Goal: Task Accomplishment & Management: Use online tool/utility

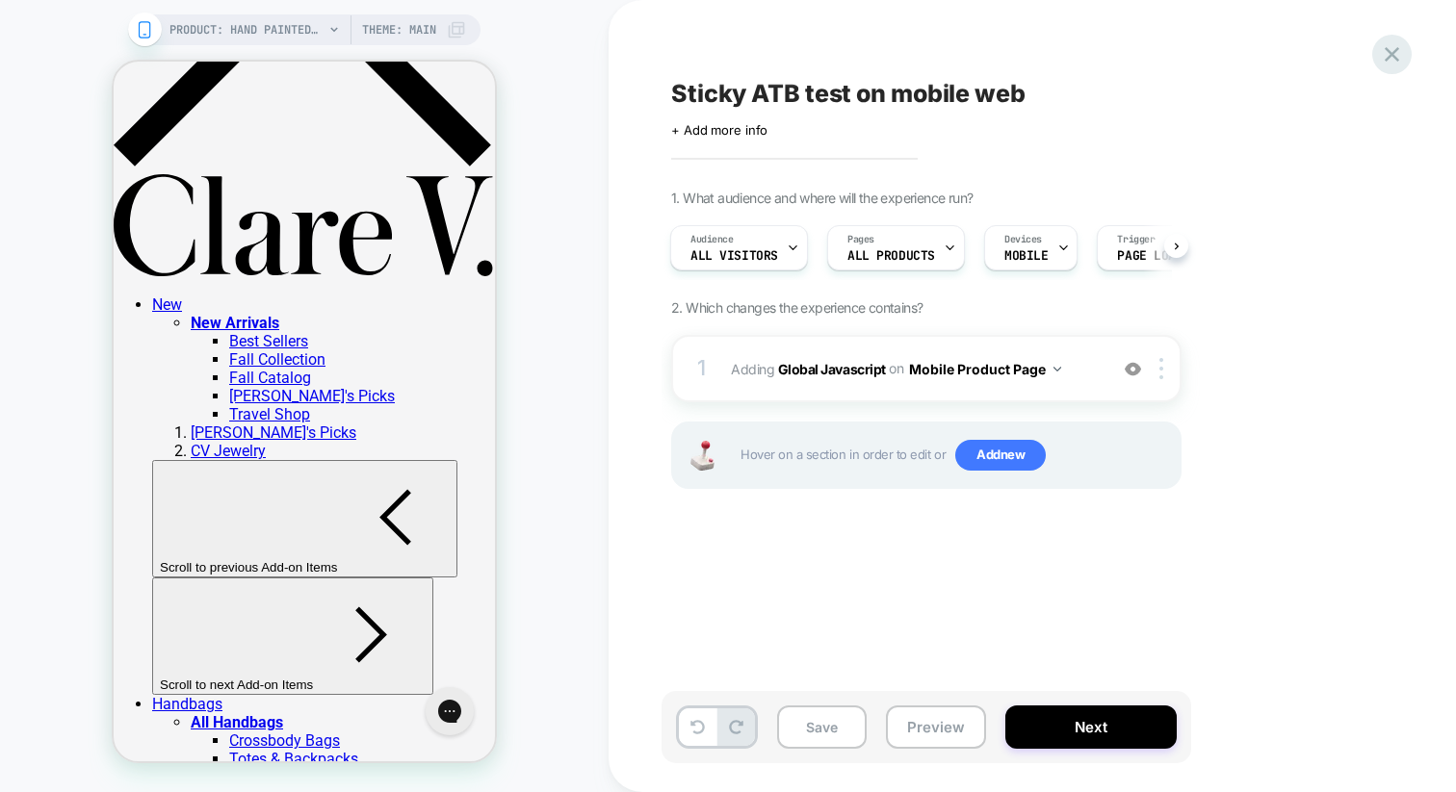
click at [1385, 64] on icon at bounding box center [1392, 54] width 26 height 26
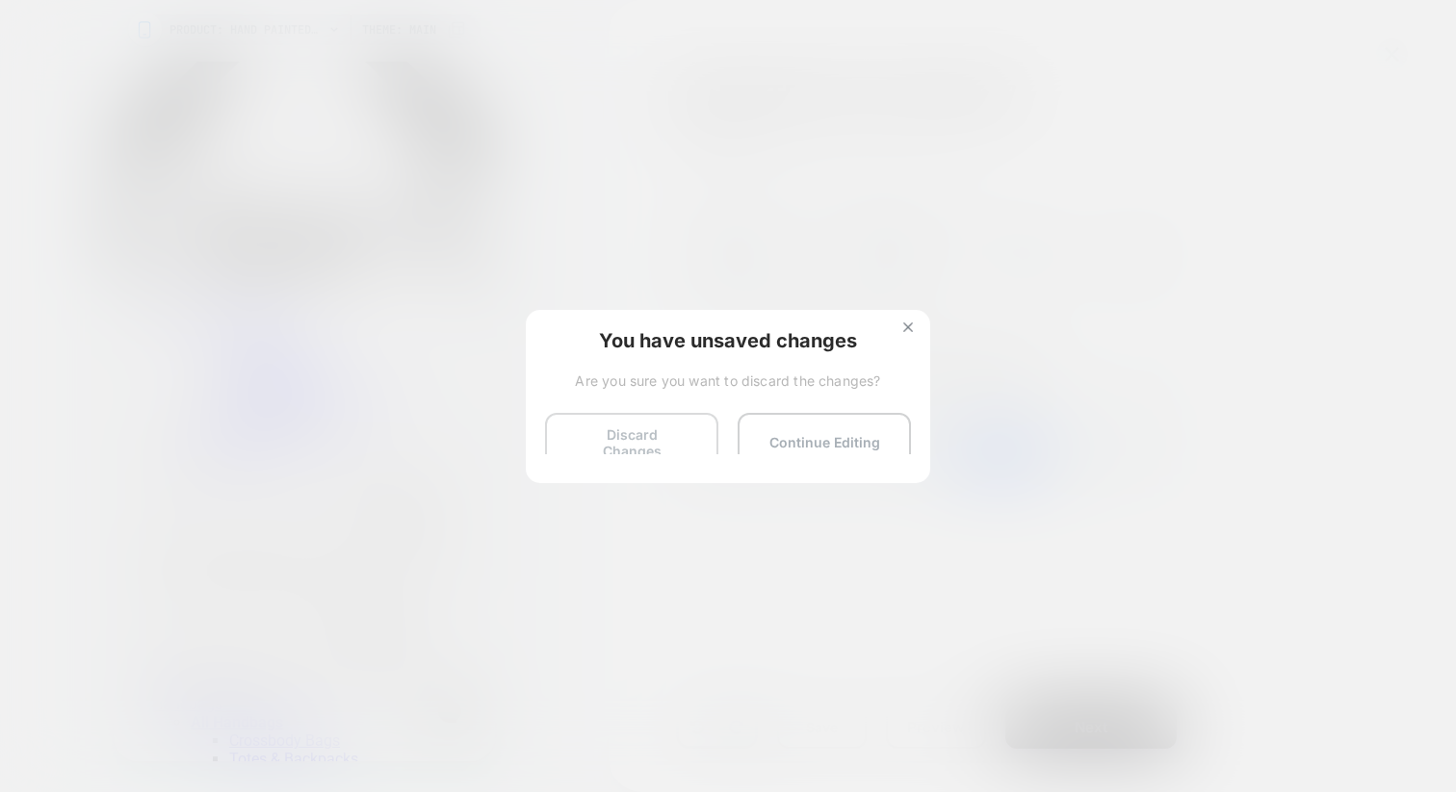
click at [638, 439] on button "Discard Changes" at bounding box center [631, 443] width 173 height 60
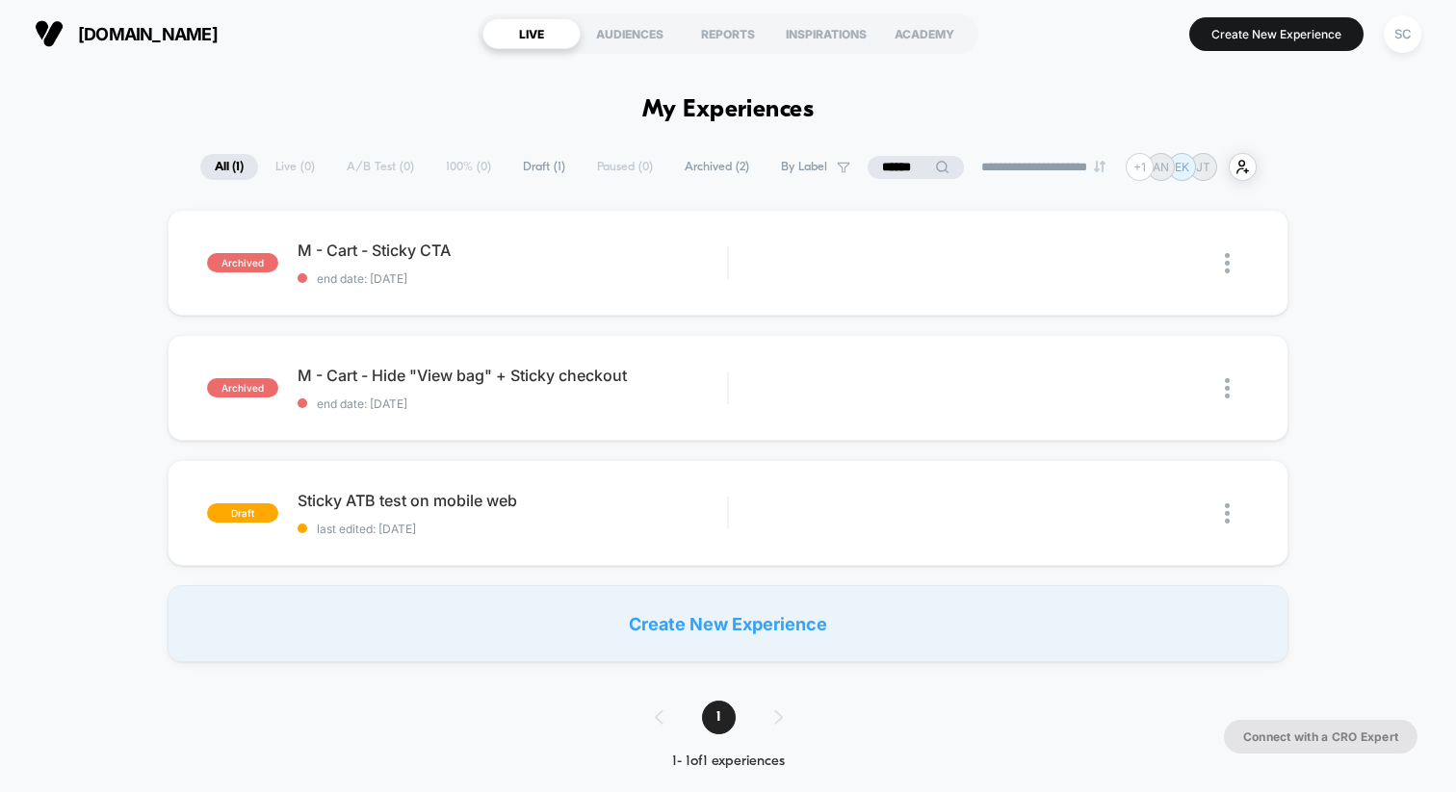
click at [1429, 37] on div "[DOMAIN_NAME] LIVE AUDIENCES REPORTS INSPIRATIONS ACADEMY Create New Experience…" at bounding box center [728, 33] width 1456 height 67
click at [1409, 37] on div "SC" at bounding box center [1403, 34] width 38 height 38
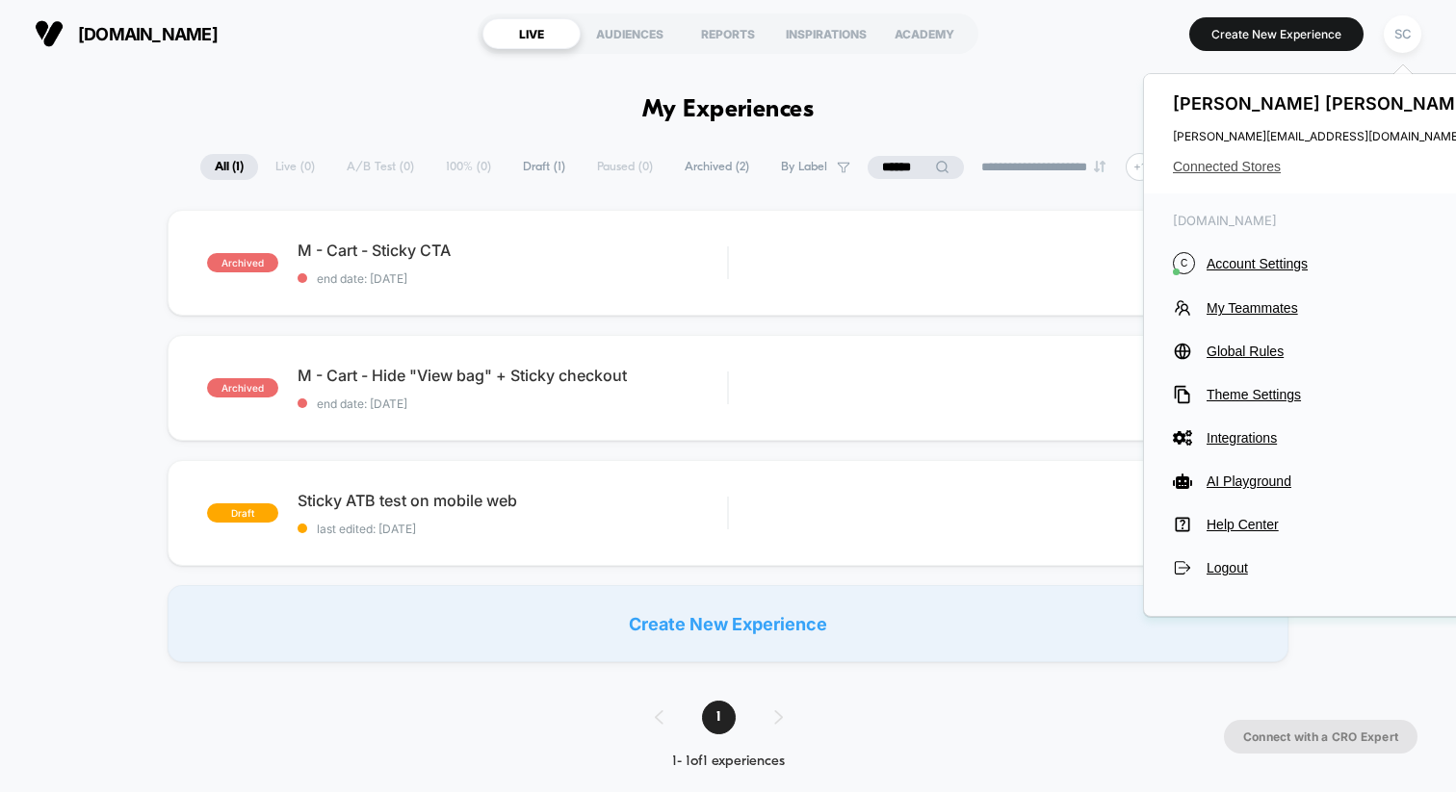
click at [1248, 172] on span "Connected Stores" at bounding box center [1325, 166] width 304 height 15
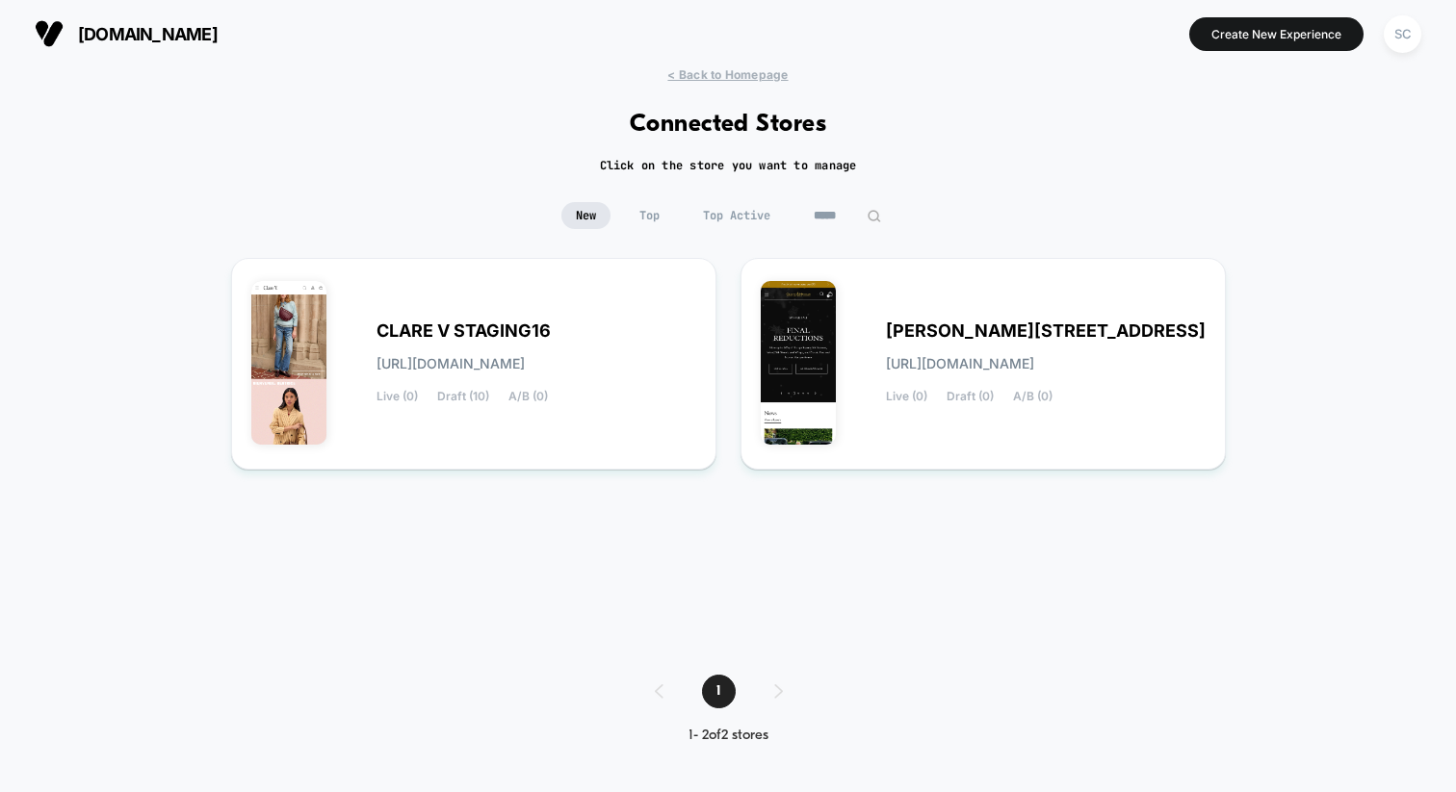
click at [841, 221] on input "*****" at bounding box center [847, 215] width 96 height 27
click at [841, 221] on input "*****" at bounding box center [847, 215] width 193 height 27
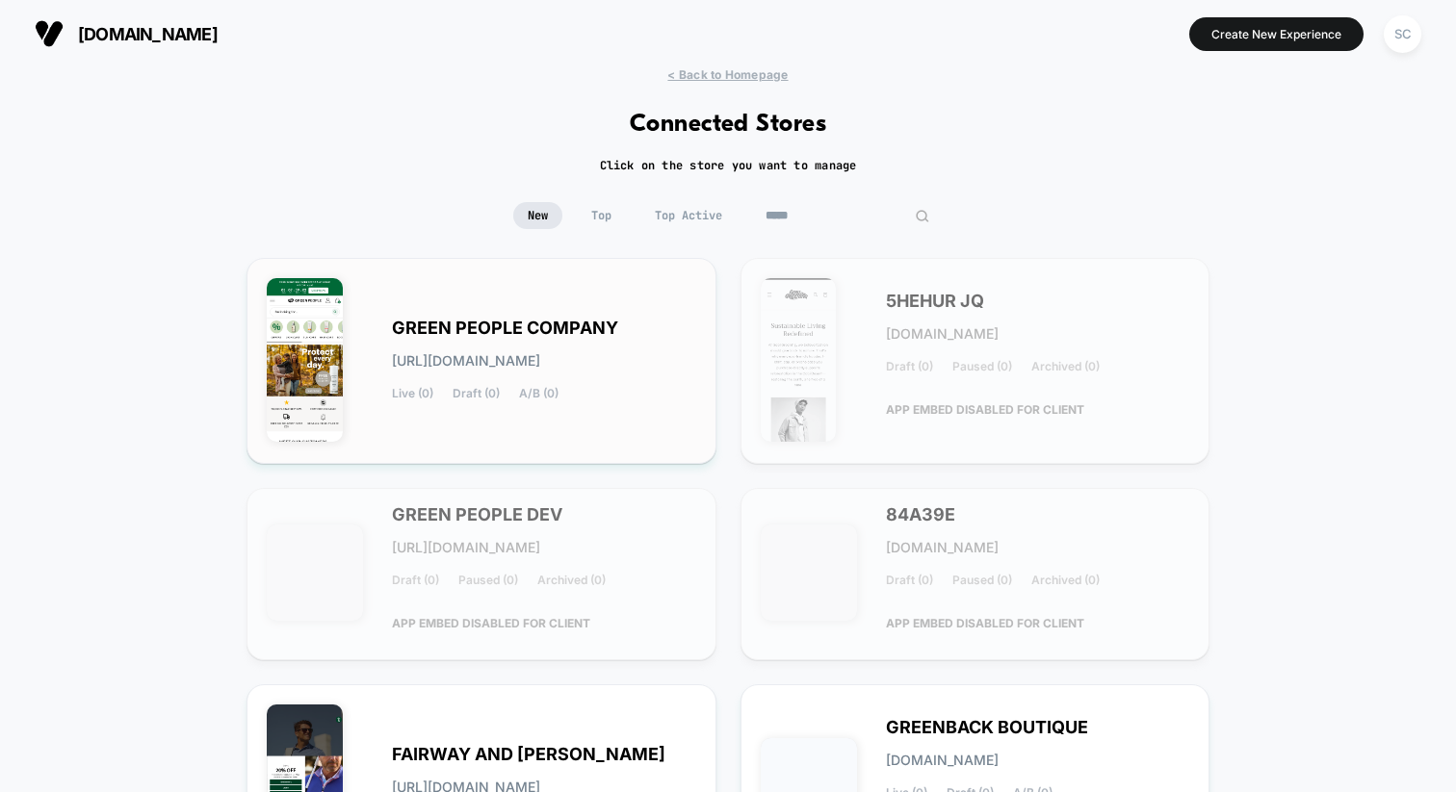
type input "*****"
click at [445, 354] on span "[URL][DOMAIN_NAME]" at bounding box center [466, 360] width 148 height 13
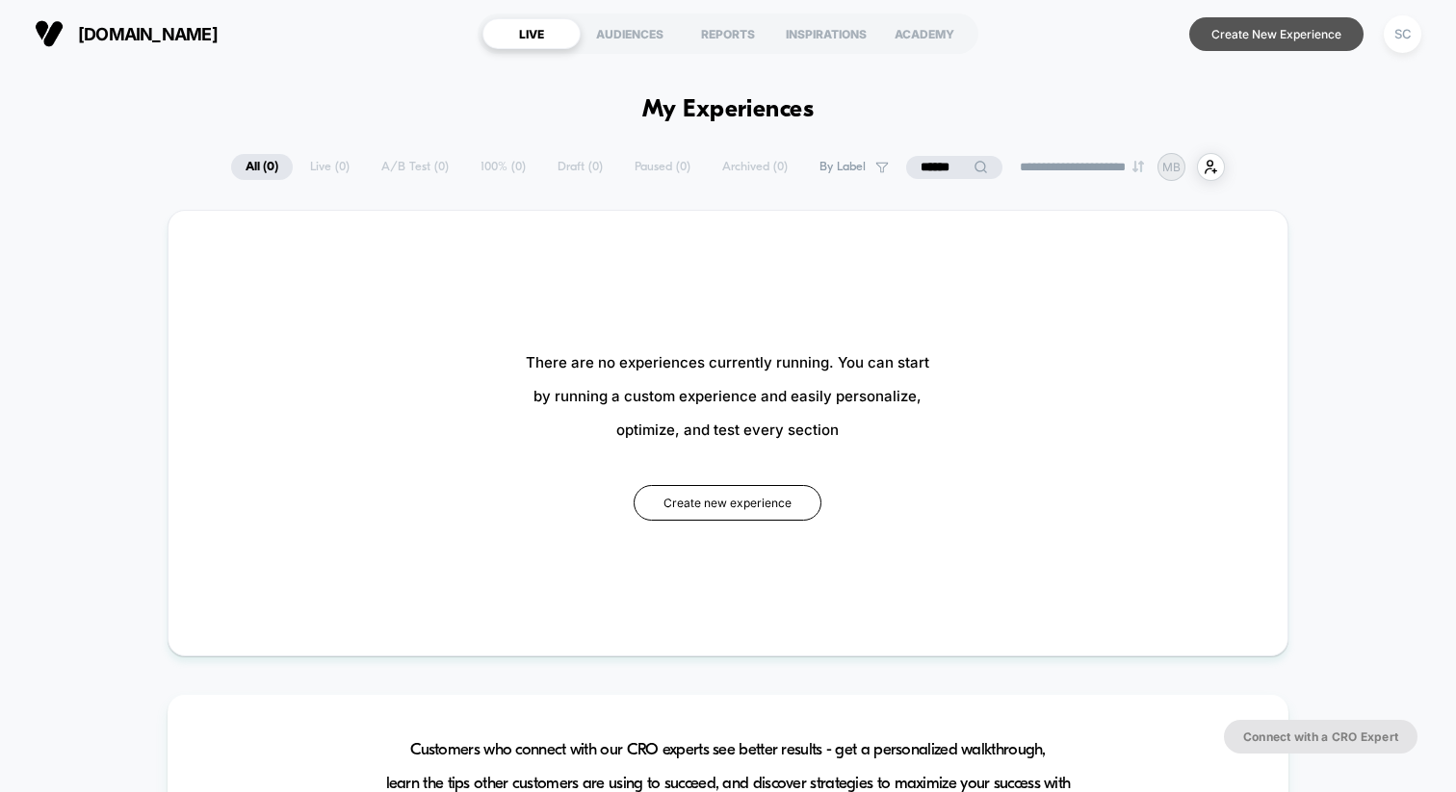
click at [1291, 43] on button "Create New Experience" at bounding box center [1276, 34] width 174 height 34
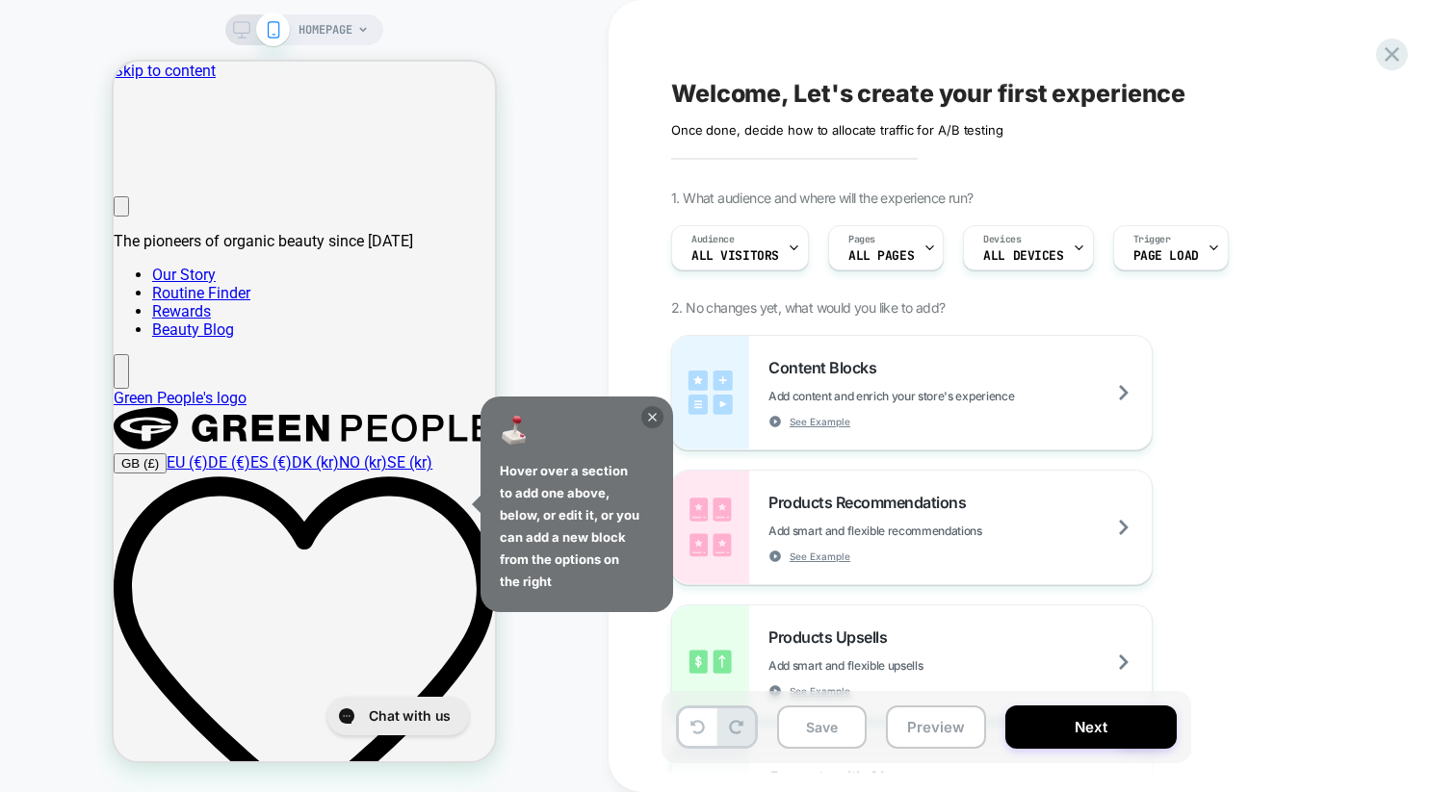
click at [653, 418] on icon at bounding box center [652, 417] width 9 height 9
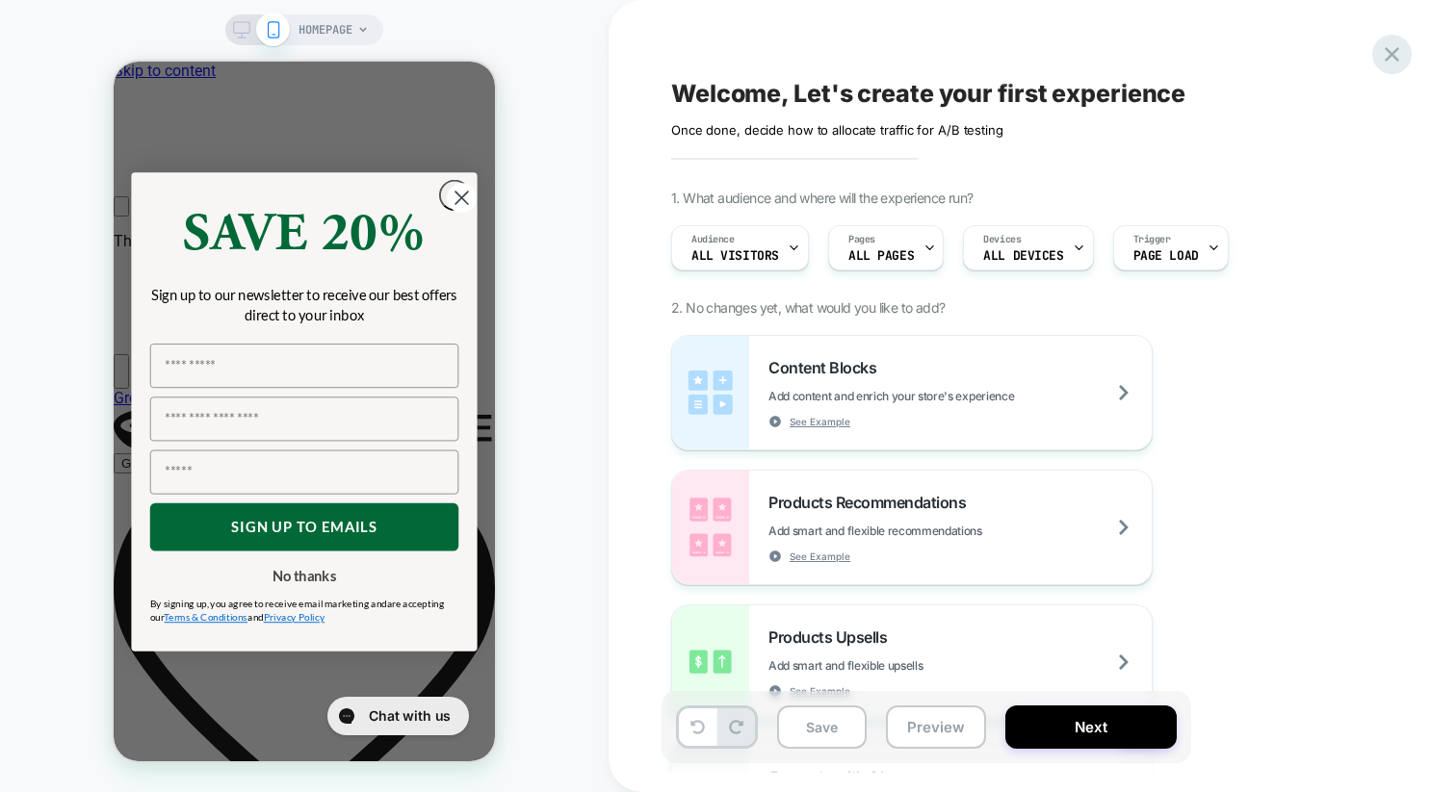
click at [1383, 52] on icon at bounding box center [1392, 54] width 26 height 26
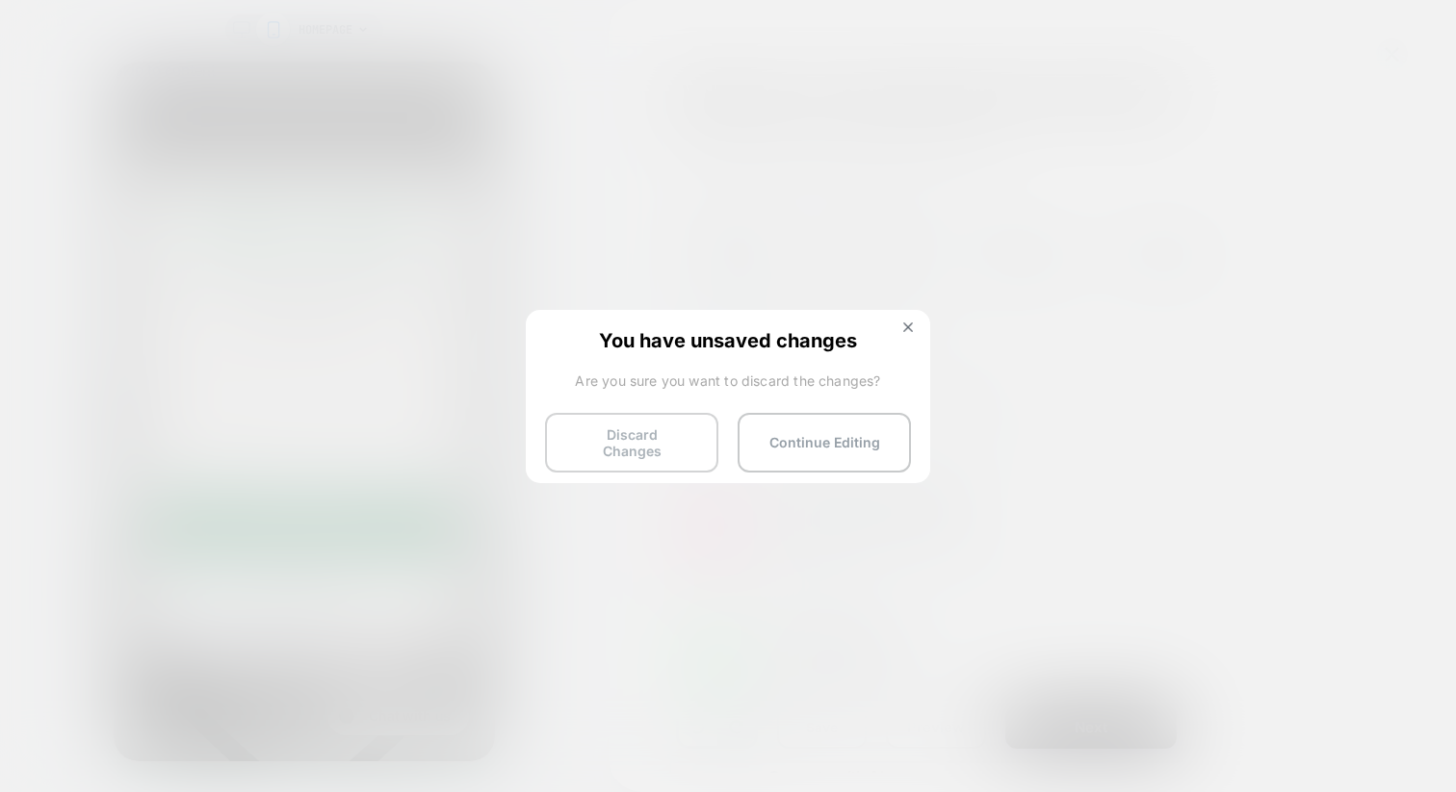
click at [633, 434] on button "Discard Changes" at bounding box center [631, 443] width 173 height 60
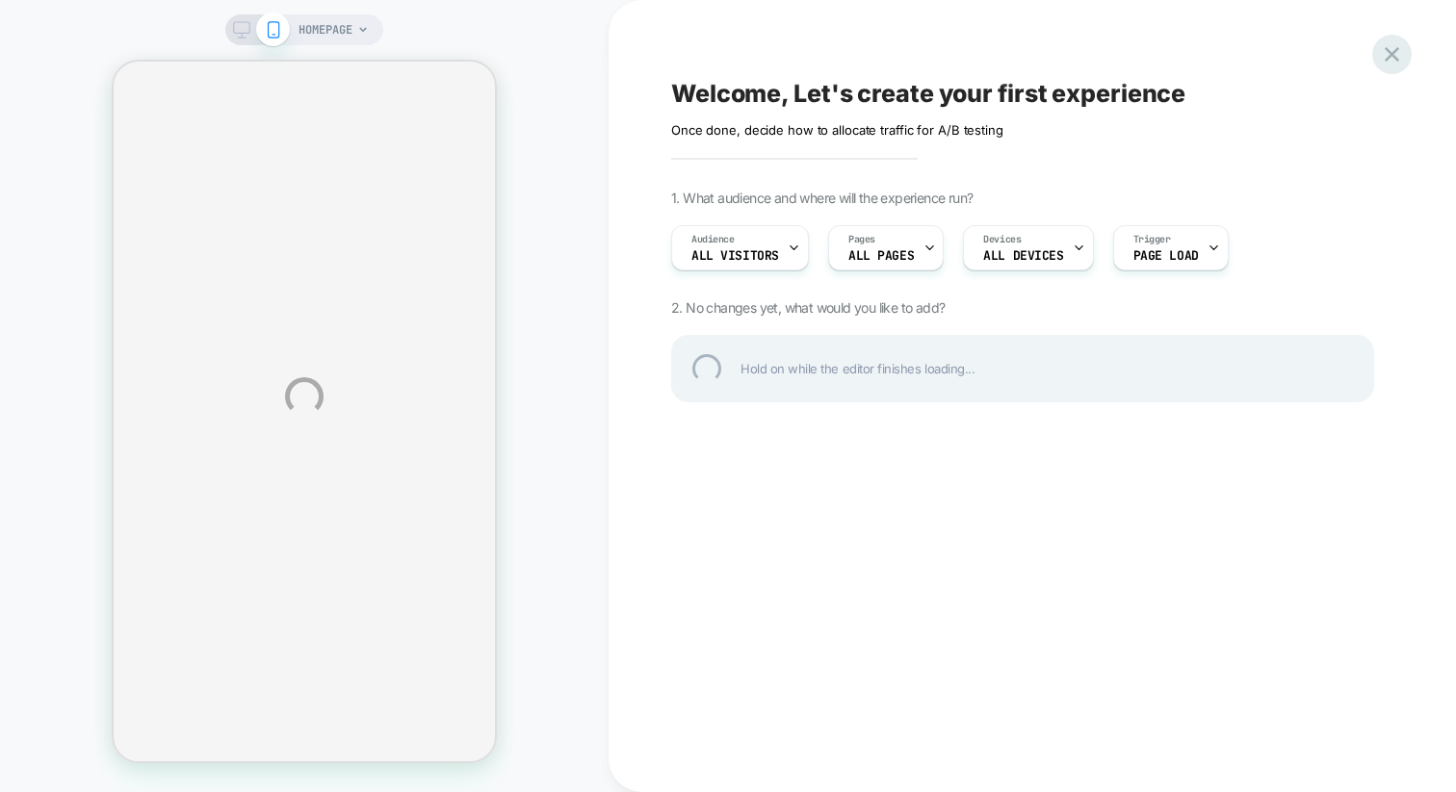
click at [1384, 47] on div at bounding box center [1391, 54] width 39 height 39
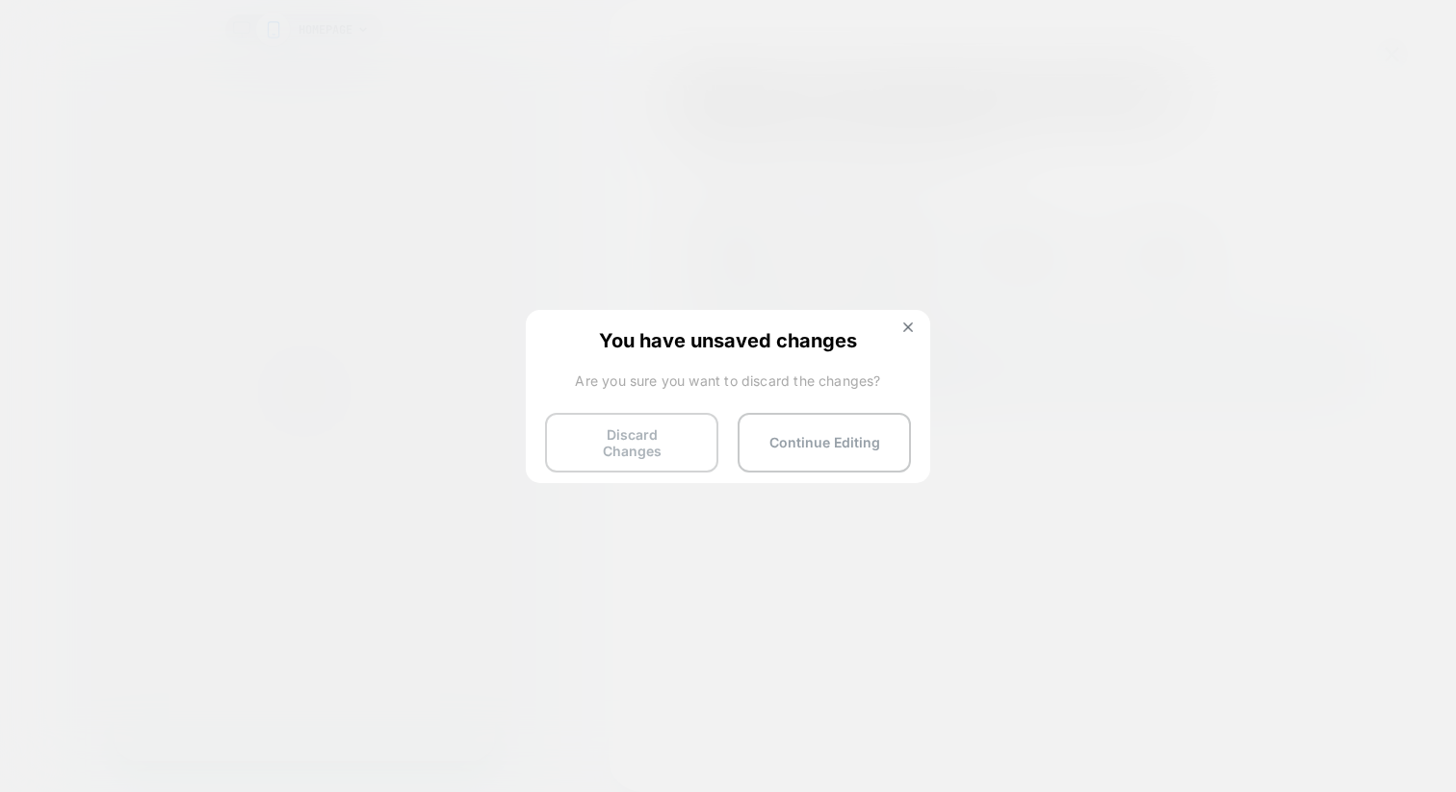
click at [630, 436] on button "Discard Changes" at bounding box center [631, 443] width 173 height 60
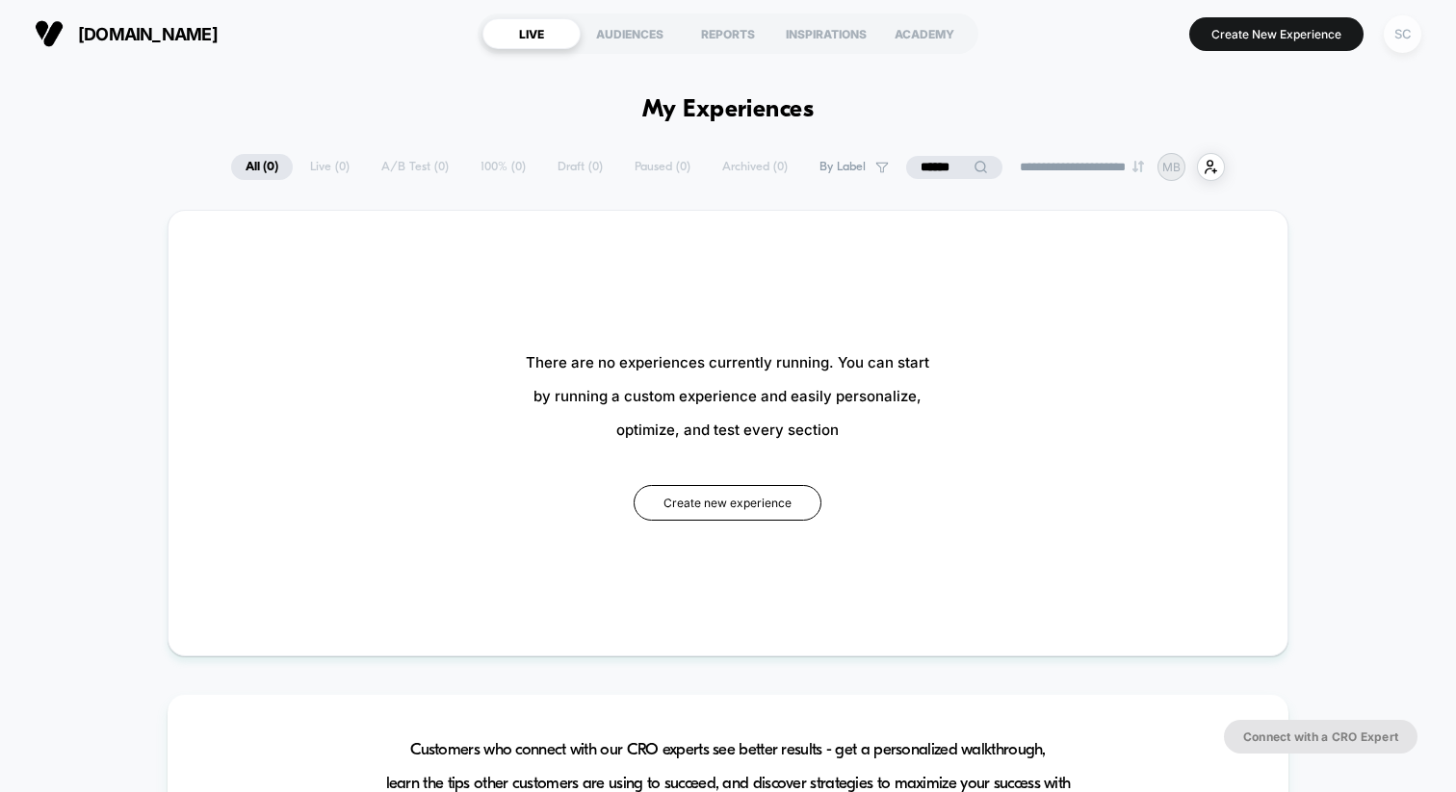
click at [1415, 25] on div "SC" at bounding box center [1403, 34] width 38 height 38
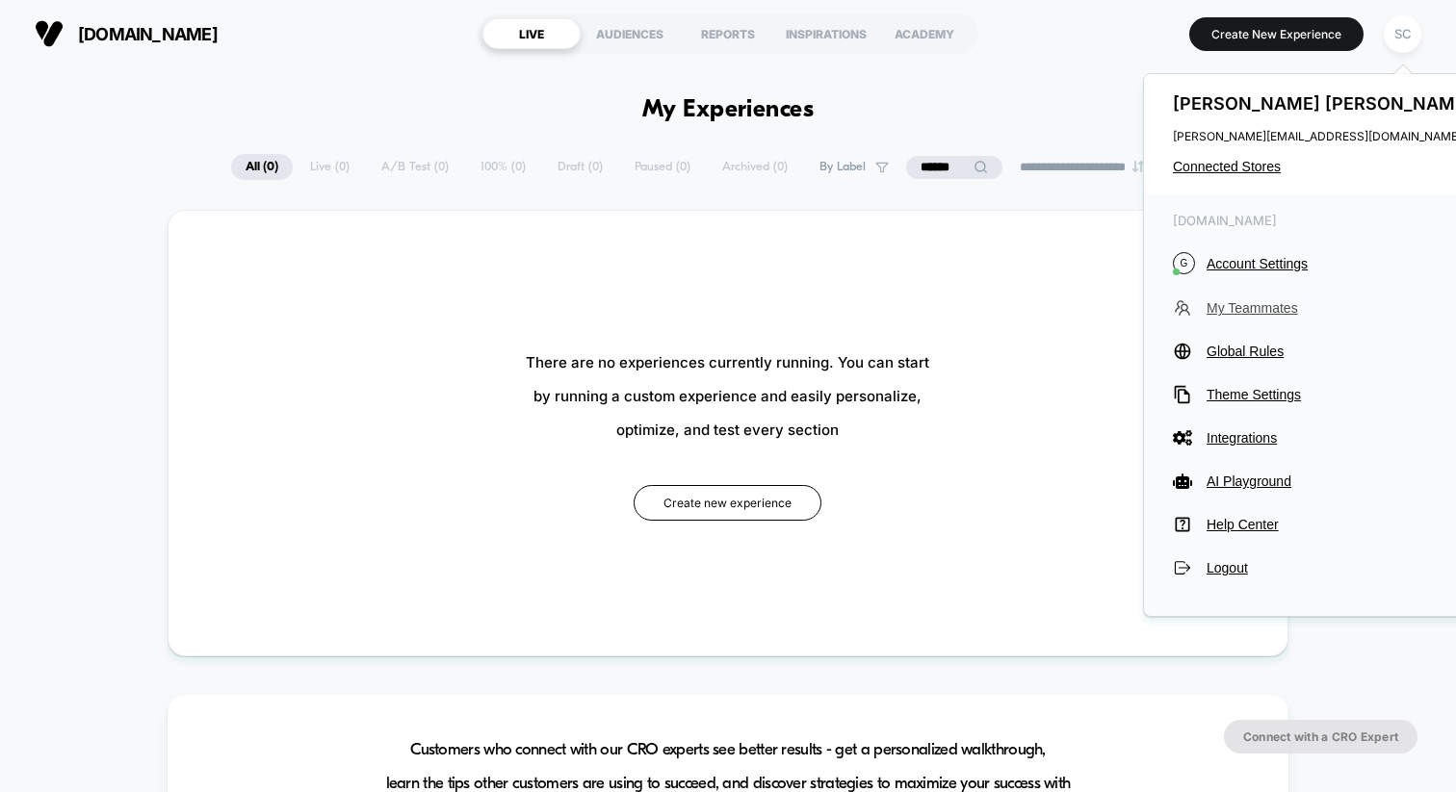
click at [1222, 311] on span "My Teammates" at bounding box center [1341, 307] width 271 height 15
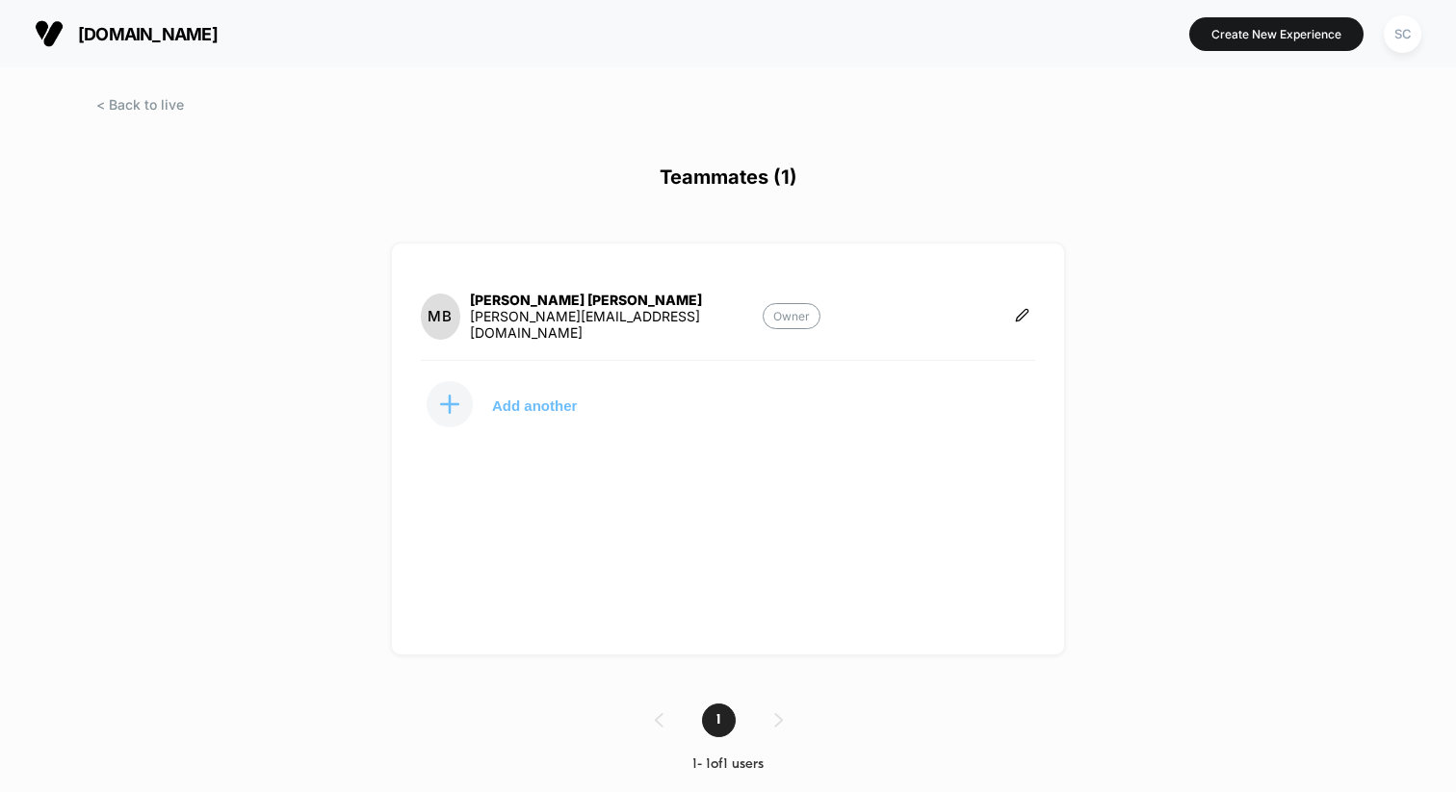
click at [474, 409] on button "Add another" at bounding box center [517, 404] width 193 height 48
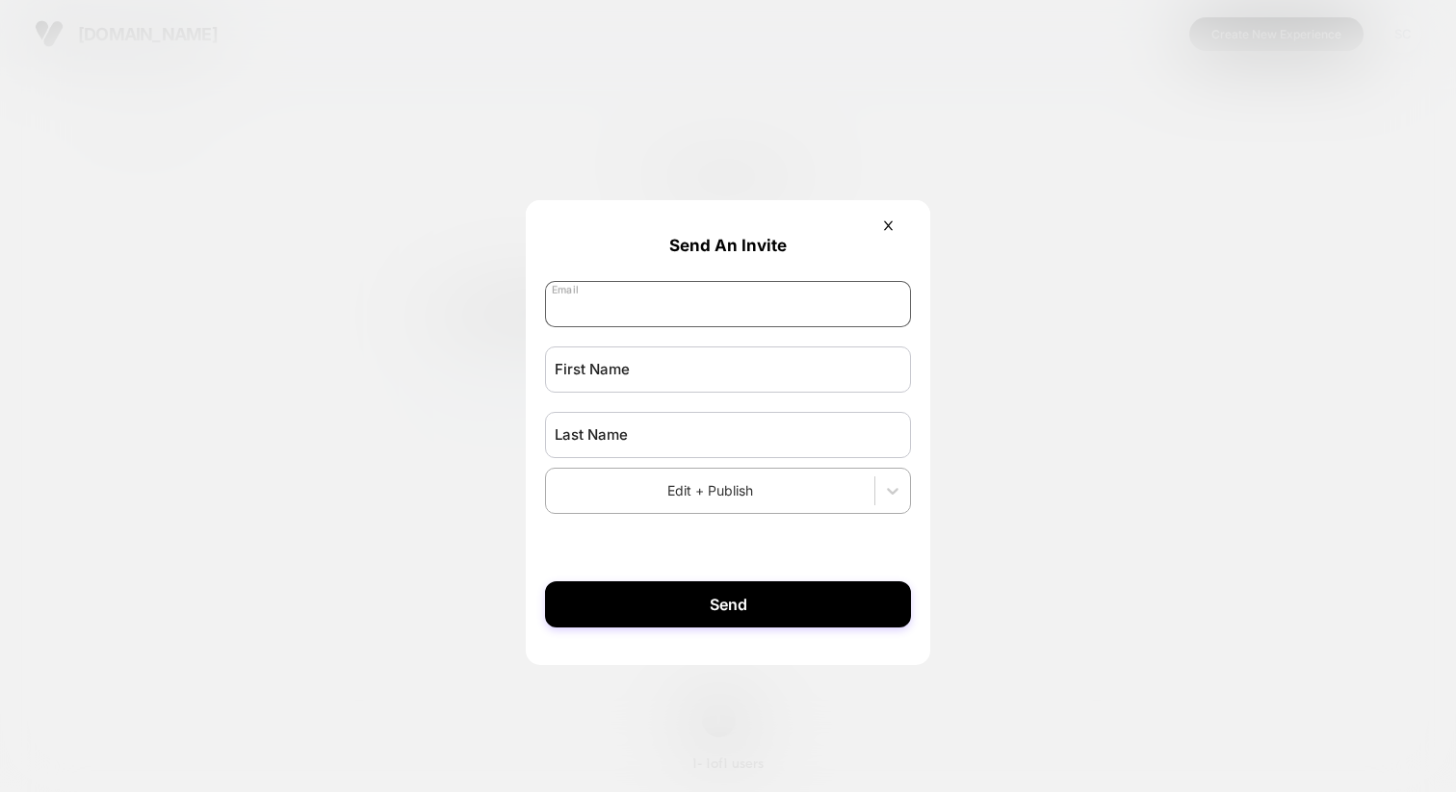
click at [630, 303] on input "email" at bounding box center [728, 304] width 366 height 46
paste input "**********"
type input "**********"
click at [604, 373] on input "text" at bounding box center [728, 370] width 366 height 46
type input "*****"
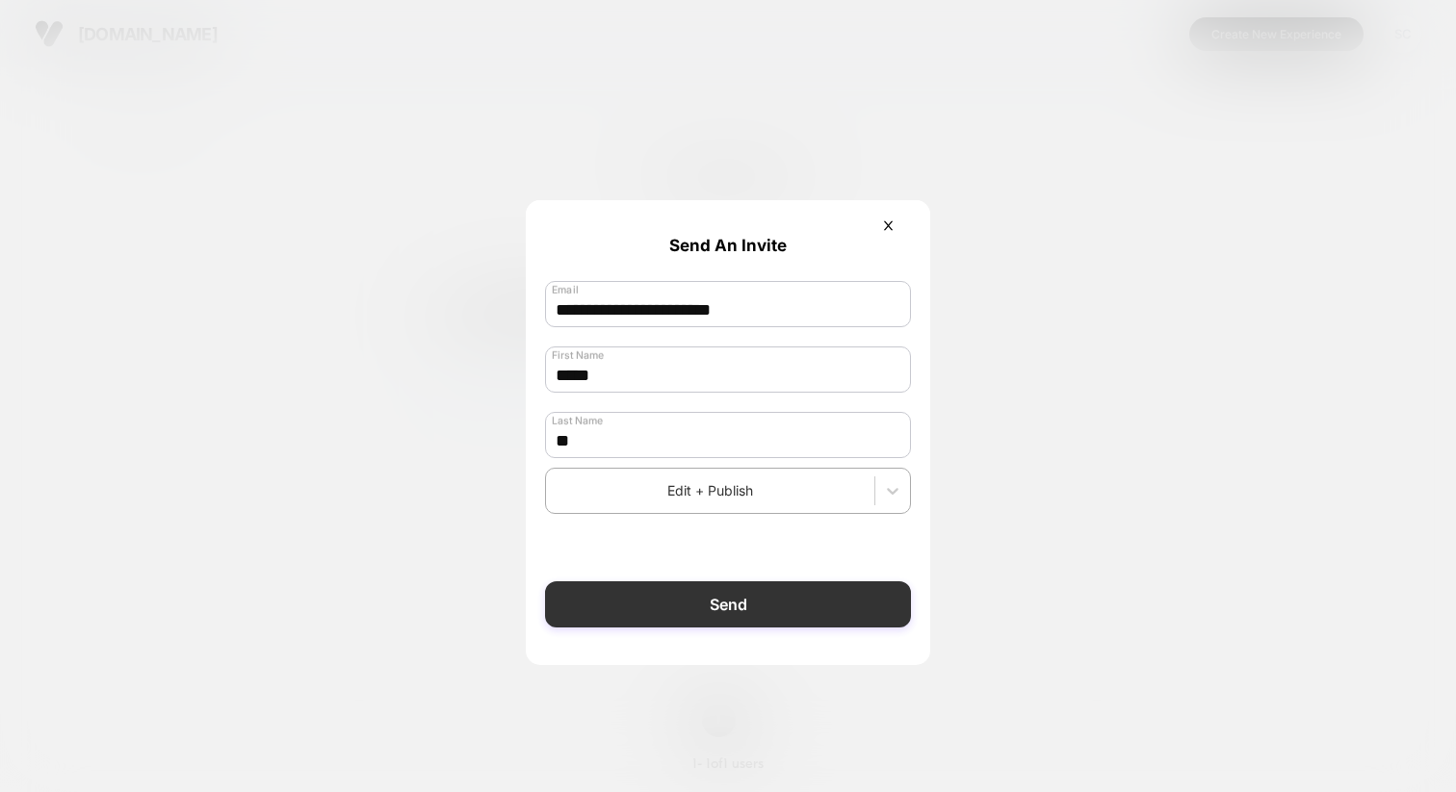
type input "**"
click at [684, 618] on button "Send" at bounding box center [728, 605] width 366 height 46
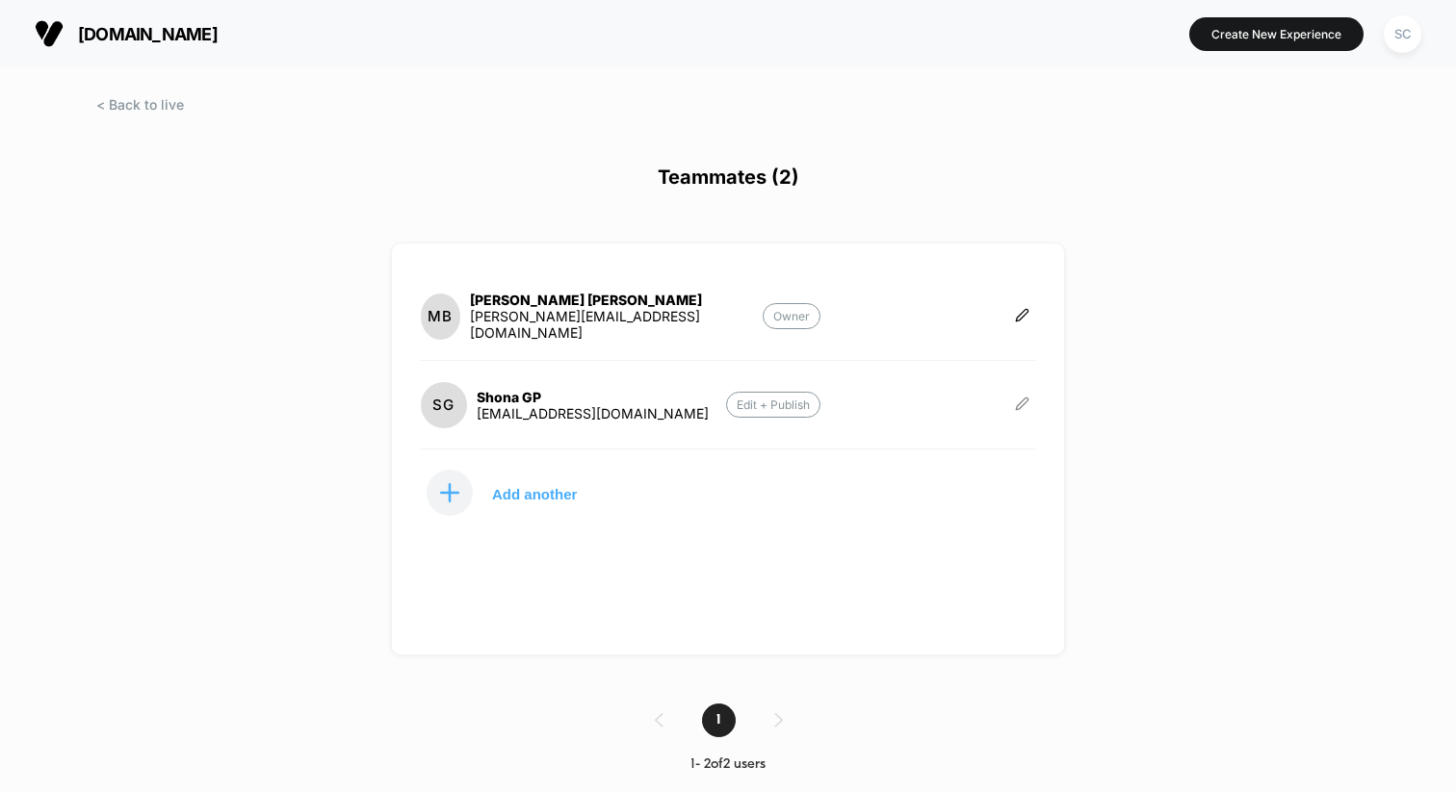
click at [1020, 400] on icon at bounding box center [1022, 404] width 14 height 14
click at [1107, 366] on button "Edit Role" at bounding box center [1117, 382] width 124 height 44
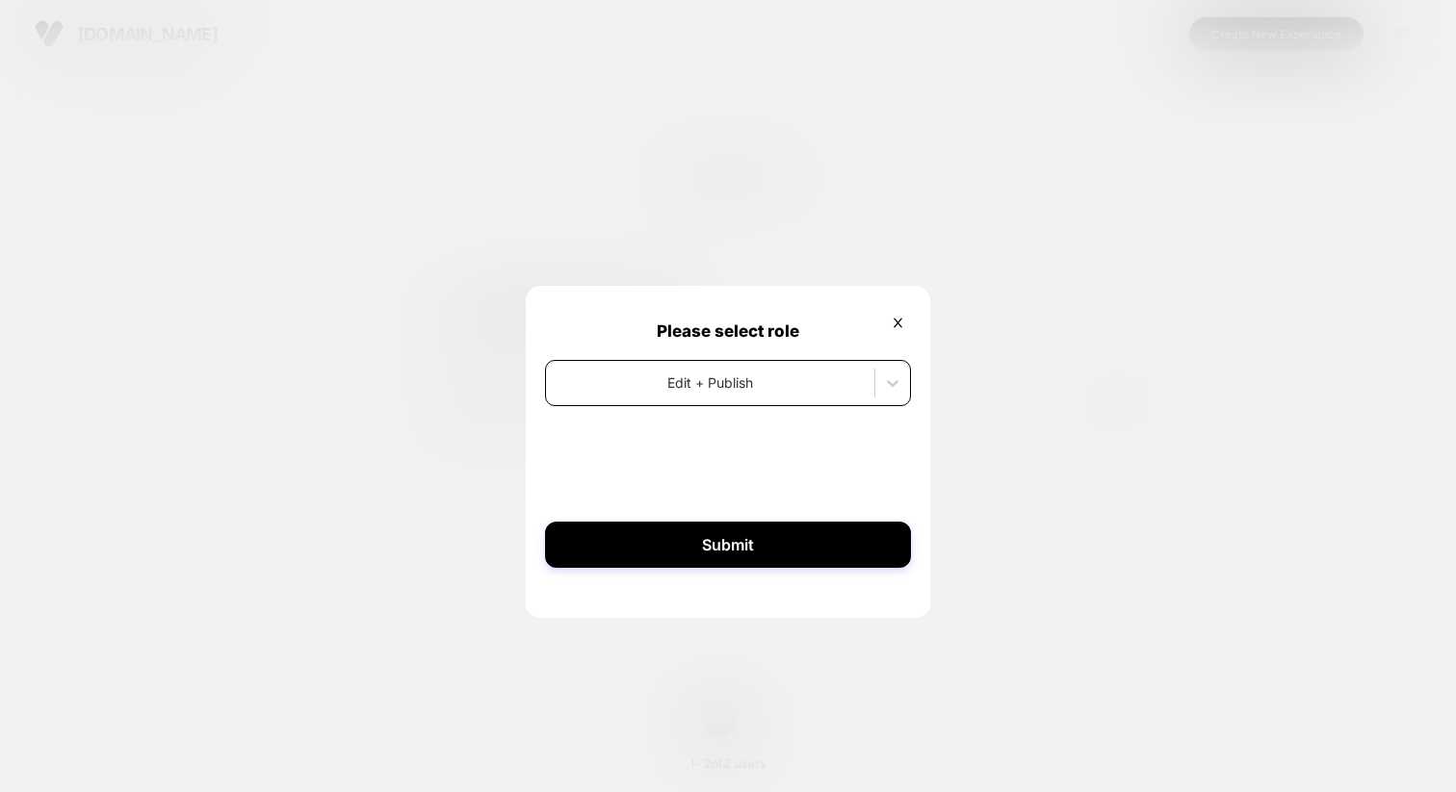
click at [659, 381] on div at bounding box center [710, 383] width 309 height 20
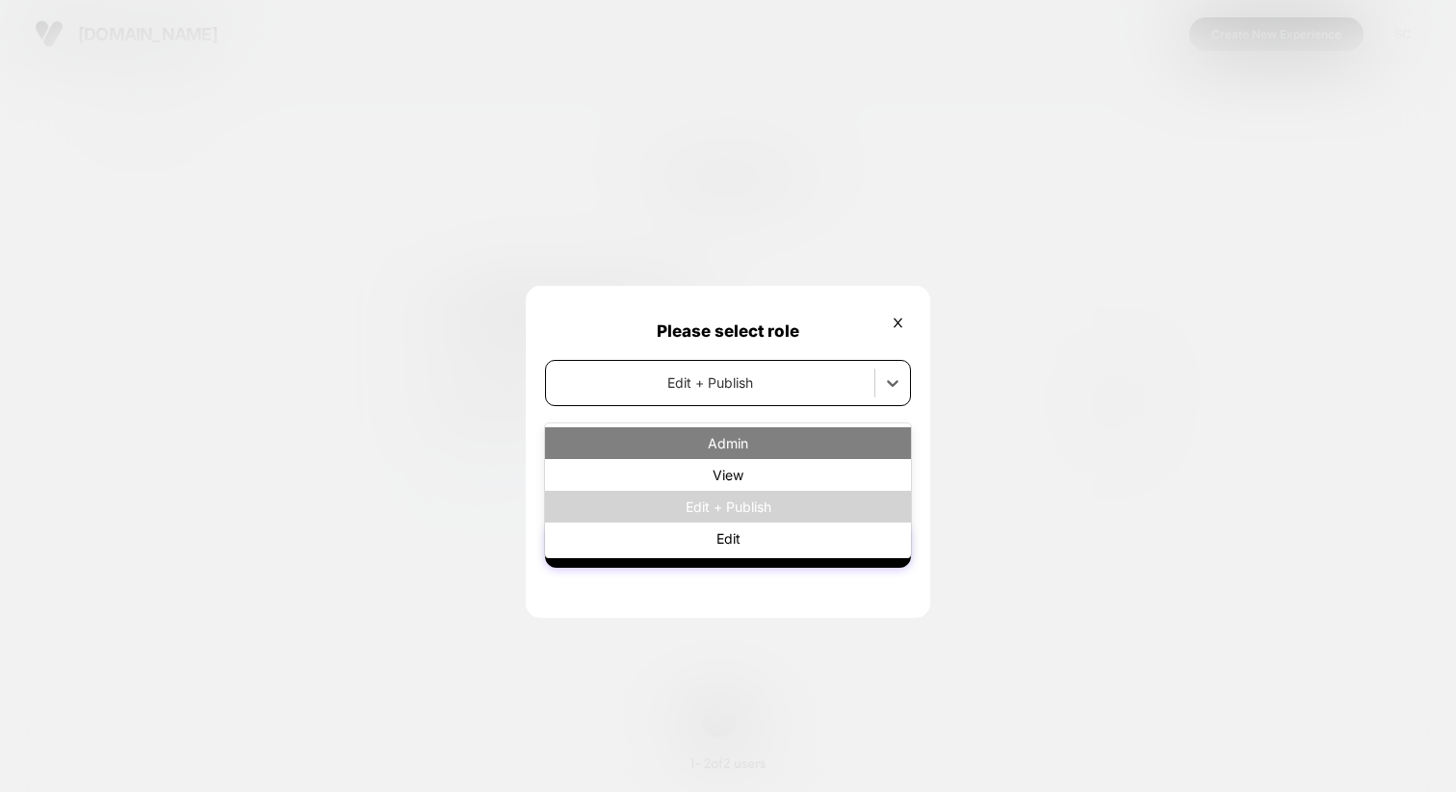
click at [665, 446] on div "Admin" at bounding box center [728, 443] width 366 height 32
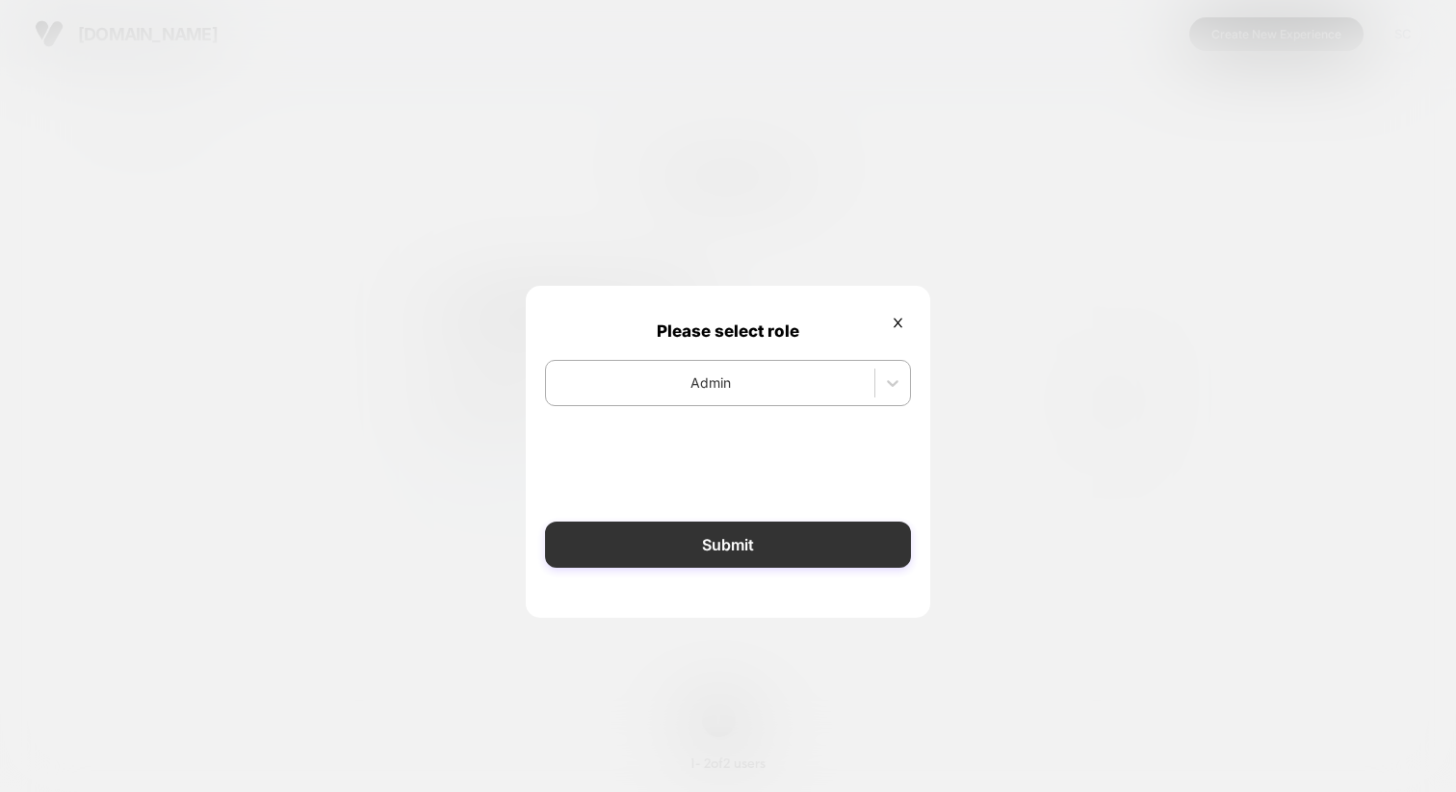
click at [672, 561] on button "Submit" at bounding box center [728, 545] width 366 height 46
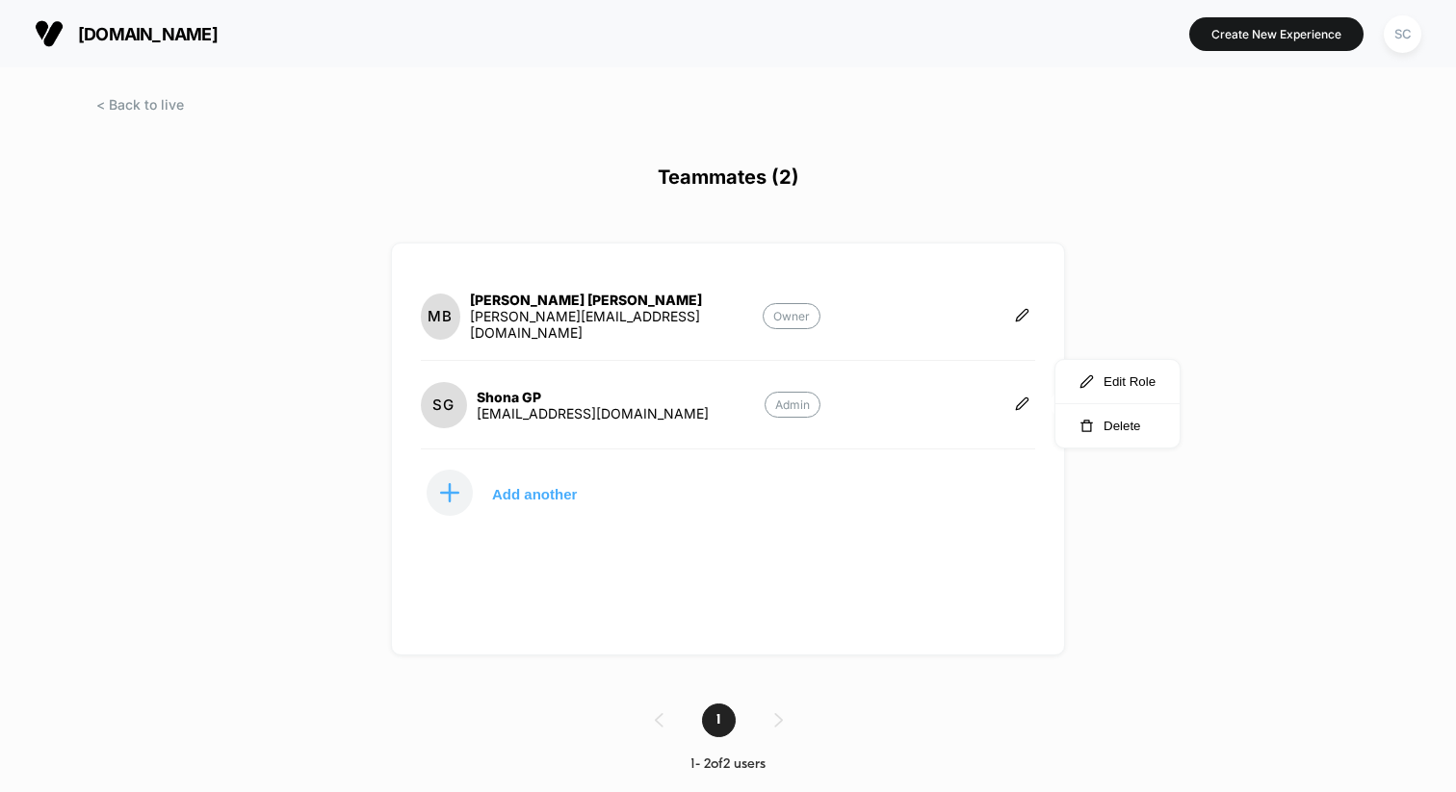
click at [1223, 88] on div "[DOMAIN_NAME] Create New Experience SC Teammates (2) MB [PERSON_NAME] [PERSON_N…" at bounding box center [728, 396] width 1456 height 792
click at [168, 101] on span at bounding box center [140, 104] width 88 height 16
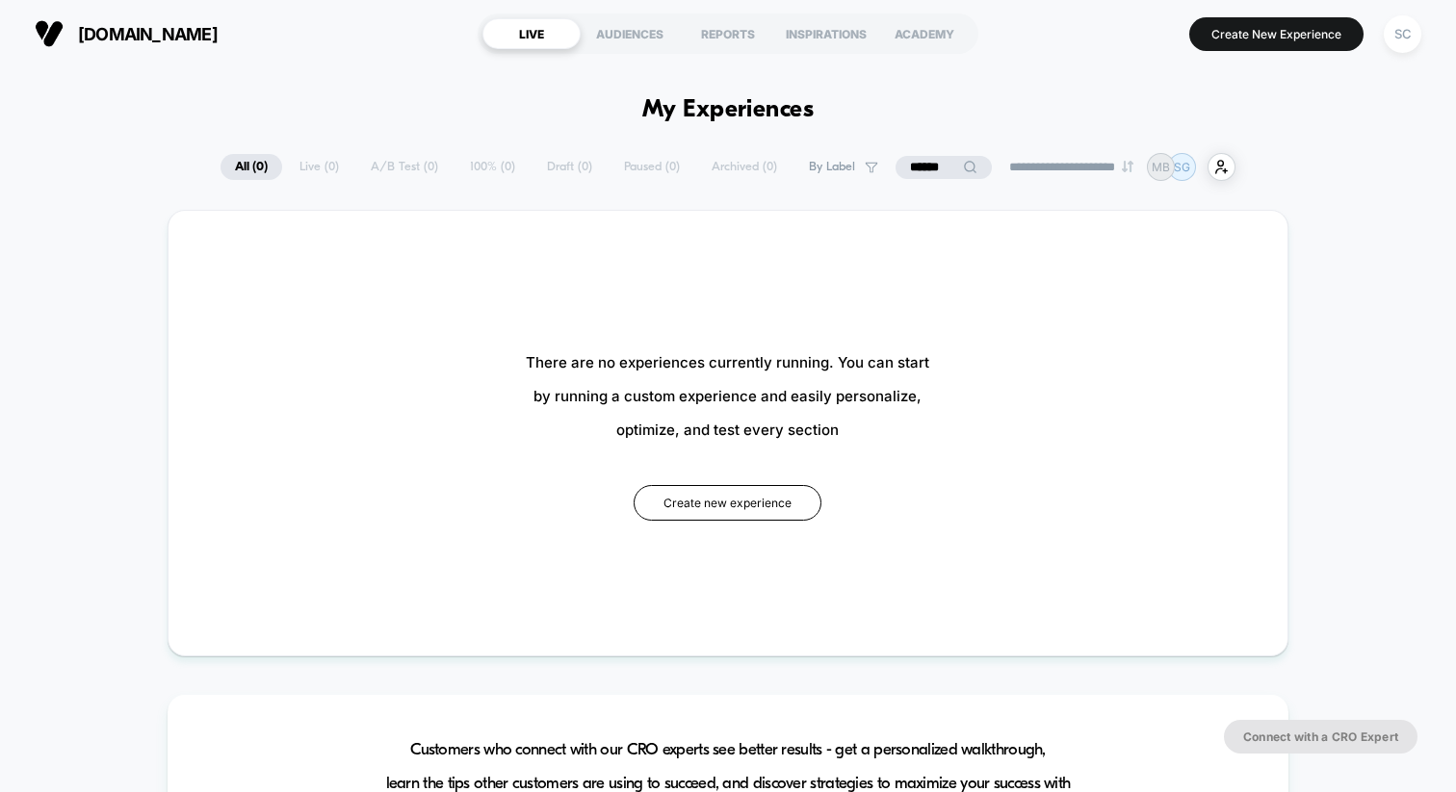
click at [915, 166] on input "******" at bounding box center [943, 167] width 96 height 23
click at [915, 166] on input "******" at bounding box center [943, 167] width 193 height 23
click at [608, 31] on div "AUDIENCES" at bounding box center [630, 33] width 98 height 31
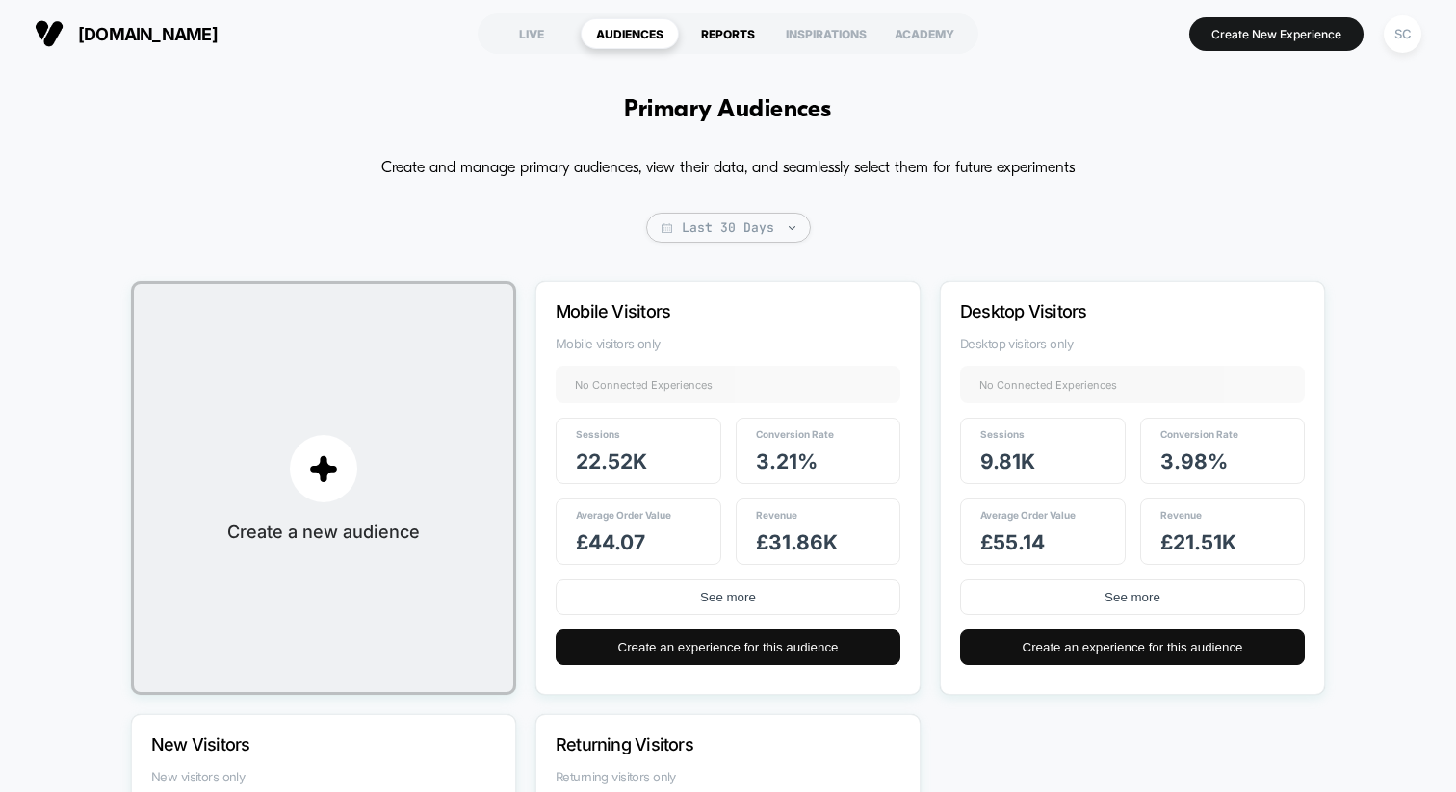
click at [717, 29] on div "REPORTS" at bounding box center [728, 33] width 98 height 31
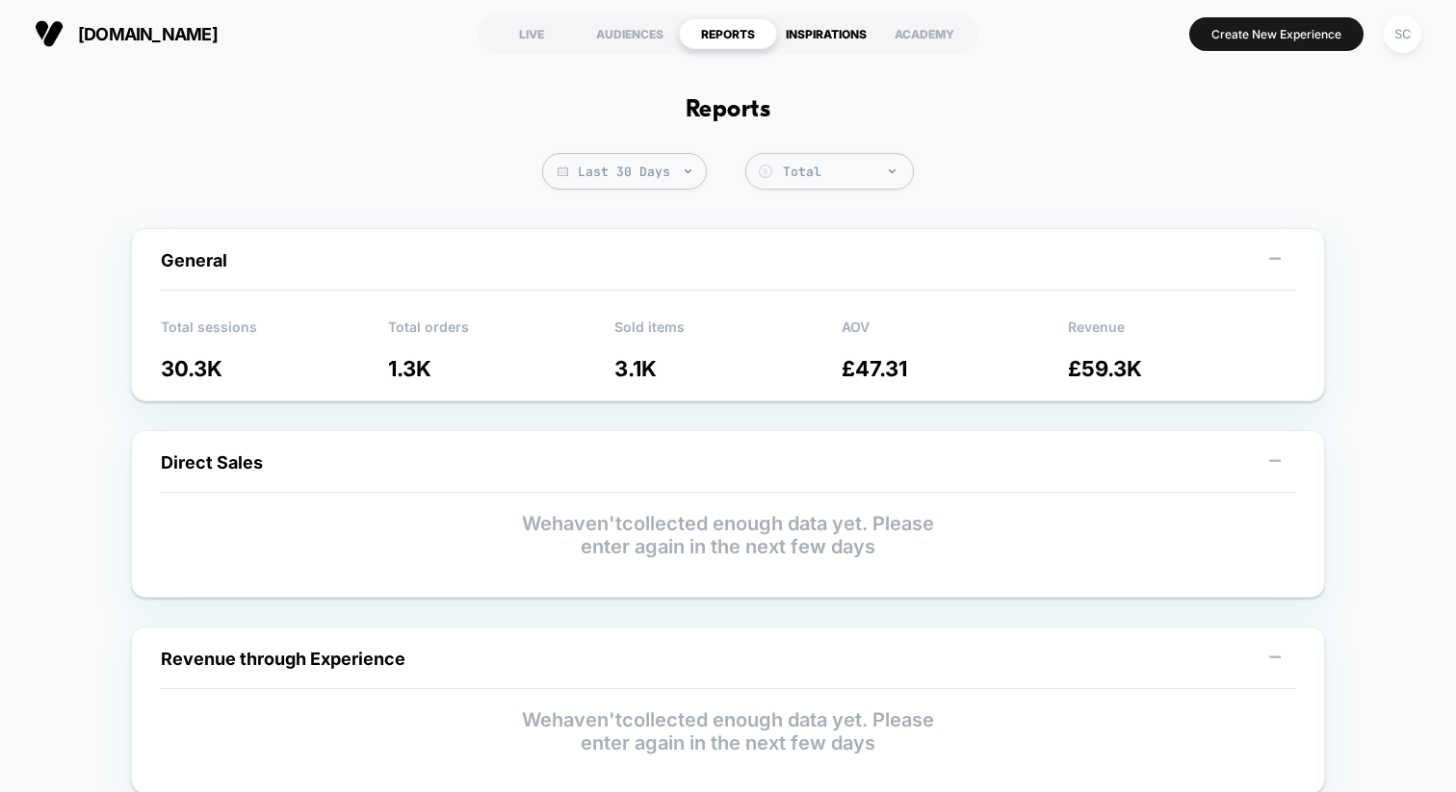
click at [832, 25] on div "INSPIRATIONS" at bounding box center [826, 33] width 98 height 31
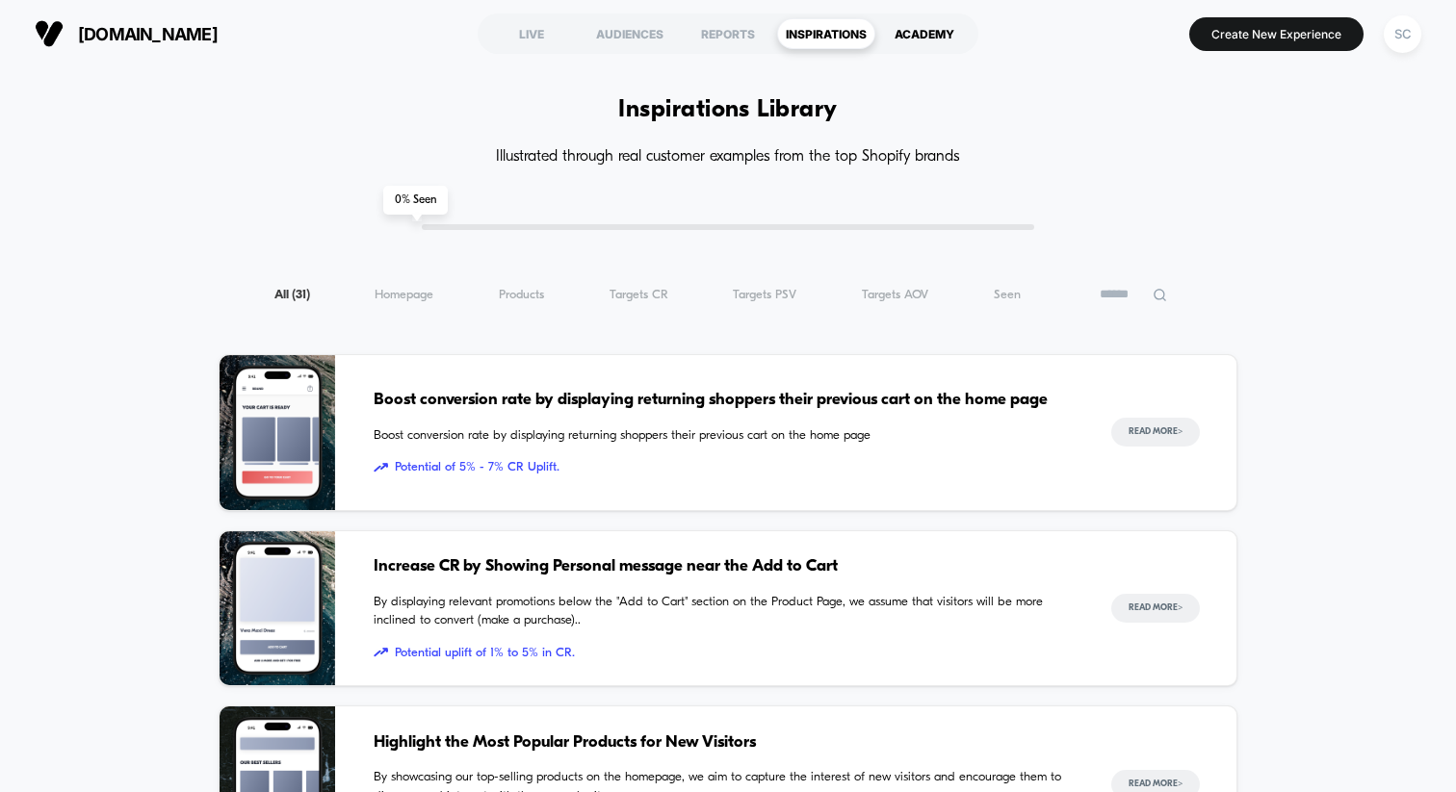
click at [909, 31] on div "ACADEMY" at bounding box center [924, 33] width 98 height 31
click at [530, 25] on div "LIVE" at bounding box center [531, 33] width 98 height 31
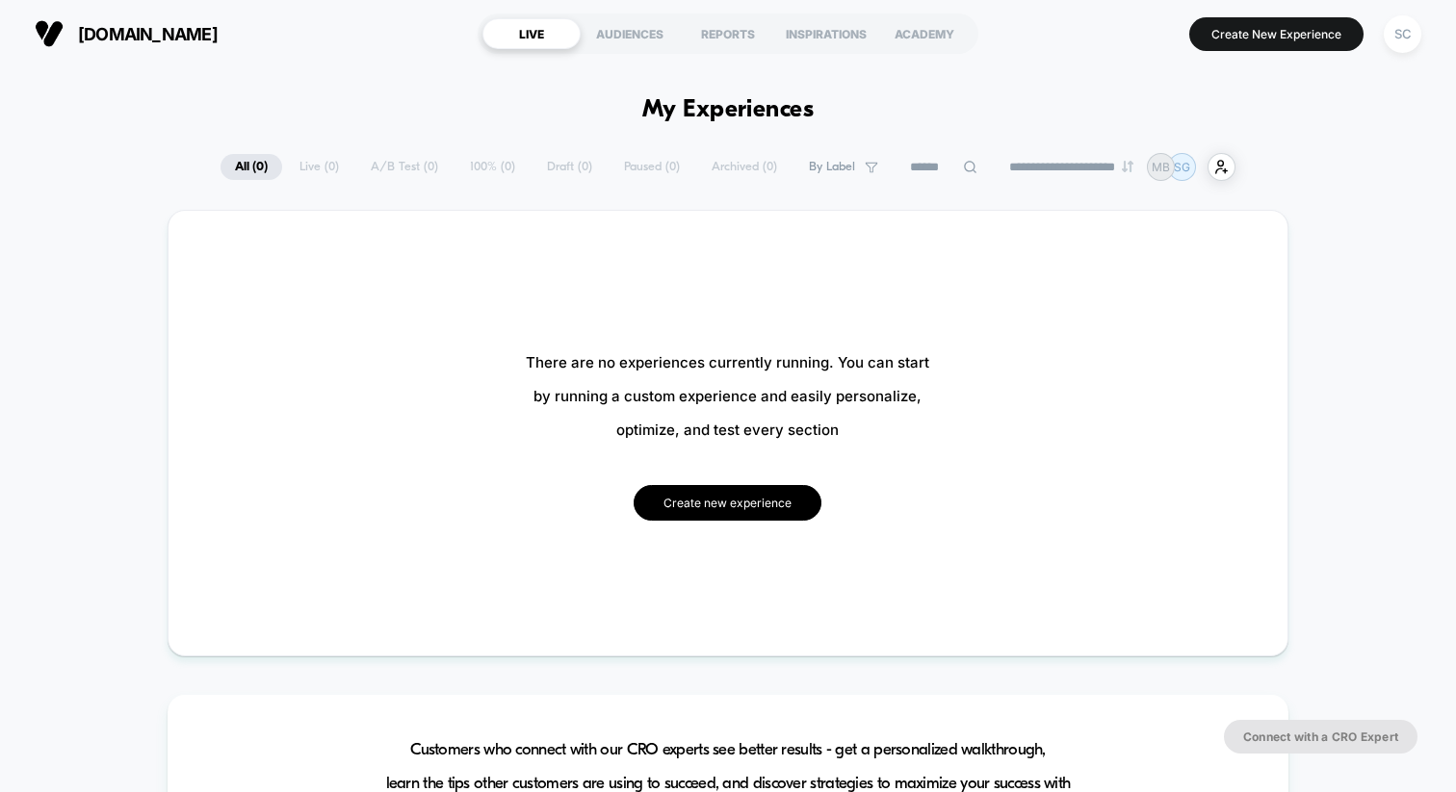
click at [756, 495] on button "Create new experience" at bounding box center [728, 503] width 188 height 36
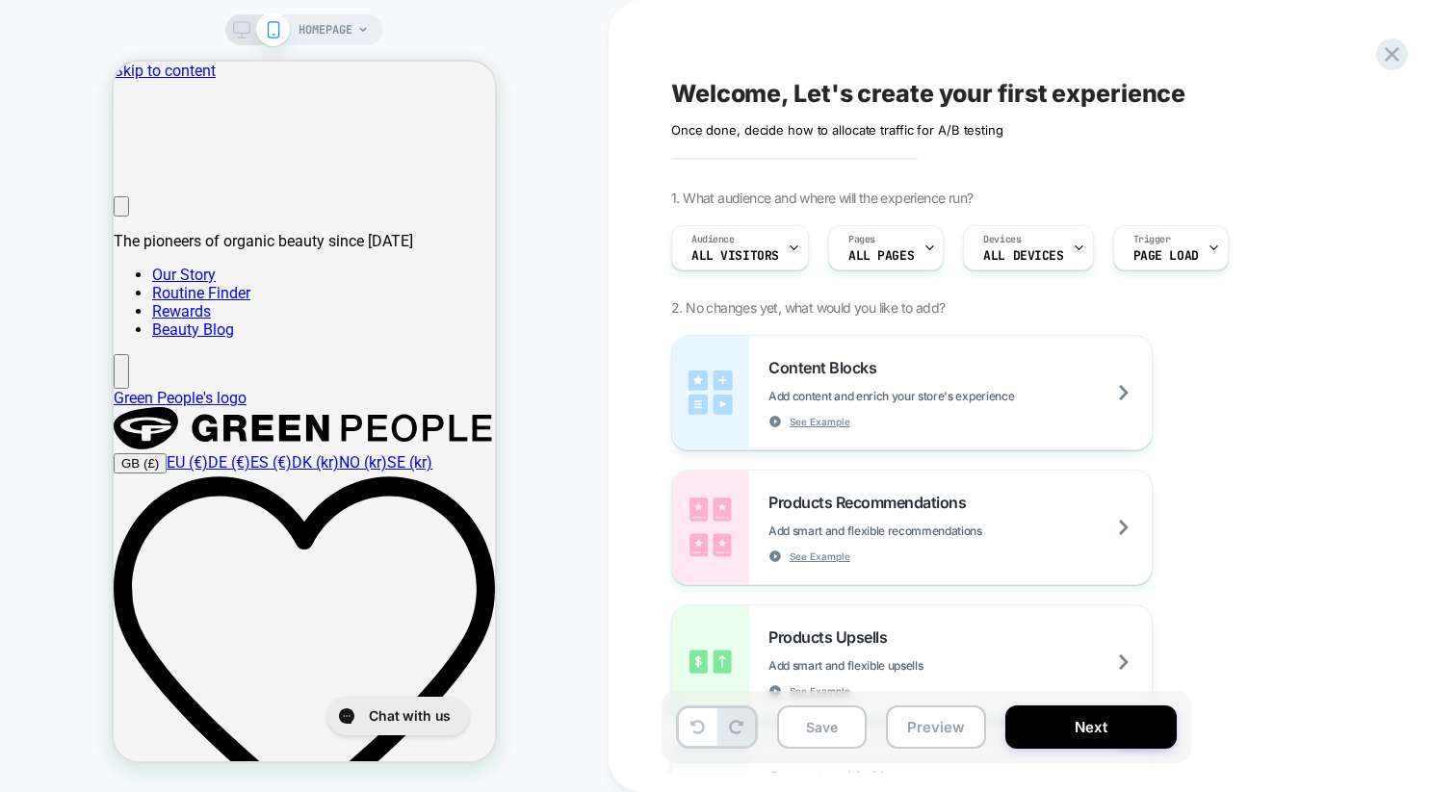
click at [361, 34] on icon at bounding box center [363, 30] width 12 height 12
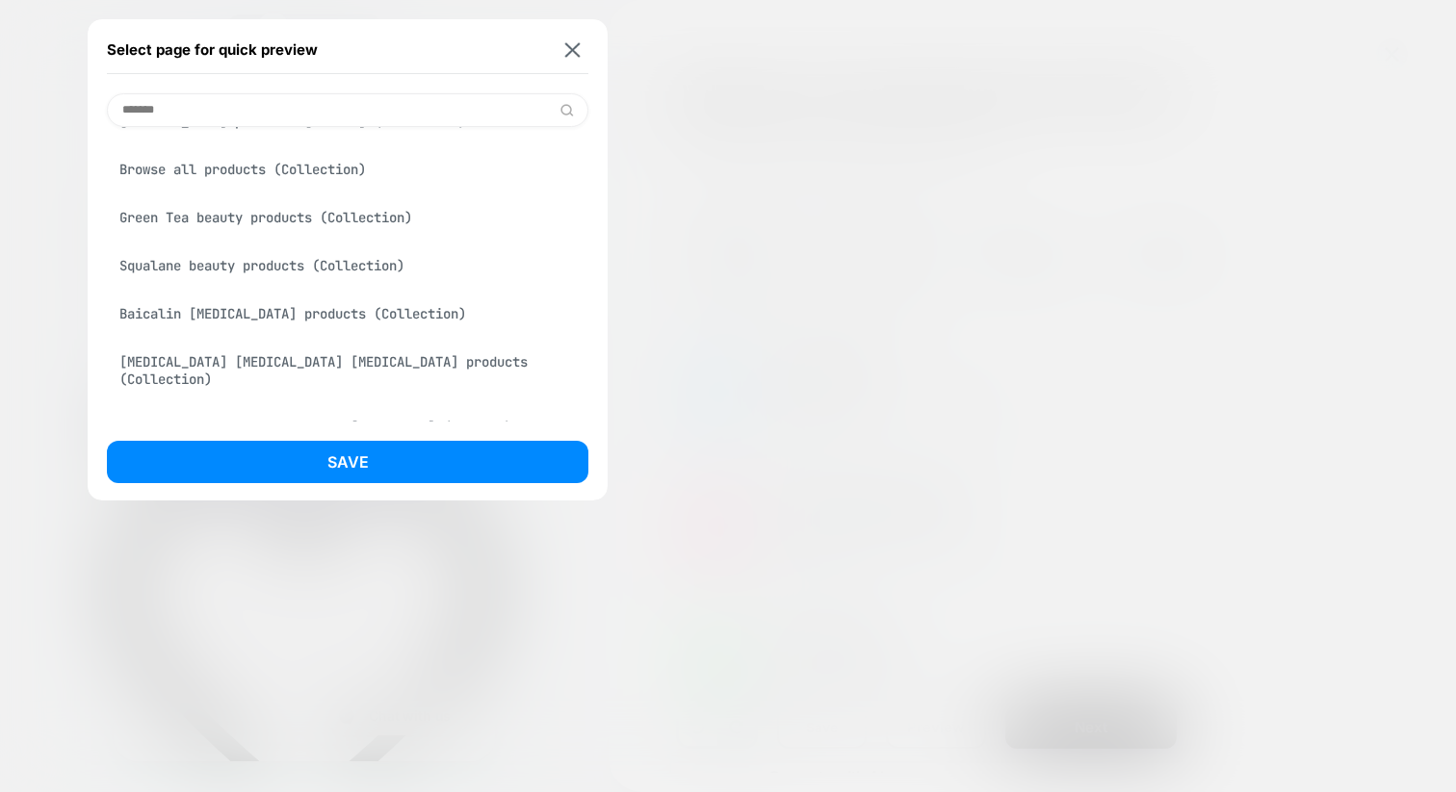
scroll to position [992, 0]
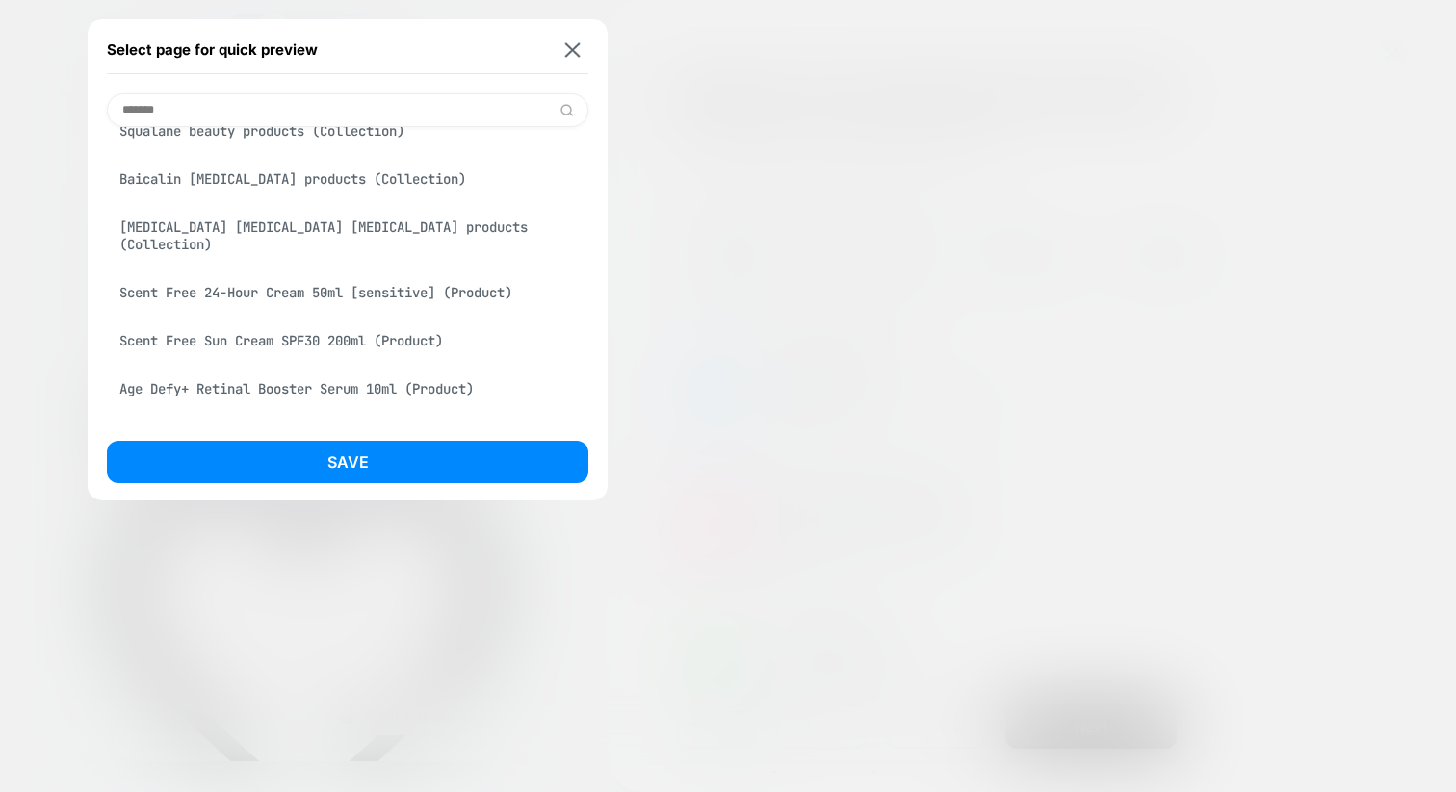
type input "*******"
click at [573, 58] on div "Select page for quick preview" at bounding box center [347, 50] width 481 height 48
click at [573, 47] on img at bounding box center [572, 49] width 15 height 14
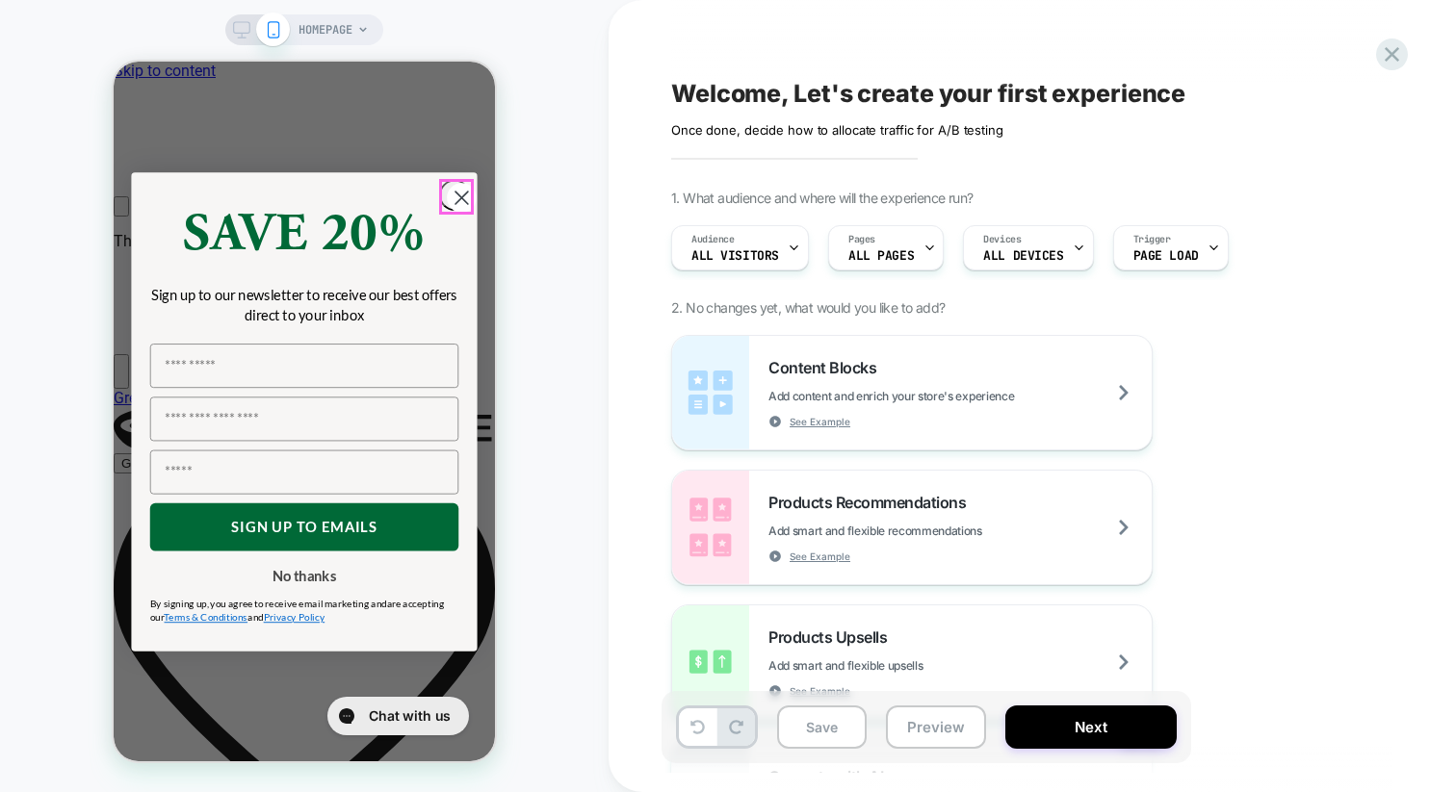
click at [462, 199] on circle "Close dialog" at bounding box center [462, 198] width 30 height 30
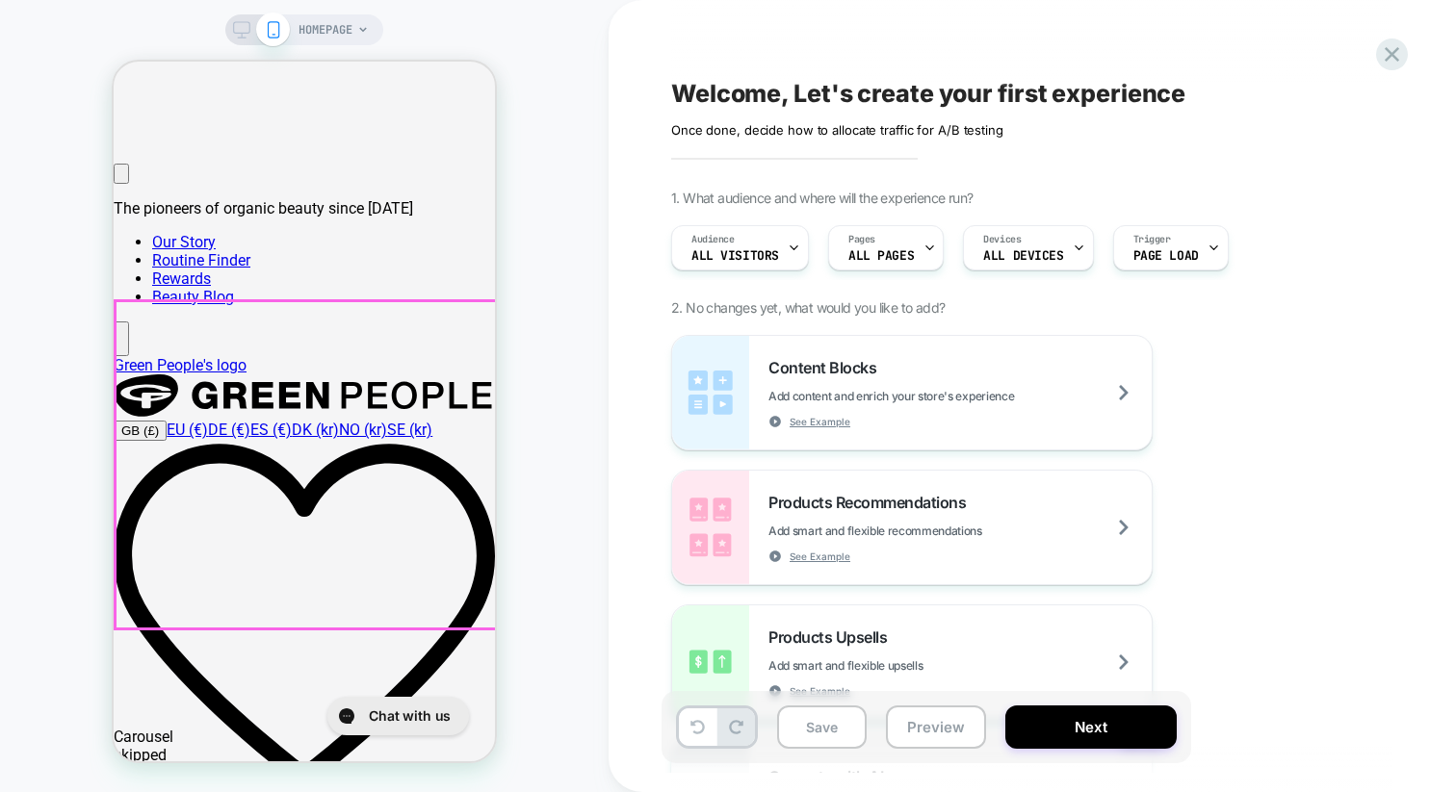
scroll to position [0, 0]
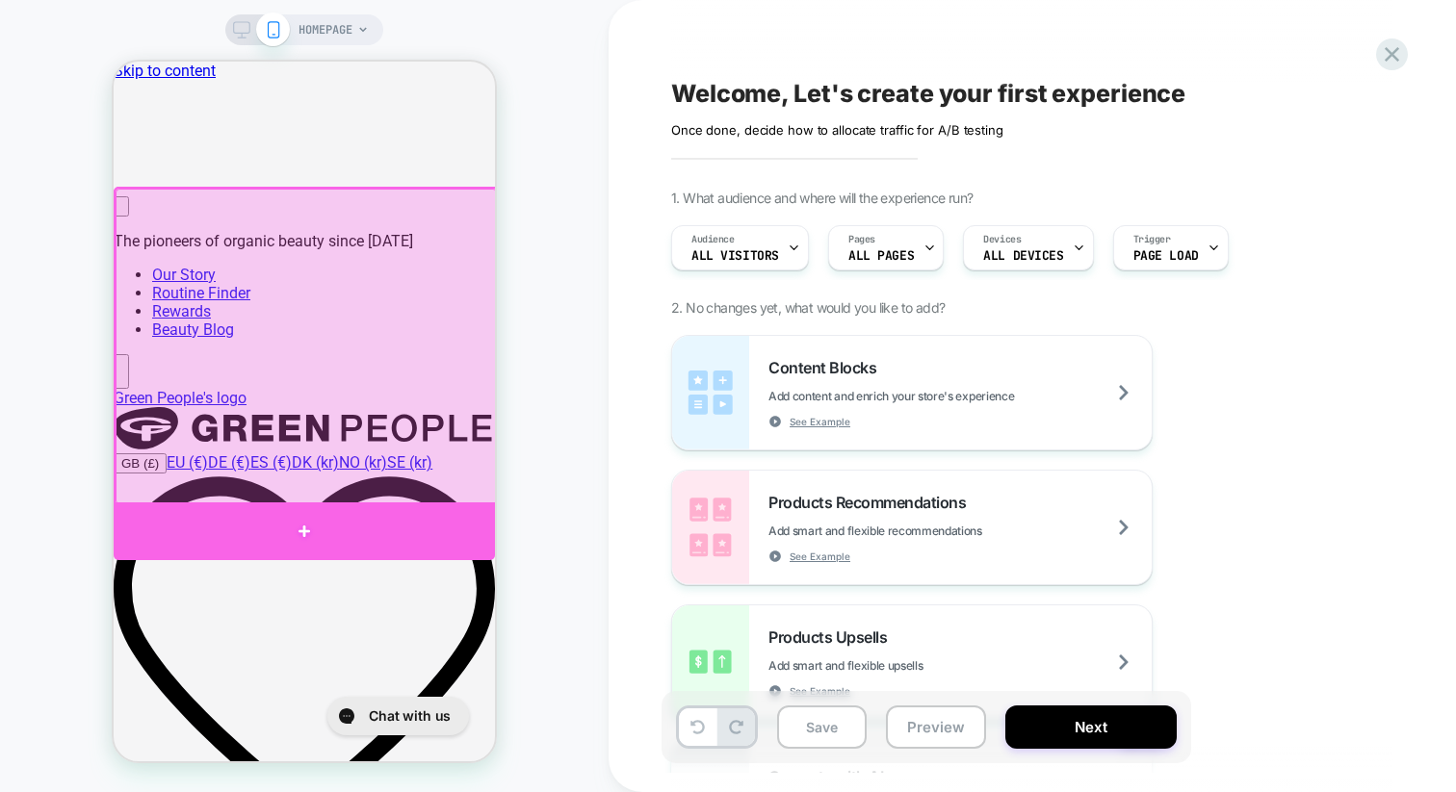
click at [455, 525] on div at bounding box center [304, 532] width 381 height 58
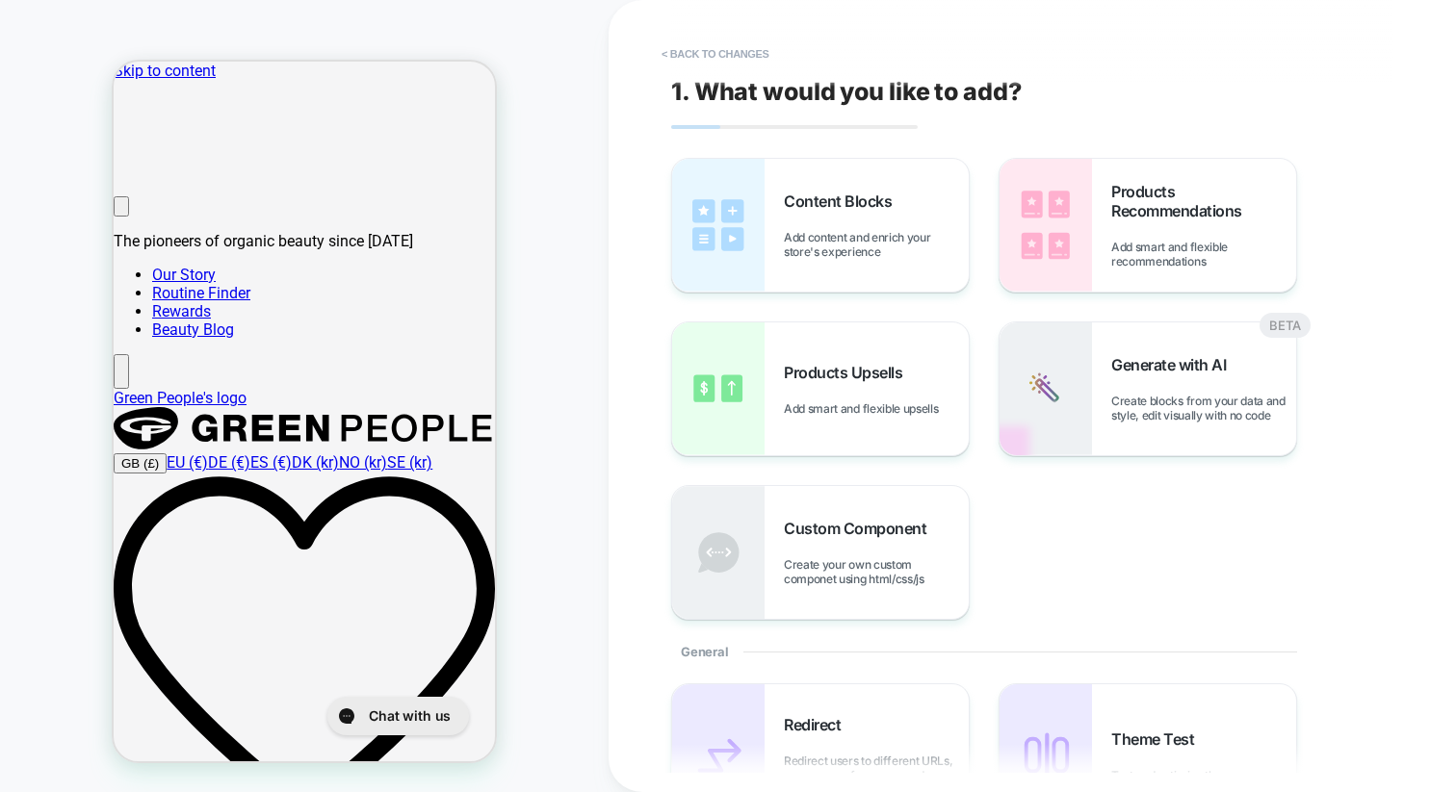
scroll to position [57, 0]
click at [856, 369] on span "Products Upsells" at bounding box center [848, 372] width 128 height 19
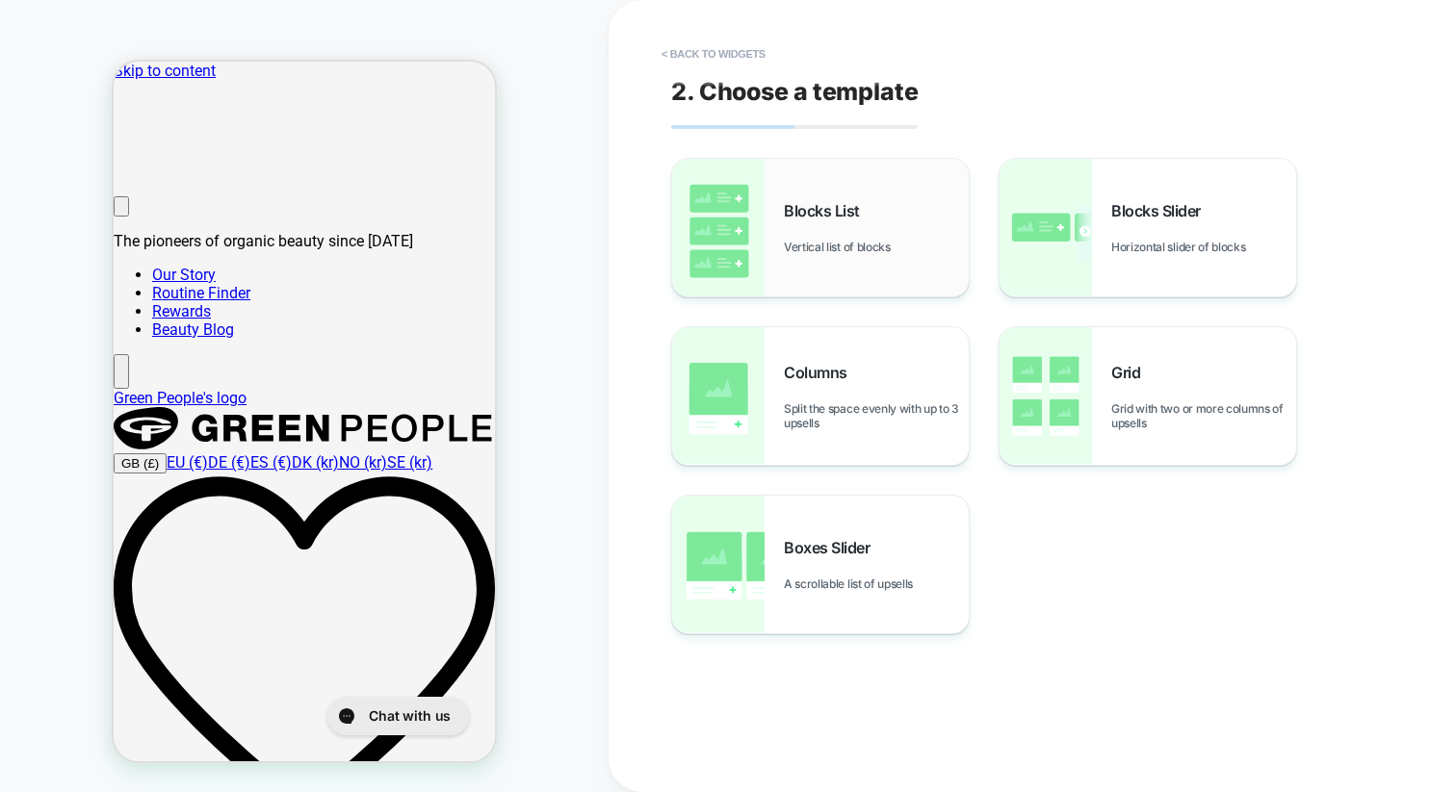
click at [870, 245] on span "Vertical list of blocks" at bounding box center [842, 247] width 116 height 14
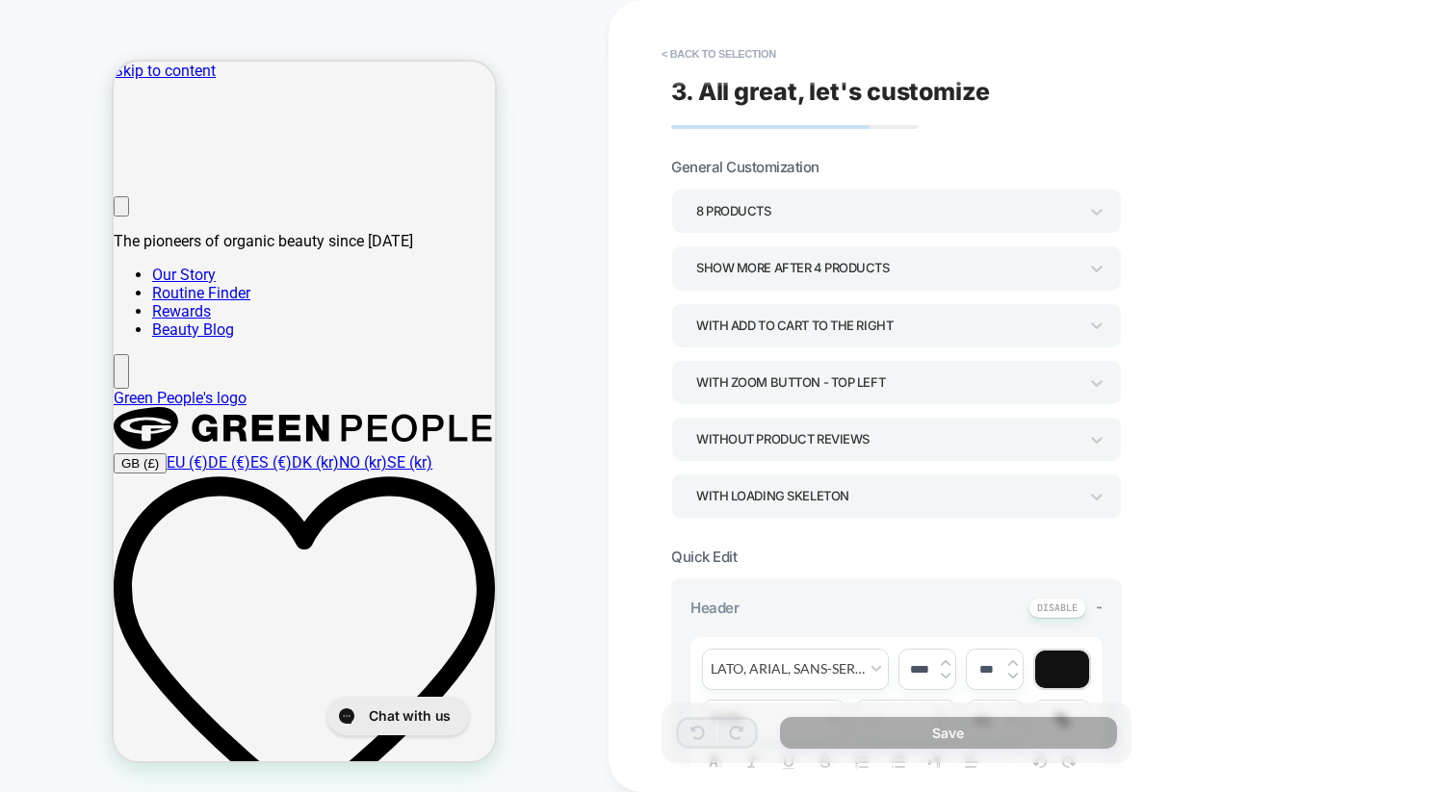
scroll to position [463, 0]
click at [848, 224] on div "8 Products" at bounding box center [886, 211] width 401 height 30
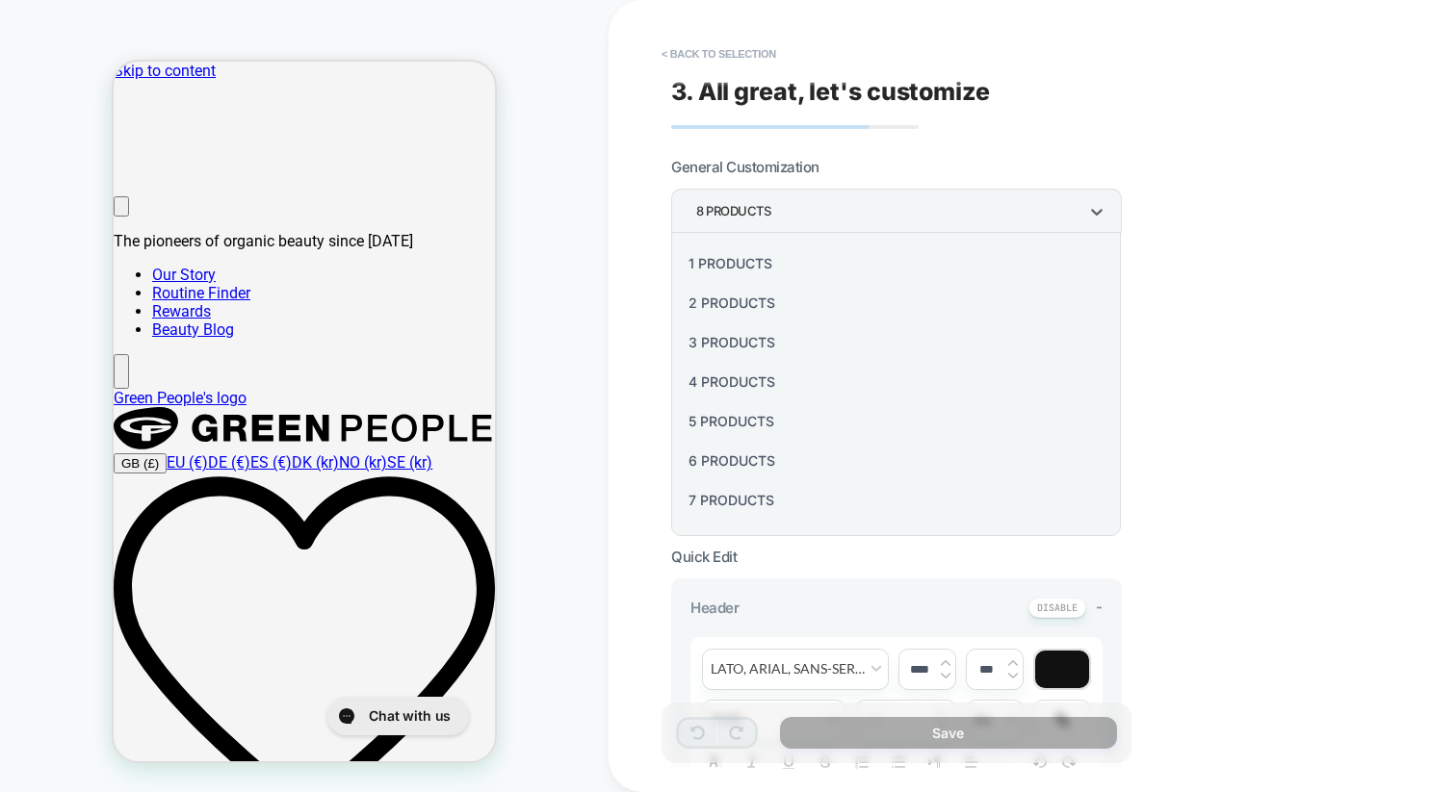
click at [729, 378] on div "4 Products" at bounding box center [896, 381] width 434 height 39
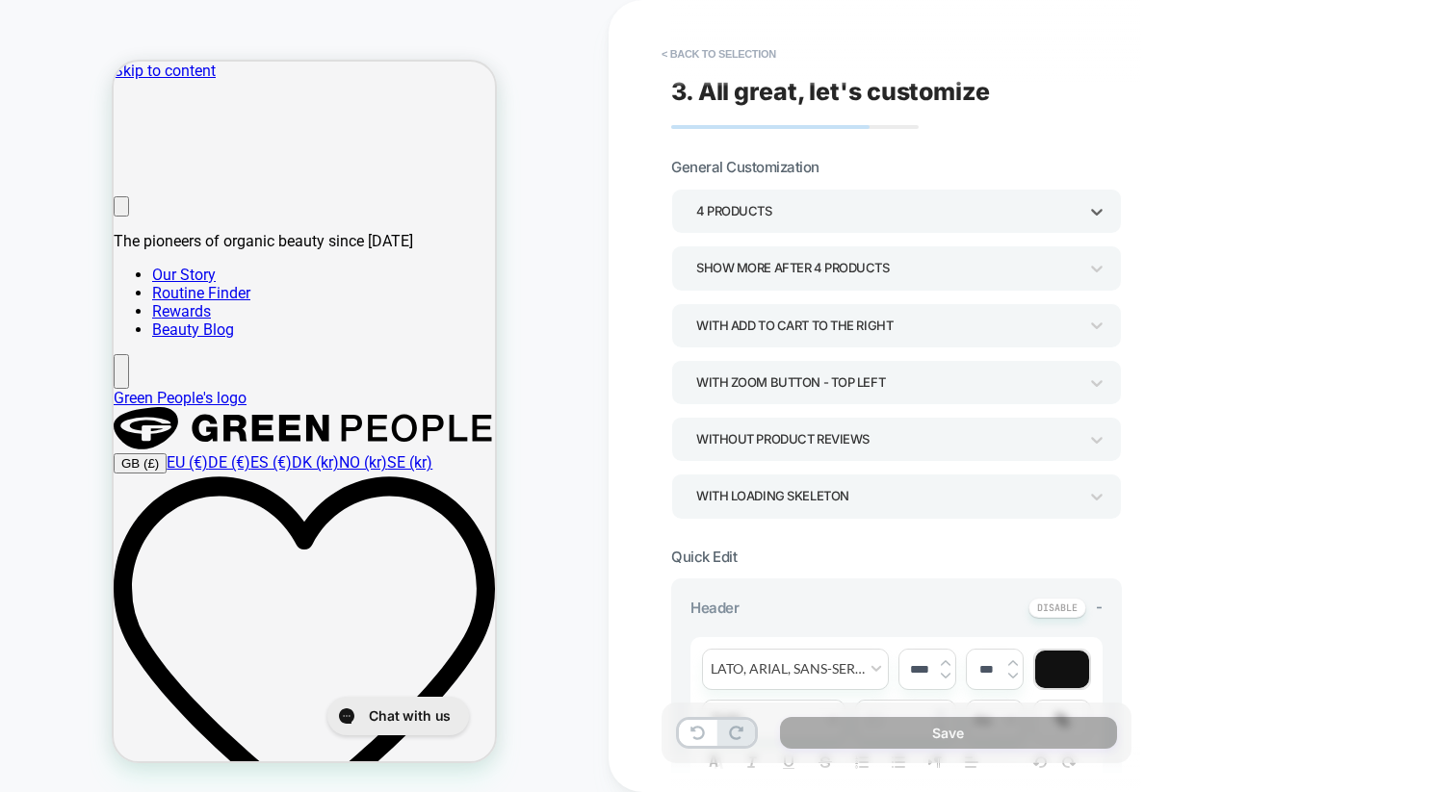
click at [789, 266] on div "Show more after 4 Products" at bounding box center [886, 268] width 381 height 26
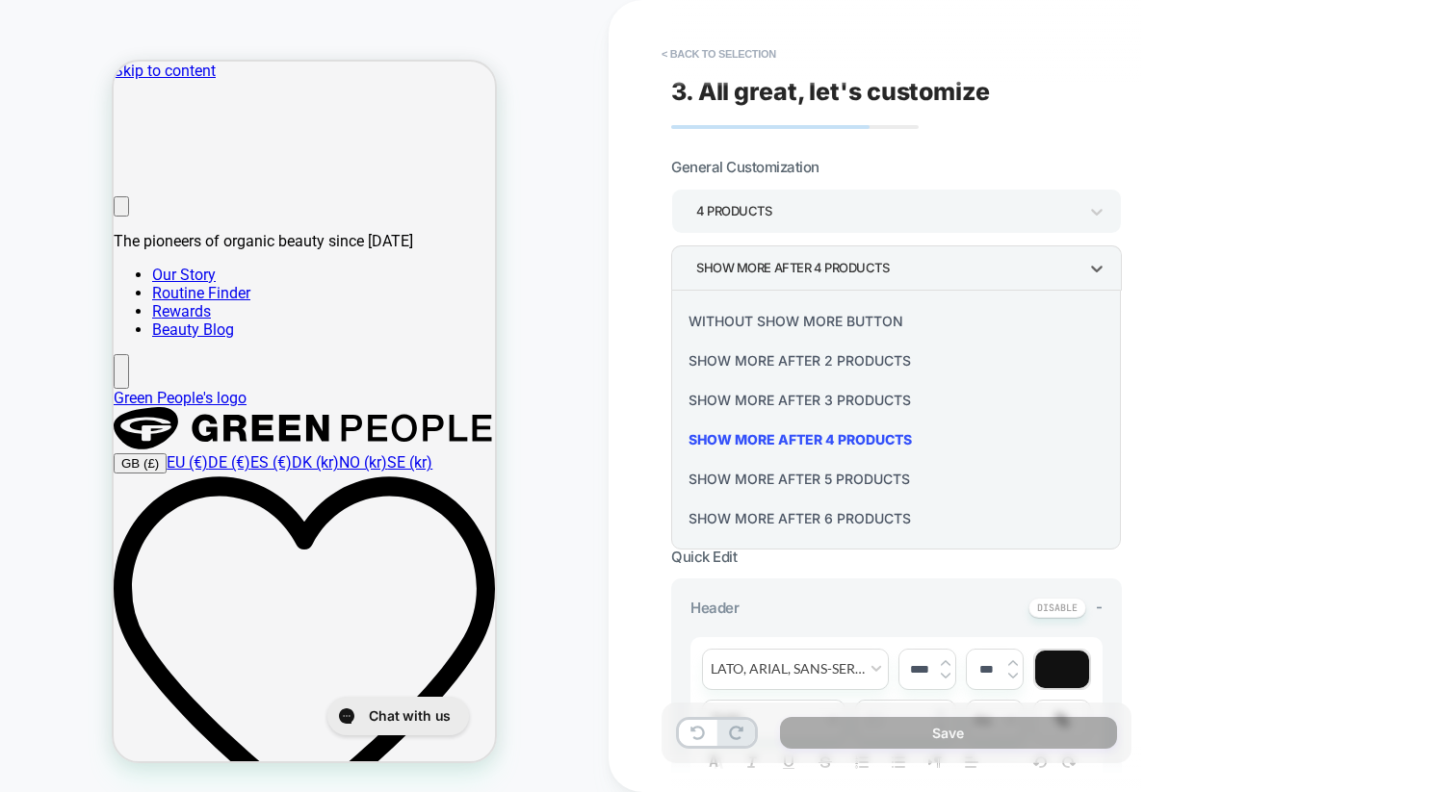
click at [743, 322] on div "Without Show more button" at bounding box center [896, 320] width 434 height 39
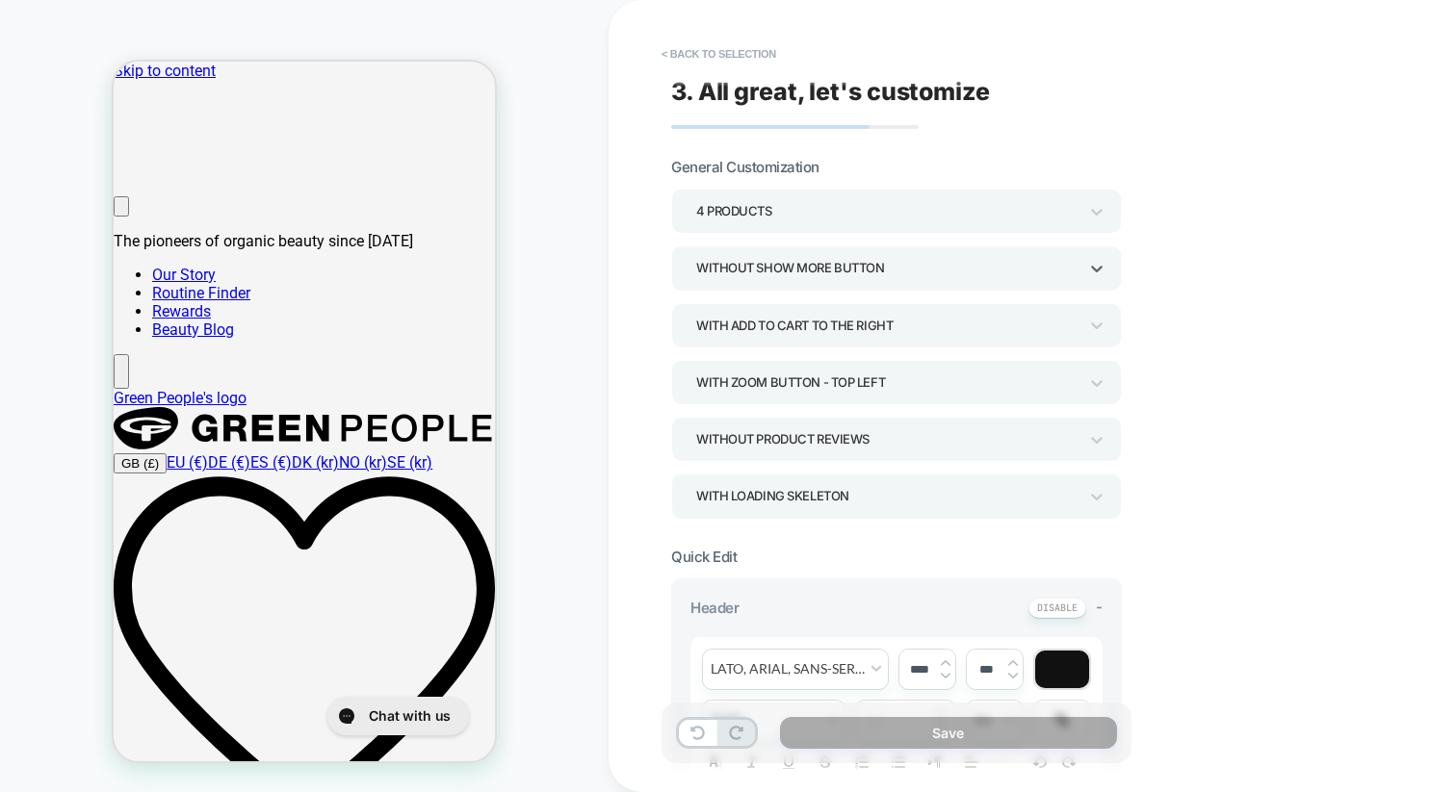
click at [790, 337] on div "With add to cart to the right" at bounding box center [886, 326] width 401 height 30
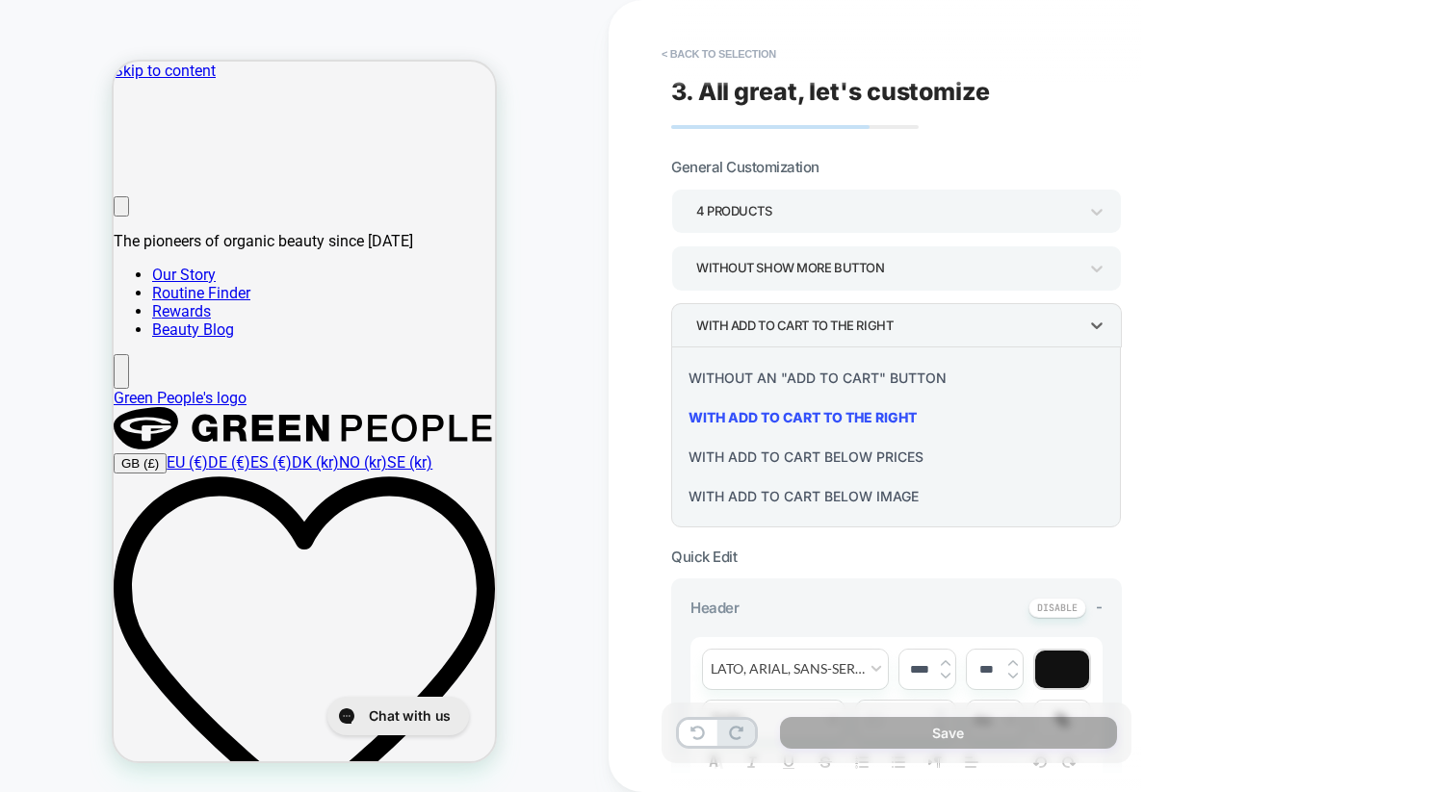
click at [1244, 411] on div at bounding box center [728, 396] width 1456 height 792
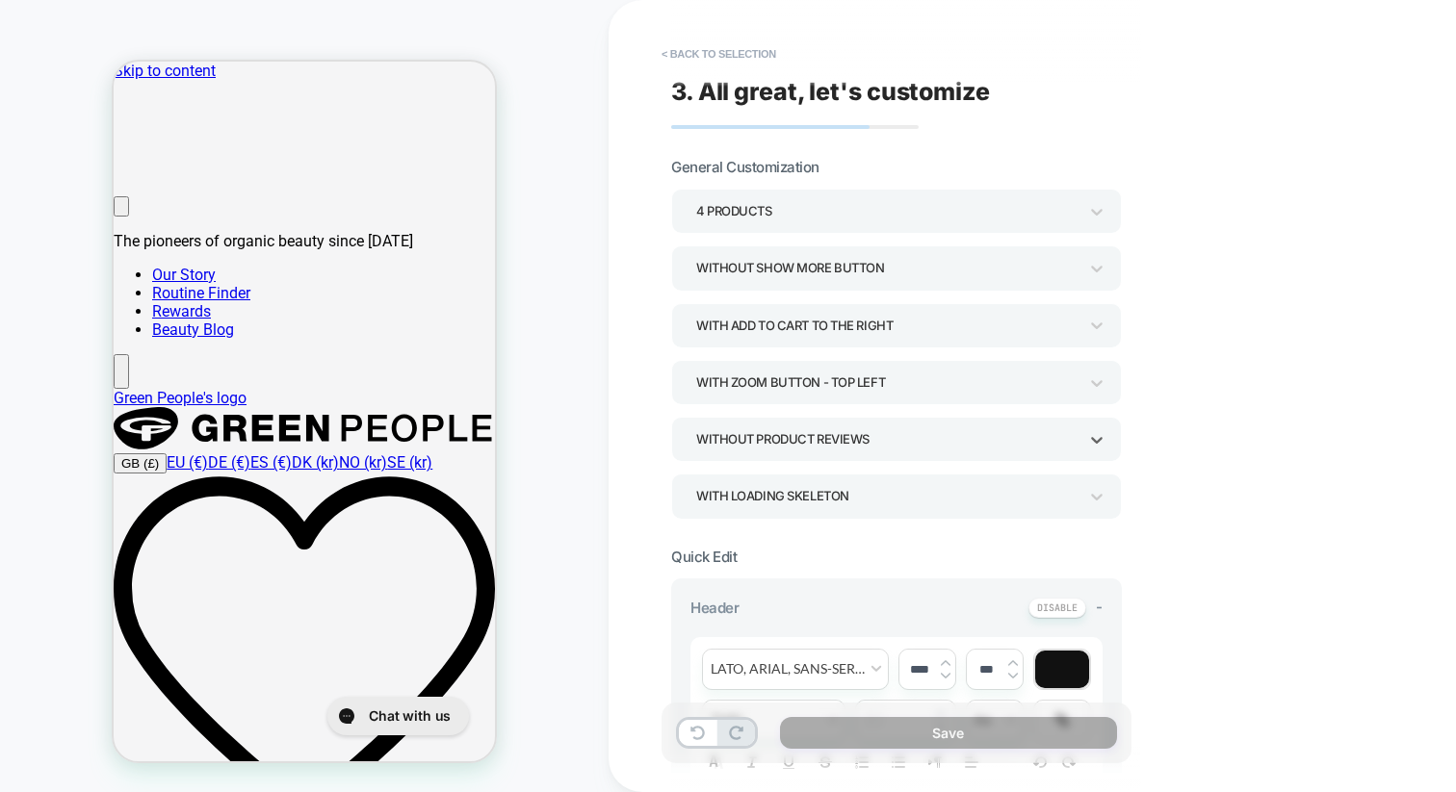
click at [829, 445] on div "Without Product Reviews" at bounding box center [886, 440] width 381 height 26
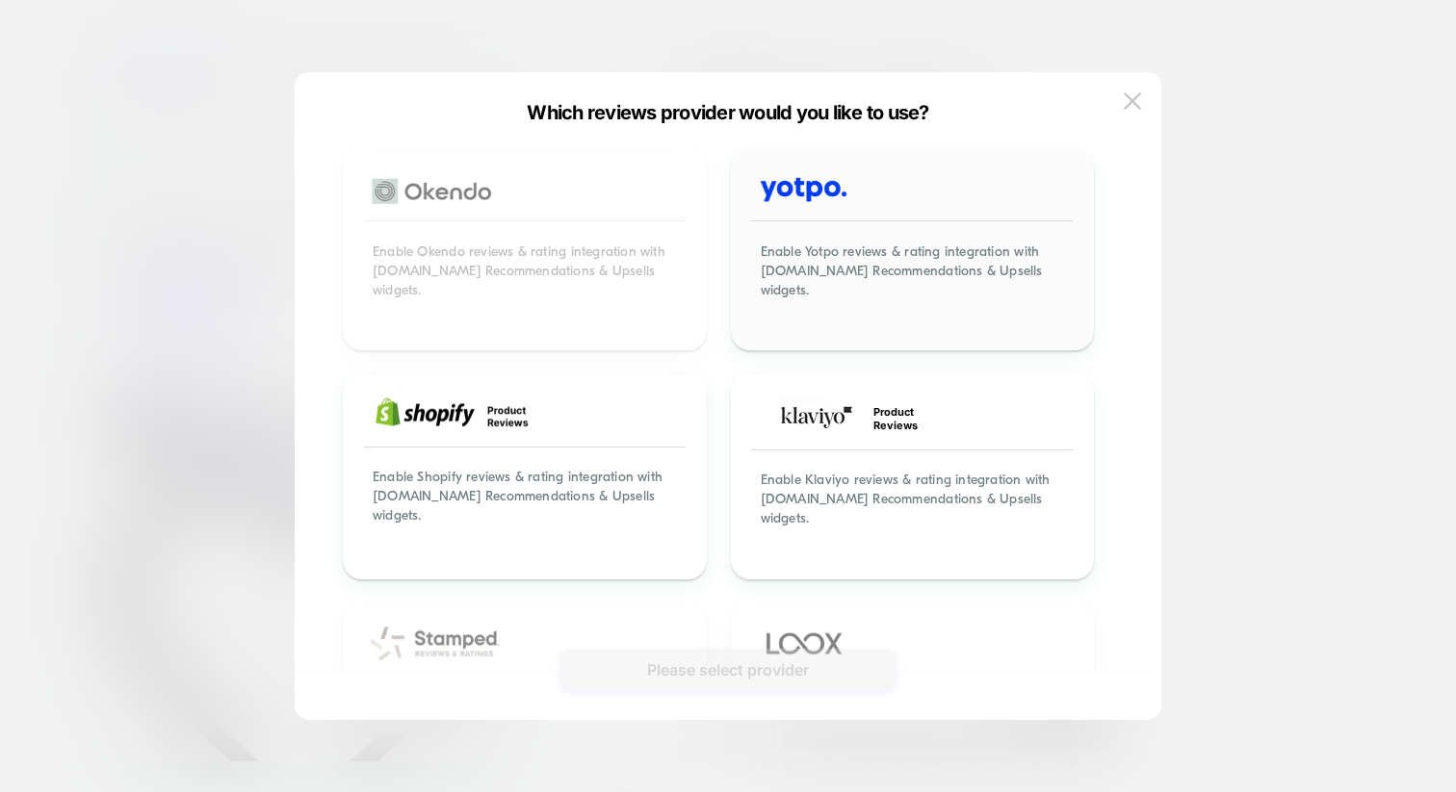
scroll to position [123, 0]
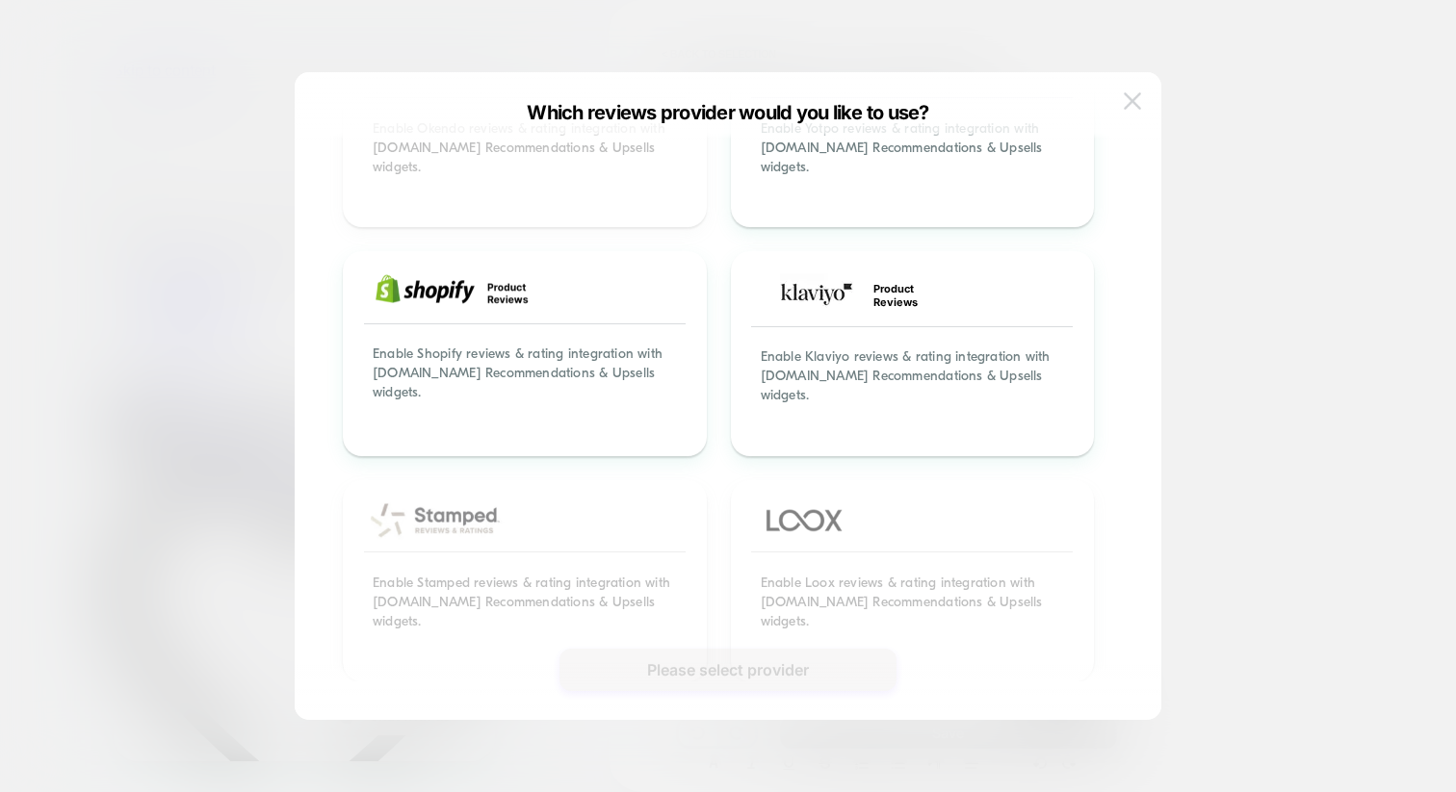
click at [1134, 96] on img at bounding box center [1132, 100] width 17 height 16
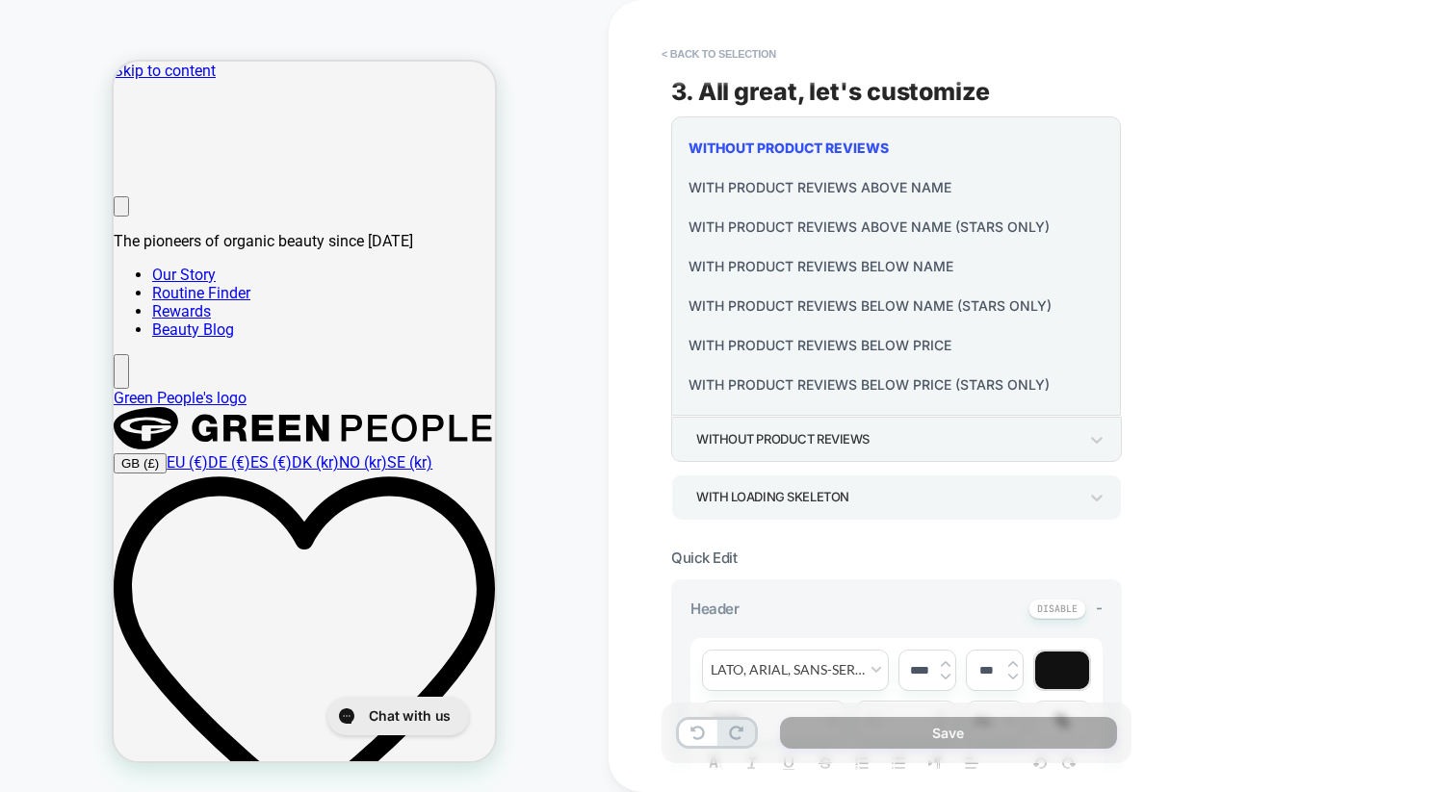
click at [1177, 374] on div at bounding box center [728, 396] width 1456 height 792
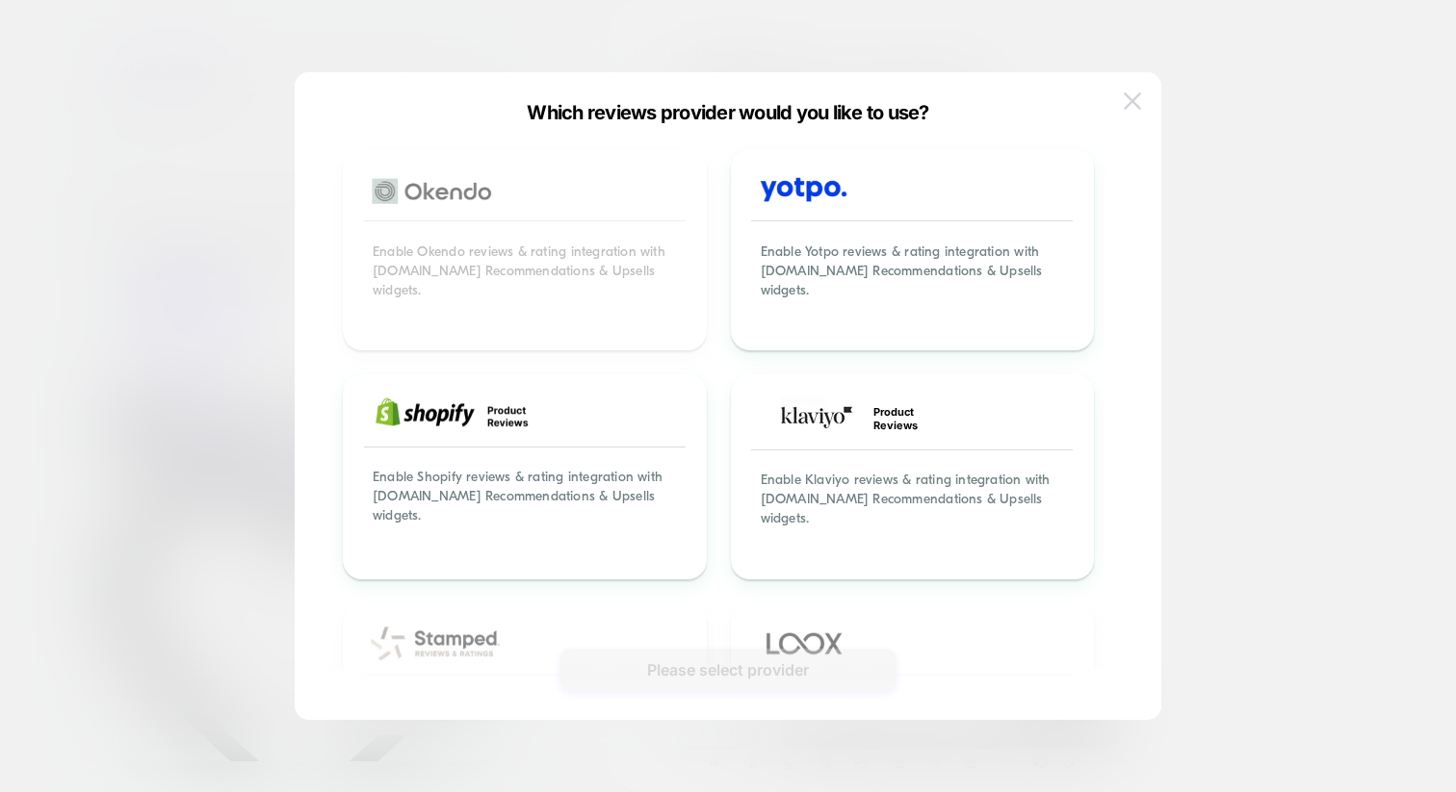
click at [1137, 107] on img at bounding box center [1132, 100] width 17 height 16
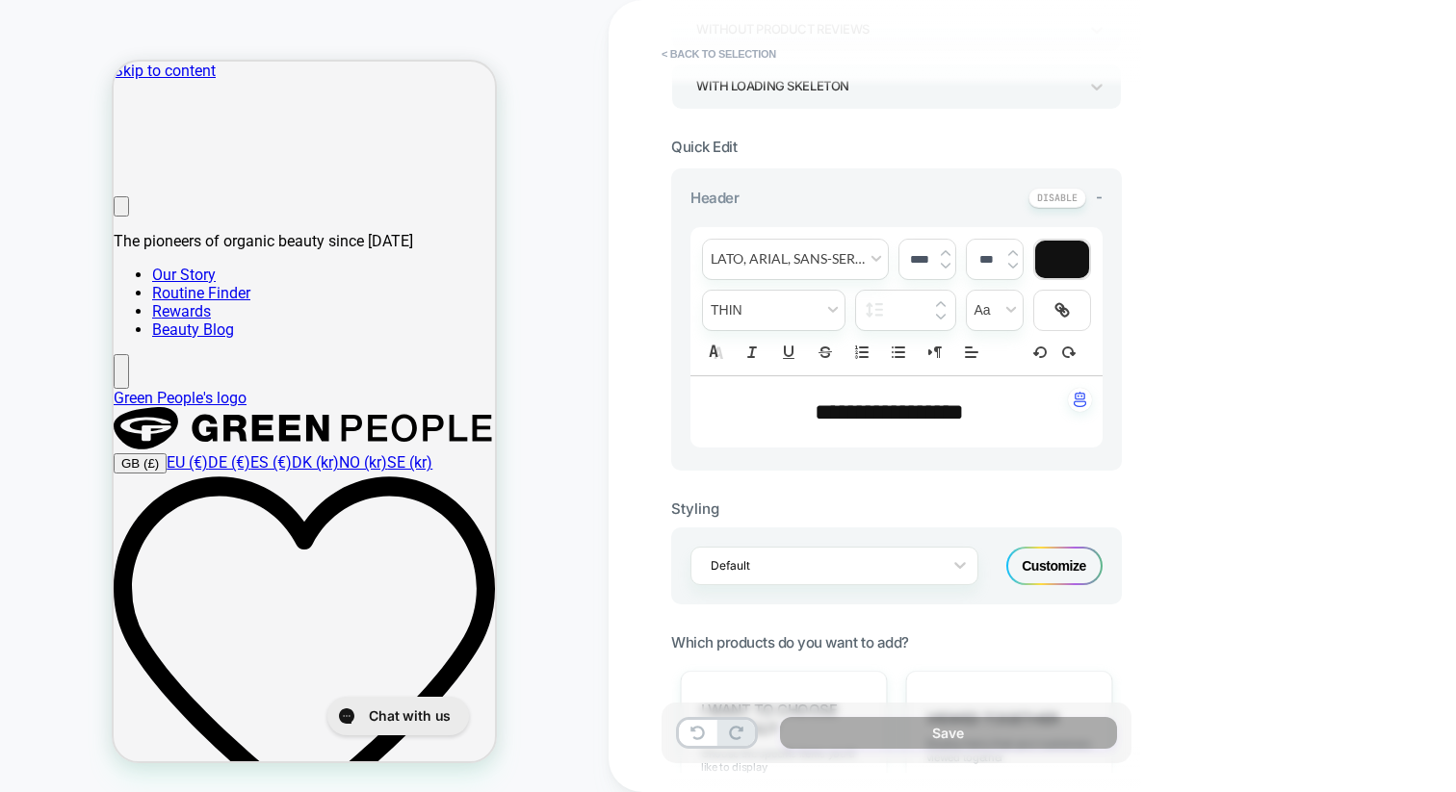
scroll to position [220, 0]
click at [896, 411] on span "**********" at bounding box center [889, 412] width 149 height 23
type input "****"
click at [896, 411] on span "**********" at bounding box center [889, 412] width 149 height 23
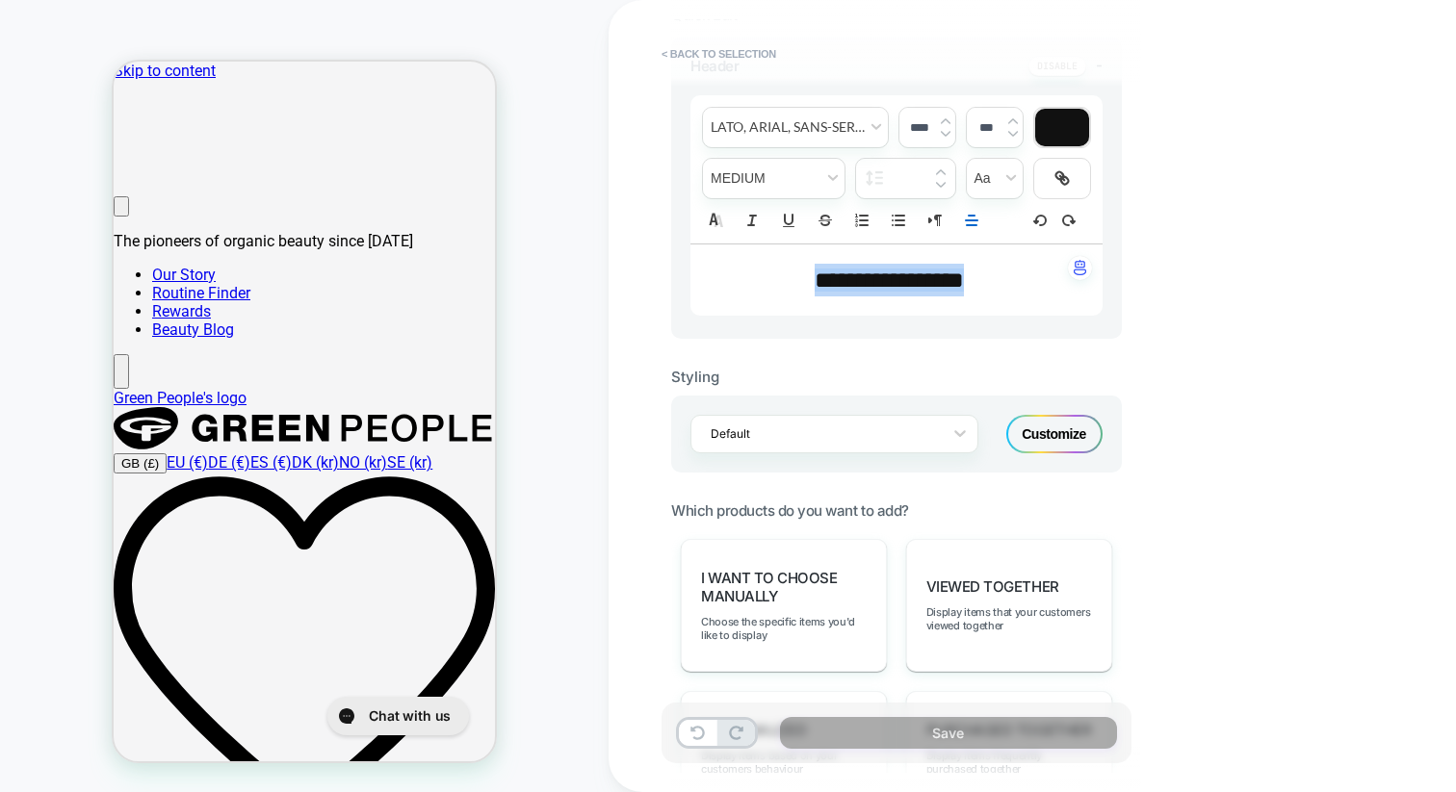
scroll to position [538, 0]
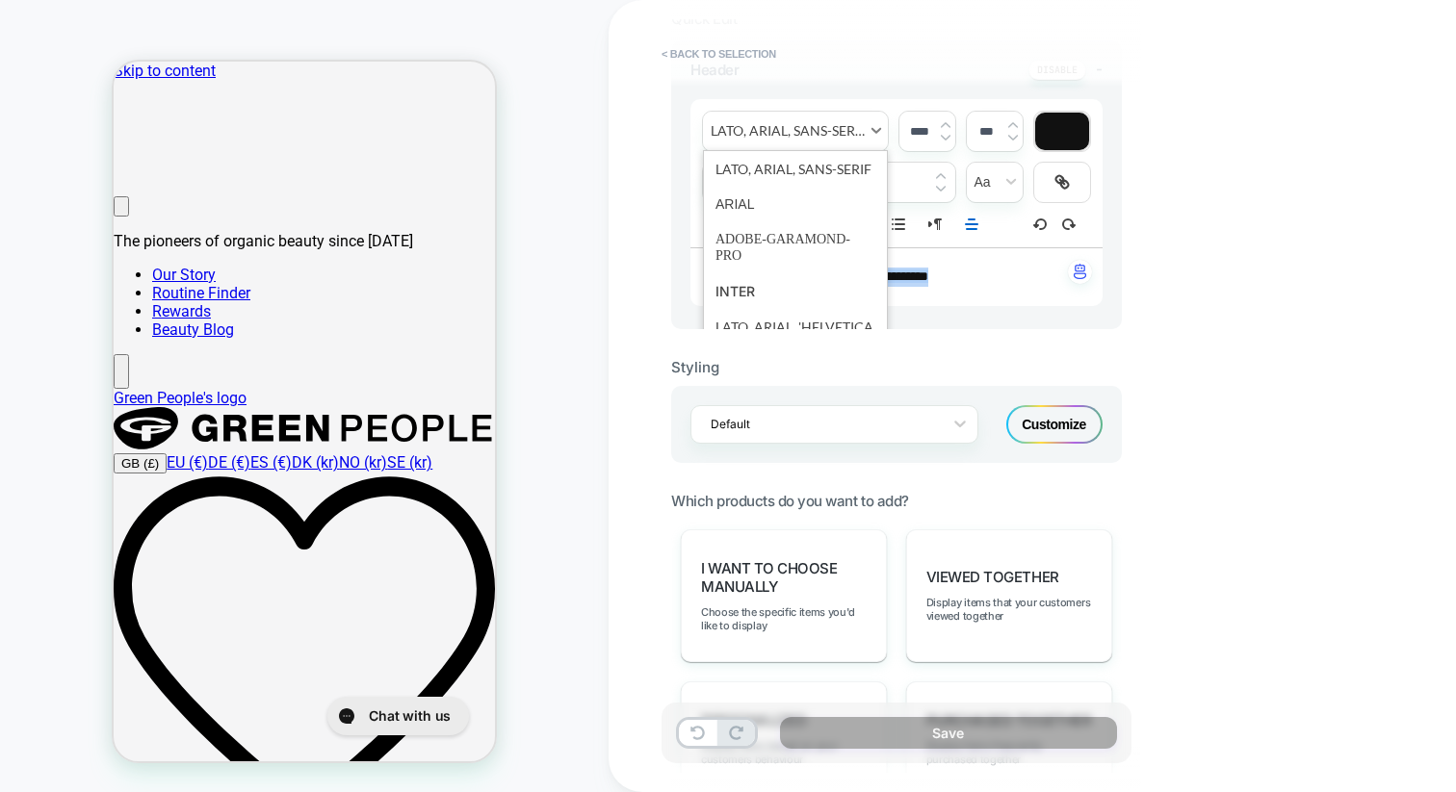
click at [820, 122] on span "font" at bounding box center [795, 131] width 185 height 39
click at [946, 121] on img at bounding box center [946, 125] width 10 height 8
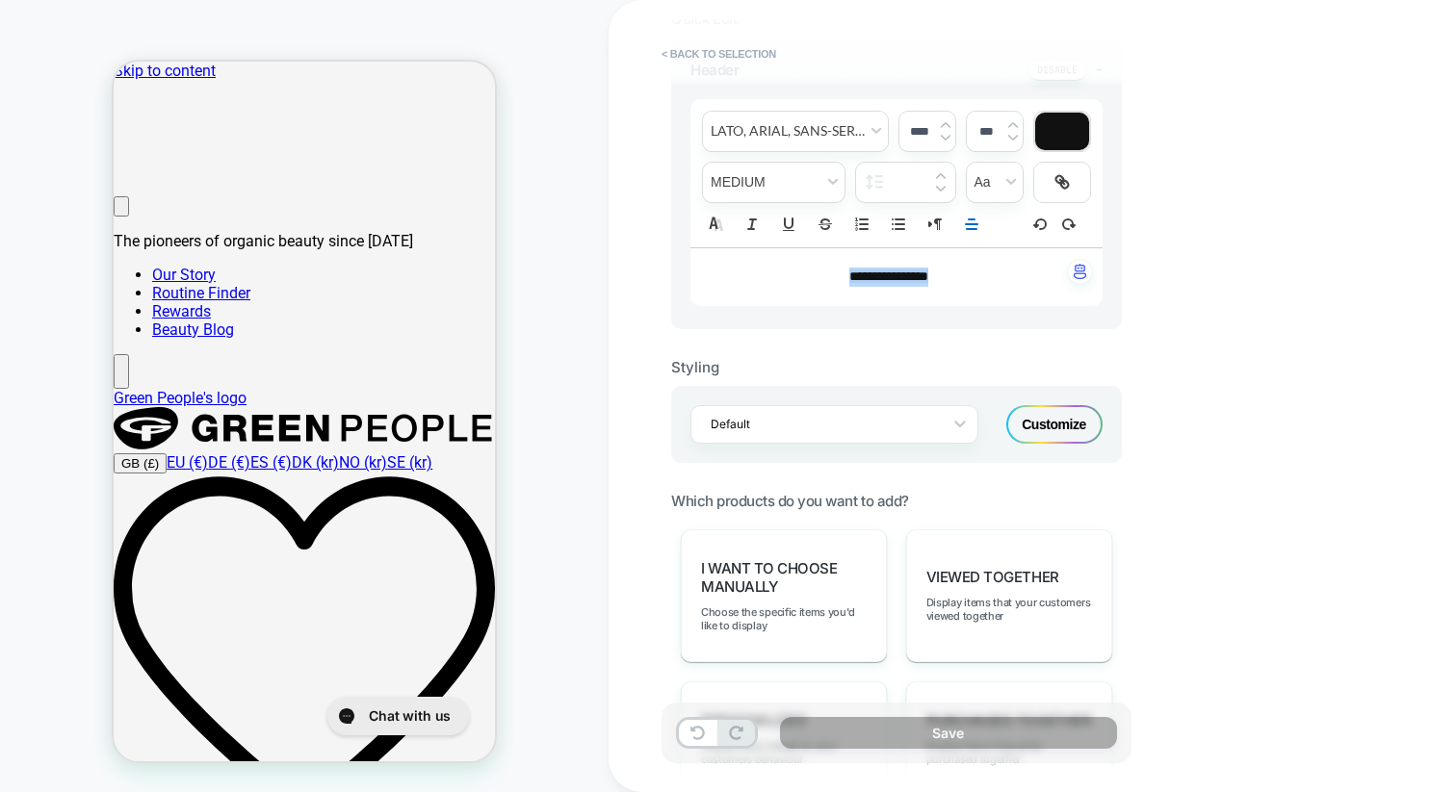
click at [946, 121] on img at bounding box center [946, 125] width 10 height 8
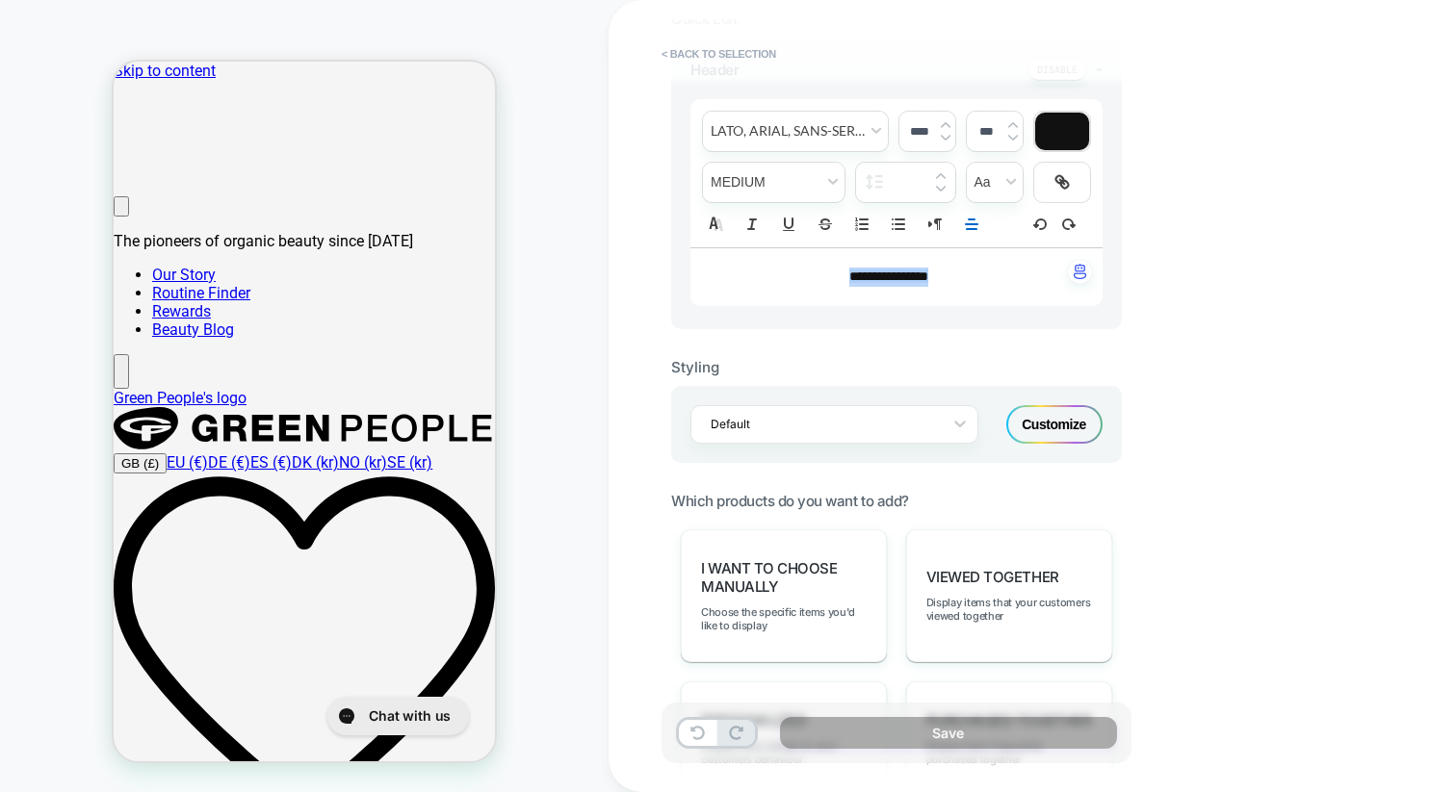
click at [946, 121] on img at bounding box center [946, 125] width 10 height 8
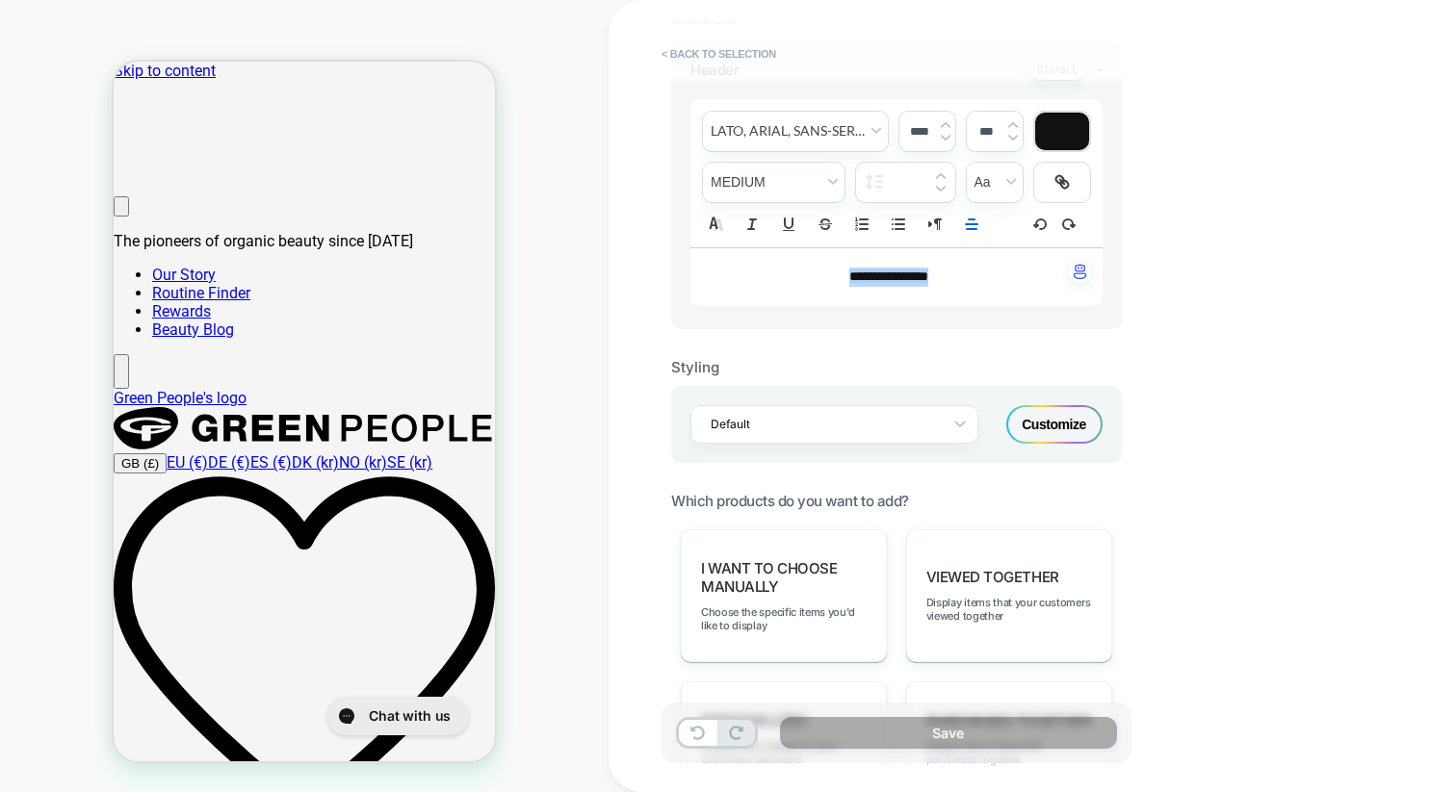
click at [946, 121] on img at bounding box center [946, 125] width 10 height 8
type input "****"
click at [755, 192] on span "fontWeight" at bounding box center [774, 182] width 142 height 39
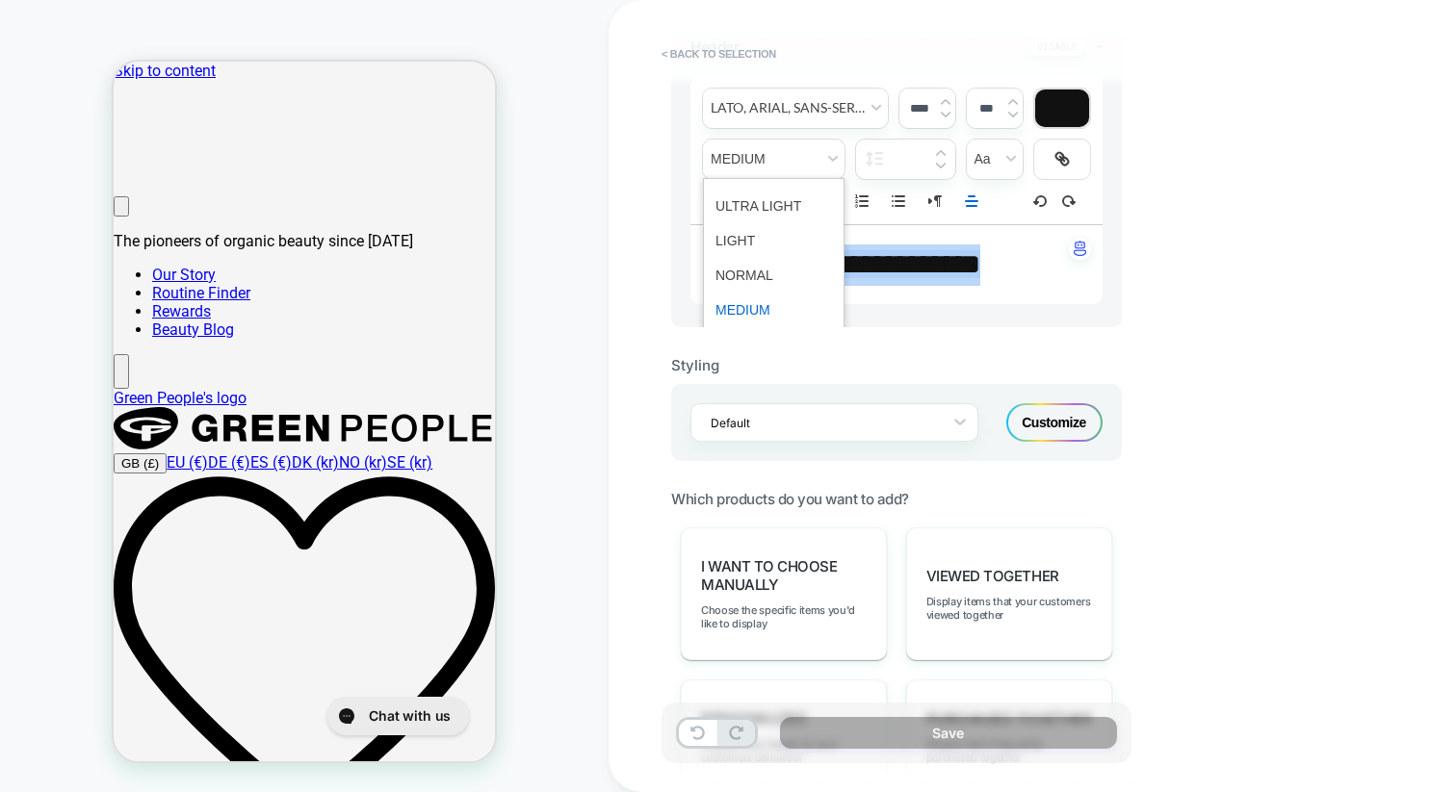
scroll to position [568, 0]
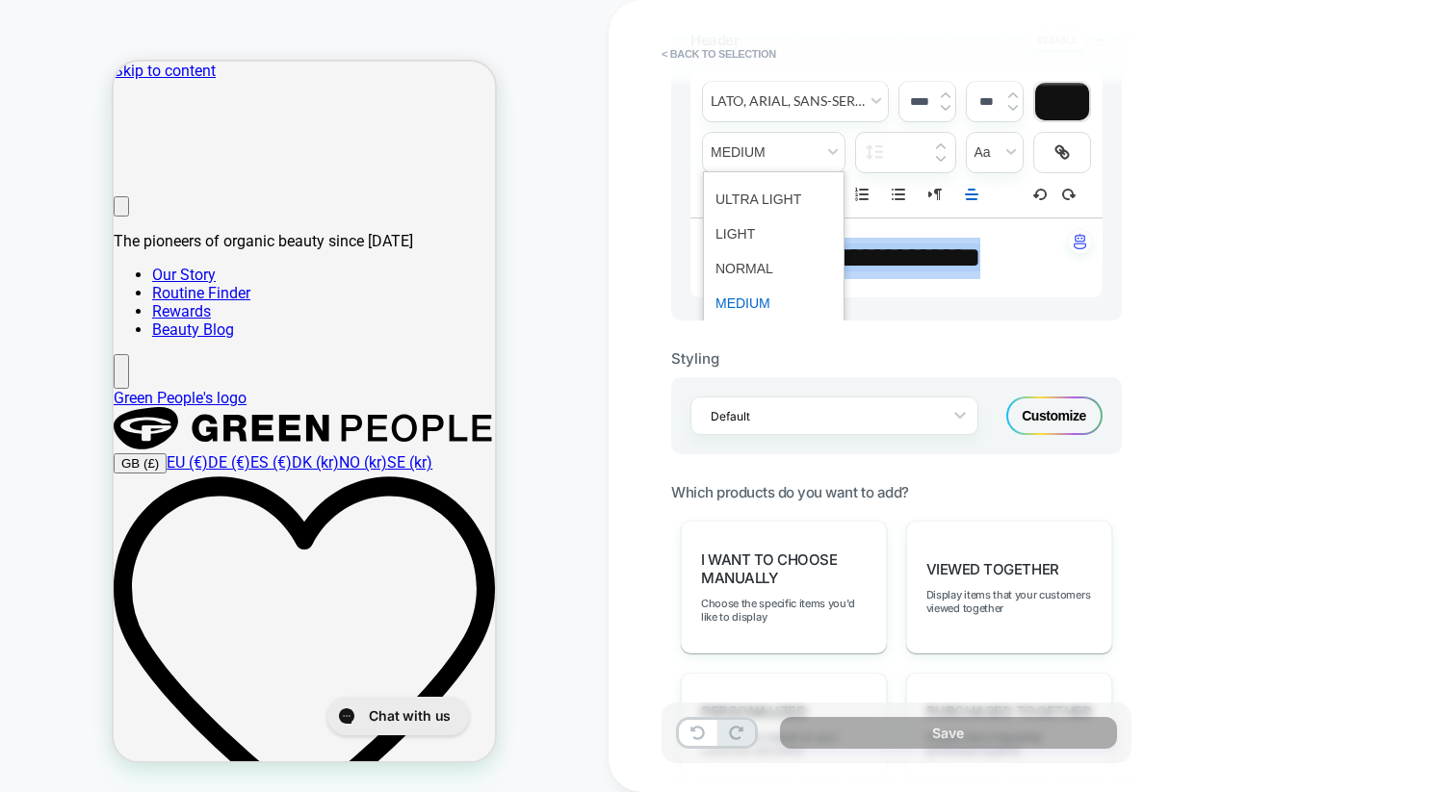
click at [744, 299] on span "fontWeight" at bounding box center [773, 303] width 116 height 35
click at [756, 290] on span "fontWeight" at bounding box center [773, 303] width 116 height 35
drag, startPoint x: 1092, startPoint y: 238, endPoint x: 1109, endPoint y: 287, distance: 52.1
click at [1109, 287] on div "**********" at bounding box center [896, 166] width 451 height 311
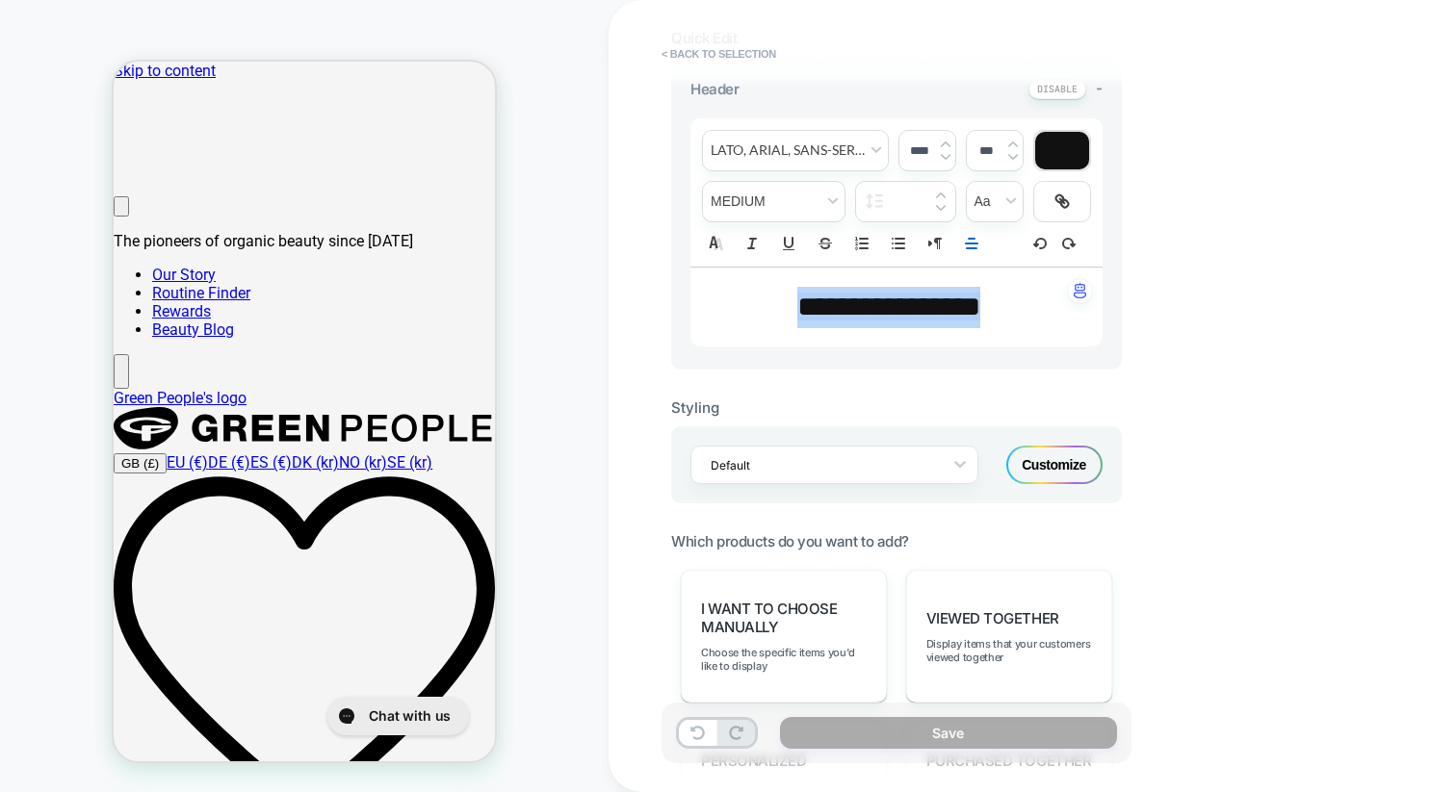
scroll to position [260, 0]
click at [1062, 455] on div "Customize" at bounding box center [1054, 465] width 96 height 39
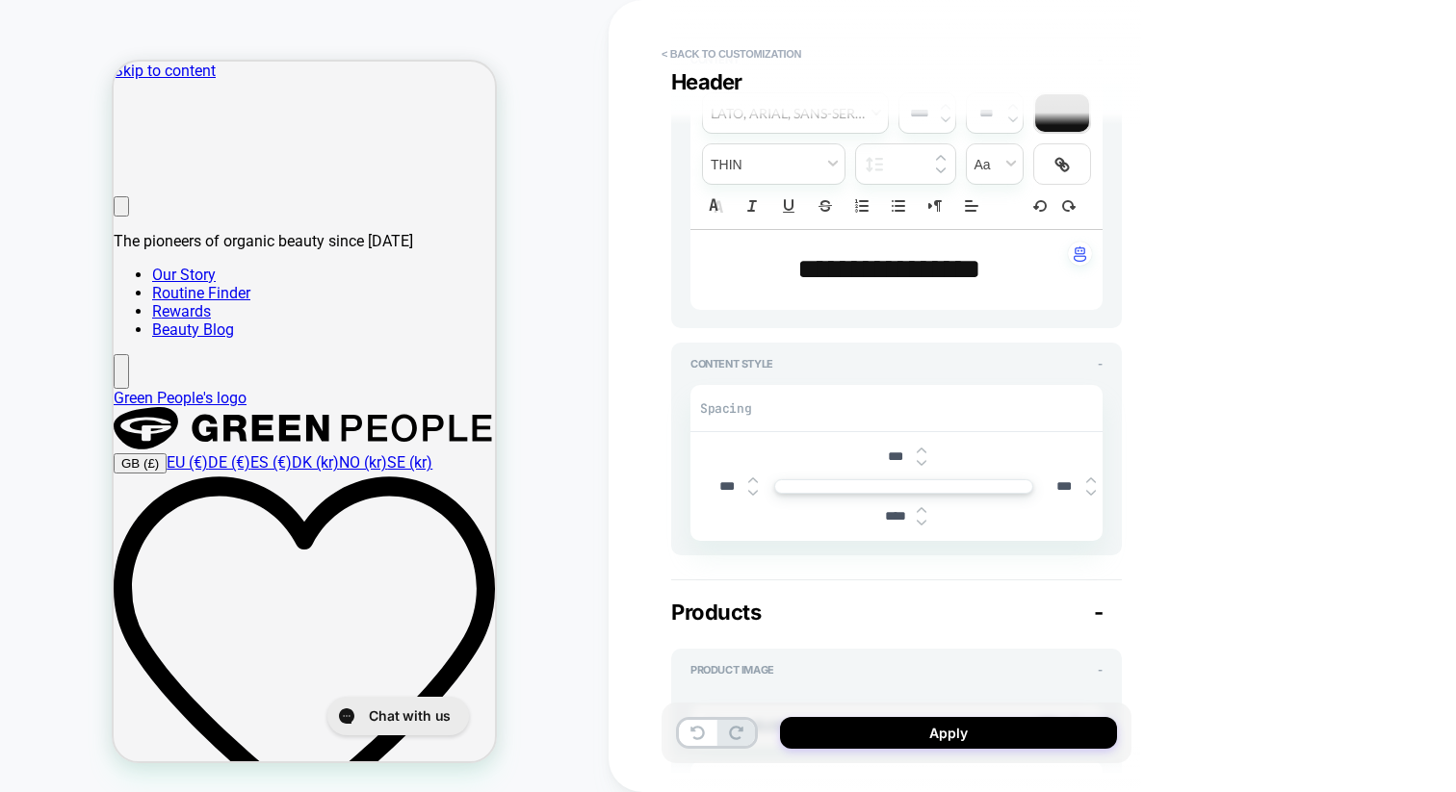
scroll to position [96, 0]
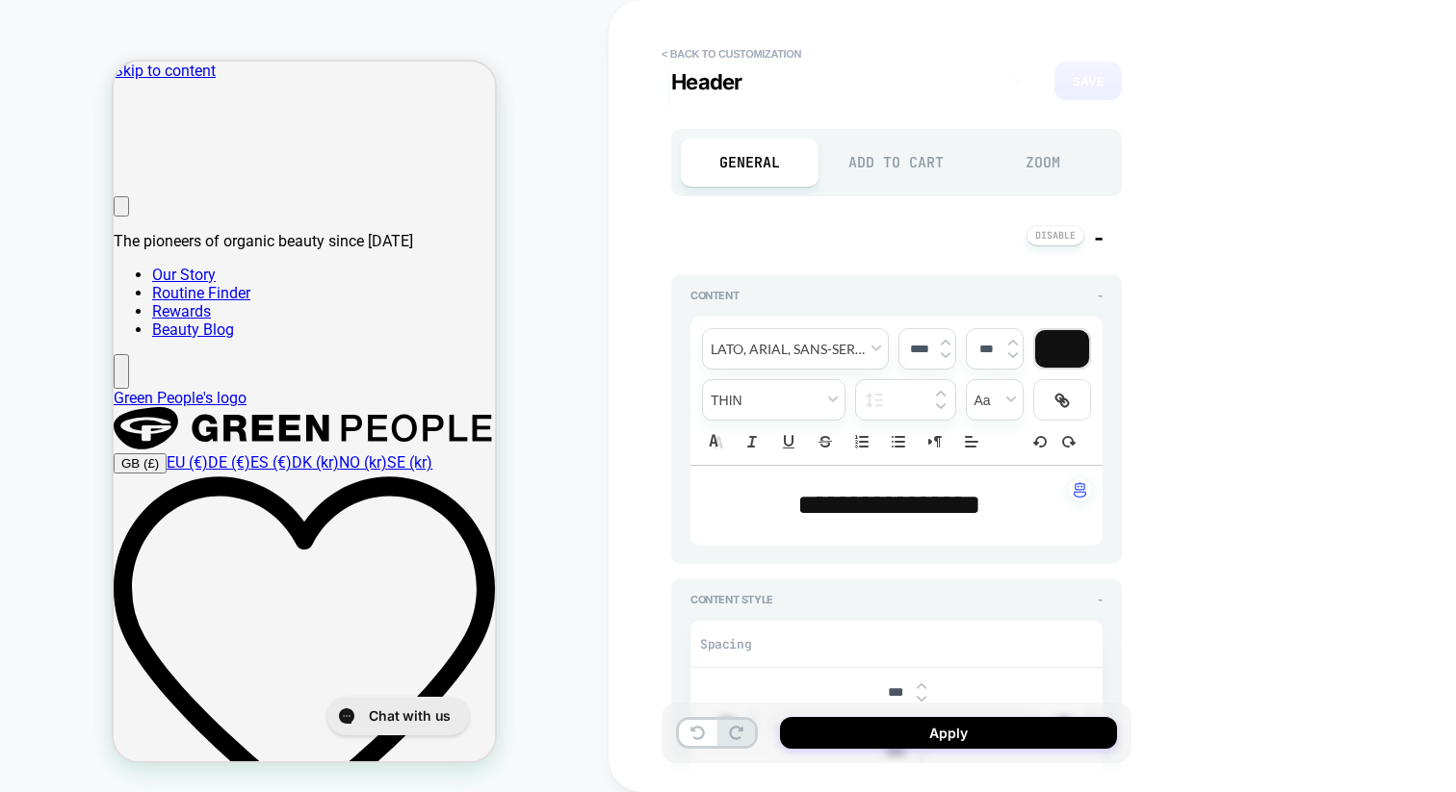
click at [893, 166] on div "Add to Cart" at bounding box center [897, 163] width 138 height 48
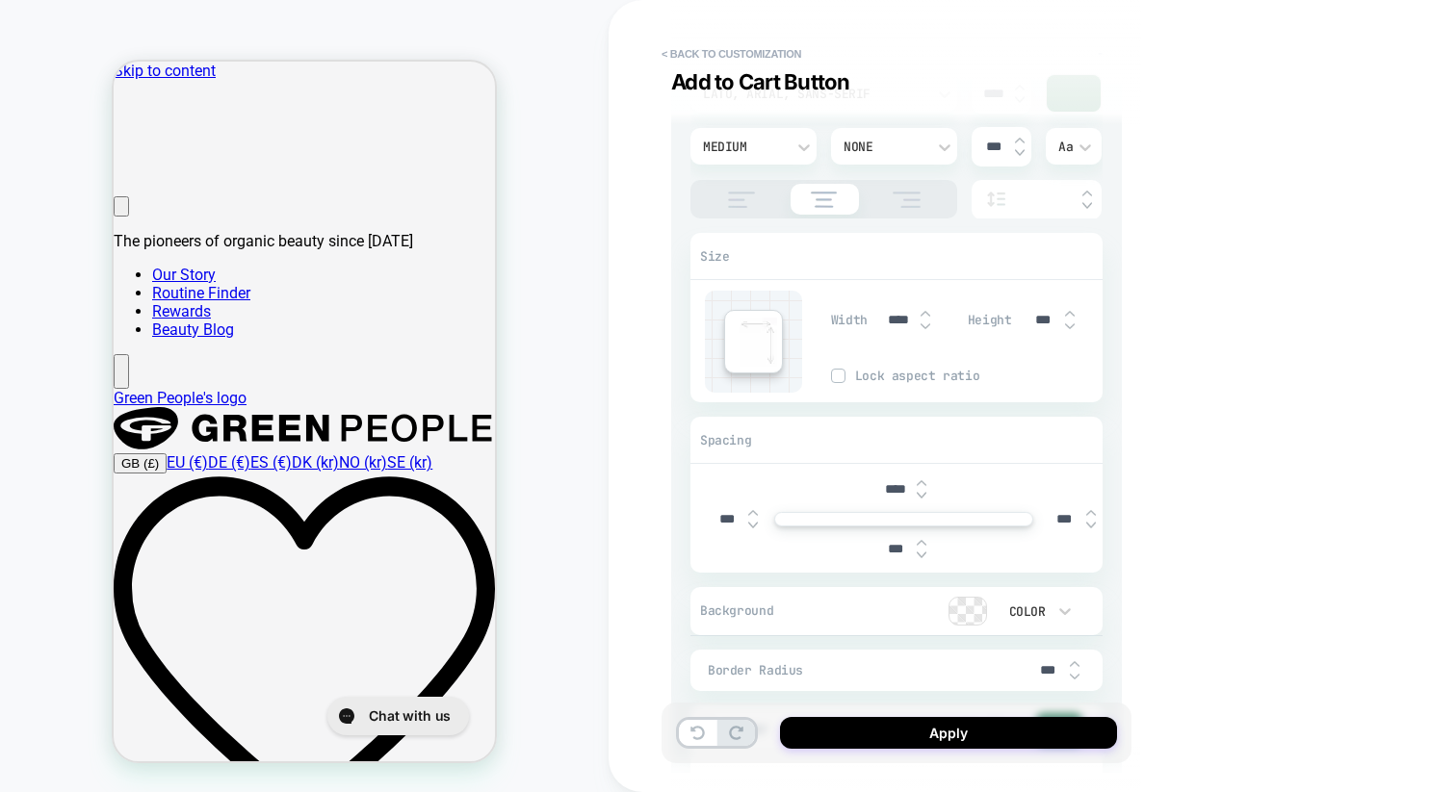
scroll to position [455, 0]
click at [1092, 512] on img at bounding box center [1091, 511] width 10 height 8
type textarea "*"
type input "***"
click at [1092, 512] on img at bounding box center [1091, 511] width 10 height 8
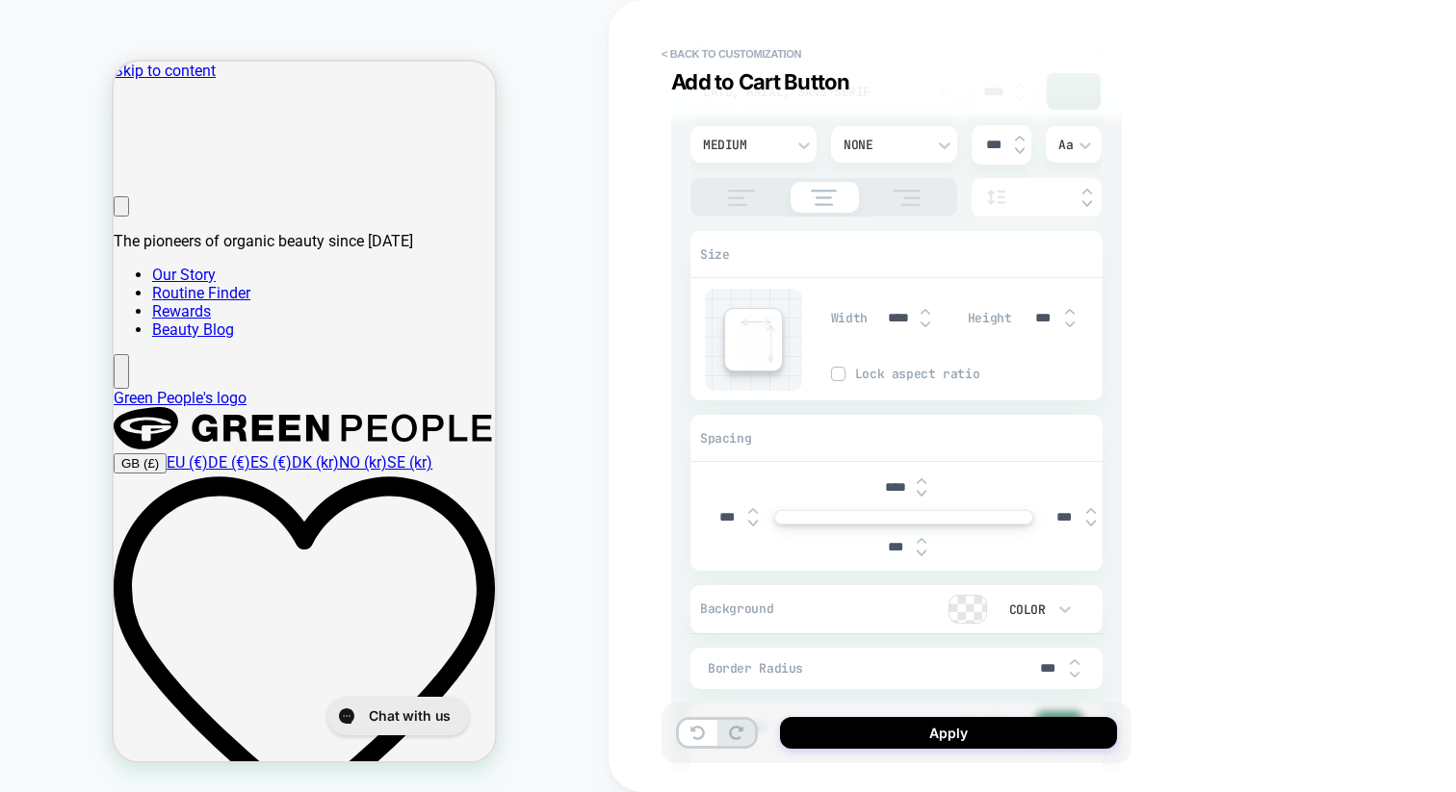
type textarea "*"
type input "***"
click at [1092, 512] on img at bounding box center [1091, 511] width 10 height 8
type textarea "*"
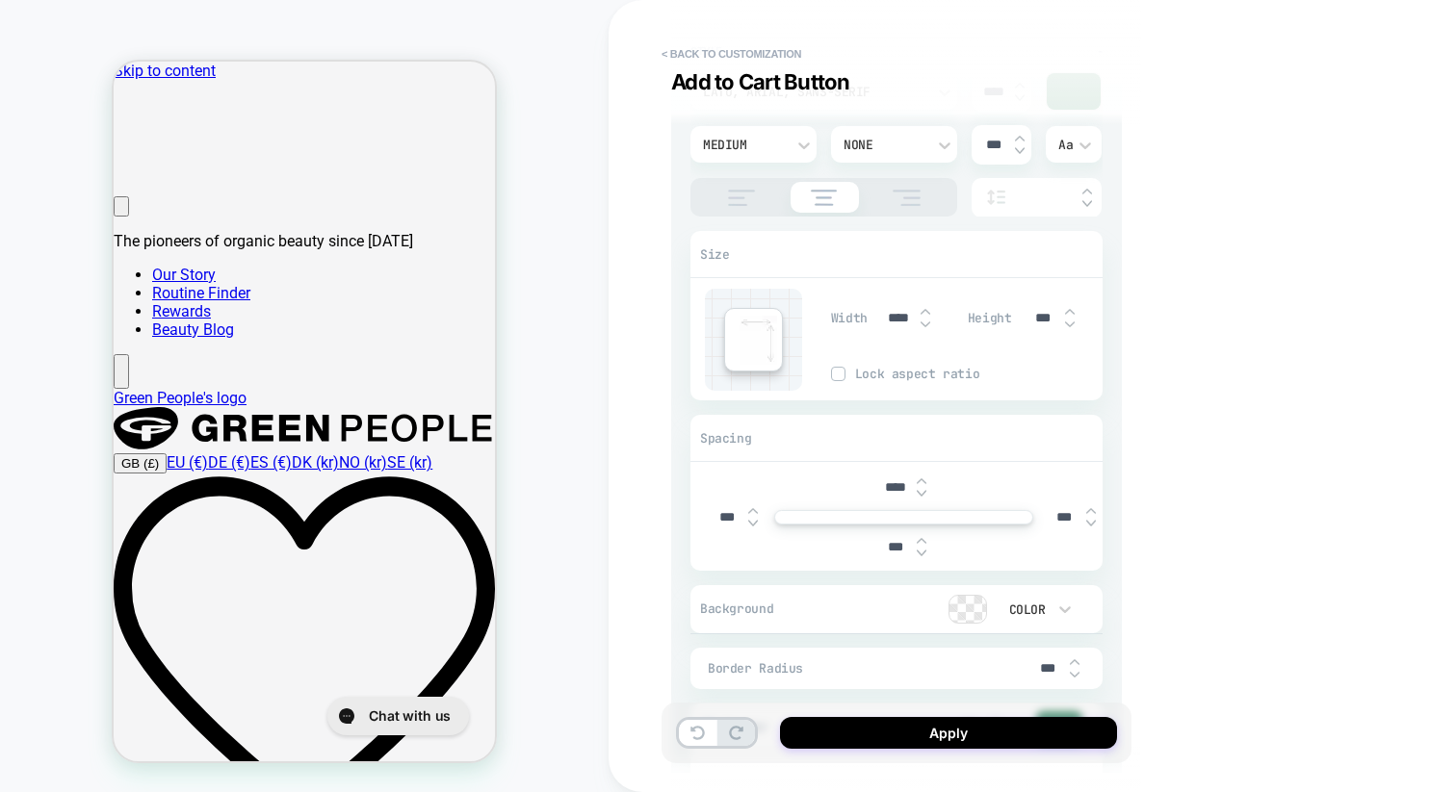
type input "***"
click at [1092, 512] on img at bounding box center [1091, 511] width 10 height 8
type textarea "*"
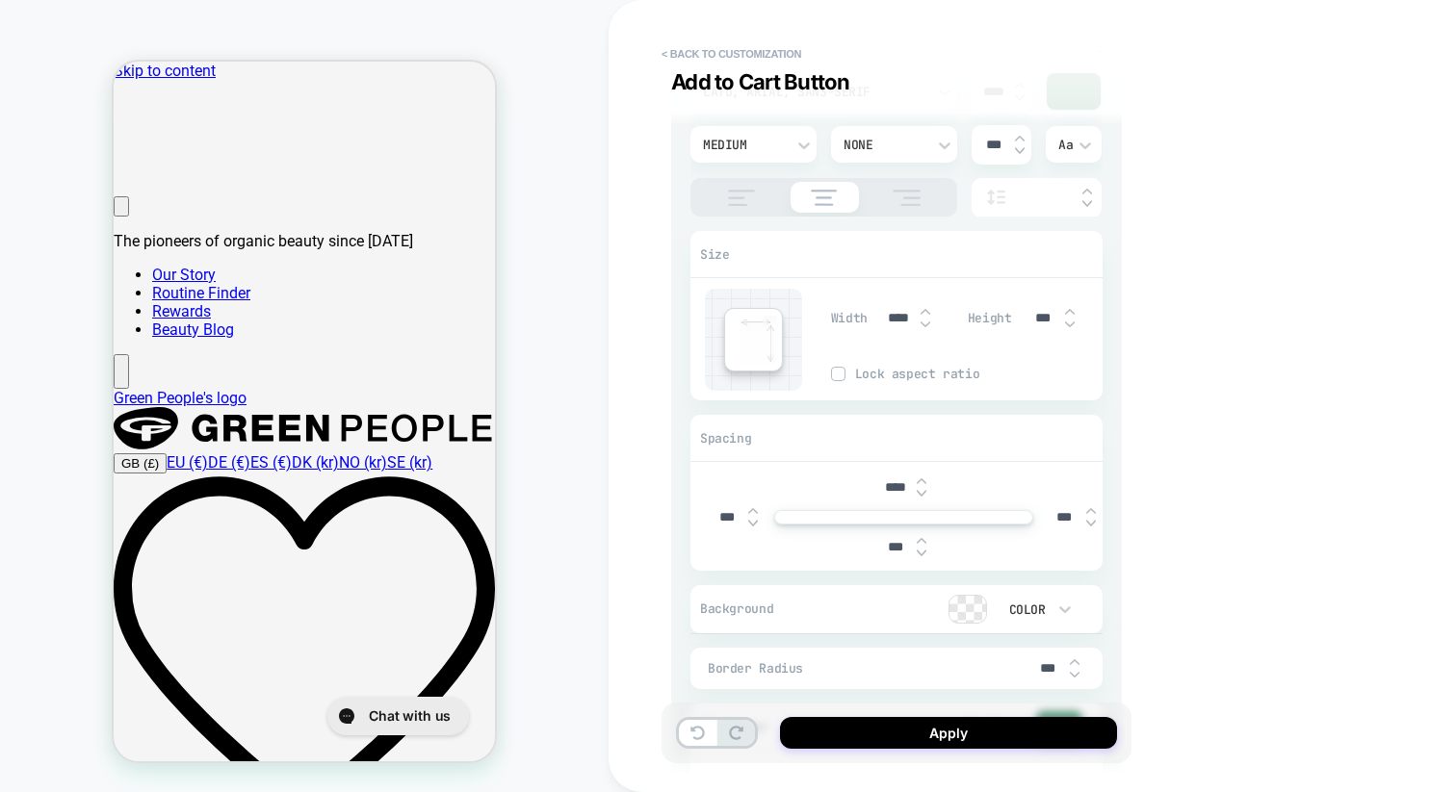
type input "***"
click at [1092, 512] on img at bounding box center [1091, 511] width 10 height 8
type textarea "*"
type input "***"
type textarea "*"
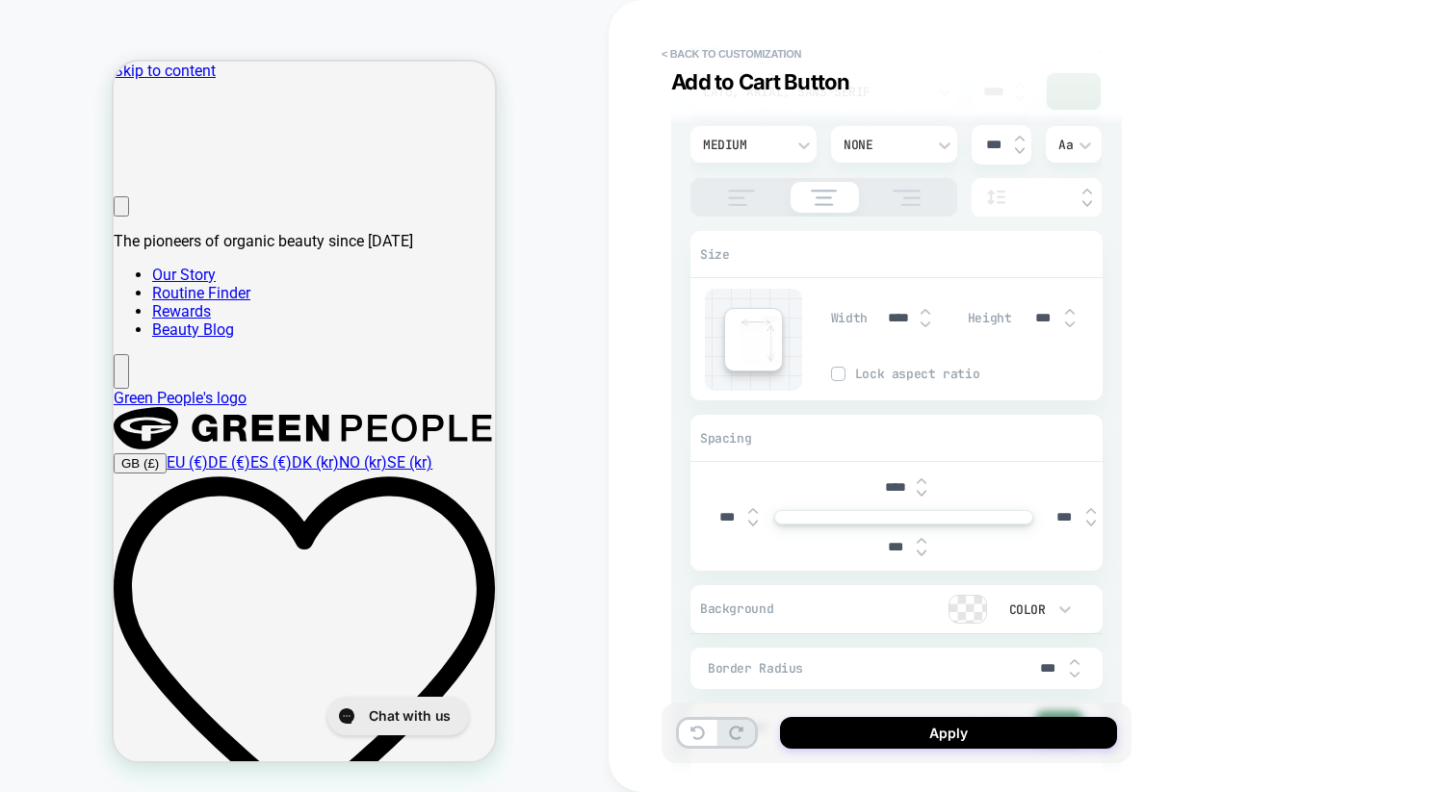
click at [1058, 512] on input "***" at bounding box center [1064, 517] width 43 height 16
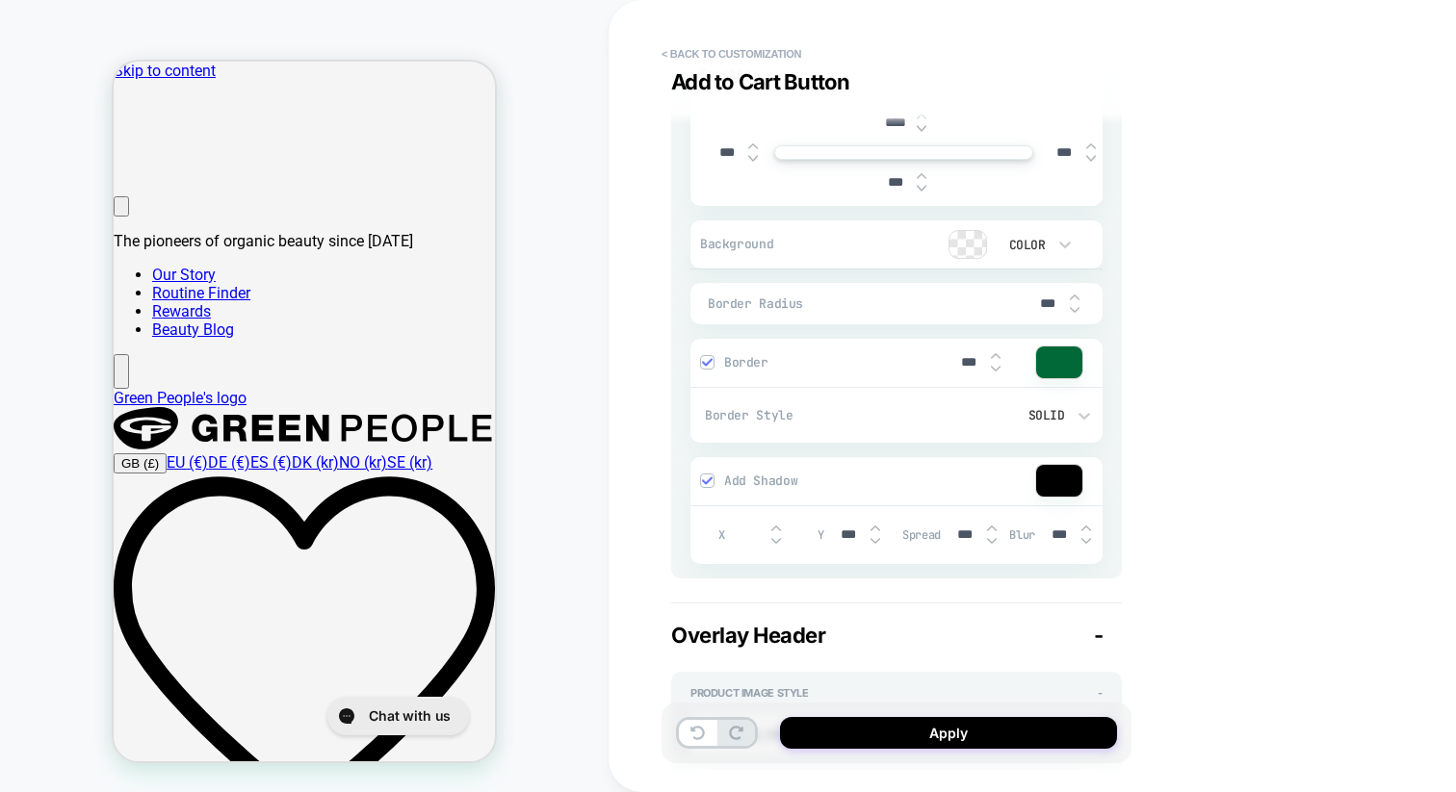
scroll to position [821, 0]
click at [1068, 365] on div at bounding box center [1059, 362] width 46 height 32
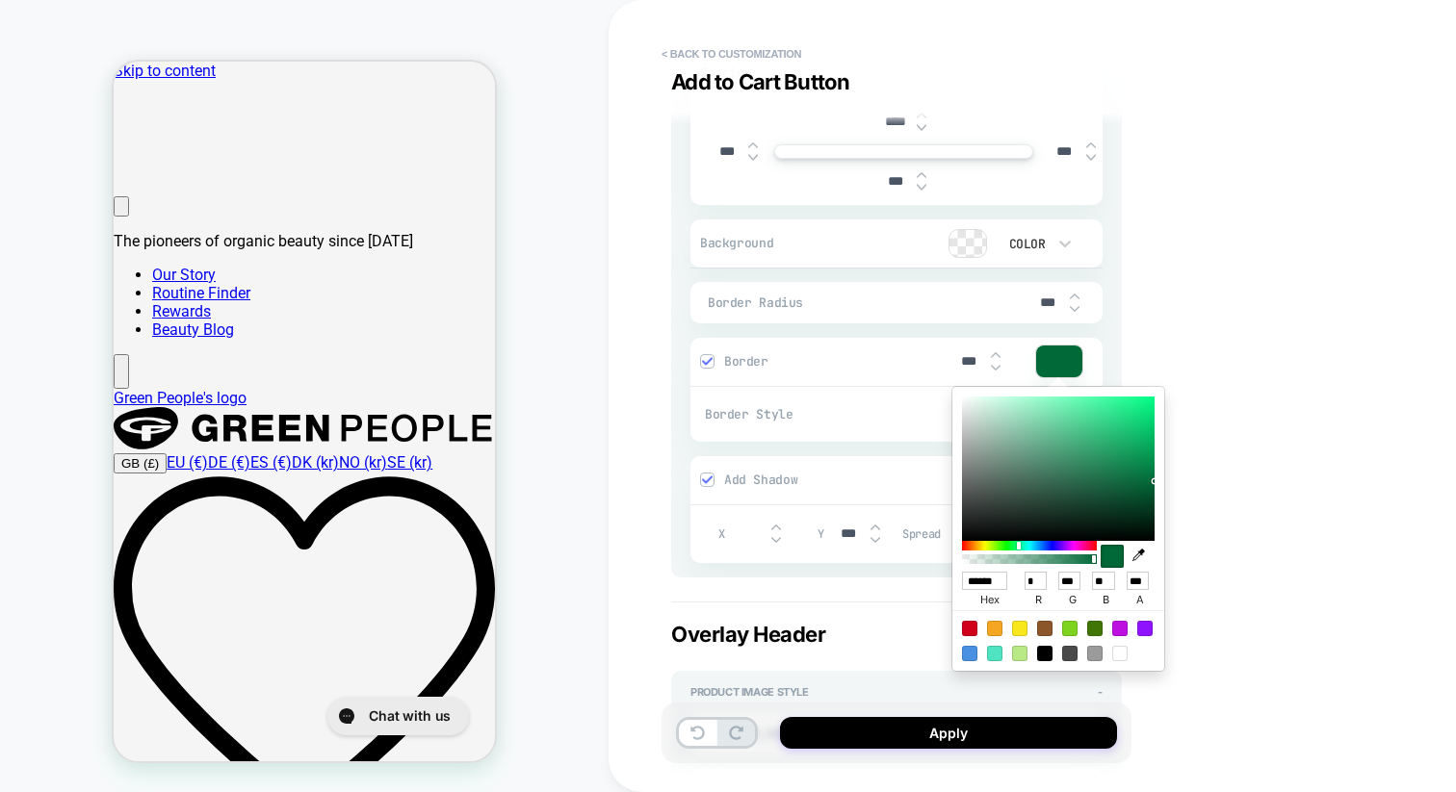
click at [1137, 560] on icon "button" at bounding box center [1138, 555] width 13 height 13
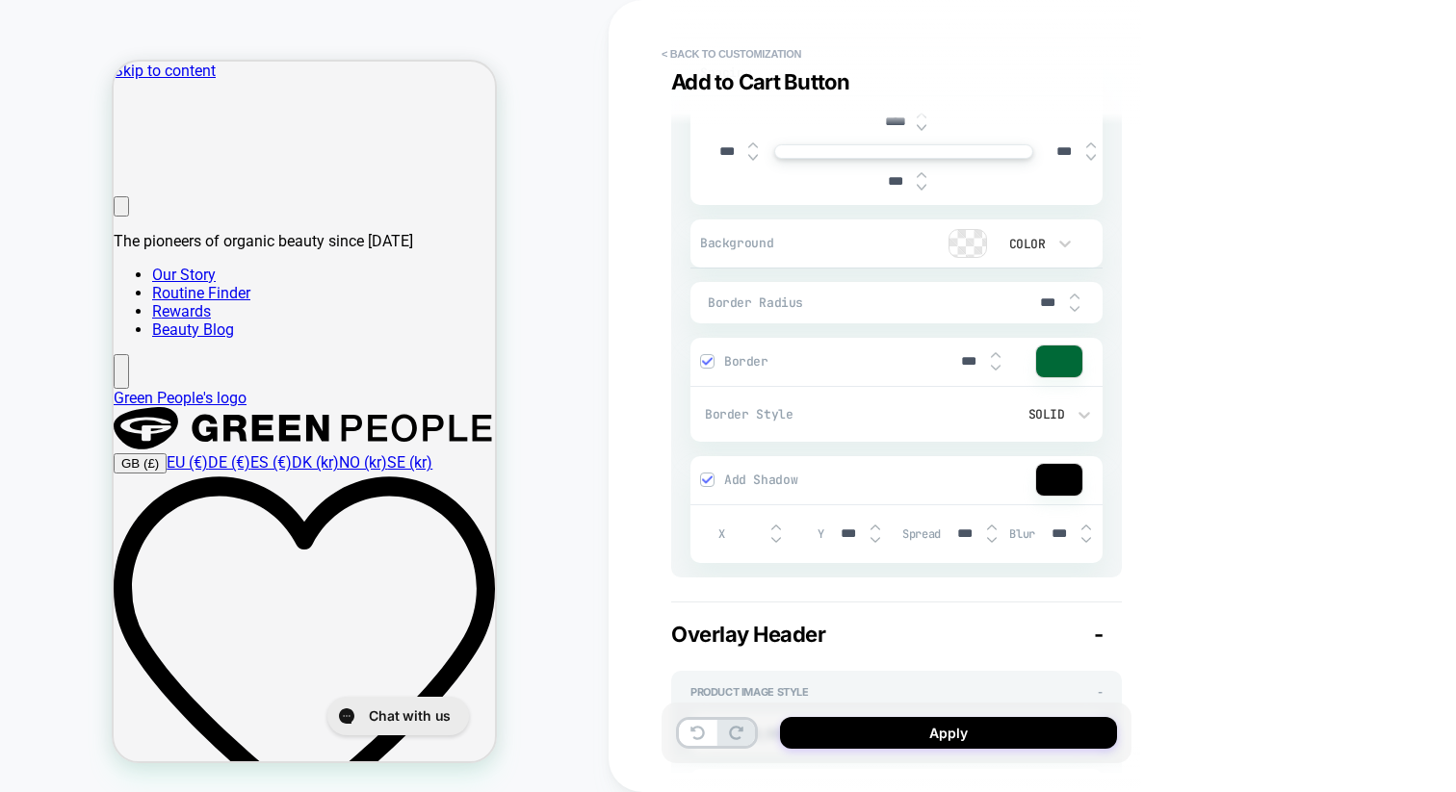
click at [1282, 384] on div "< Back to customization Add to Cart Button Detailed Styling Default RENAME SAVE…" at bounding box center [1031, 396] width 847 height 792
click at [767, 53] on button "< Back to customization" at bounding box center [731, 54] width 159 height 31
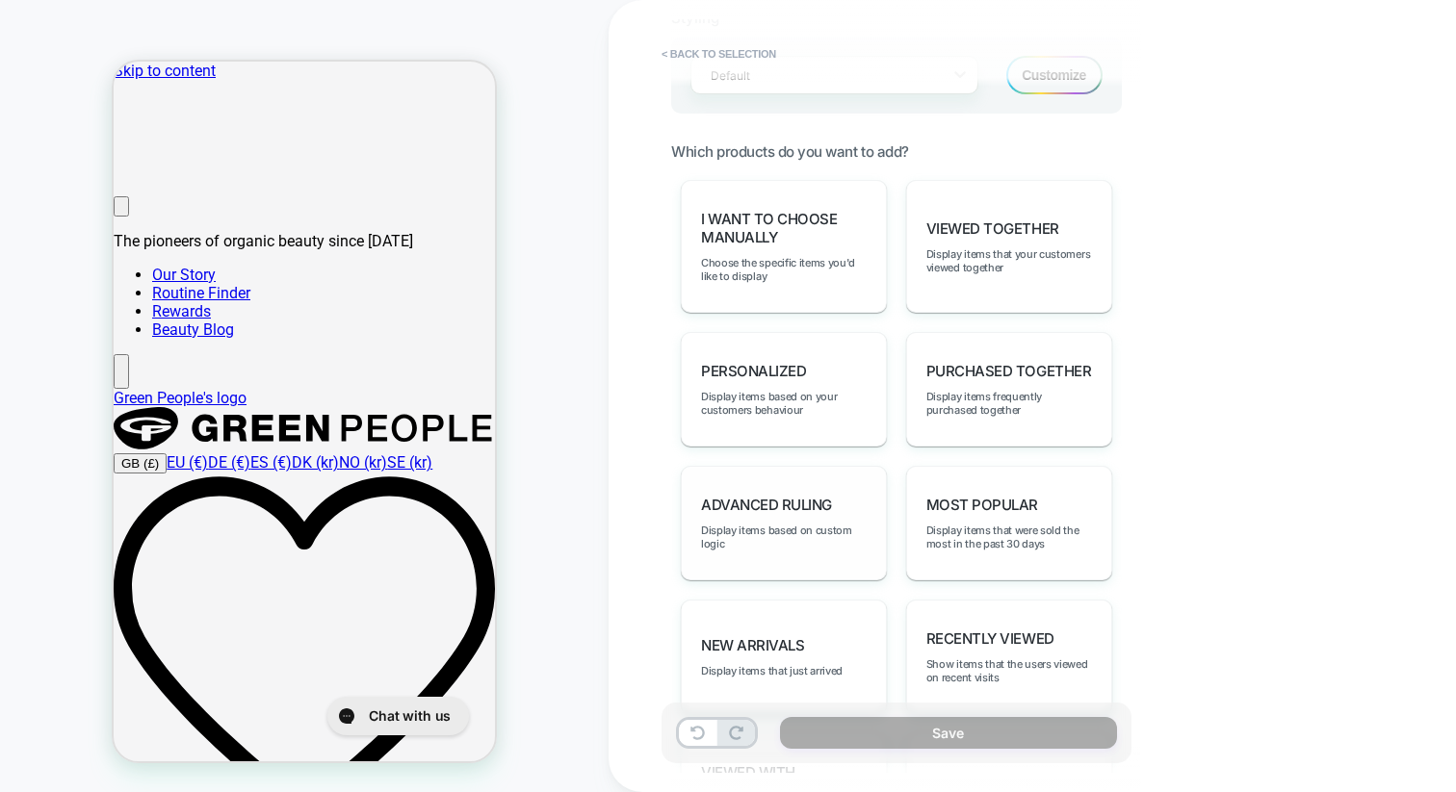
scroll to position [899, 0]
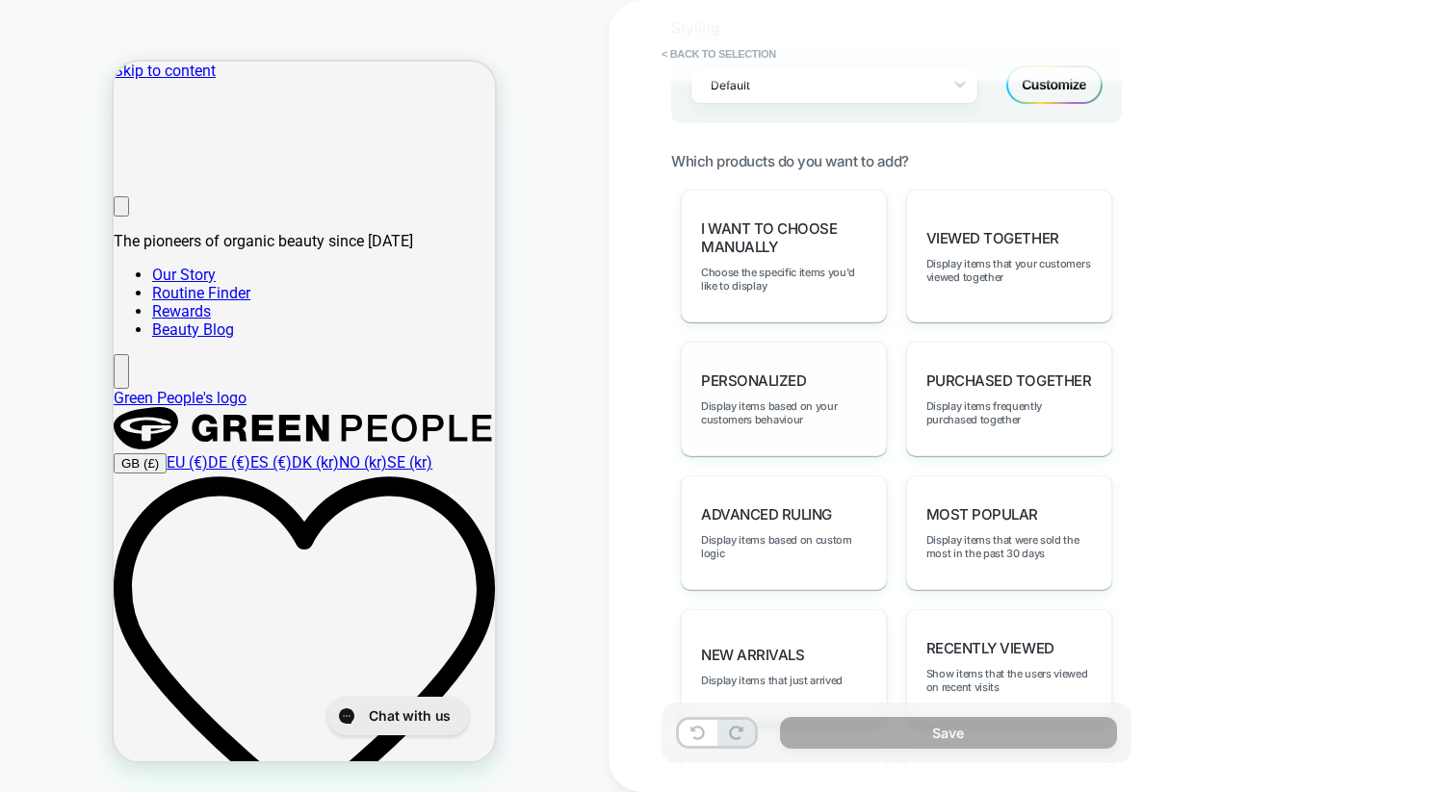
click at [812, 371] on div "personalized Display items based on your customers behaviour" at bounding box center [784, 399] width 206 height 115
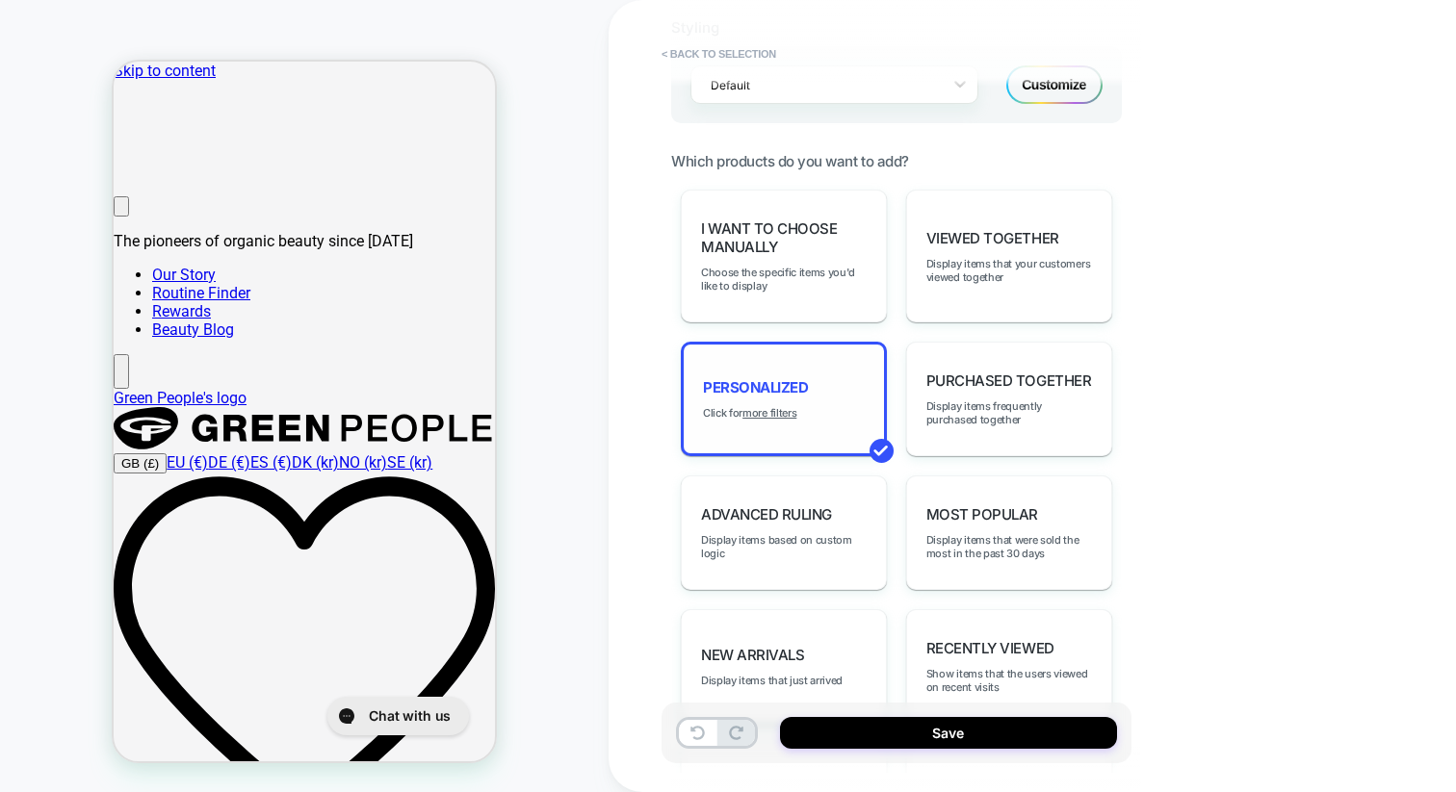
scroll to position [260, 0]
click at [978, 401] on span "Display items frequently purchased together" at bounding box center [1009, 413] width 166 height 27
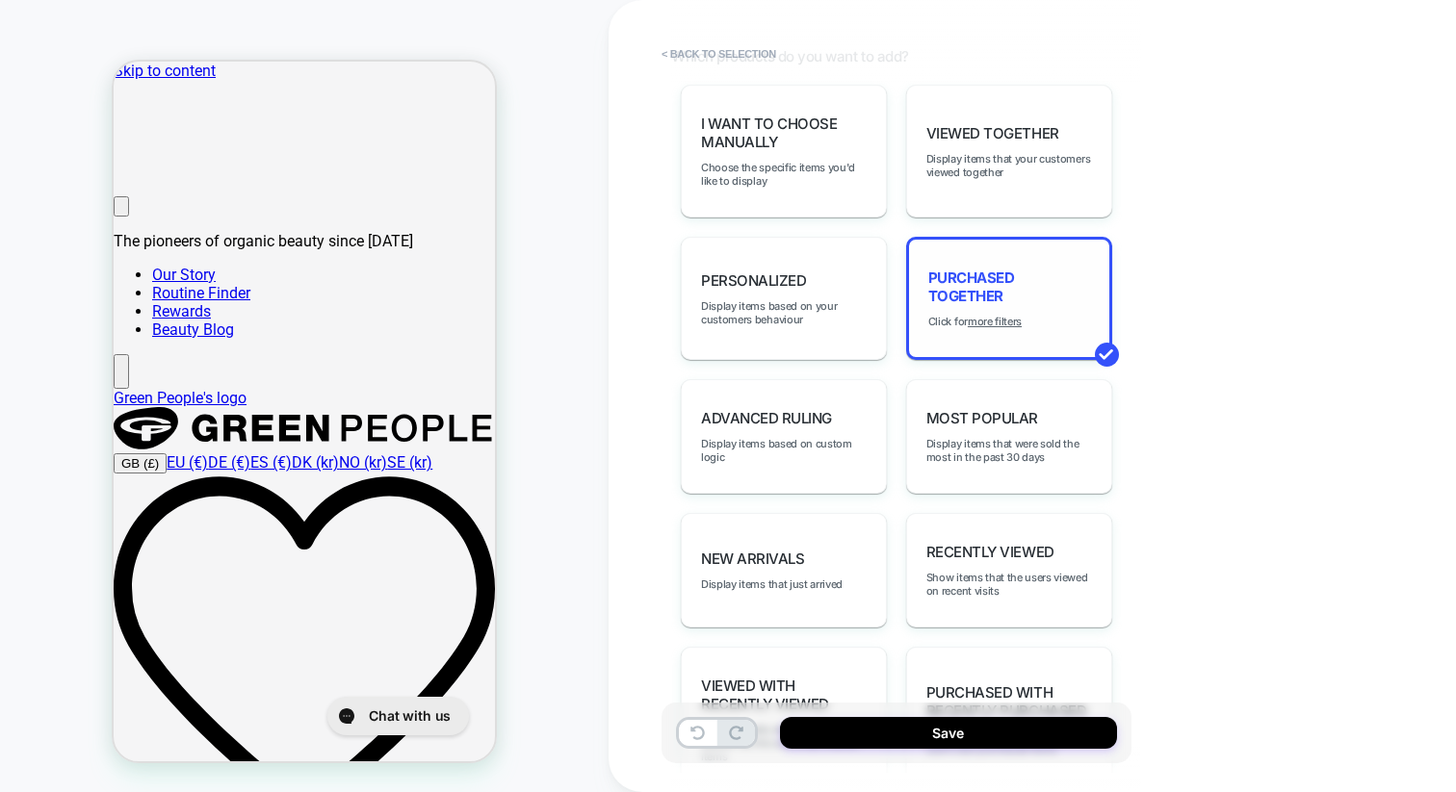
scroll to position [1005, 0]
click at [953, 411] on span "Most Popular" at bounding box center [982, 417] width 112 height 18
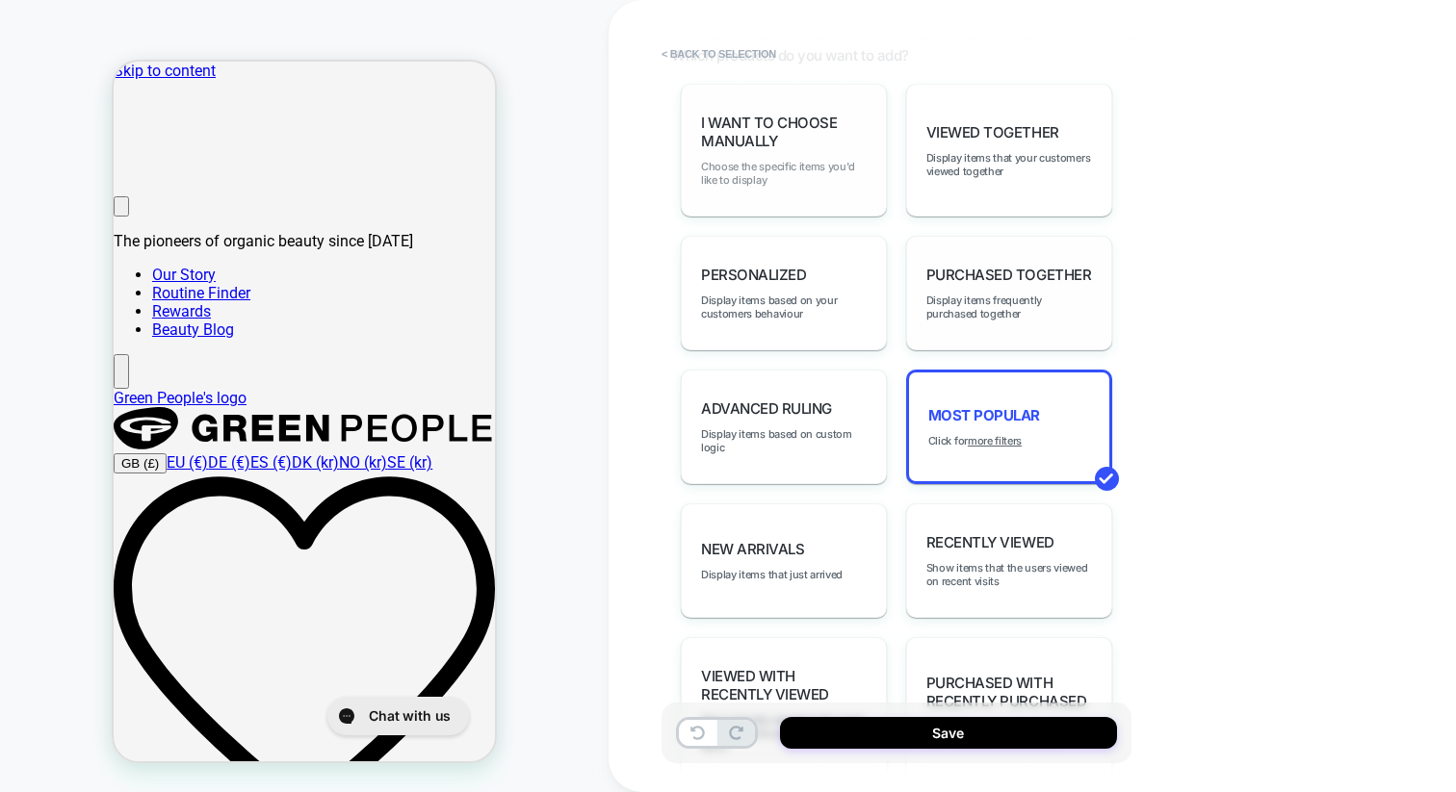
click at [791, 174] on span "Choose the specific items you'd like to display" at bounding box center [784, 173] width 166 height 27
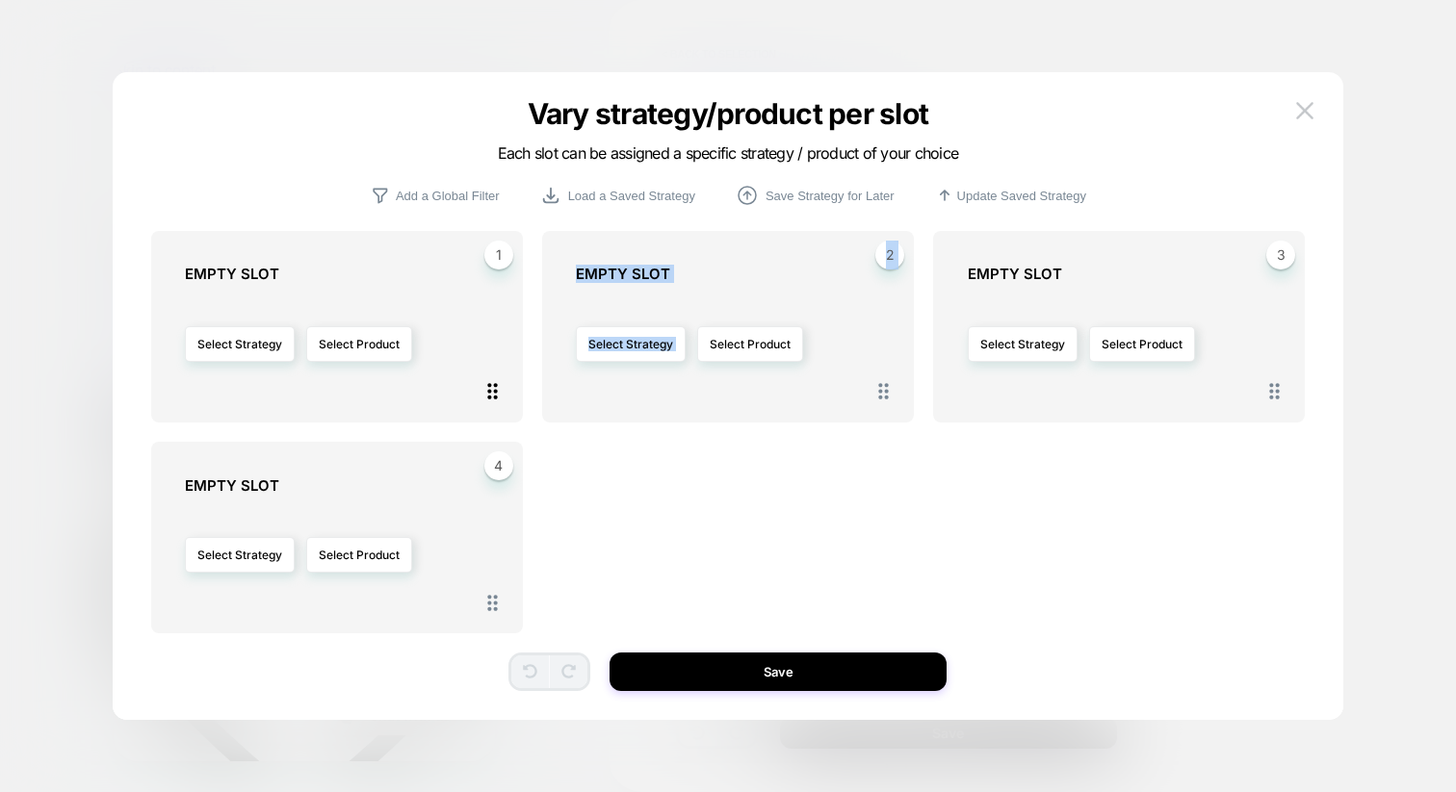
drag, startPoint x: 793, startPoint y: 301, endPoint x: 499, endPoint y: 392, distance: 308.2
click at [499, 392] on div "1 EMPTY SLOT Select Strategy Select Product 2 EMPTY SLOT Select Strategy Select…" at bounding box center [728, 456] width 1154 height 451
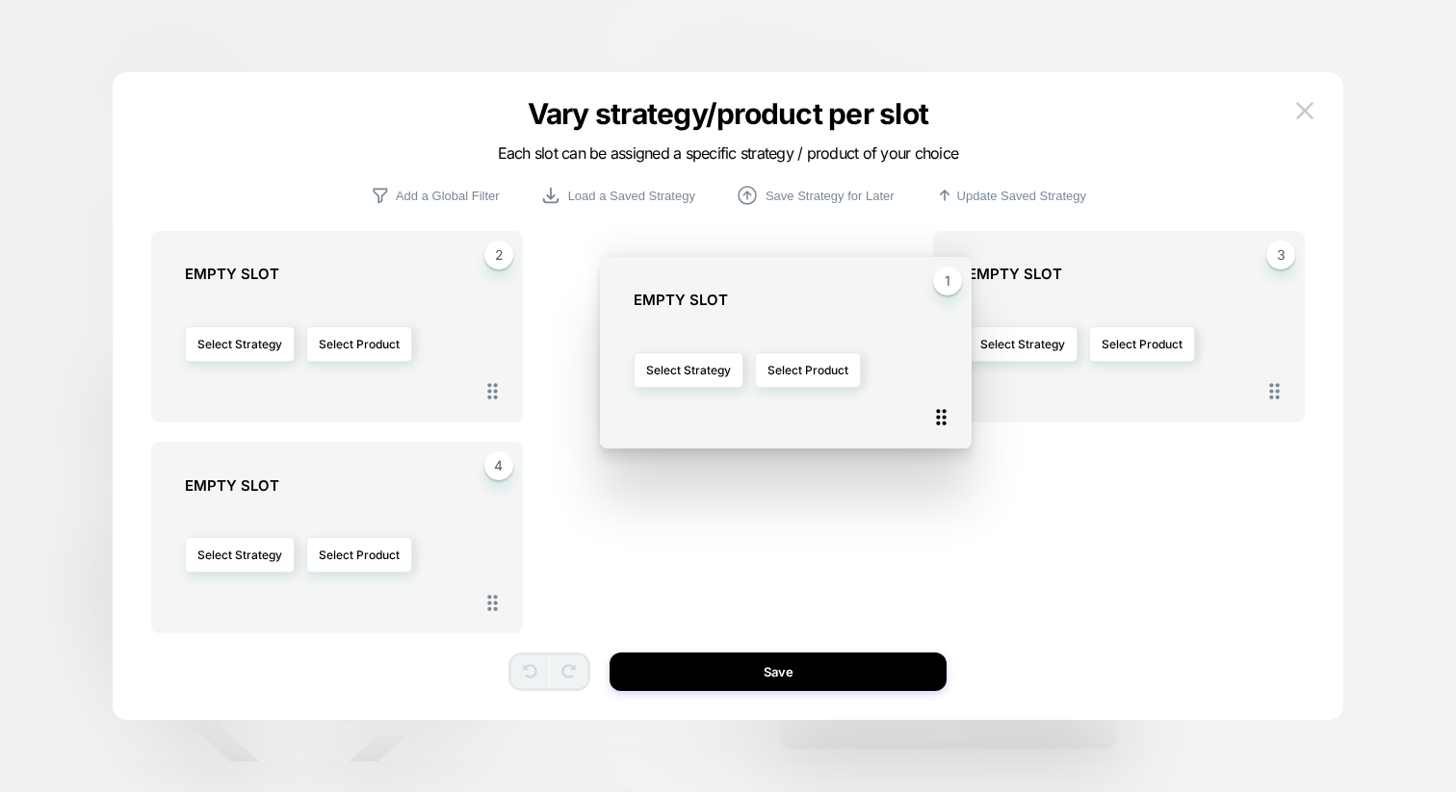
drag, startPoint x: 499, startPoint y: 392, endPoint x: 944, endPoint y: 418, distance: 445.6
click at [944, 418] on icon at bounding box center [941, 417] width 24 height 24
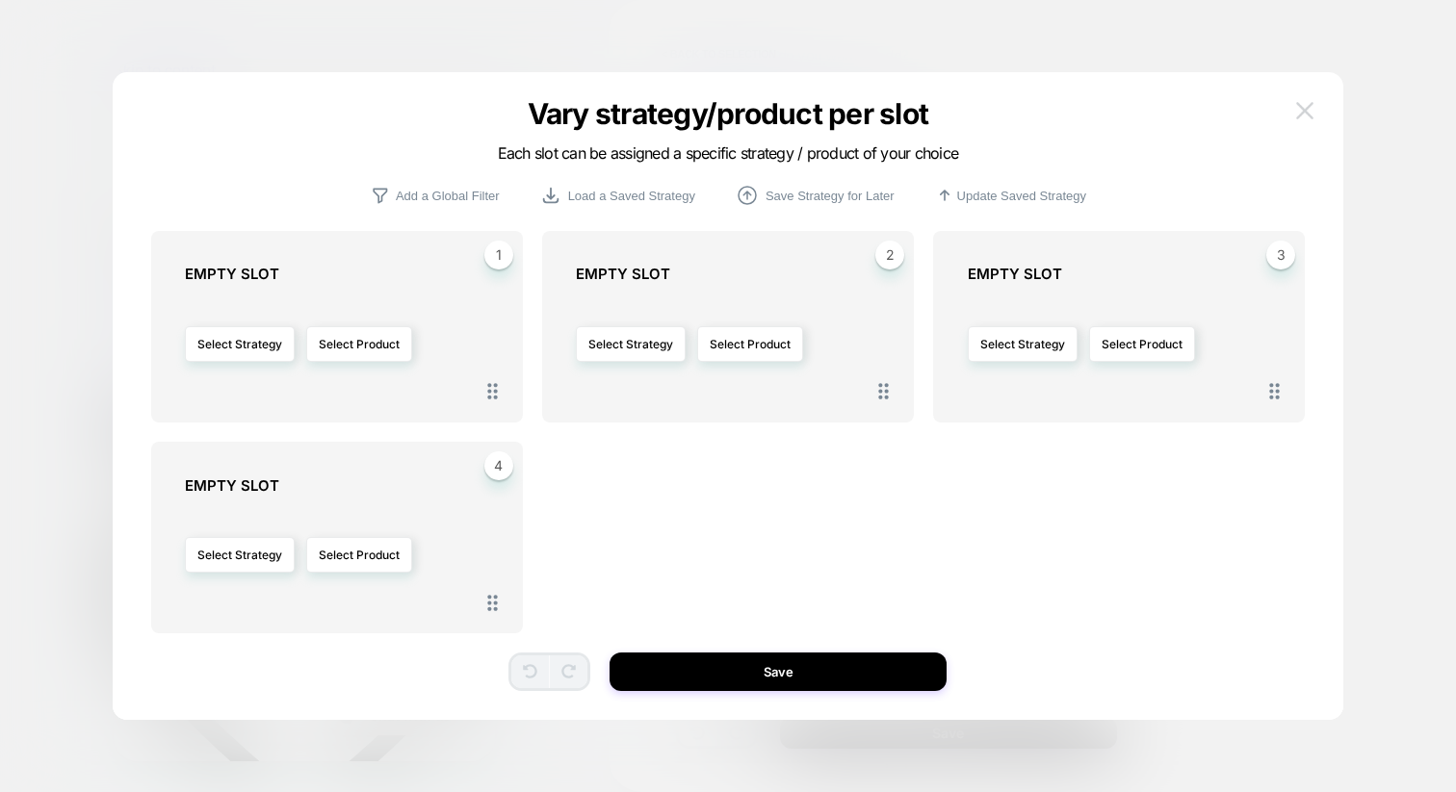
click at [1302, 108] on img at bounding box center [1304, 110] width 17 height 16
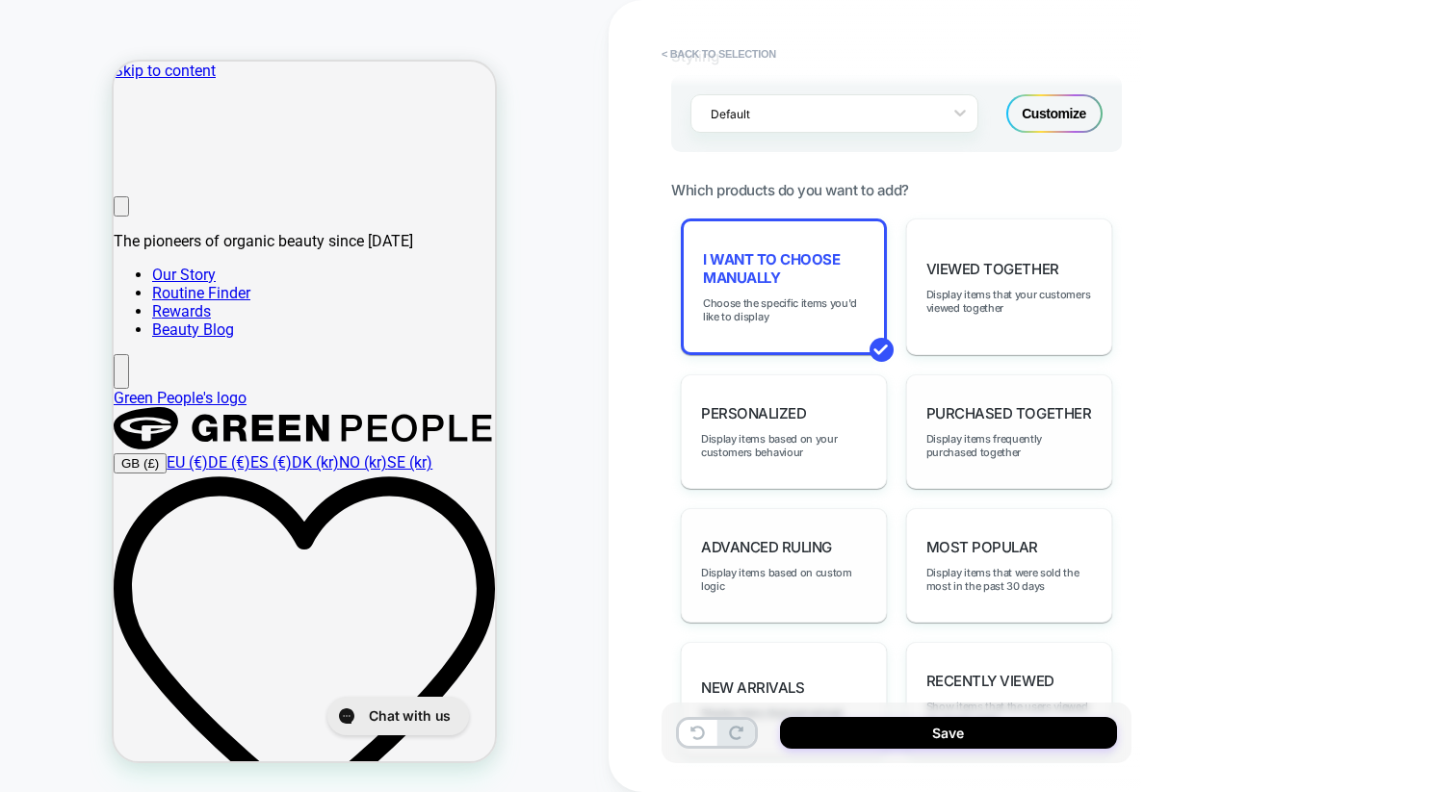
scroll to position [927, 0]
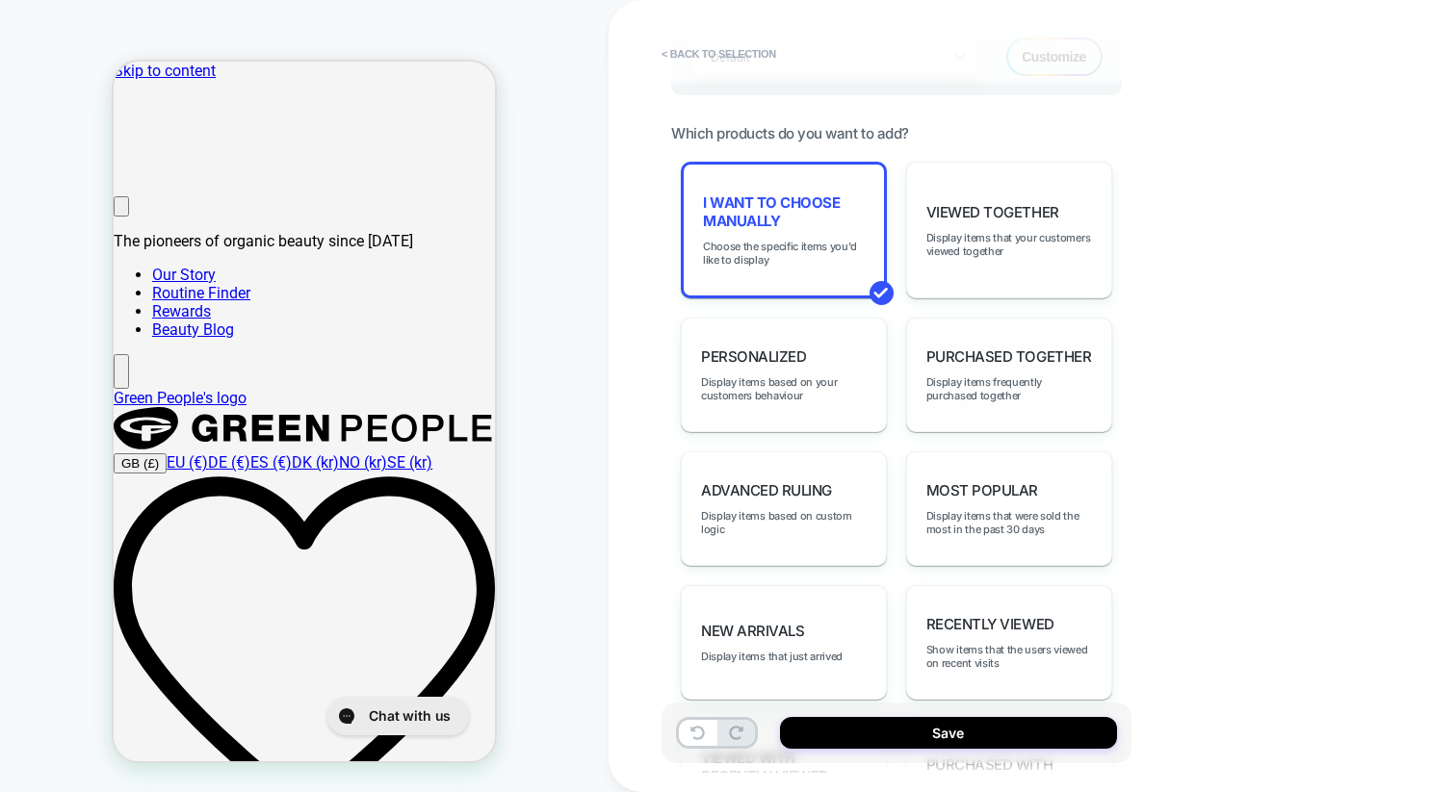
click at [817, 613] on div "New Arrivals Display items that just arrived" at bounding box center [784, 642] width 206 height 115
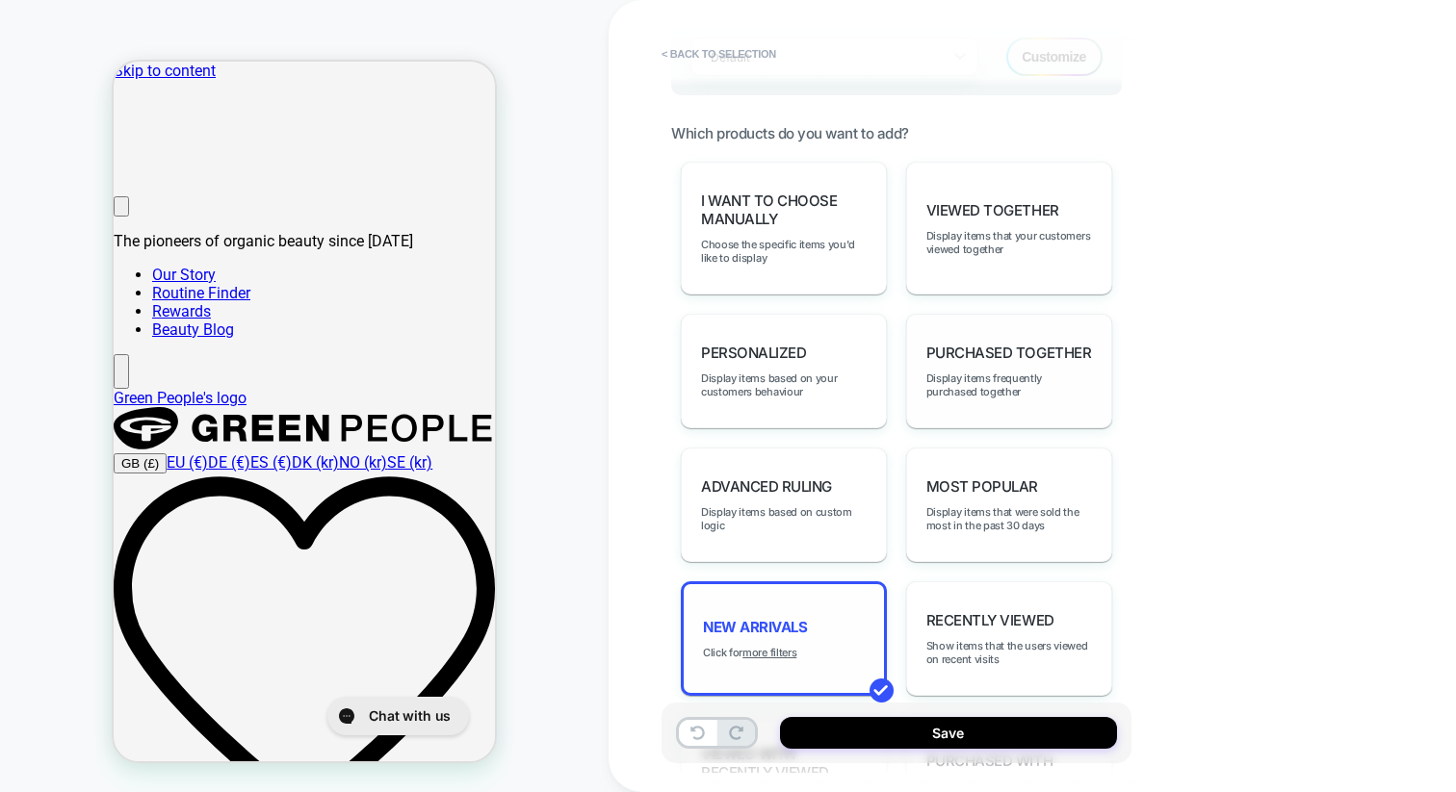
scroll to position [260, 0]
click at [756, 646] on u "more filters" at bounding box center [769, 652] width 54 height 13
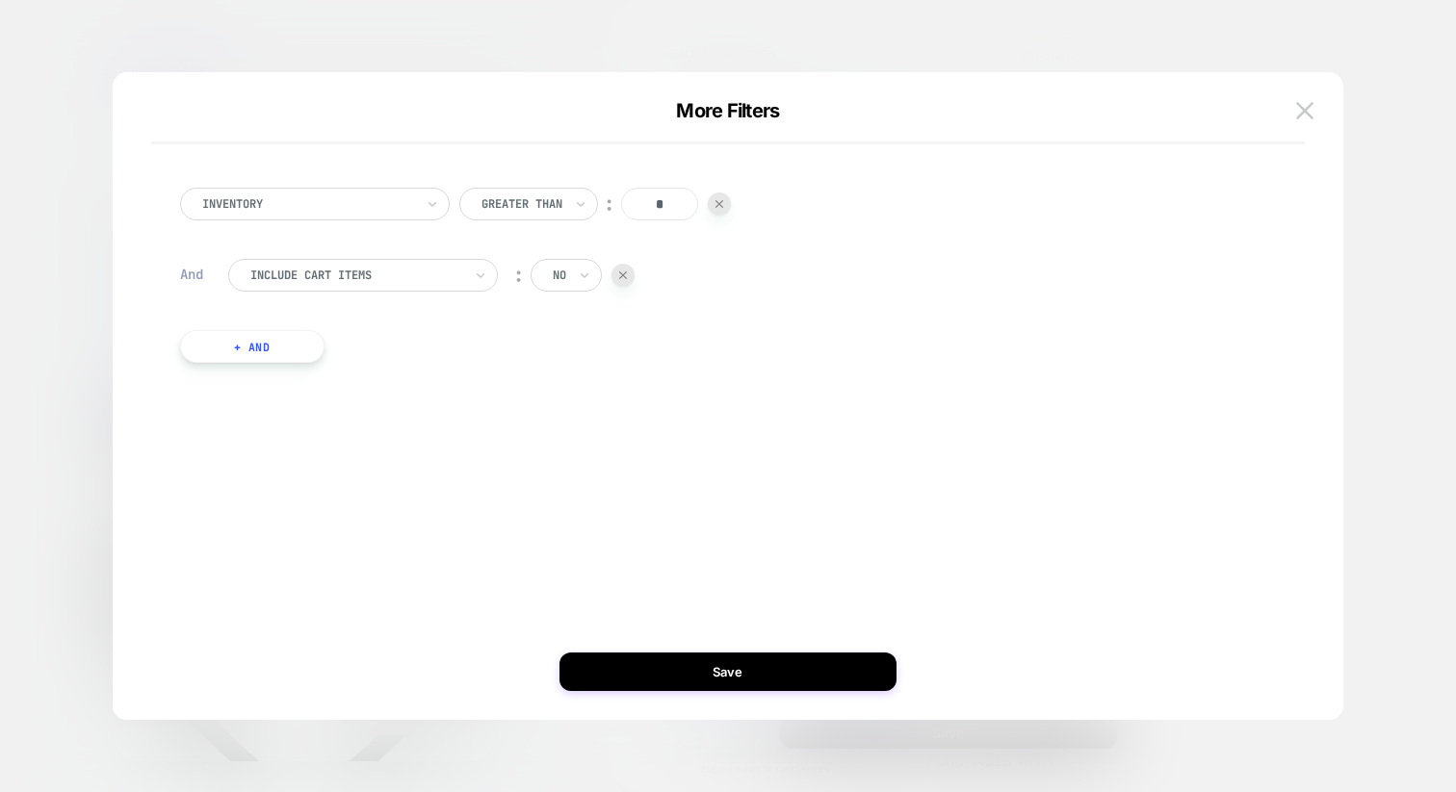
click at [297, 360] on button "+ And" at bounding box center [252, 346] width 144 height 33
click at [309, 371] on div at bounding box center [356, 365] width 212 height 17
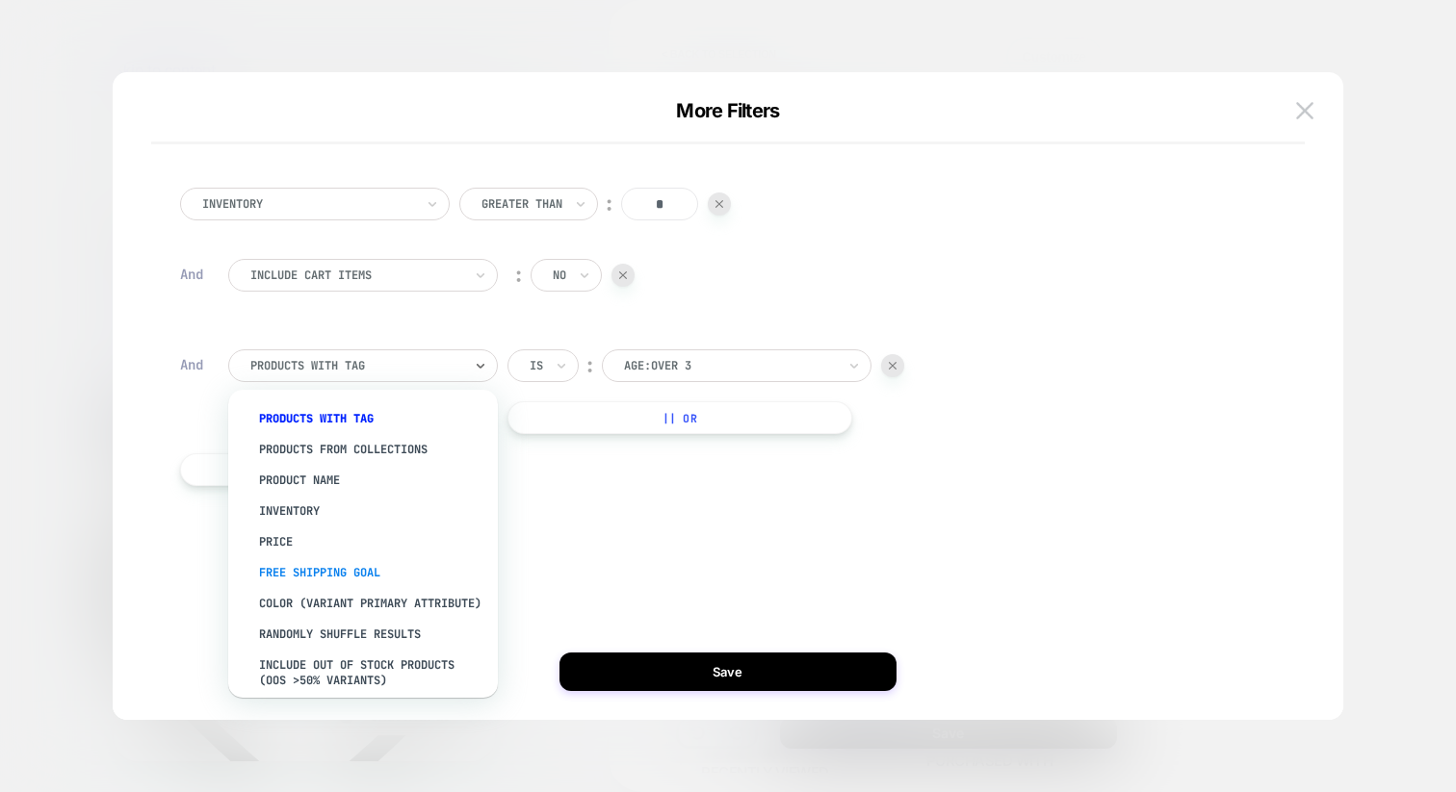
click at [332, 564] on div "free shipping goal" at bounding box center [372, 572] width 250 height 31
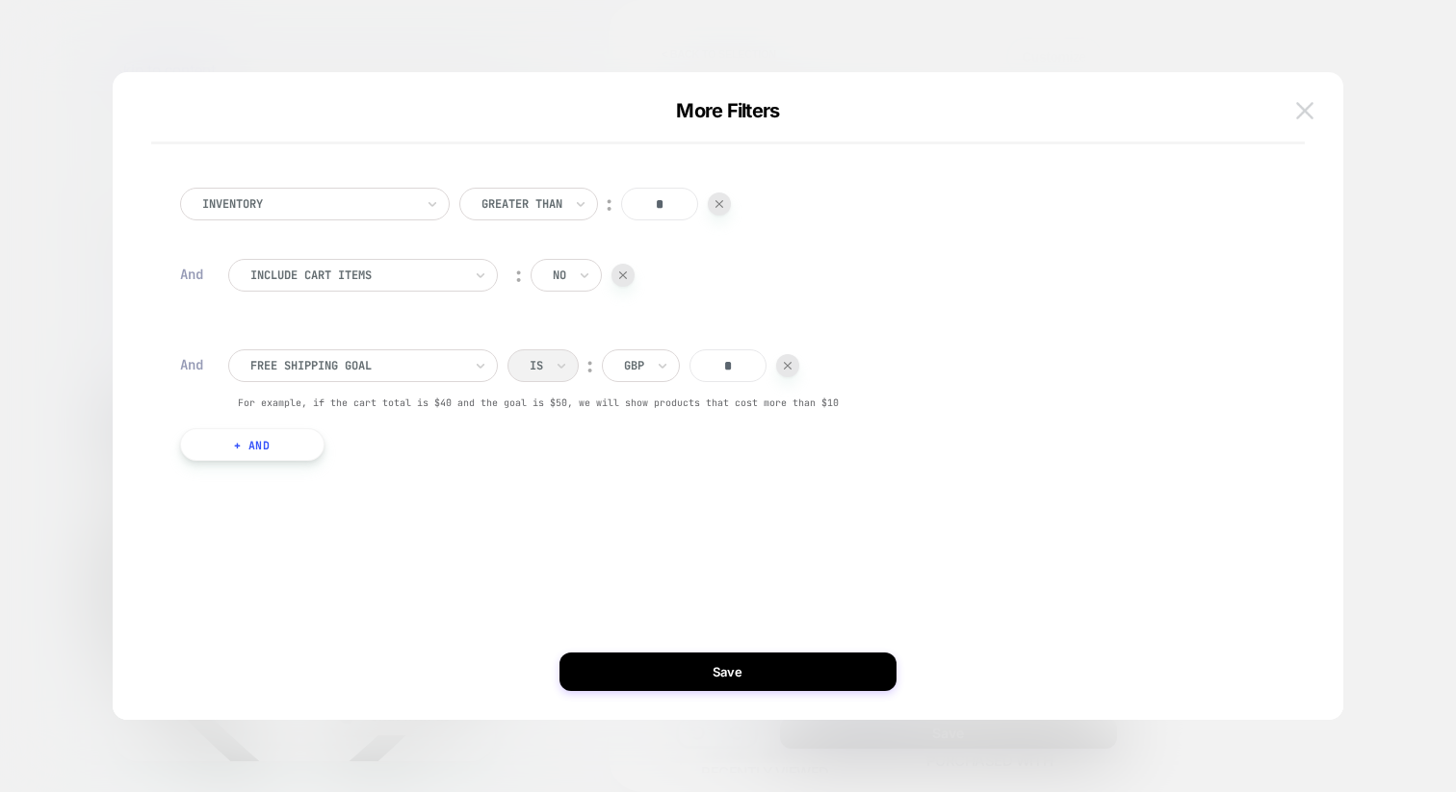
click at [1300, 113] on img at bounding box center [1304, 110] width 17 height 16
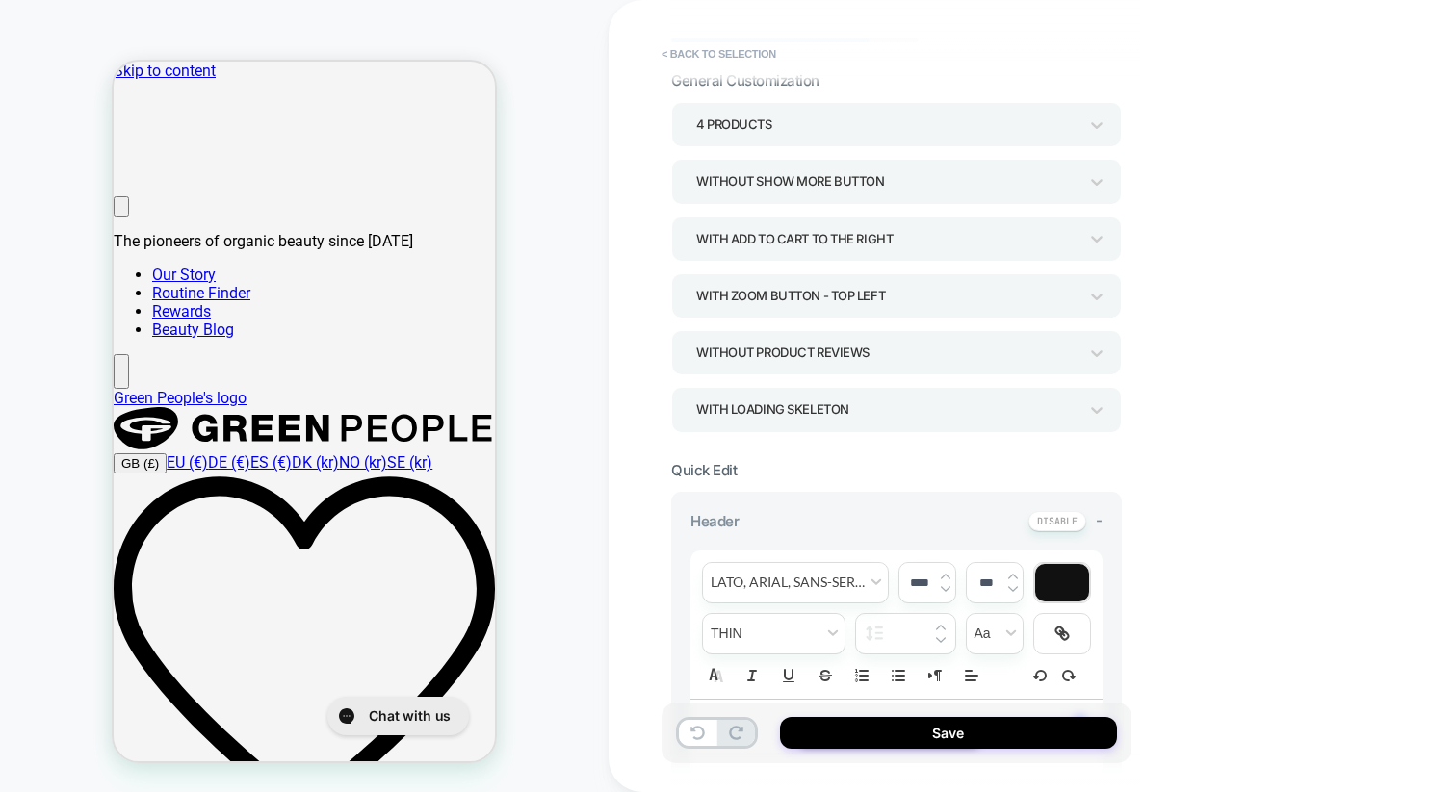
scroll to position [0, 0]
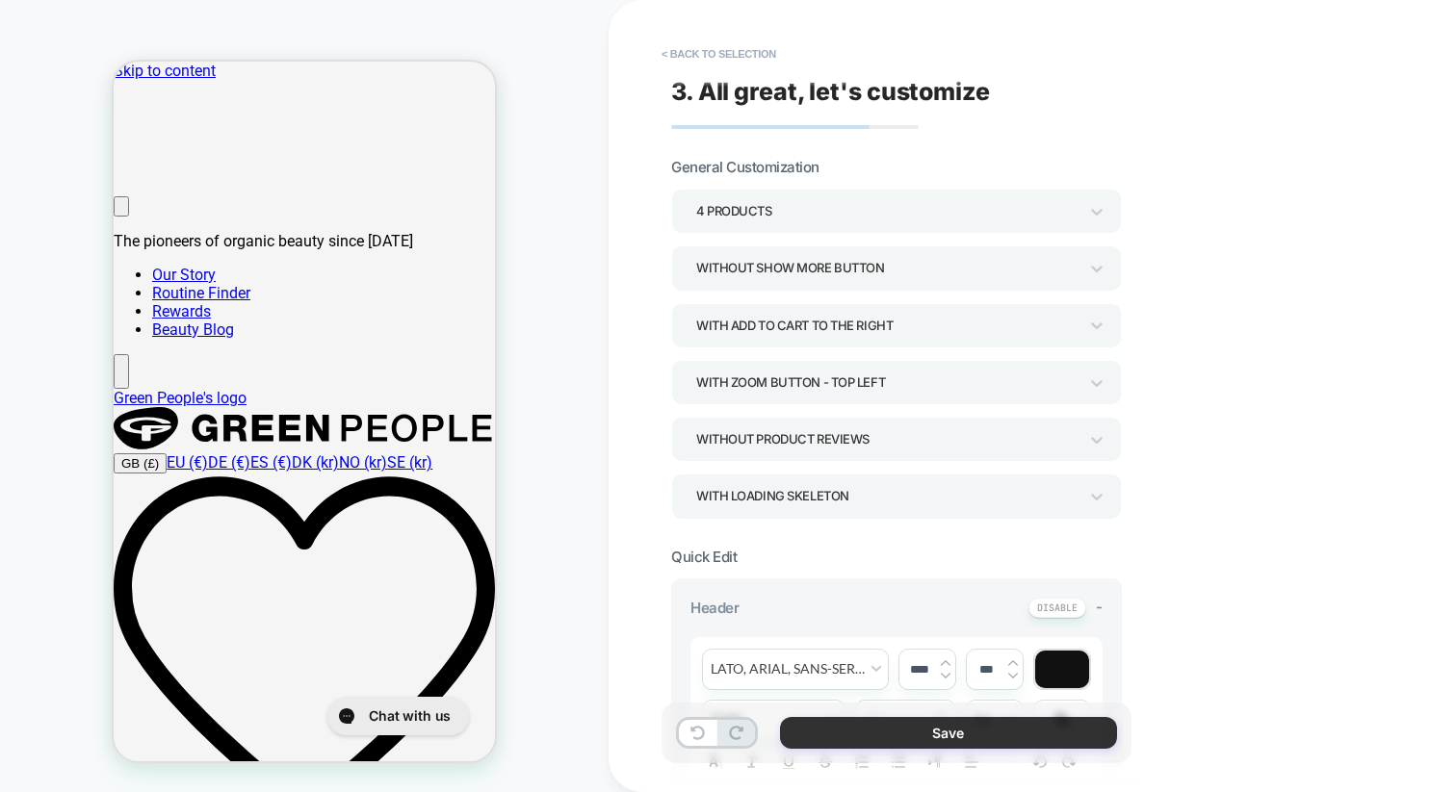
click at [856, 736] on button "Save" at bounding box center [948, 733] width 337 height 32
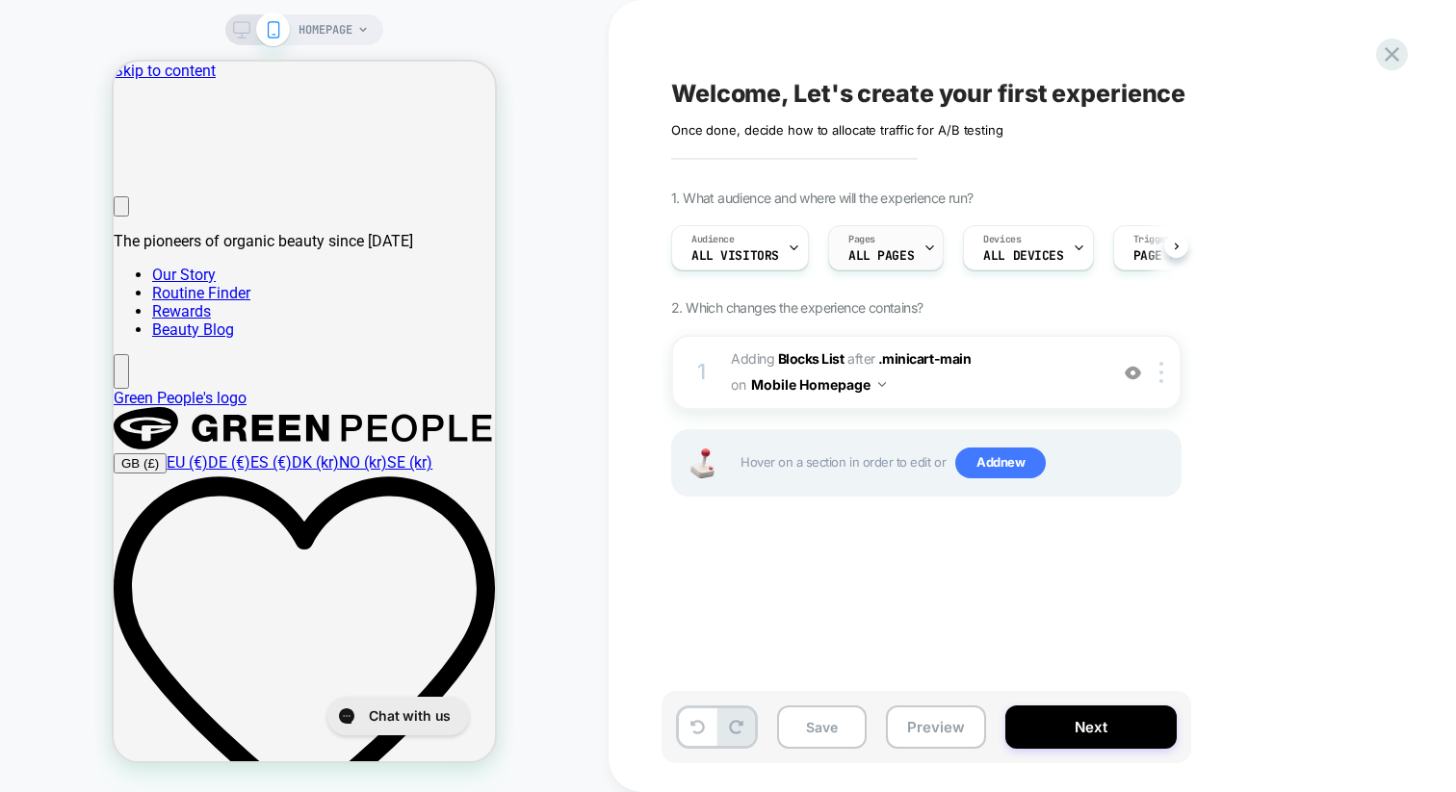
click at [864, 233] on span "Pages" at bounding box center [861, 239] width 27 height 13
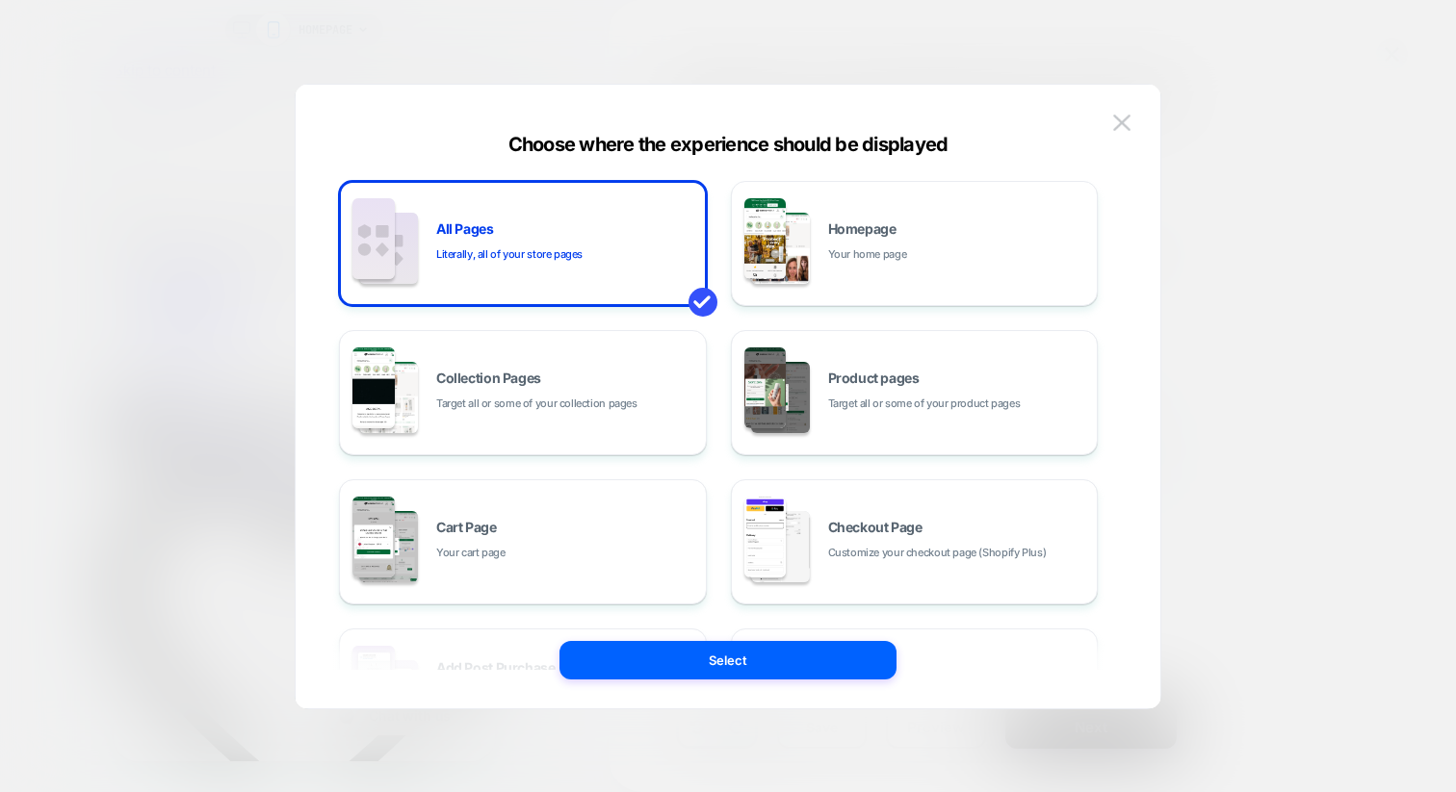
click at [1249, 273] on div at bounding box center [728, 396] width 1456 height 792
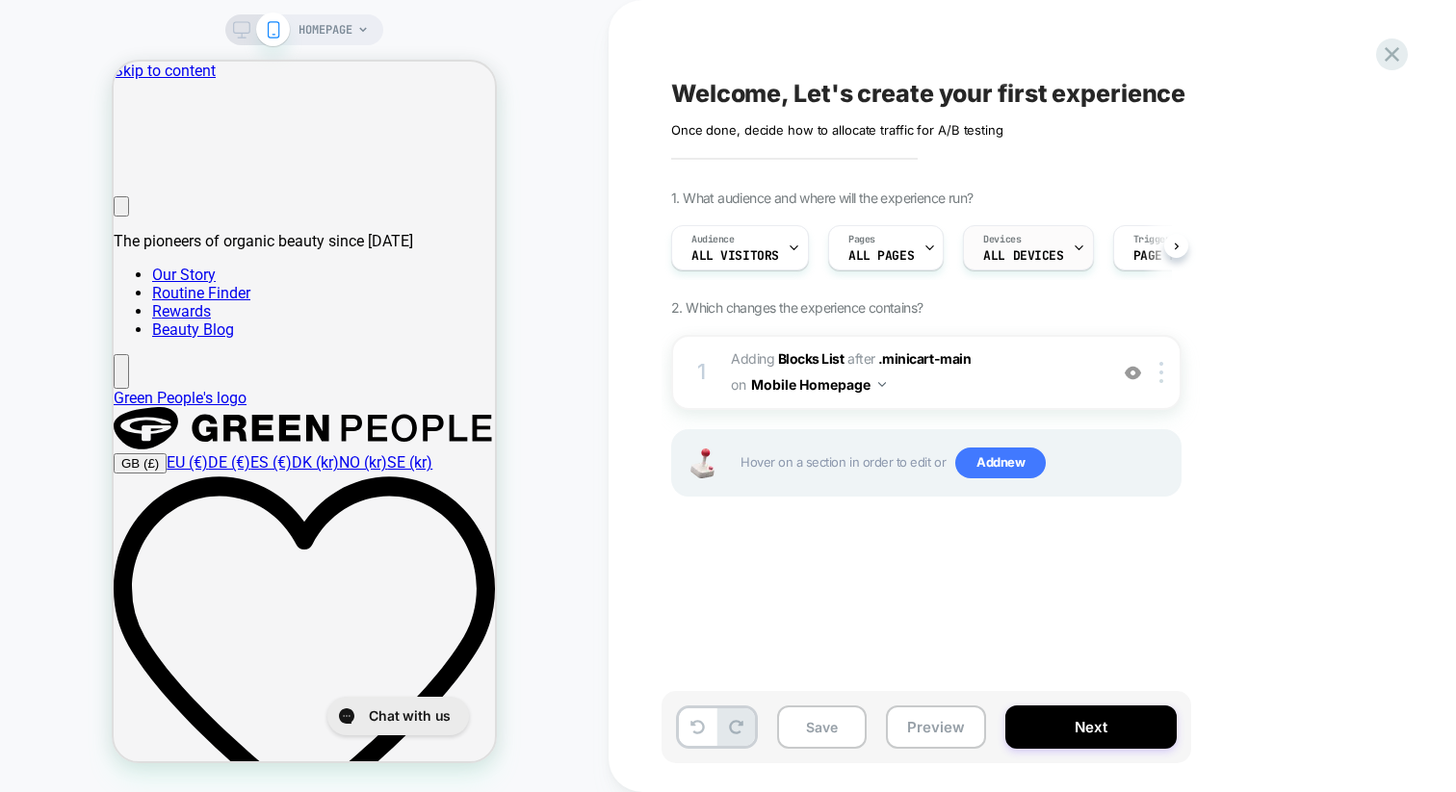
click at [1005, 267] on div "Devices ALL DEVICES" at bounding box center [1023, 247] width 118 height 43
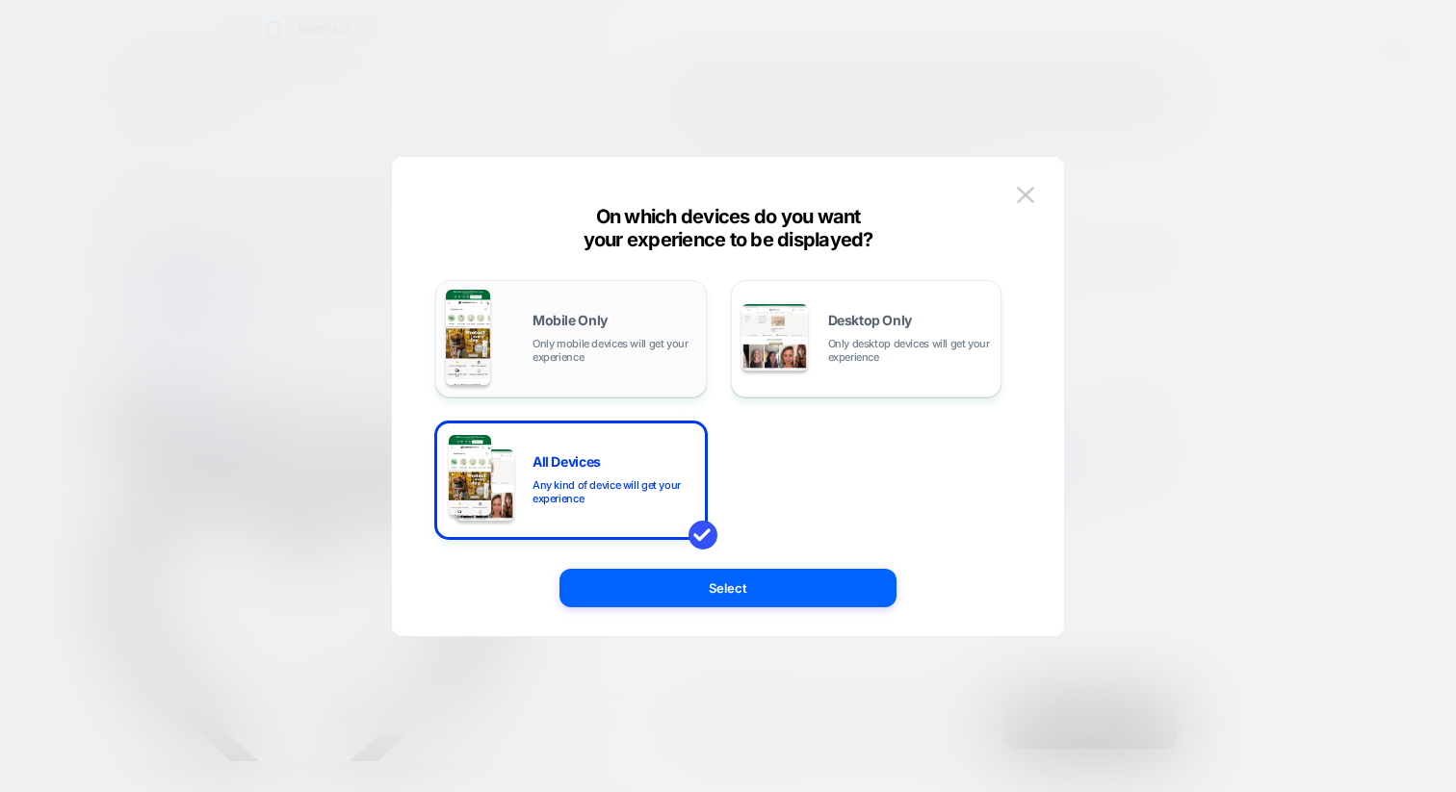
click at [610, 357] on span "Only mobile devices will get your experience" at bounding box center [614, 350] width 164 height 27
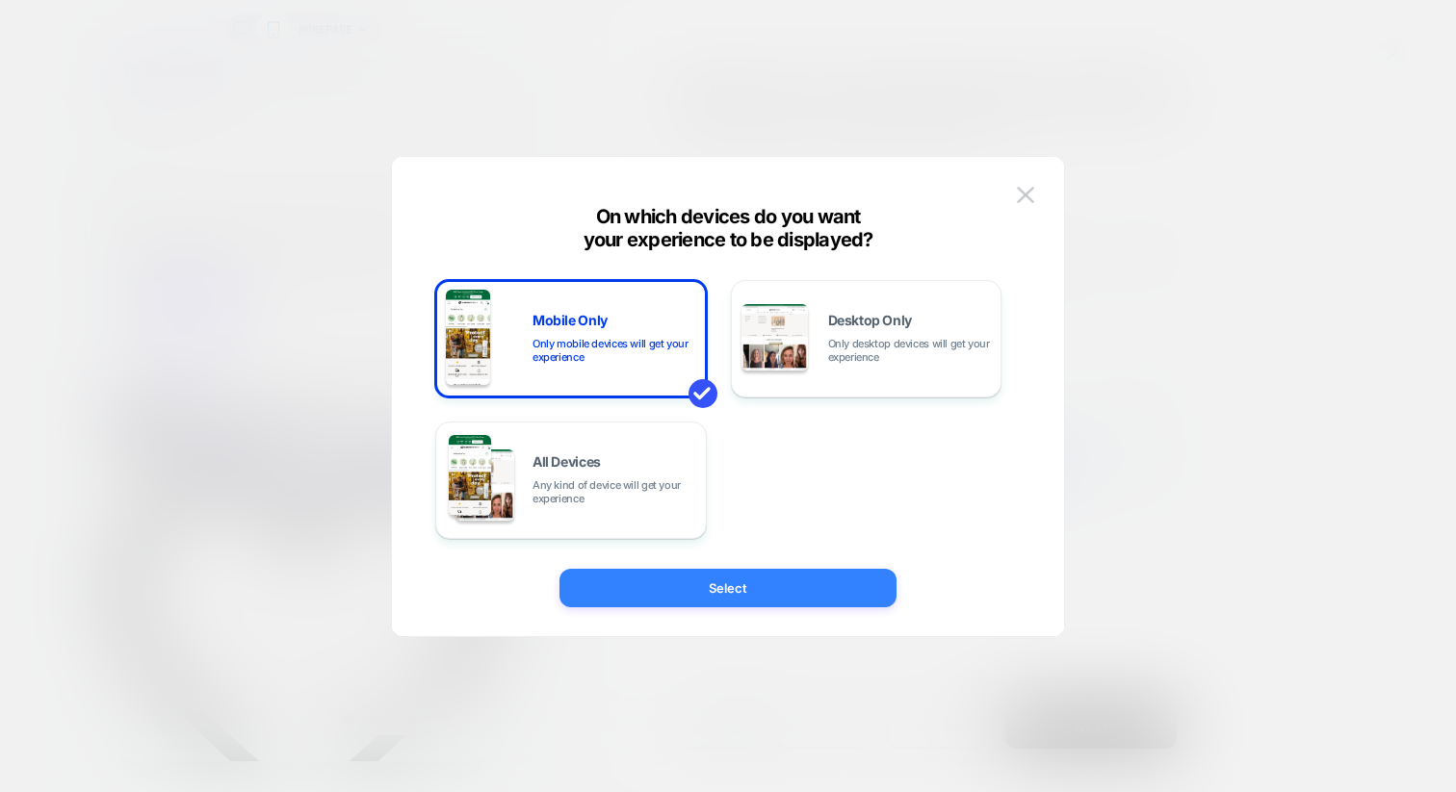
click at [655, 579] on button "Select" at bounding box center [727, 588] width 337 height 39
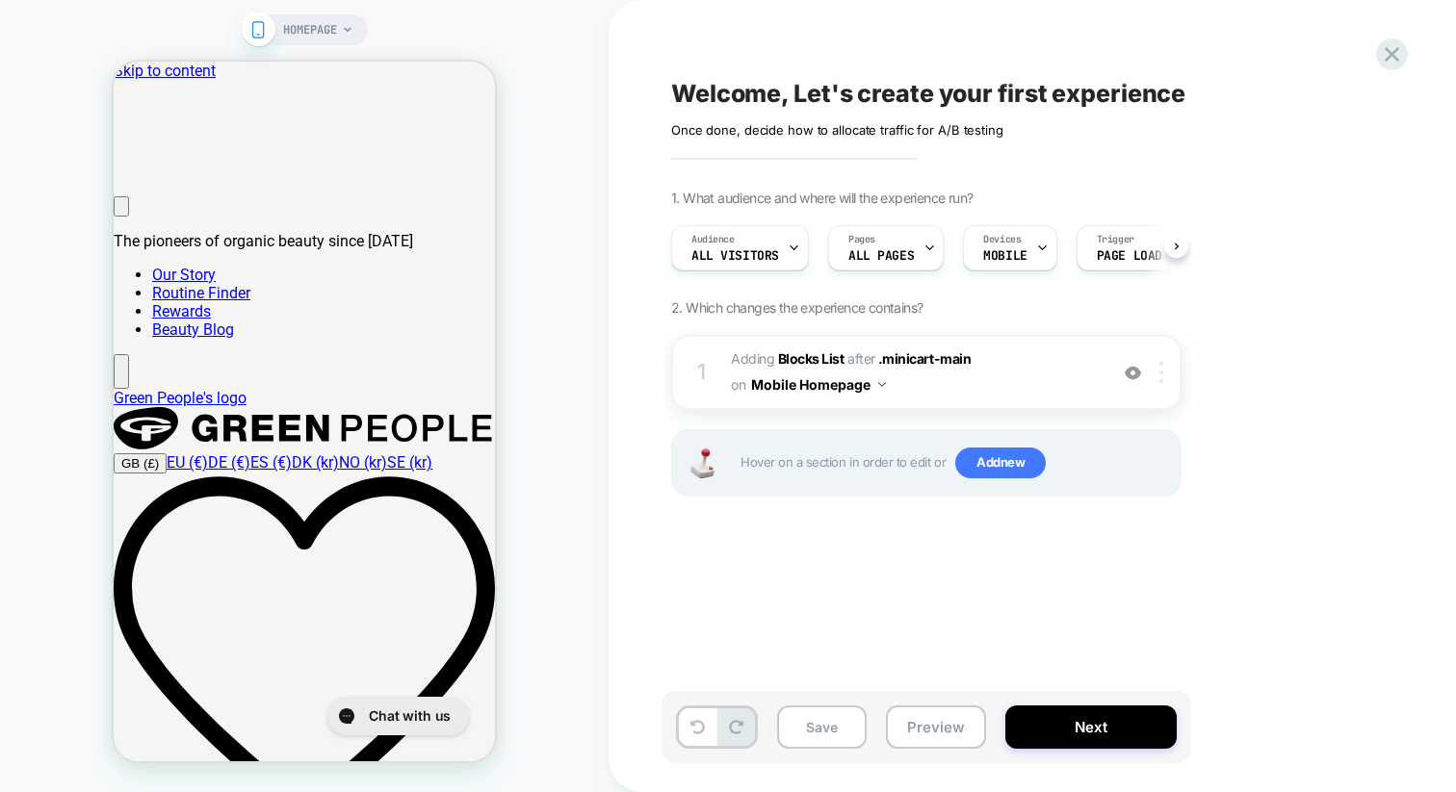
click at [1158, 371] on div at bounding box center [1165, 372] width 32 height 21
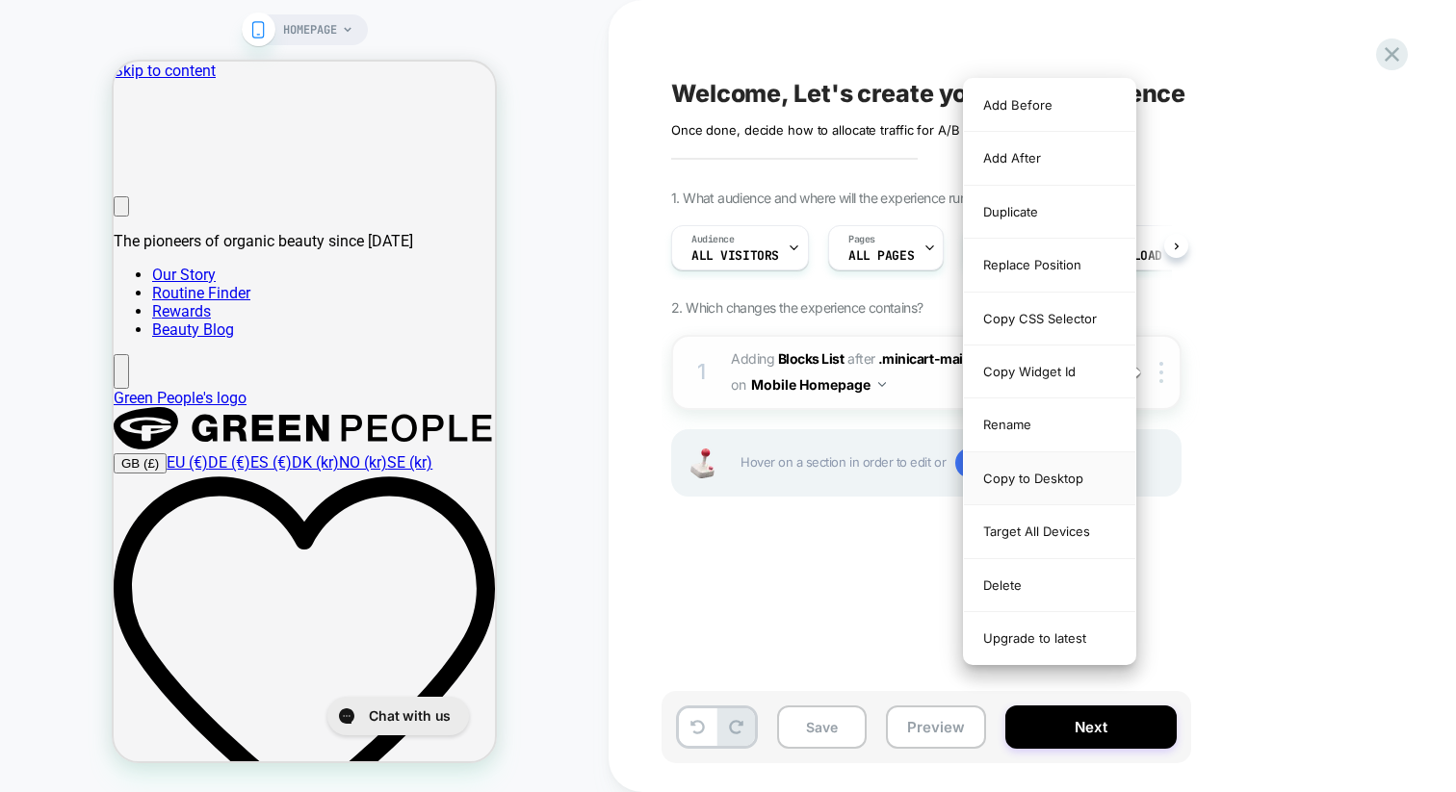
click at [1010, 484] on div "Copy to Desktop" at bounding box center [1049, 479] width 171 height 53
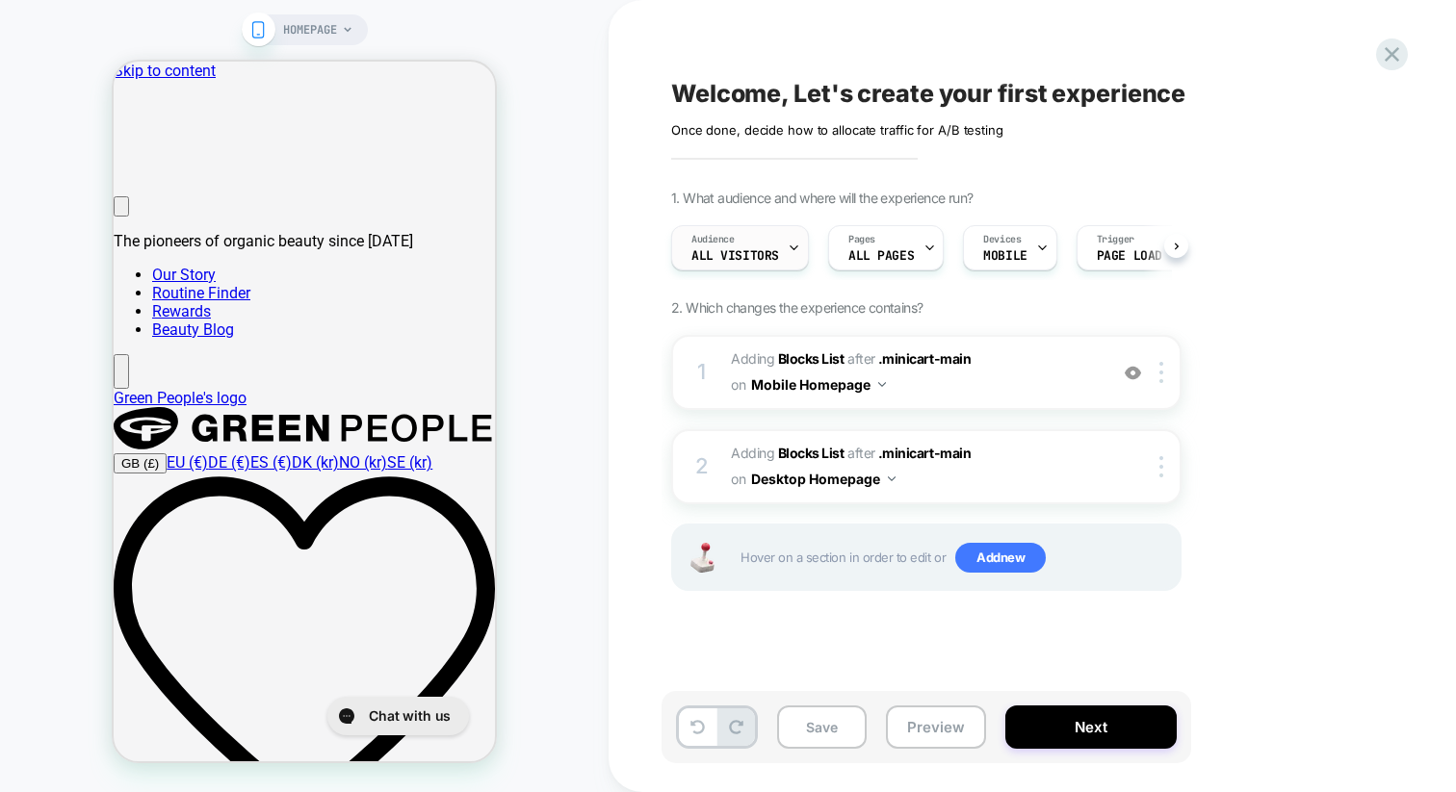
click at [745, 258] on span "All Visitors" at bounding box center [735, 255] width 88 height 13
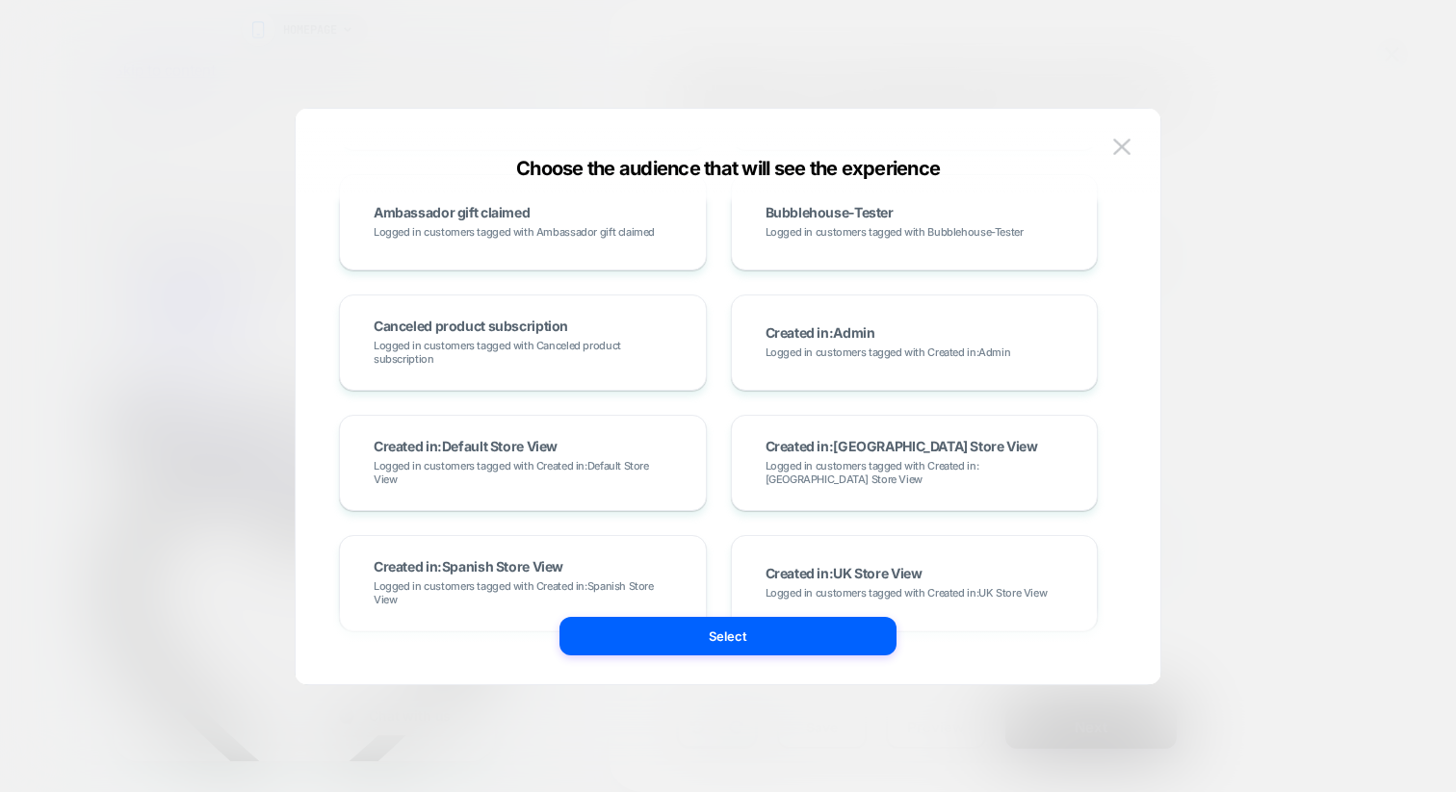
scroll to position [1177, 0]
click at [1121, 142] on img at bounding box center [1121, 147] width 17 height 16
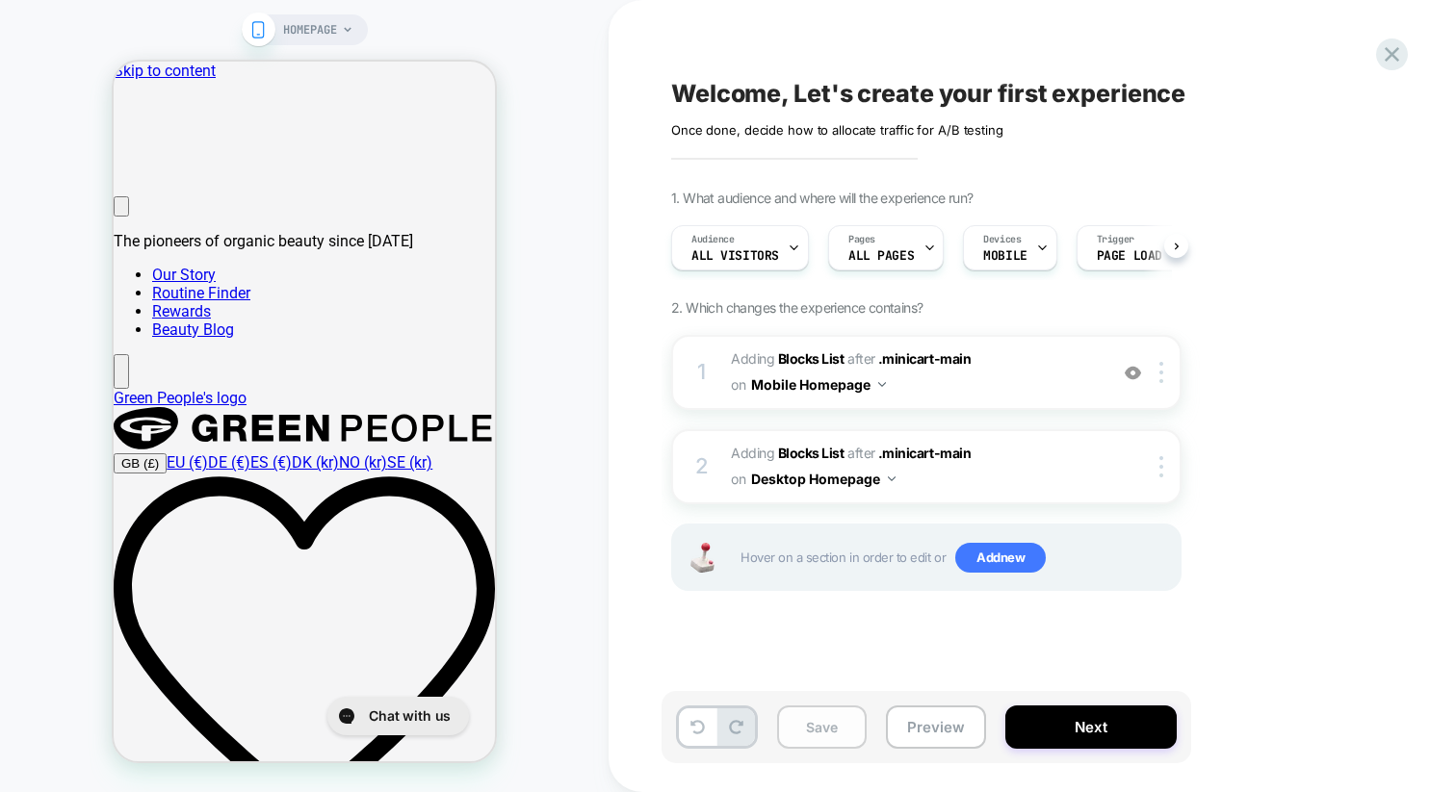
click at [840, 737] on button "Save" at bounding box center [822, 727] width 90 height 43
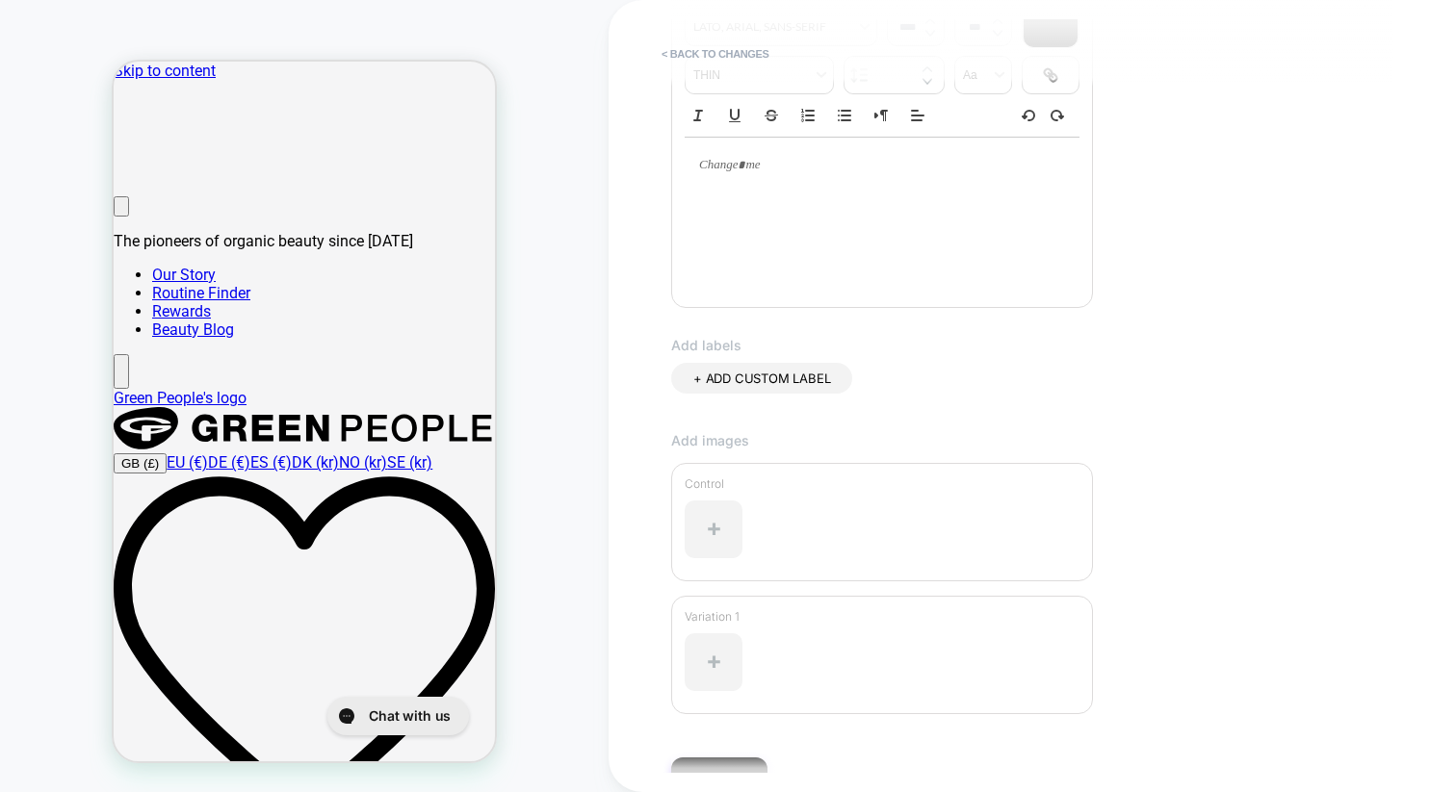
scroll to position [260, 0]
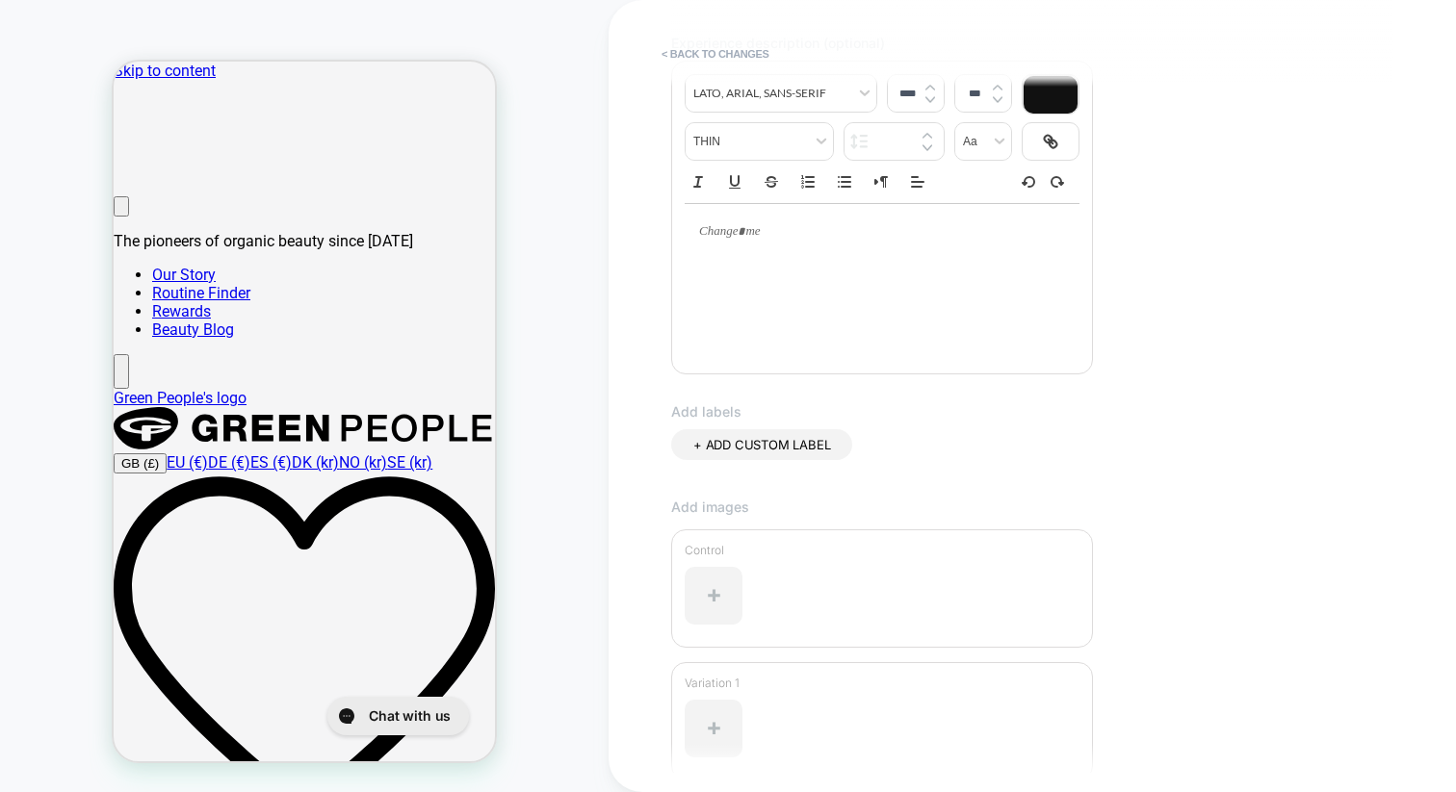
type input "****"
click at [701, 238] on div at bounding box center [882, 232] width 395 height 56
type input "****"
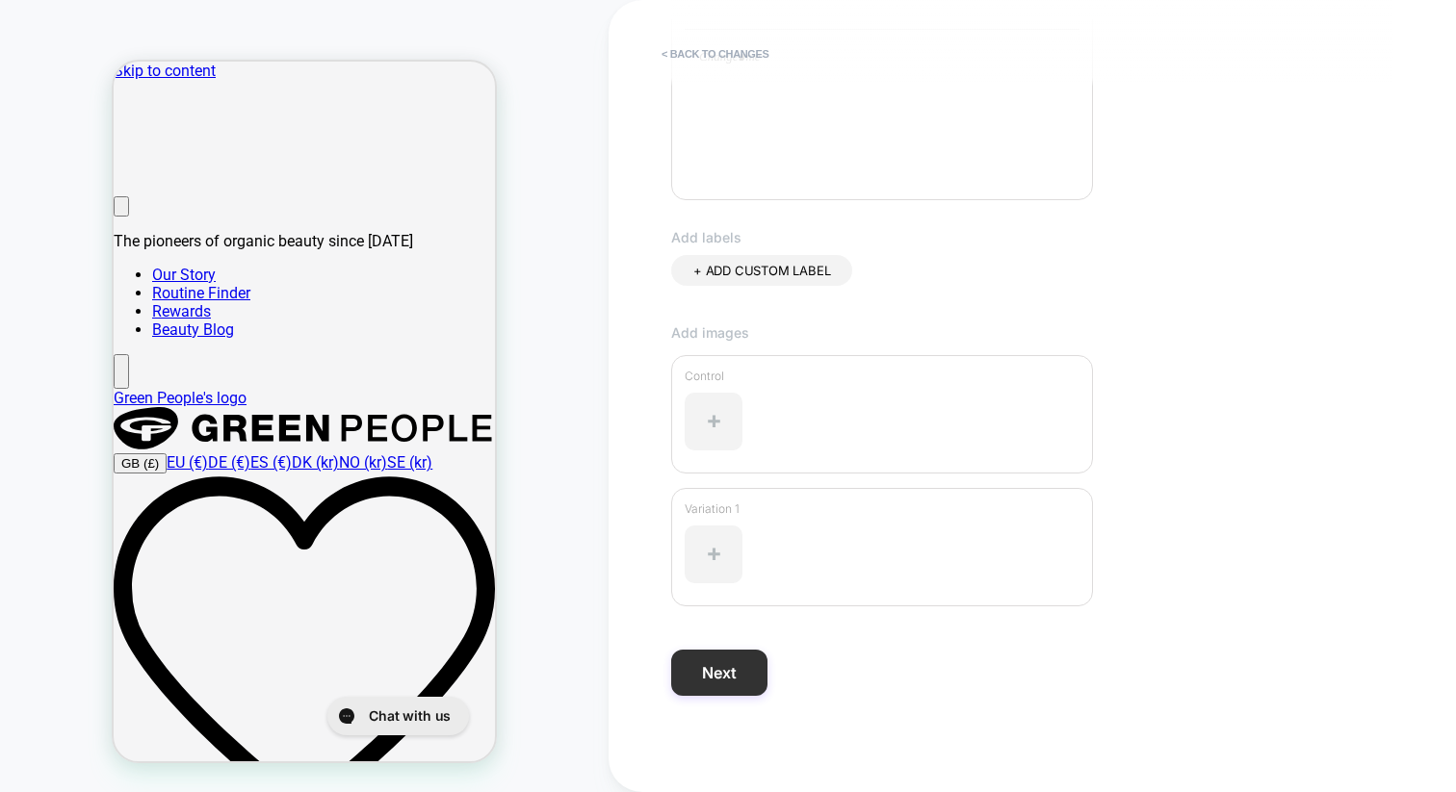
click at [701, 666] on button "Next" at bounding box center [719, 673] width 96 height 46
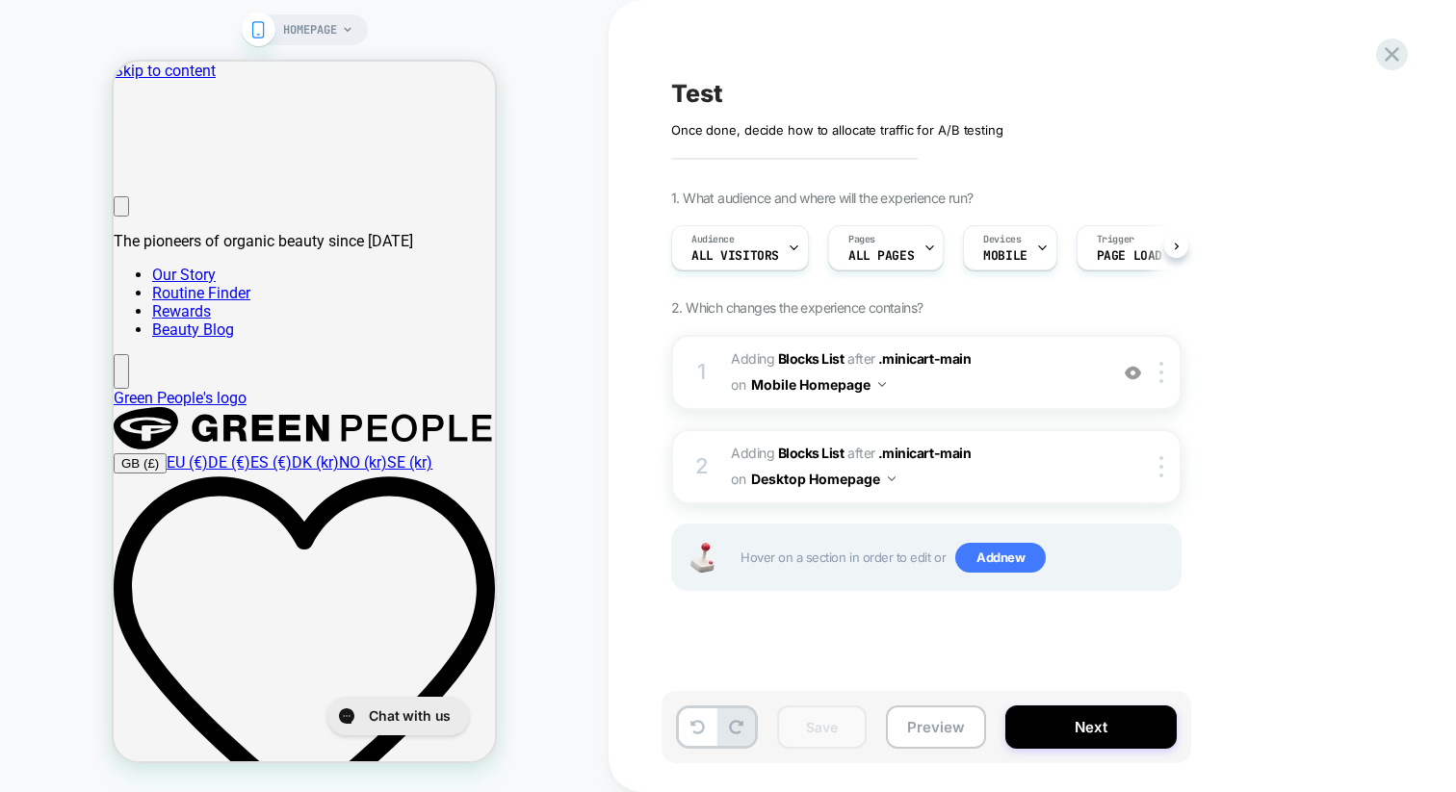
scroll to position [0, 1]
click at [1076, 724] on button "Next" at bounding box center [1090, 727] width 171 height 43
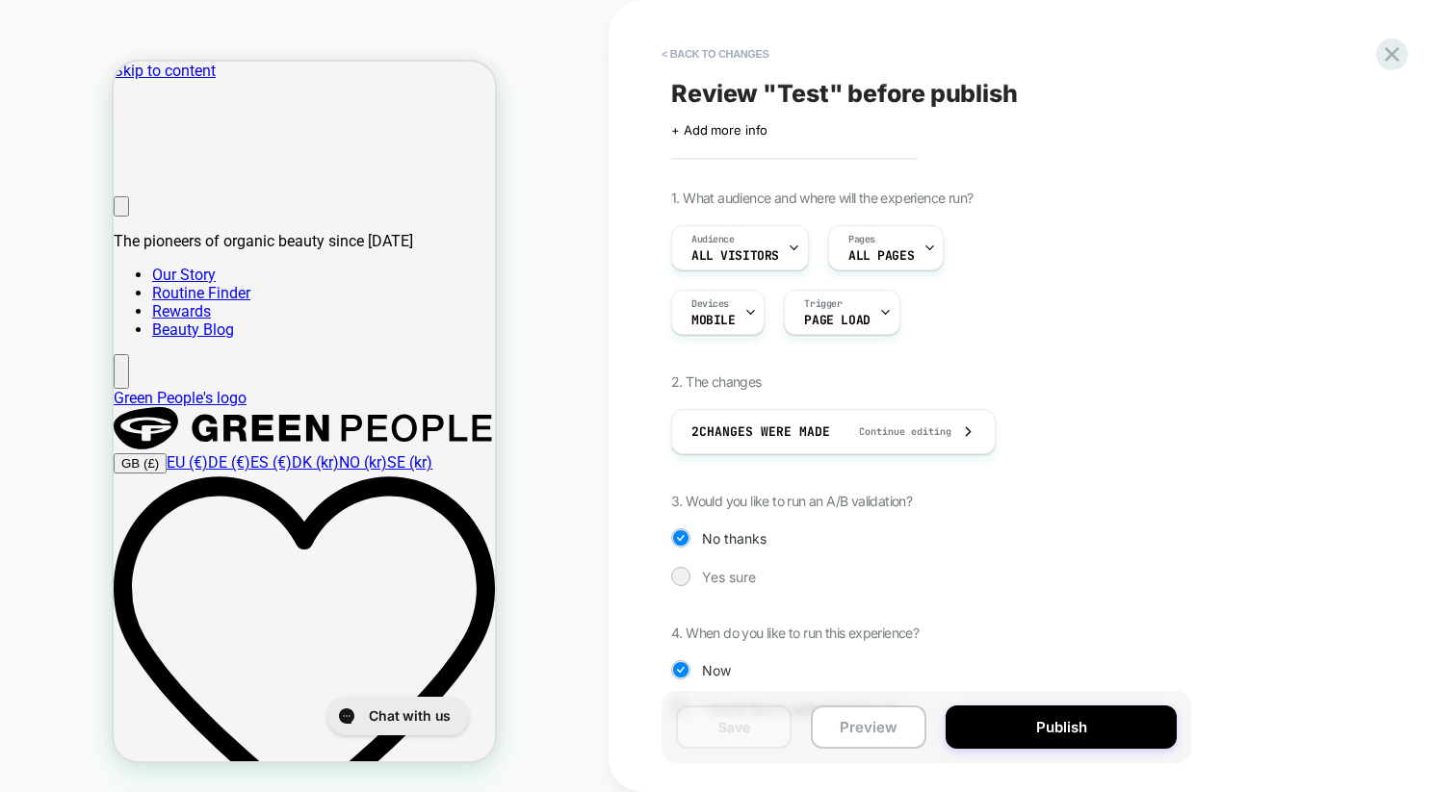
scroll to position [50, 0]
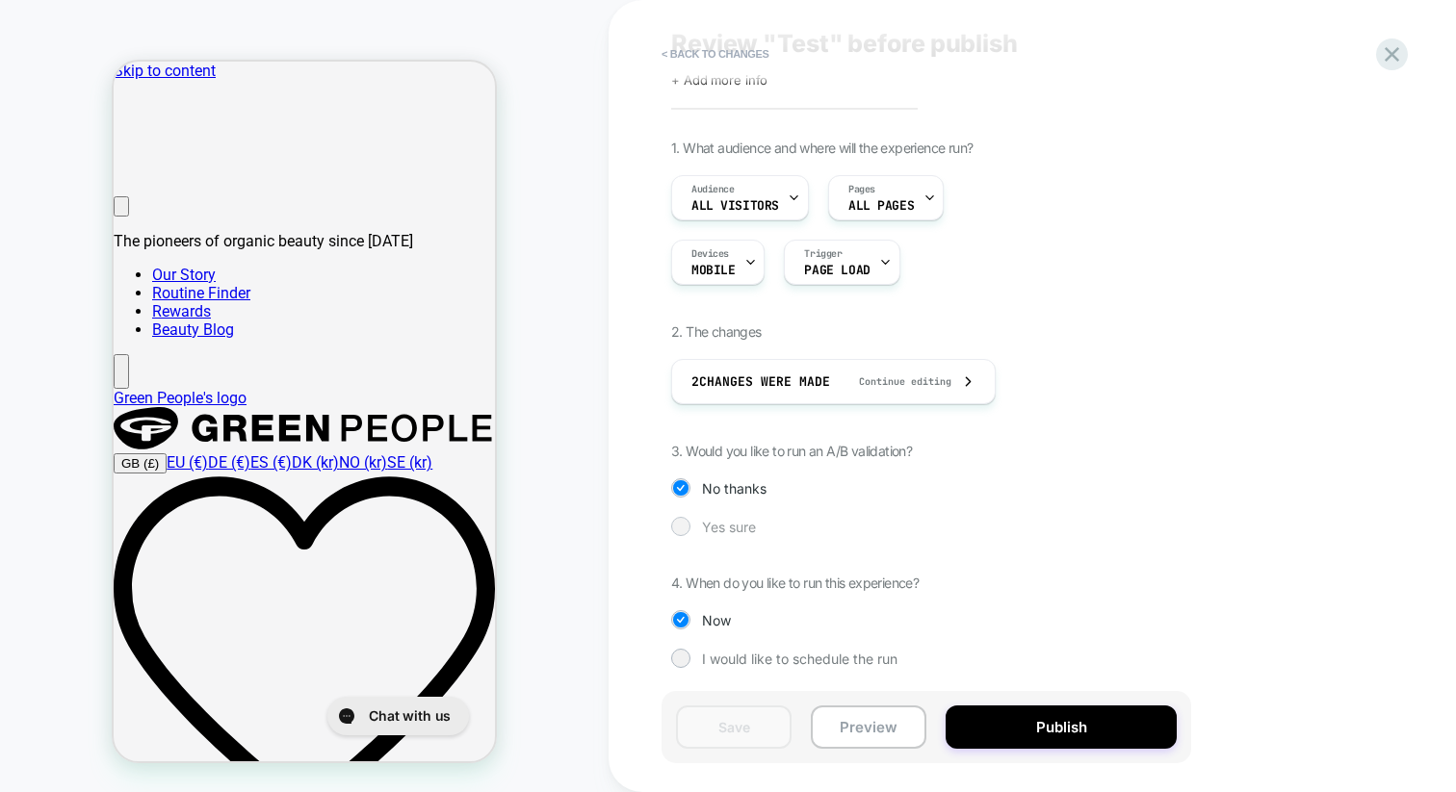
click at [685, 524] on div at bounding box center [680, 526] width 14 height 14
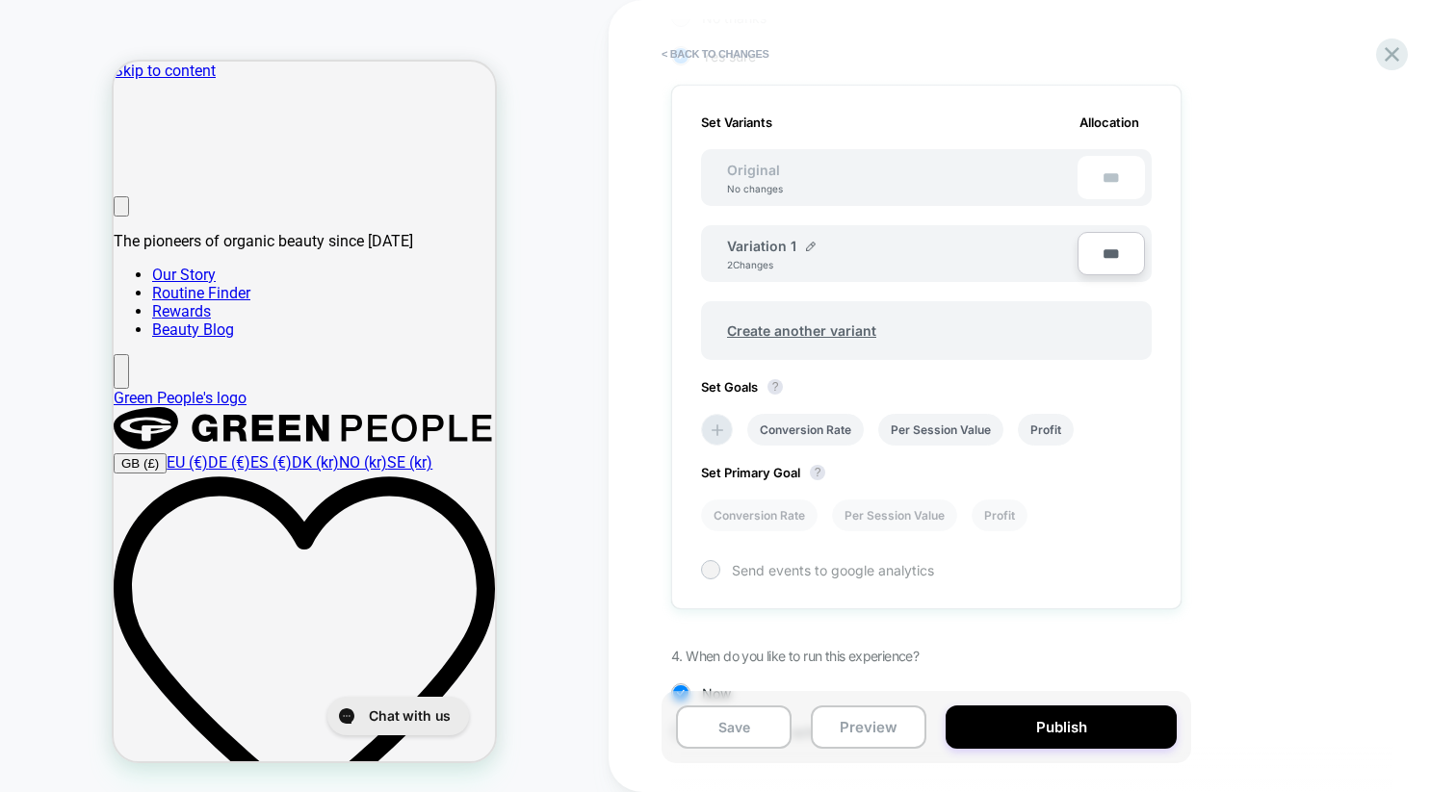
scroll to position [492, 0]
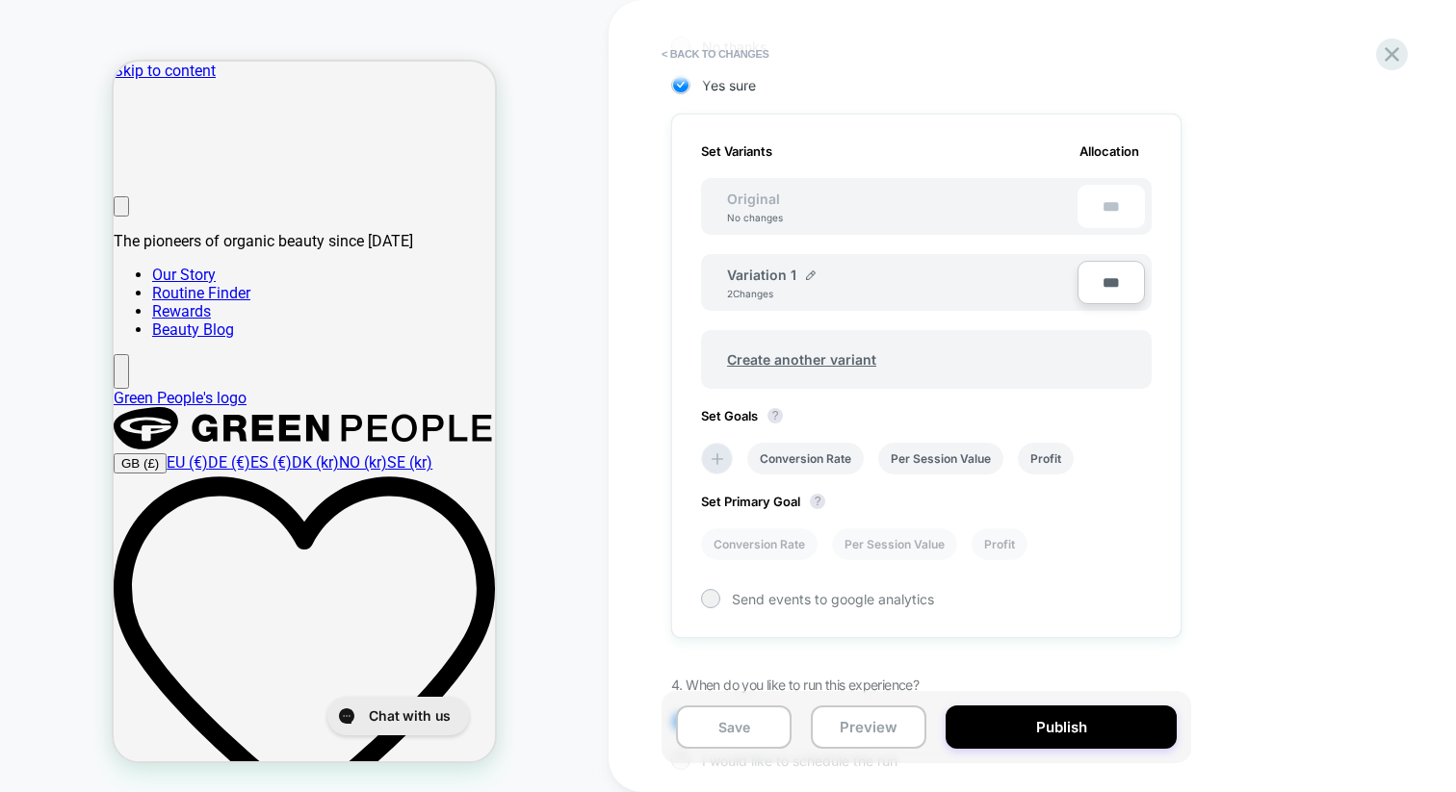
click at [1096, 285] on input "***" at bounding box center [1110, 282] width 67 height 43
type input "***"
type input "**"
type input "***"
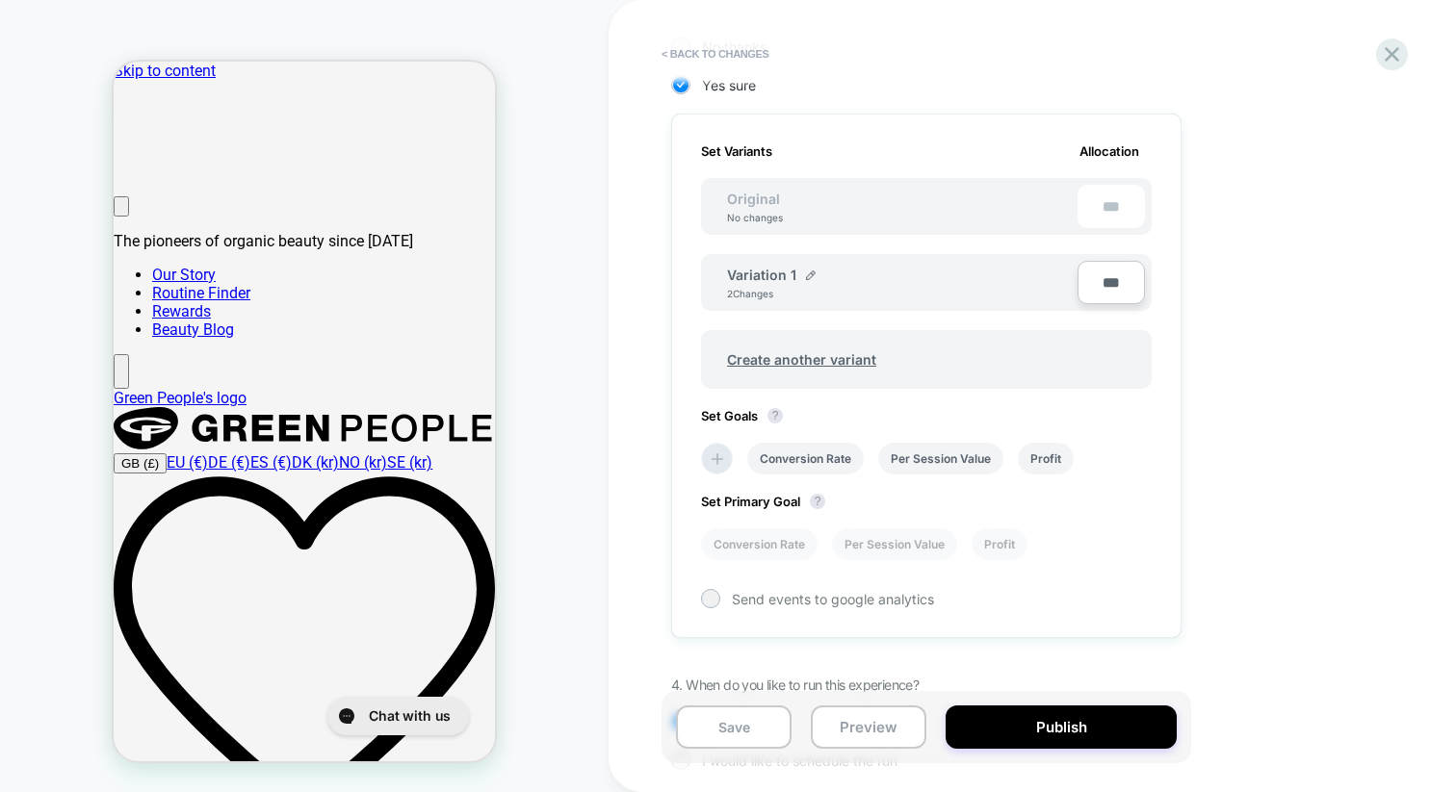
type input "***"
click at [1107, 286] on input "***" at bounding box center [1110, 282] width 67 height 43
type input "***"
type input "**"
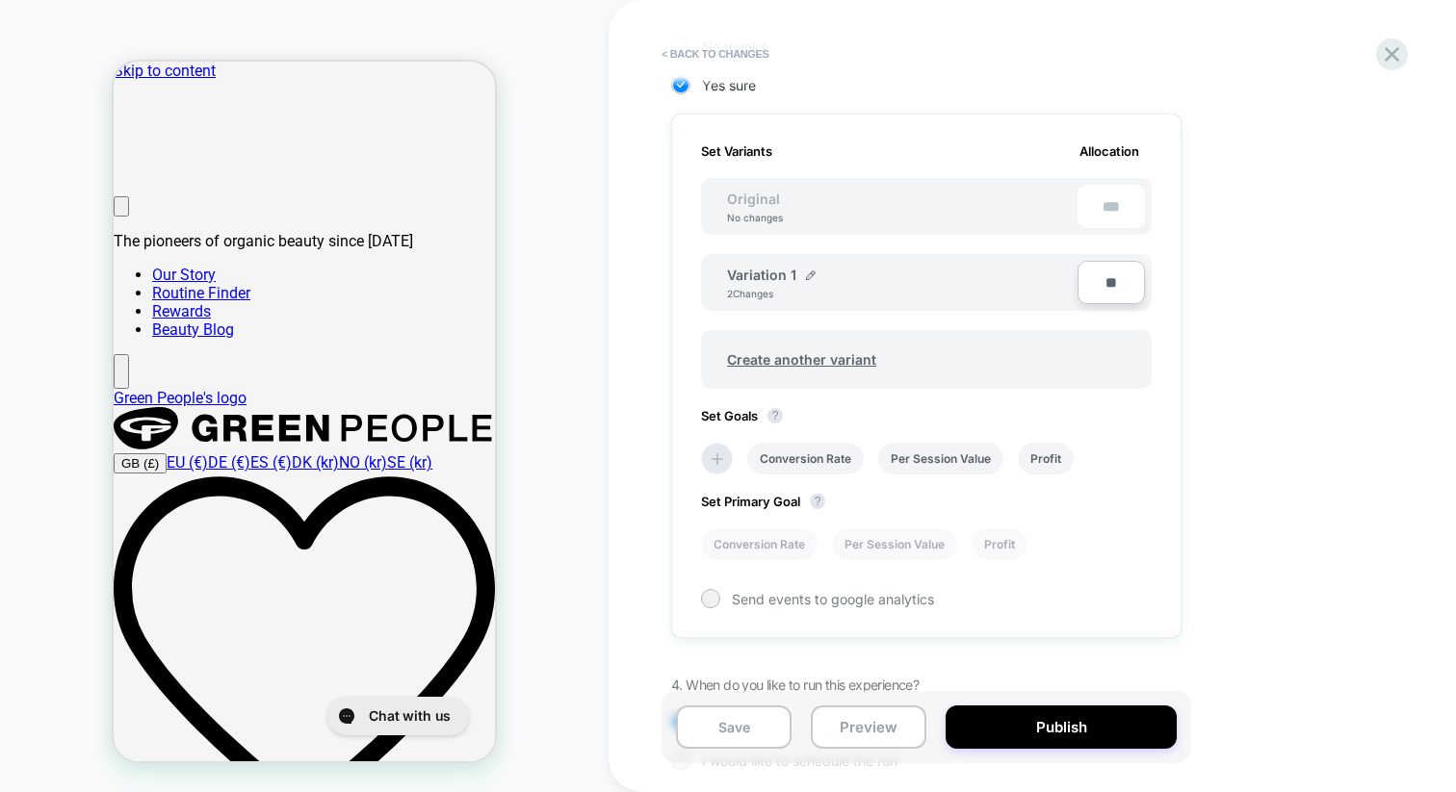
type input "***"
type input "**"
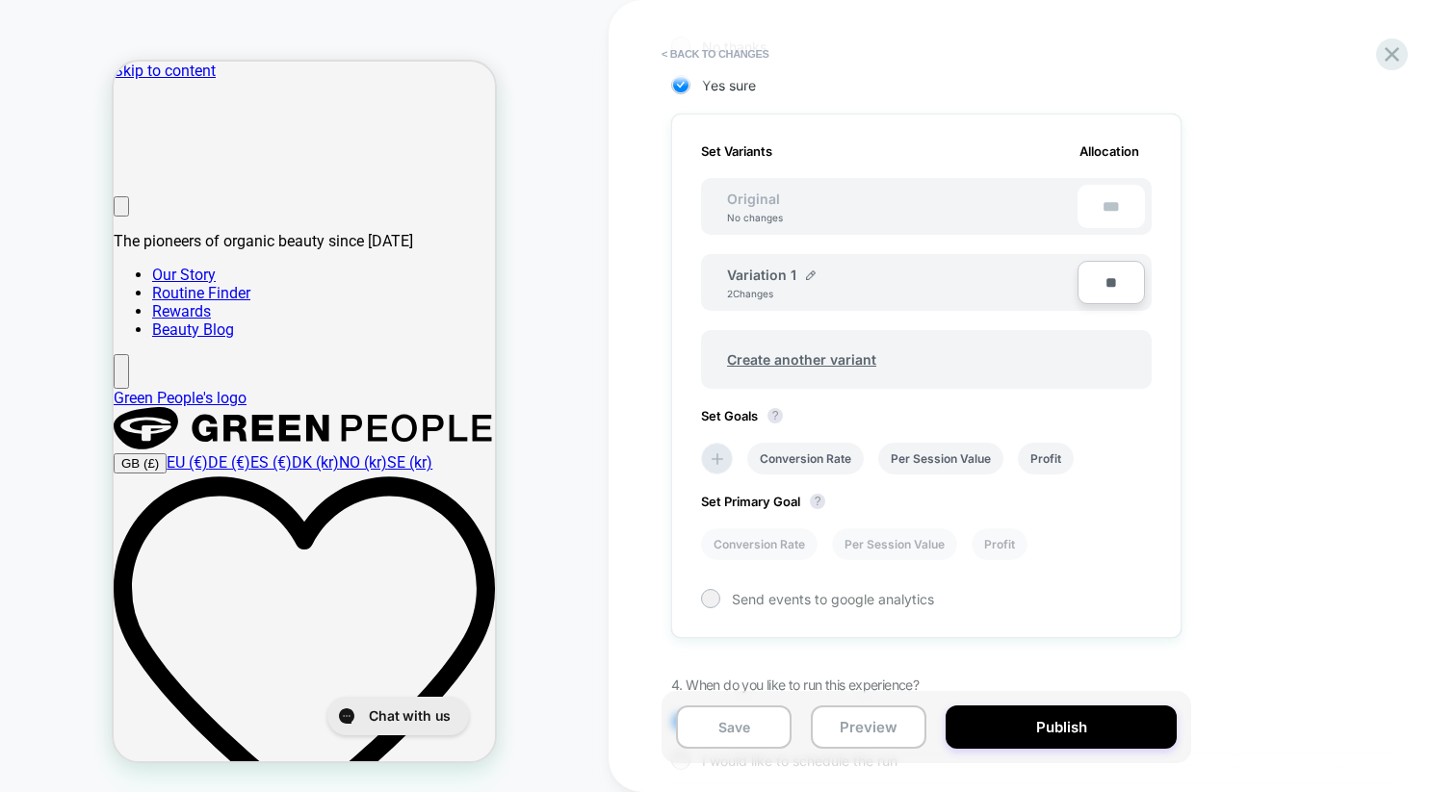
type input "**"
type input "***"
type input "**"
type input "***"
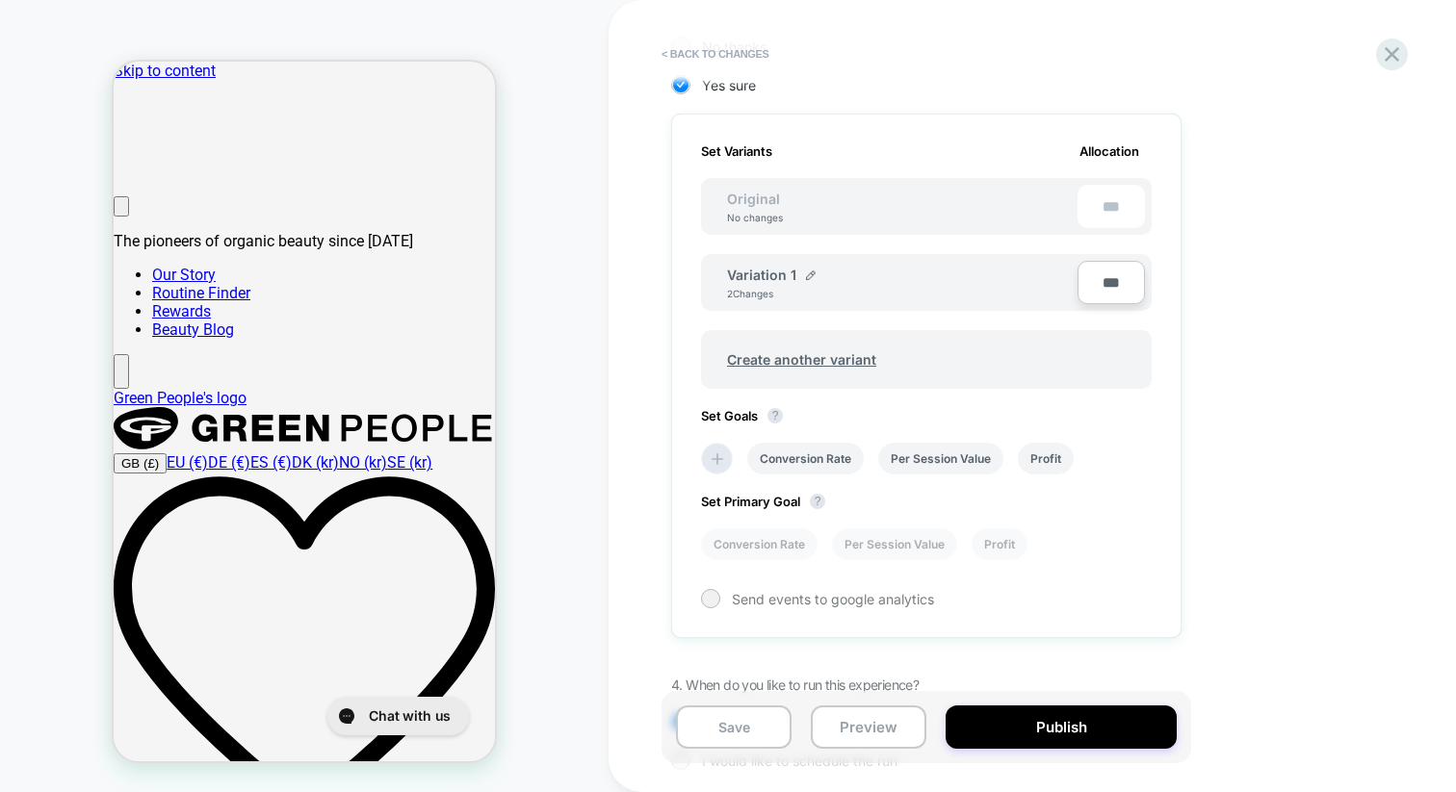
click at [1218, 298] on div "1. What audience and where will the experience run? Audience All Visitors Pages…" at bounding box center [1022, 248] width 703 height 1101
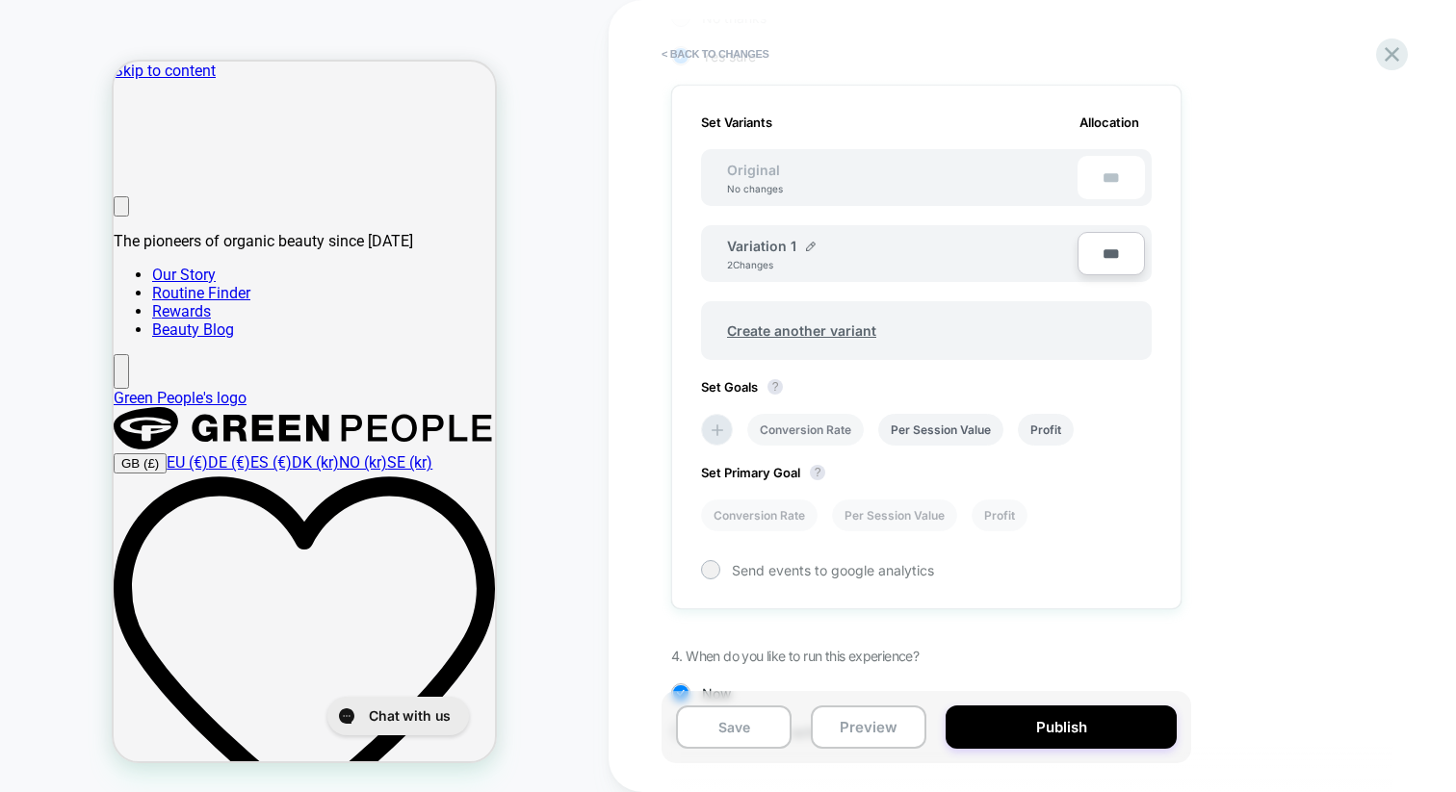
scroll to position [522, 0]
click at [833, 422] on li "Conversion Rate" at bounding box center [805, 429] width 116 height 32
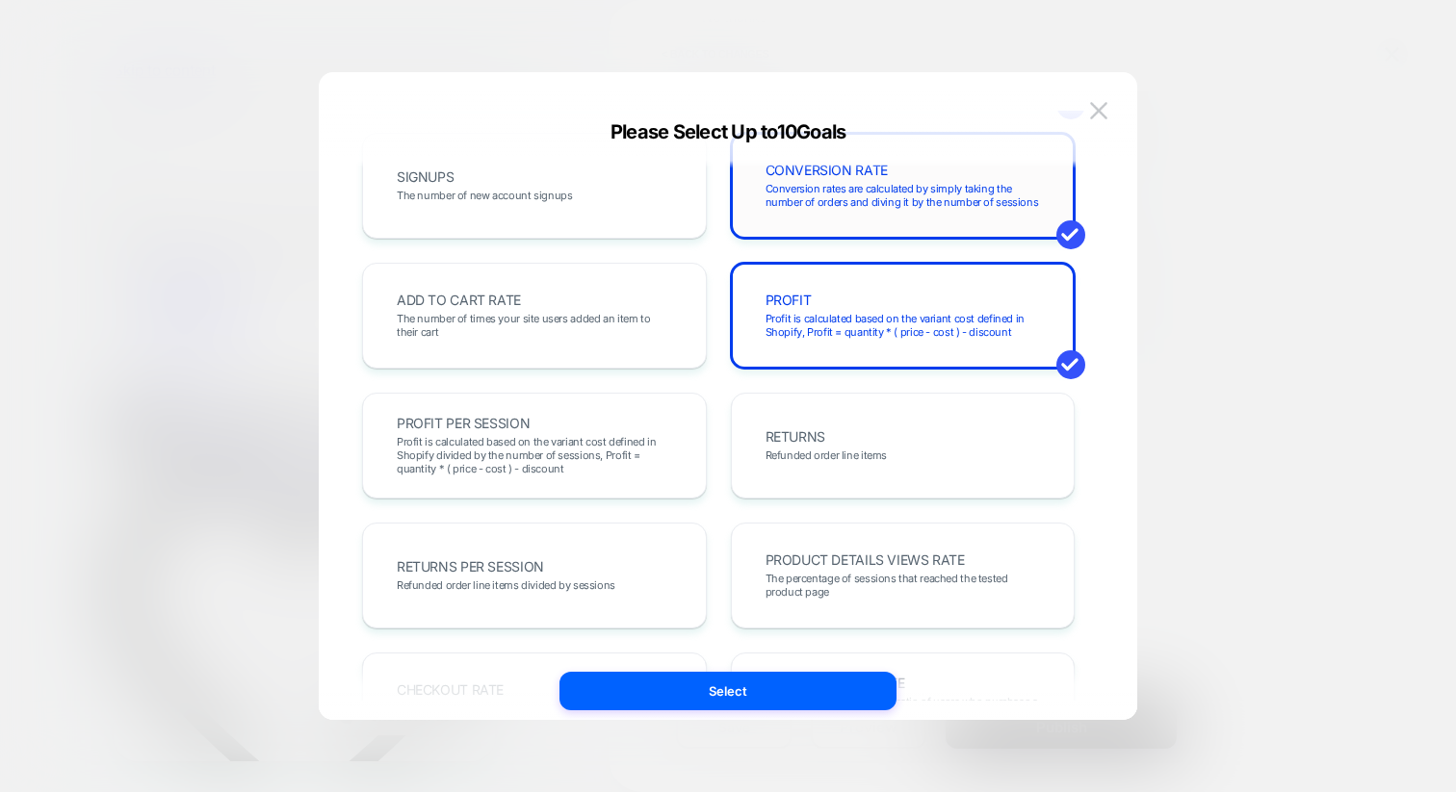
scroll to position [0, 0]
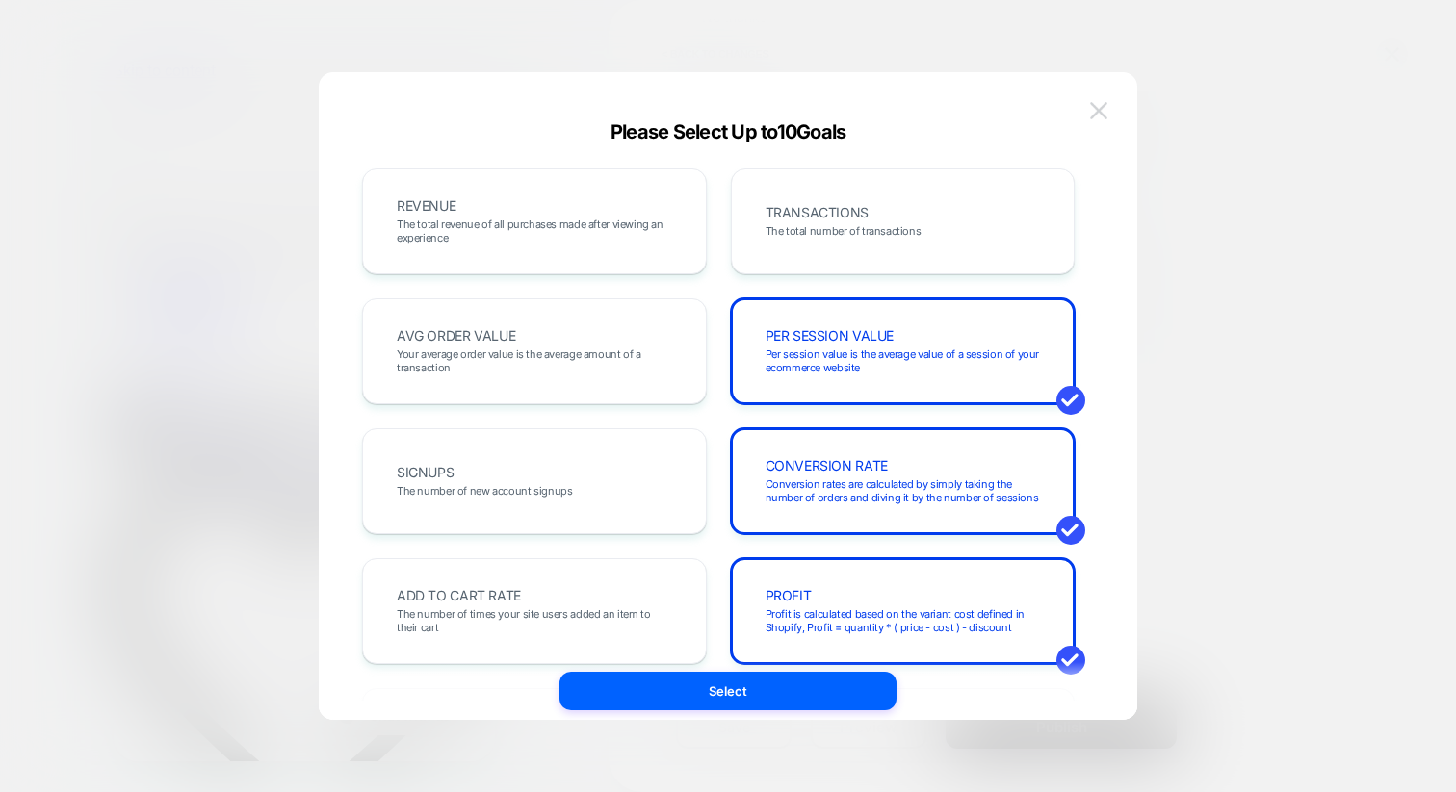
click at [1103, 110] on img at bounding box center [1098, 110] width 17 height 16
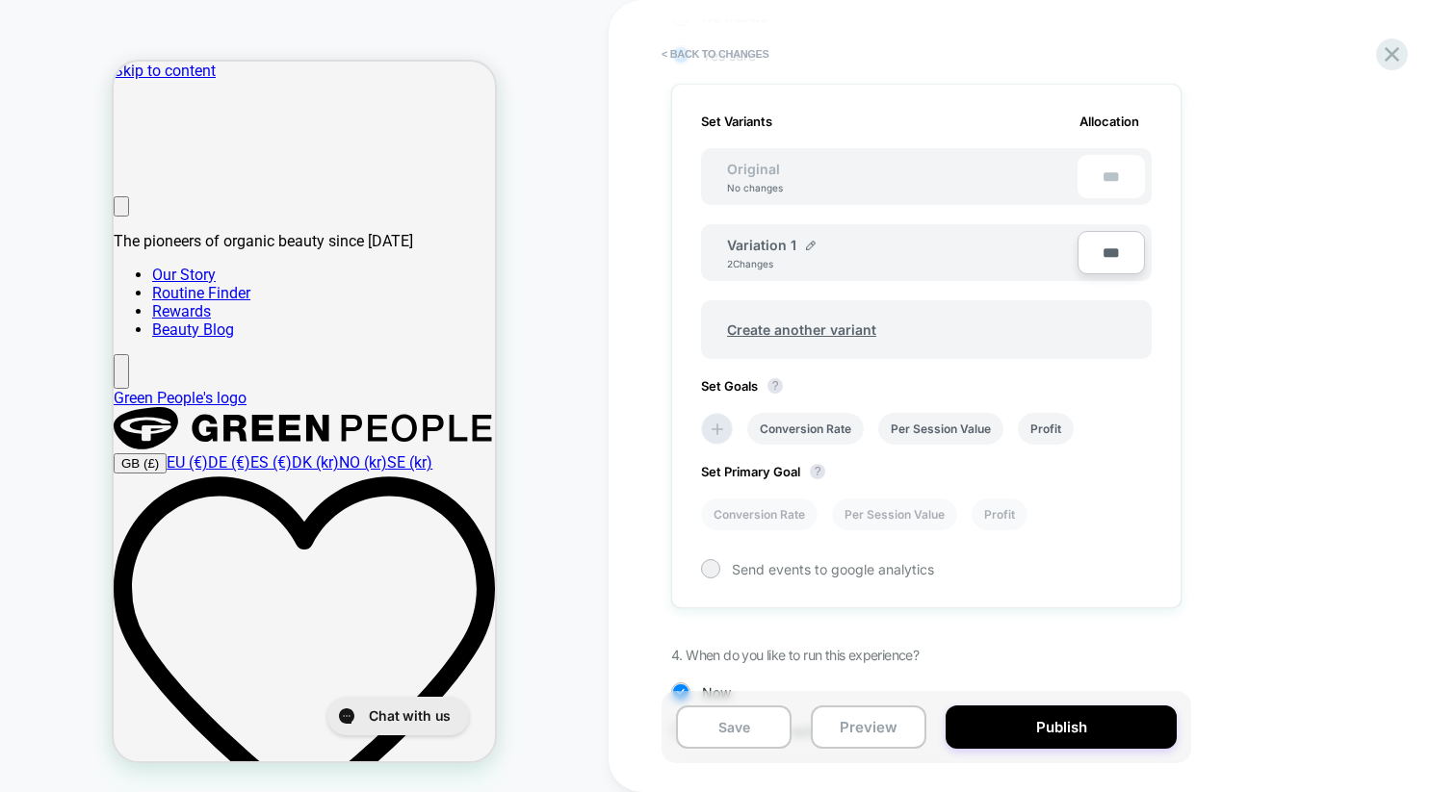
scroll to position [595, 0]
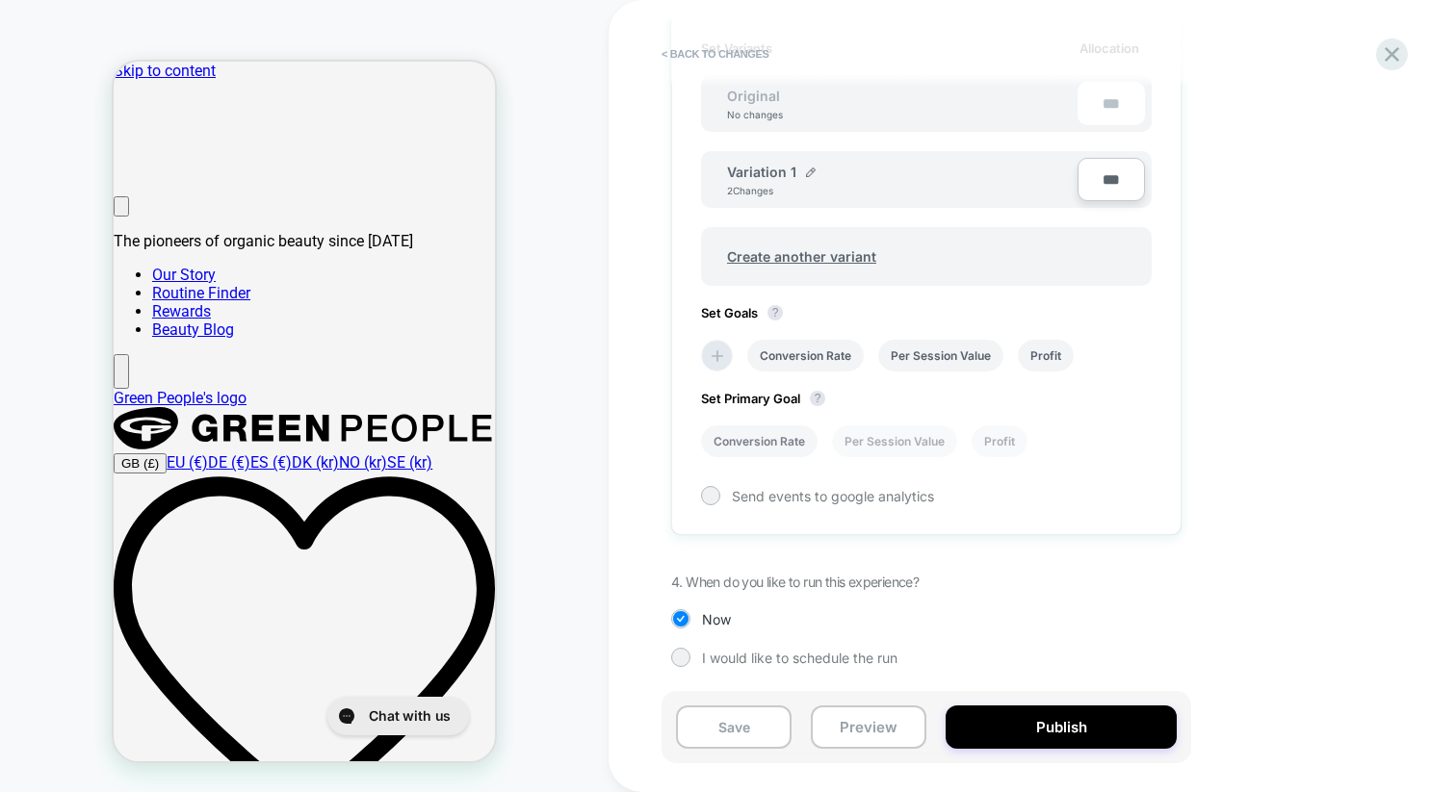
click at [785, 437] on li "Conversion Rate" at bounding box center [759, 442] width 116 height 32
click at [704, 491] on div at bounding box center [710, 495] width 14 height 14
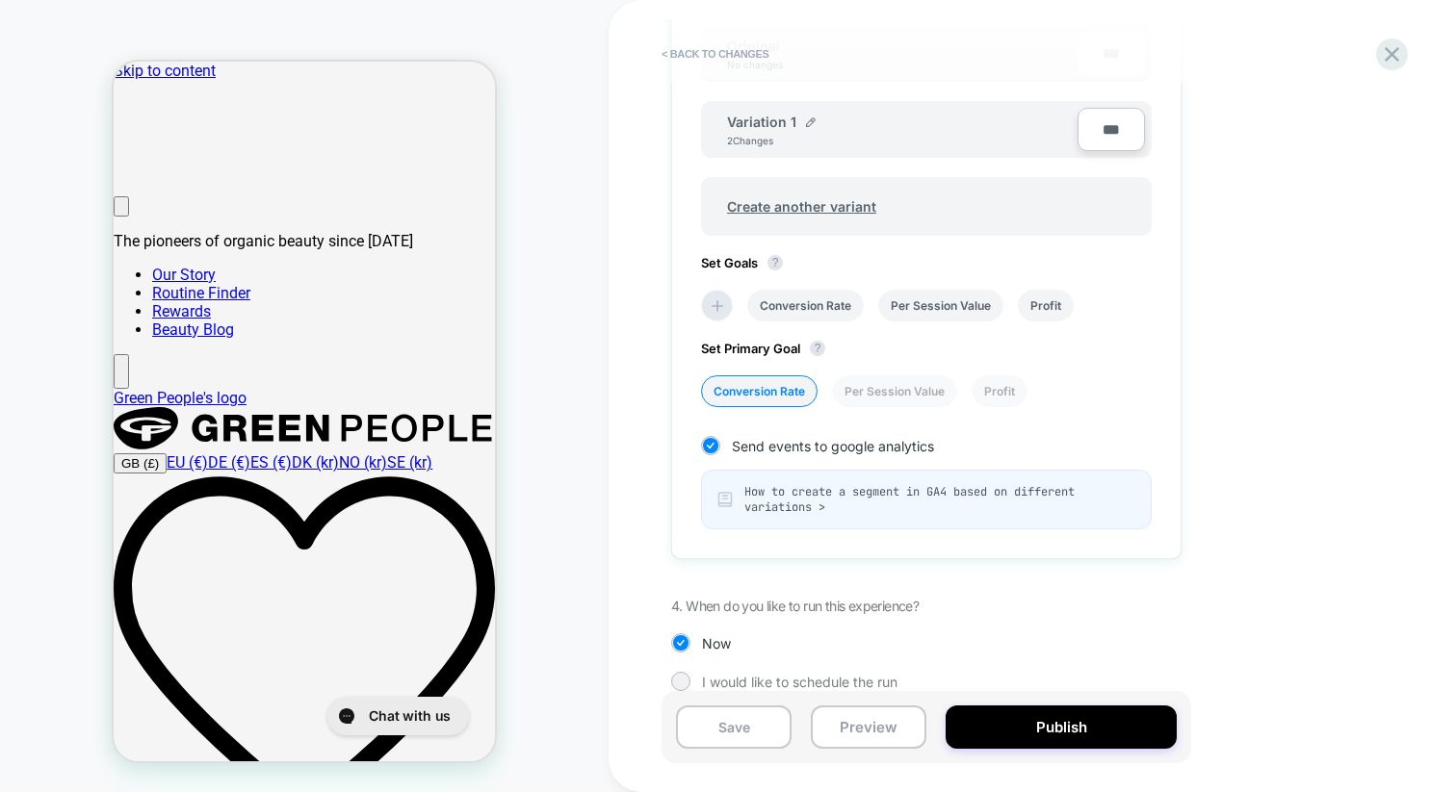
scroll to position [668, 0]
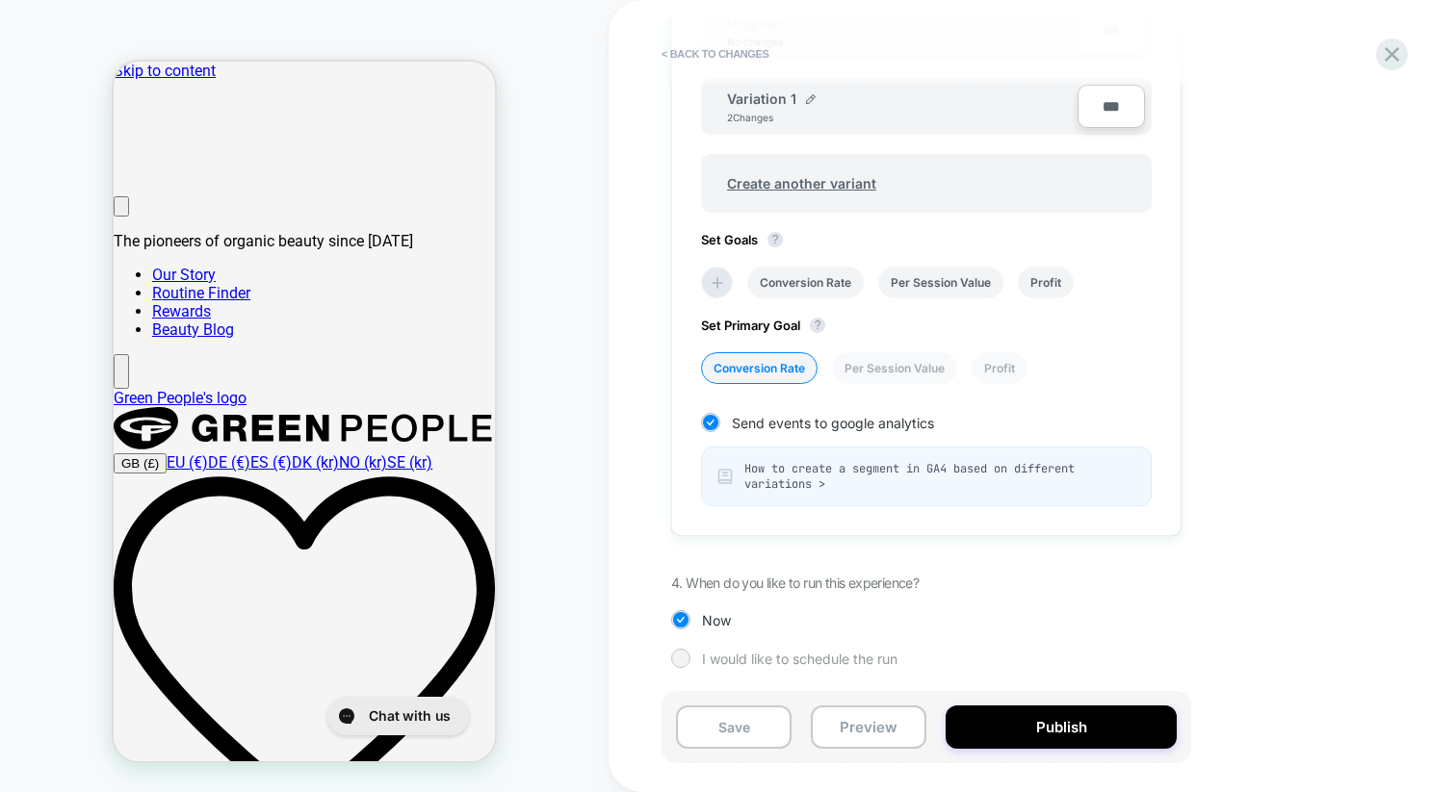
click at [701, 654] on div "I would like to schedule the run" at bounding box center [926, 658] width 510 height 19
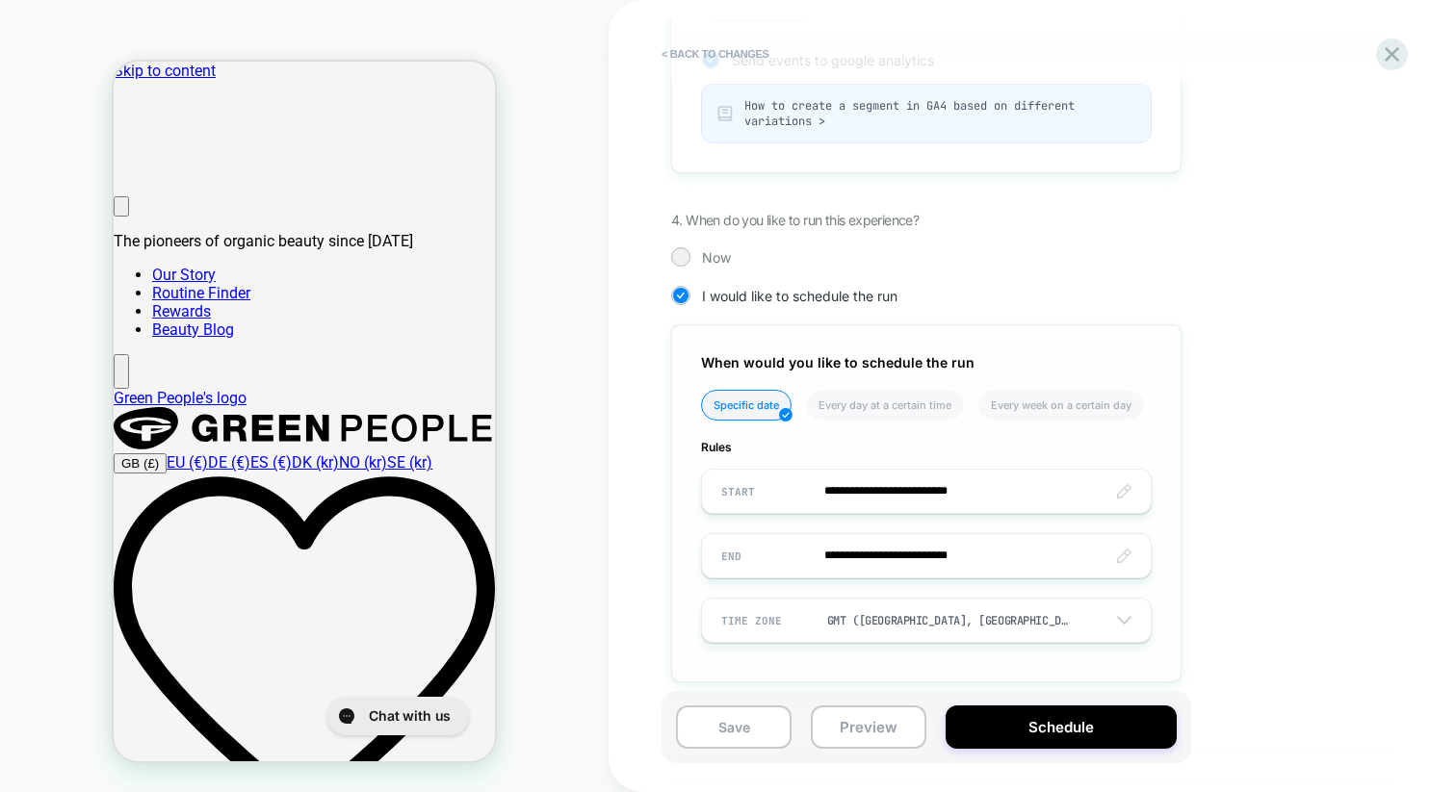
scroll to position [1045, 0]
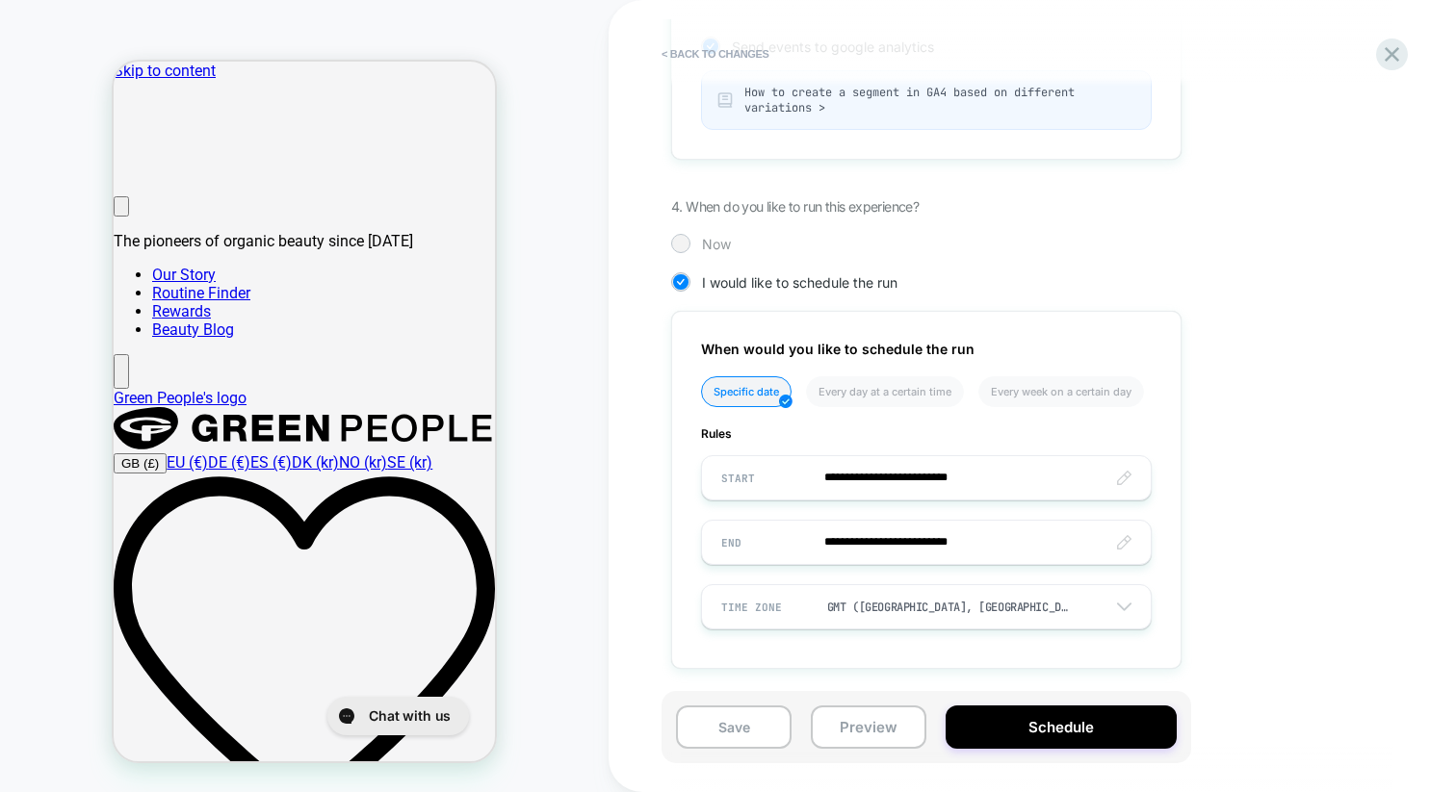
click at [711, 248] on span "Now" at bounding box center [716, 244] width 29 height 16
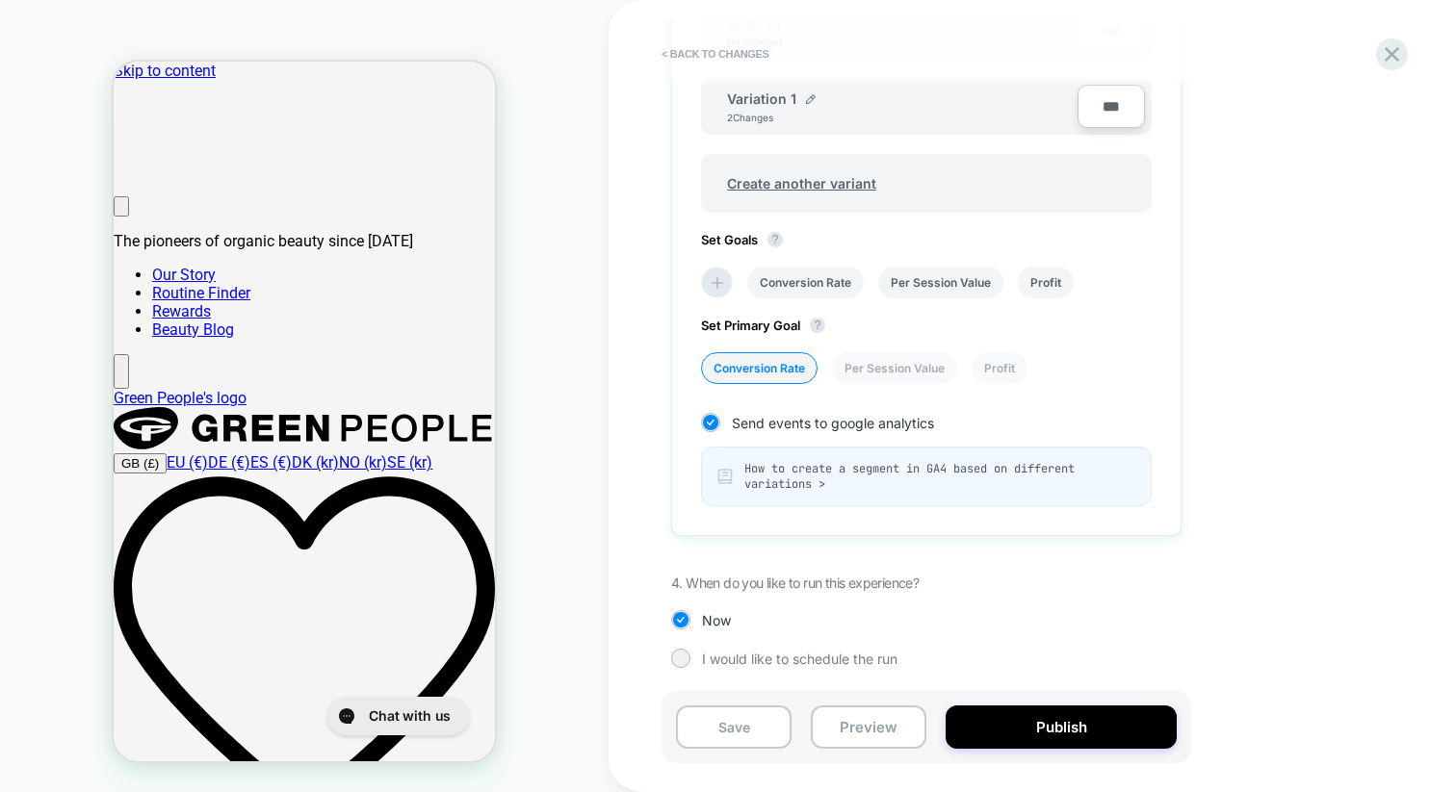
scroll to position [644, 0]
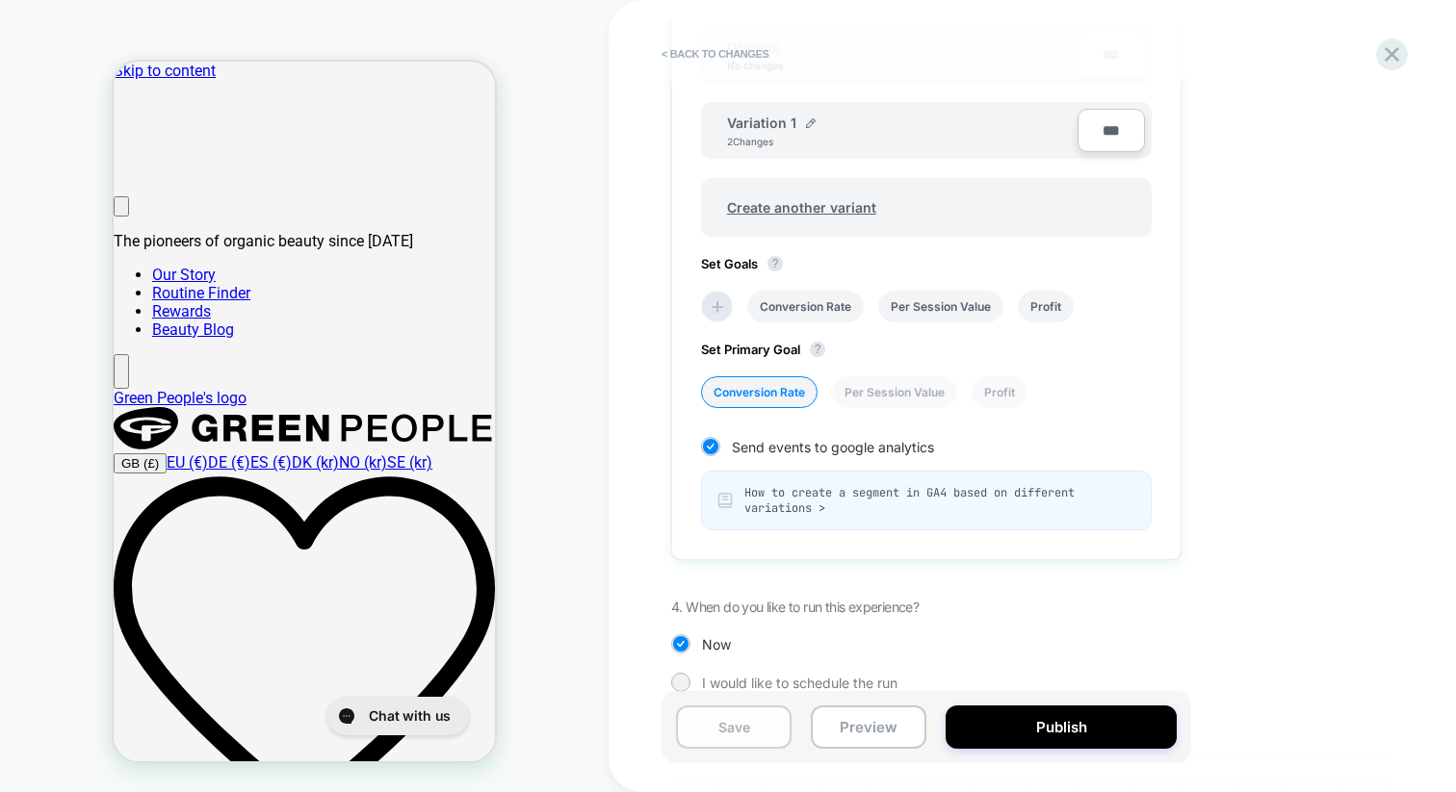
click at [754, 721] on button "Save" at bounding box center [734, 727] width 116 height 43
click at [1388, 58] on icon at bounding box center [1391, 54] width 14 height 14
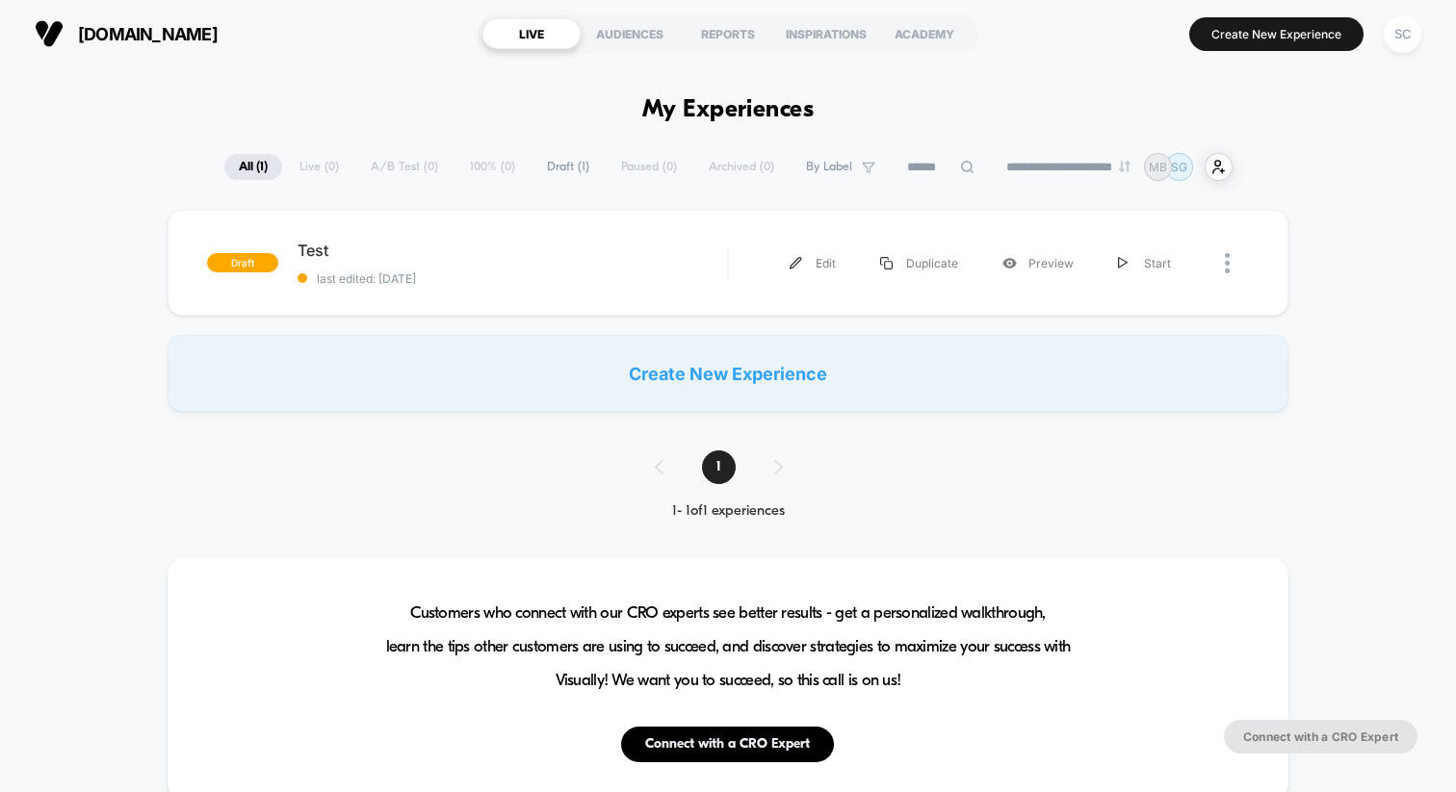
click at [1223, 259] on div at bounding box center [1221, 263] width 56 height 43
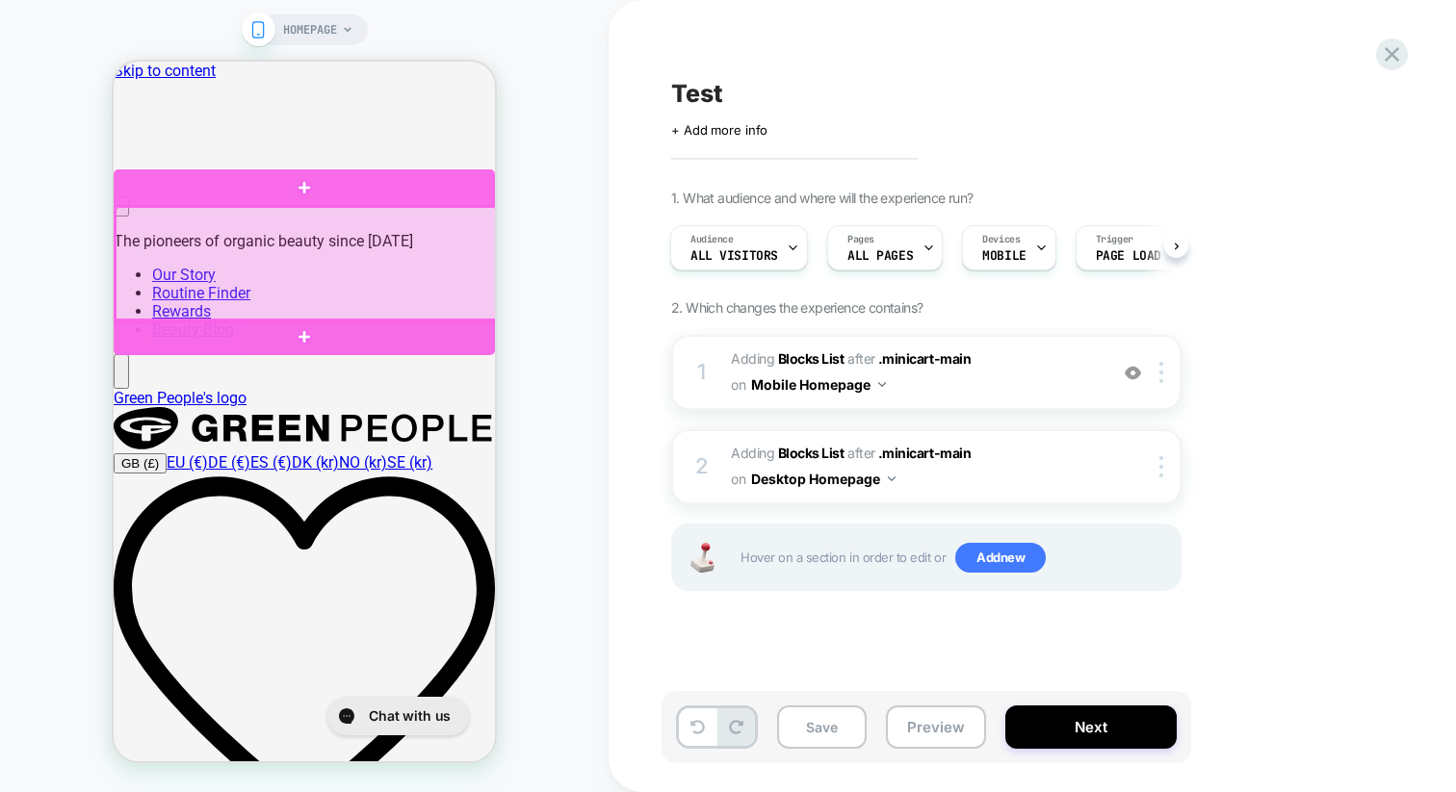
click at [436, 301] on div at bounding box center [306, 264] width 381 height 115
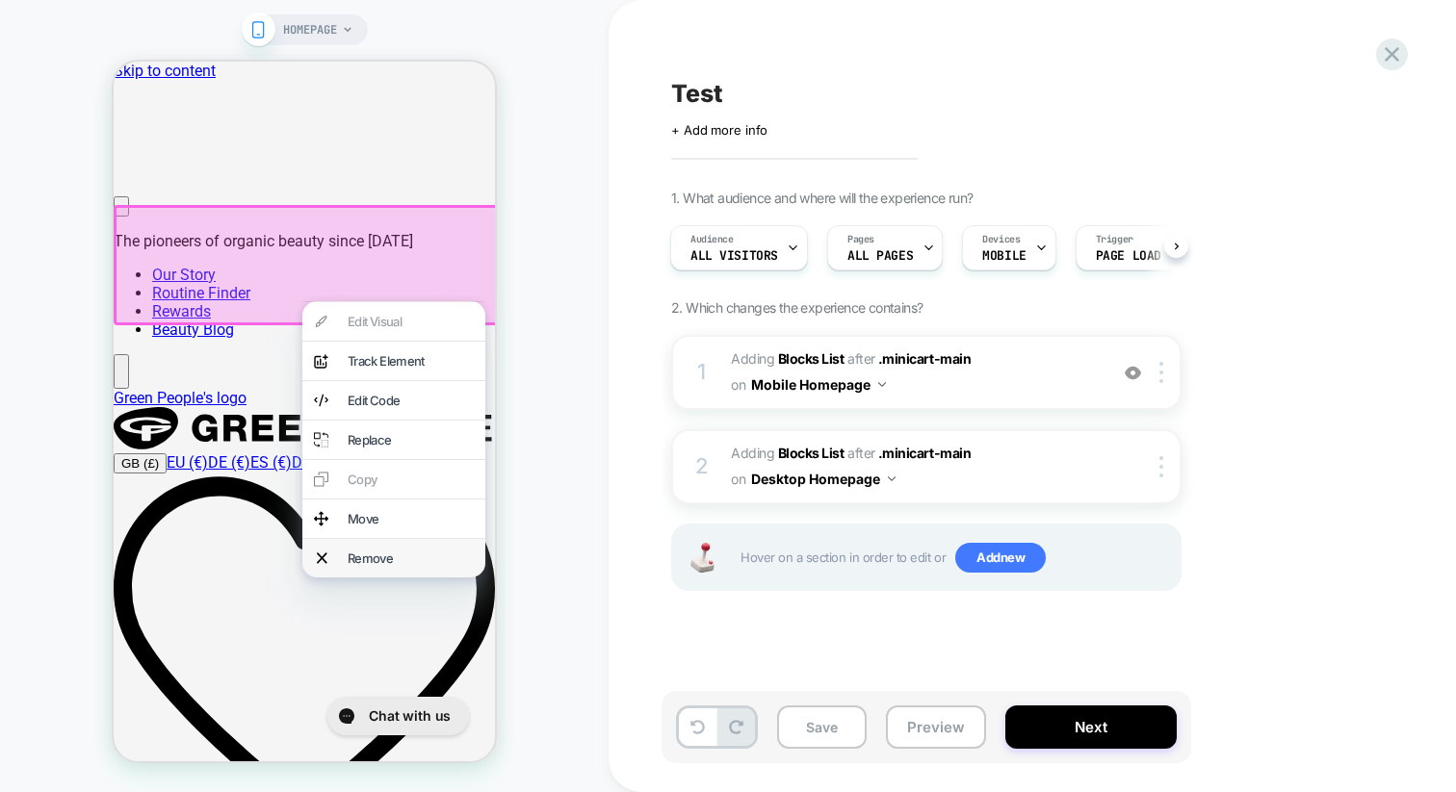
click at [377, 566] on div "Remove" at bounding box center [411, 558] width 126 height 15
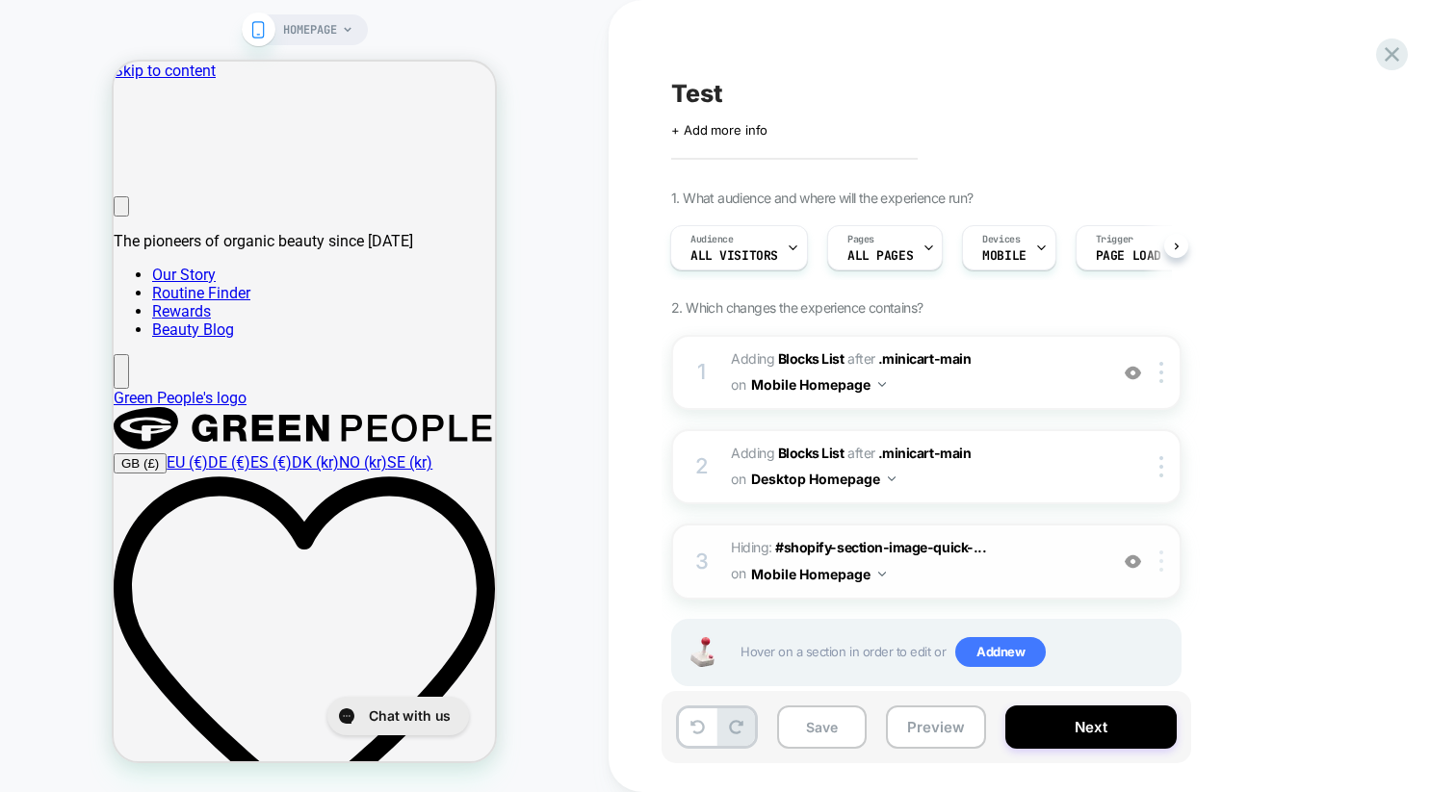
click at [1167, 566] on div at bounding box center [1165, 561] width 32 height 21
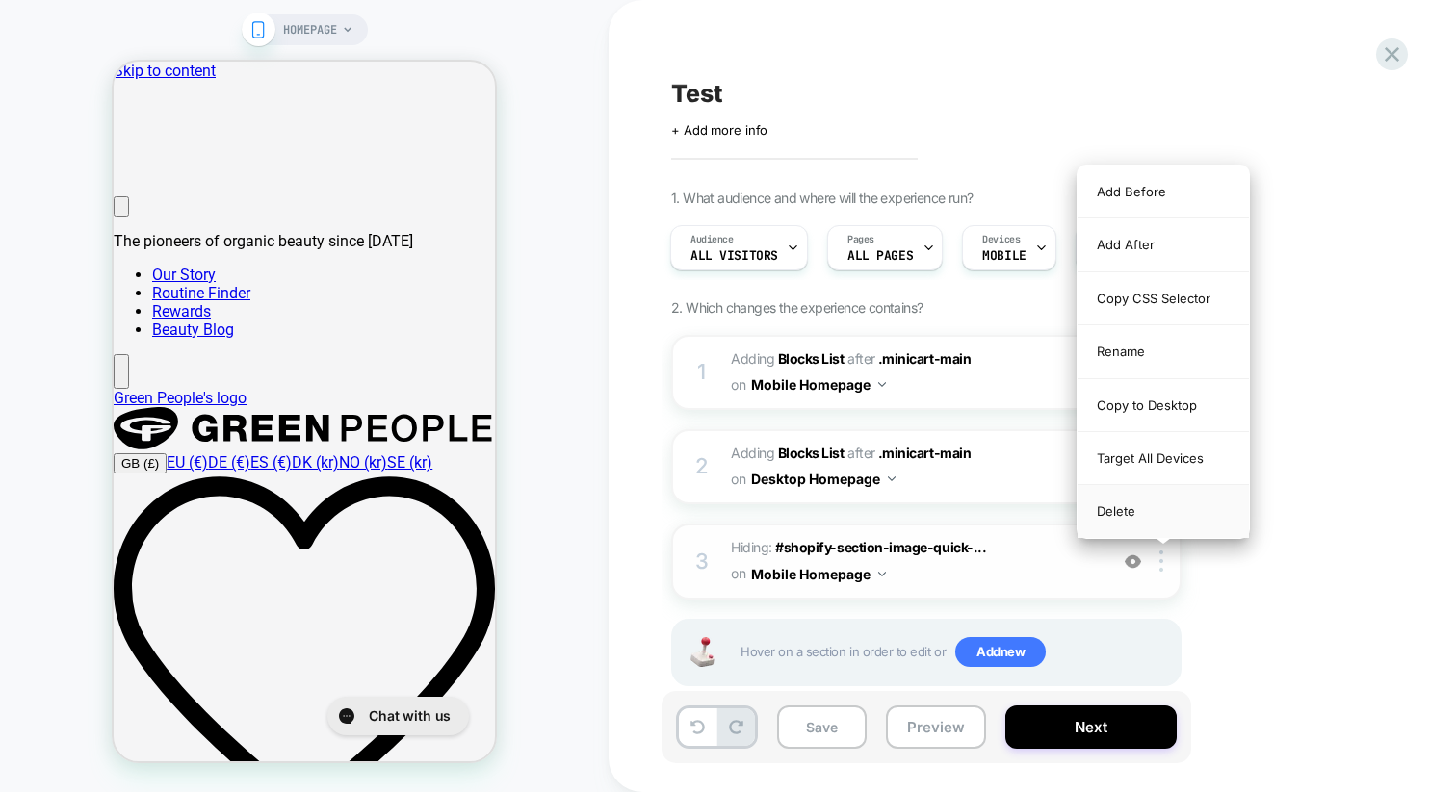
click at [1123, 516] on div "Delete" at bounding box center [1162, 511] width 171 height 52
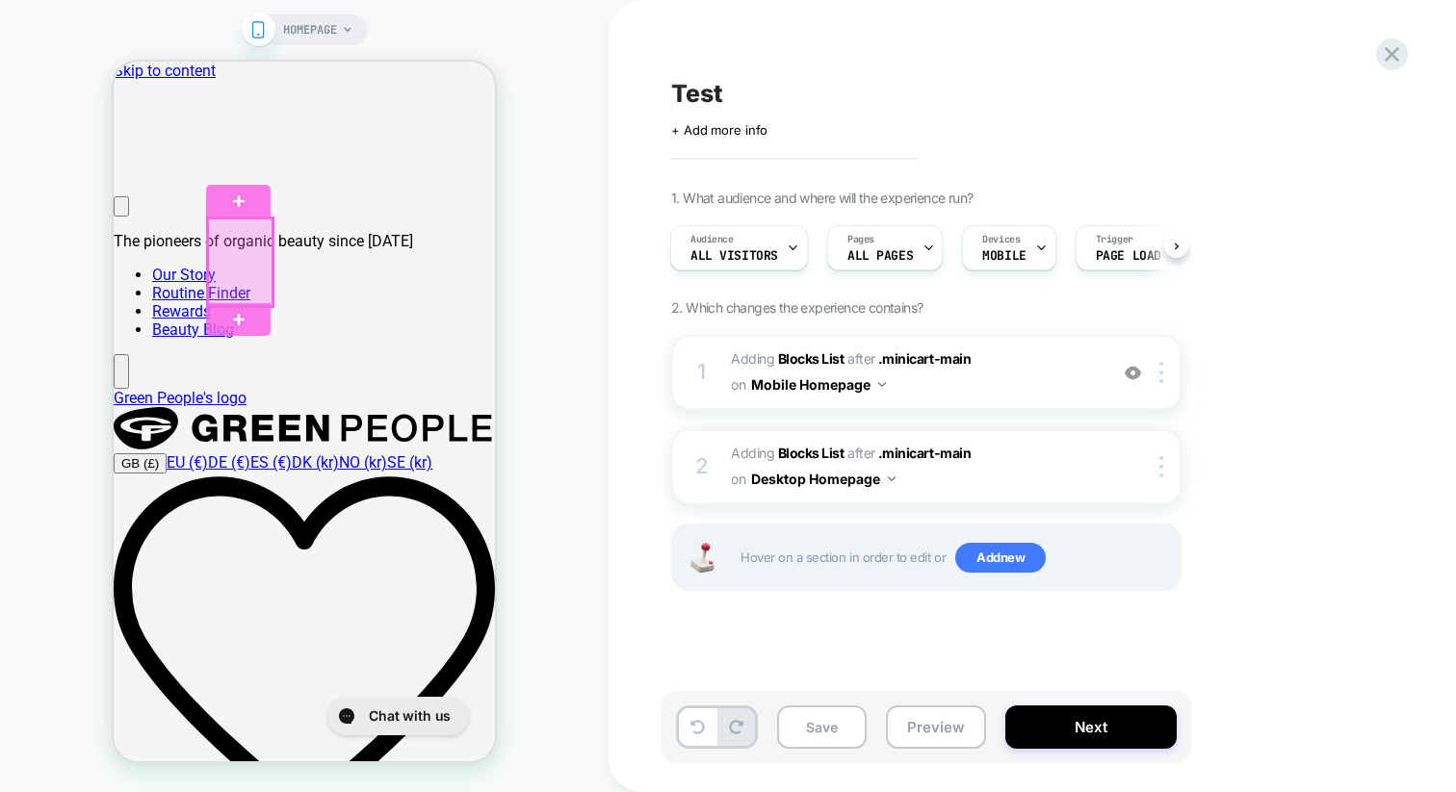
click at [244, 295] on div at bounding box center [240, 263] width 65 height 88
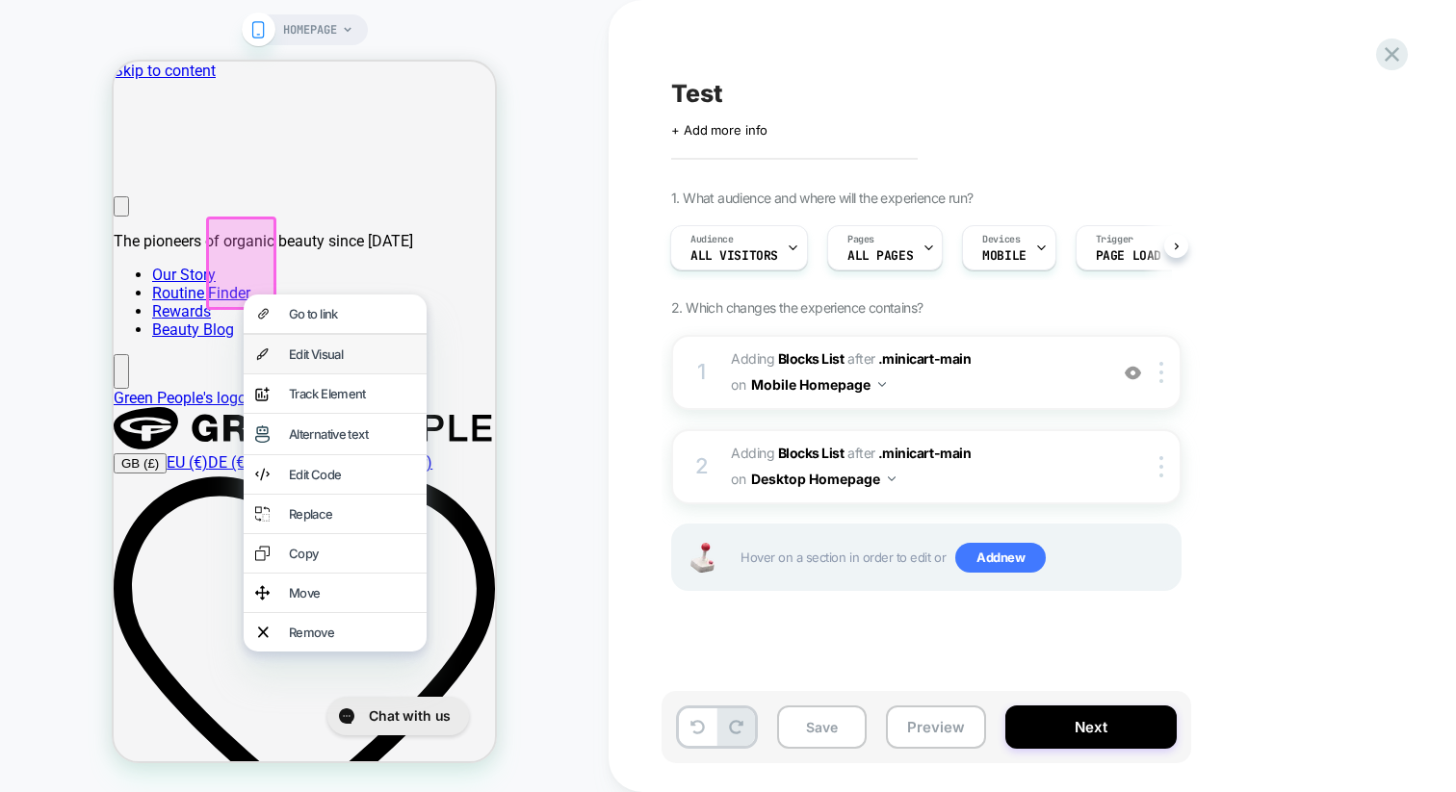
click at [278, 358] on div "Edit Visual" at bounding box center [335, 354] width 183 height 39
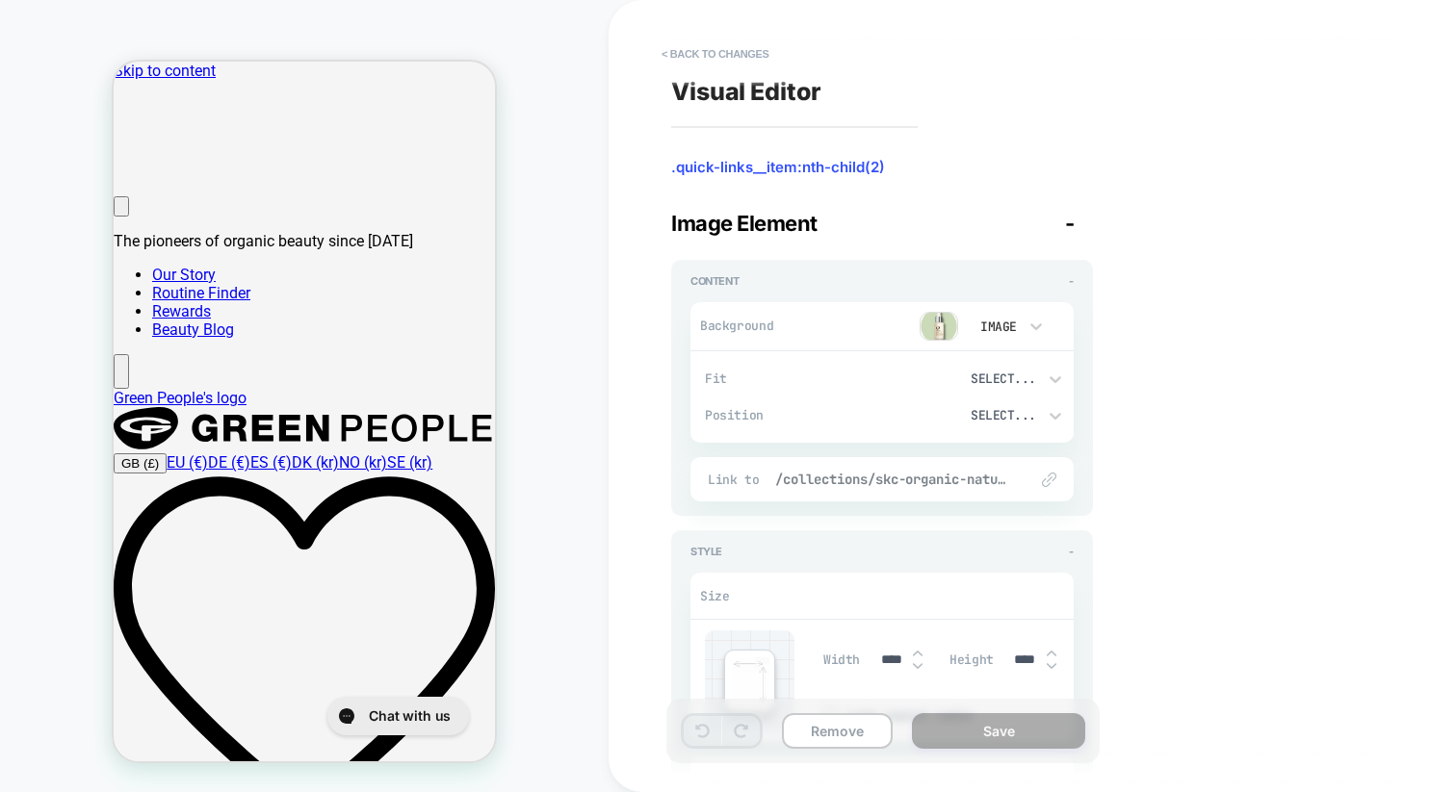
click at [939, 471] on span "/collections/skc-organic-natural-[MEDICAL_DATA]-products" at bounding box center [891, 479] width 233 height 17
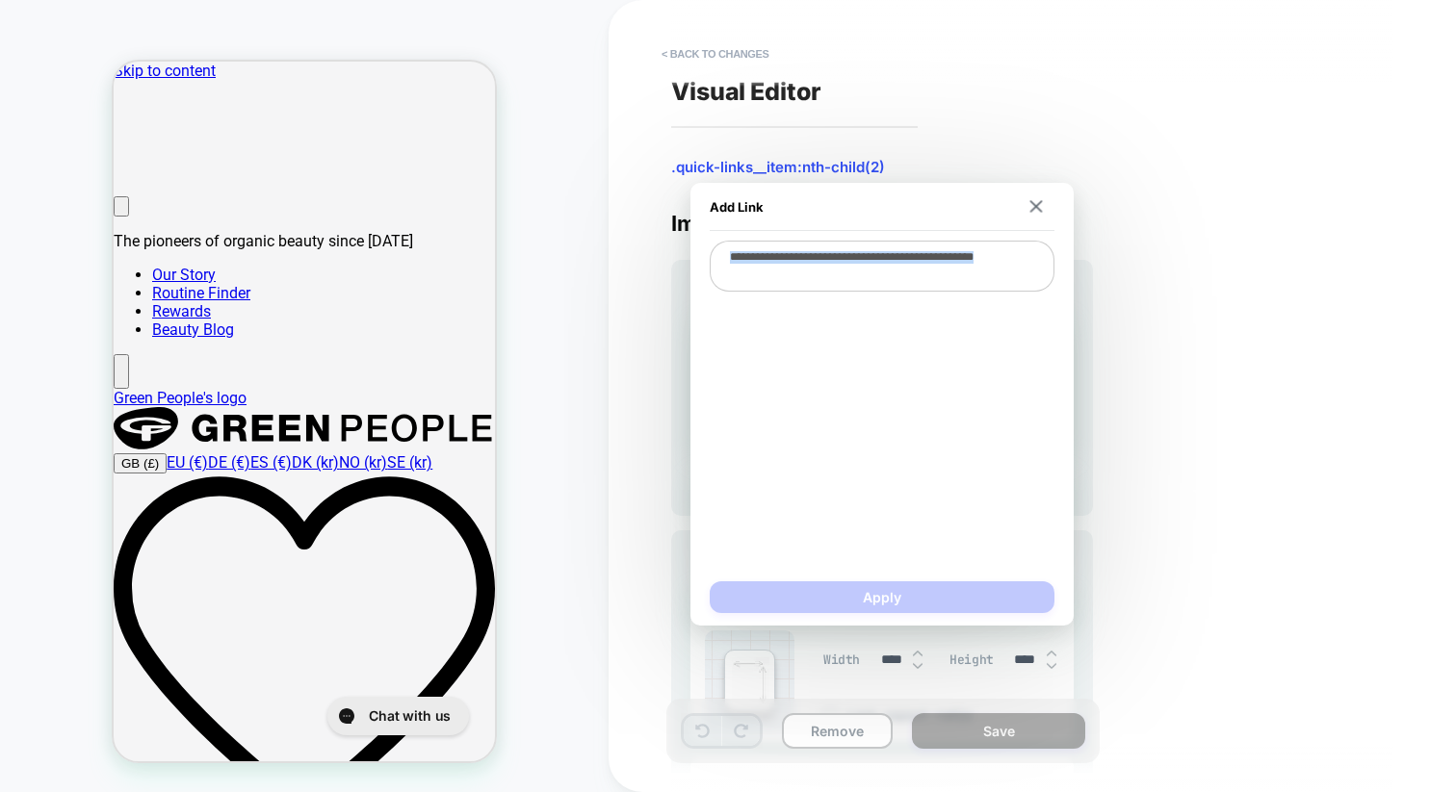
click at [939, 471] on div "**********" at bounding box center [882, 404] width 345 height 327
type textarea "*"
click at [939, 471] on div "**********" at bounding box center [882, 404] width 345 height 327
click at [1107, 400] on div "Visual Editor .quick-links__item:nth-child(2) Image Element - Content - Backgro…" at bounding box center [1022, 396] width 722 height 754
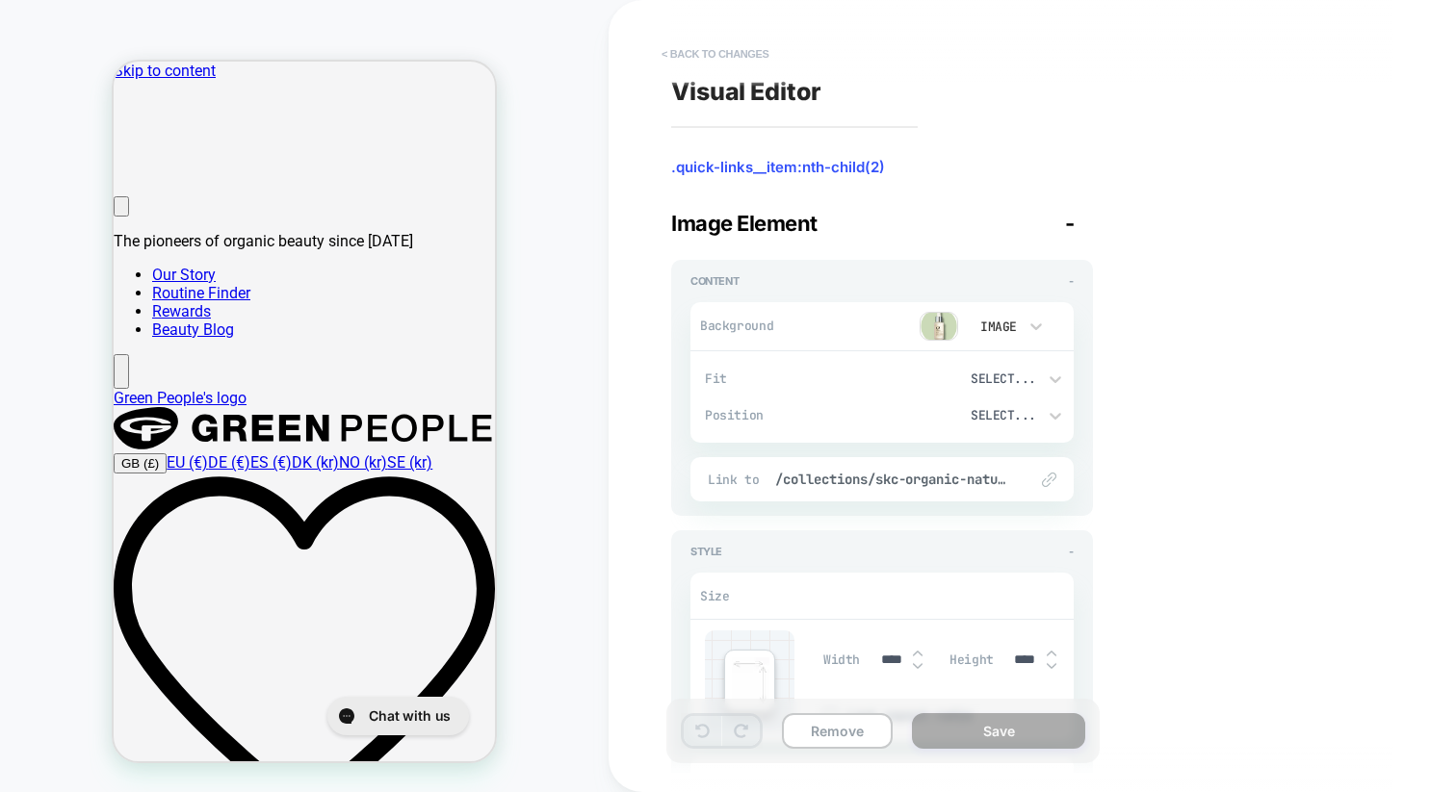
click at [751, 54] on button "< Back to changes" at bounding box center [715, 54] width 127 height 31
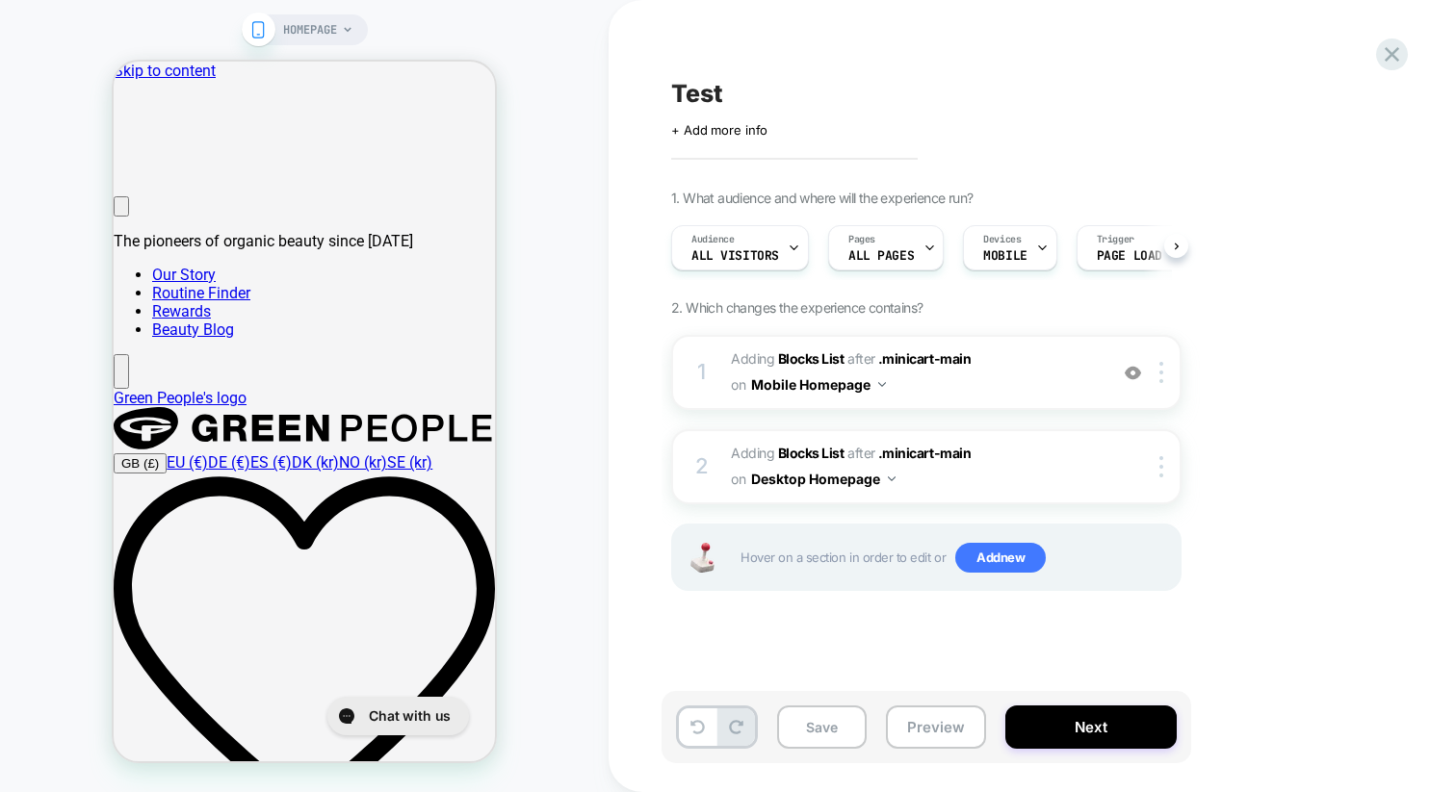
scroll to position [0, 1]
click at [236, 296] on div at bounding box center [240, 263] width 65 height 88
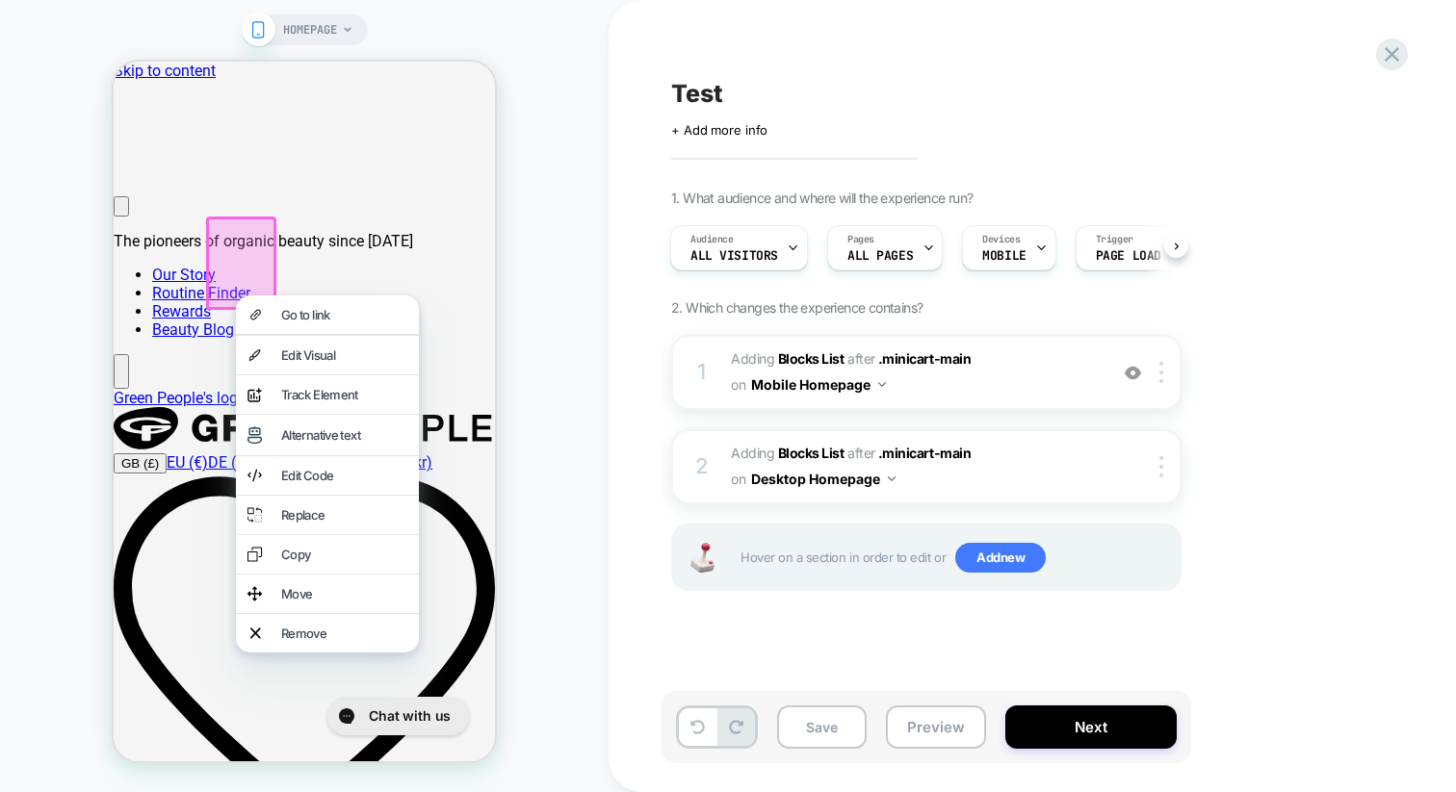
click at [582, 265] on div "HOMEPAGE" at bounding box center [304, 396] width 608 height 754
click at [523, 365] on div "HOMEPAGE" at bounding box center [304, 396] width 608 height 754
click at [17, 415] on div "HOMEPAGE" at bounding box center [304, 396] width 608 height 754
click at [102, 480] on div "HOMEPAGE" at bounding box center [304, 396] width 608 height 754
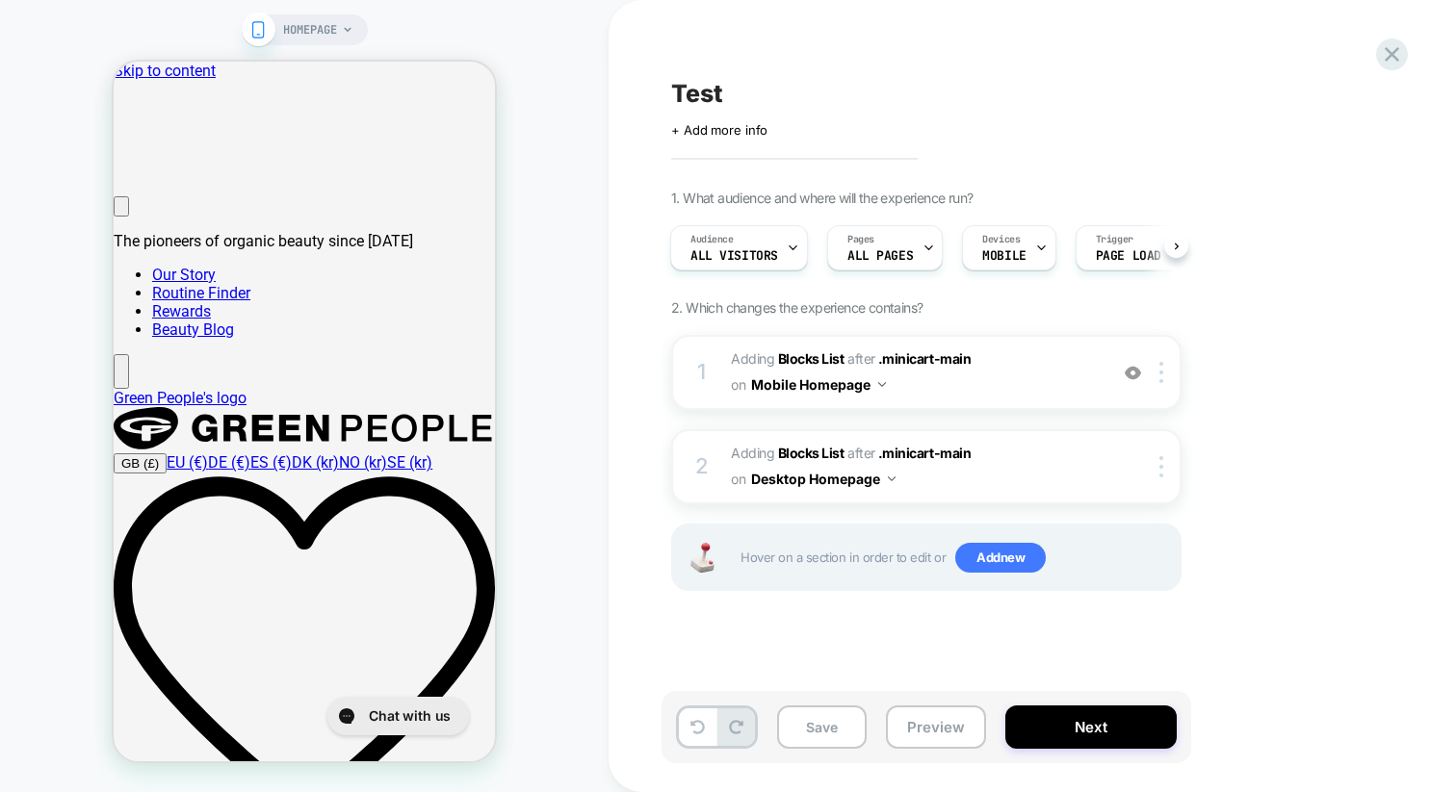
click at [570, 521] on div "HOMEPAGE" at bounding box center [304, 396] width 608 height 754
drag, startPoint x: 471, startPoint y: 247, endPoint x: 467, endPoint y: 221, distance: 26.3
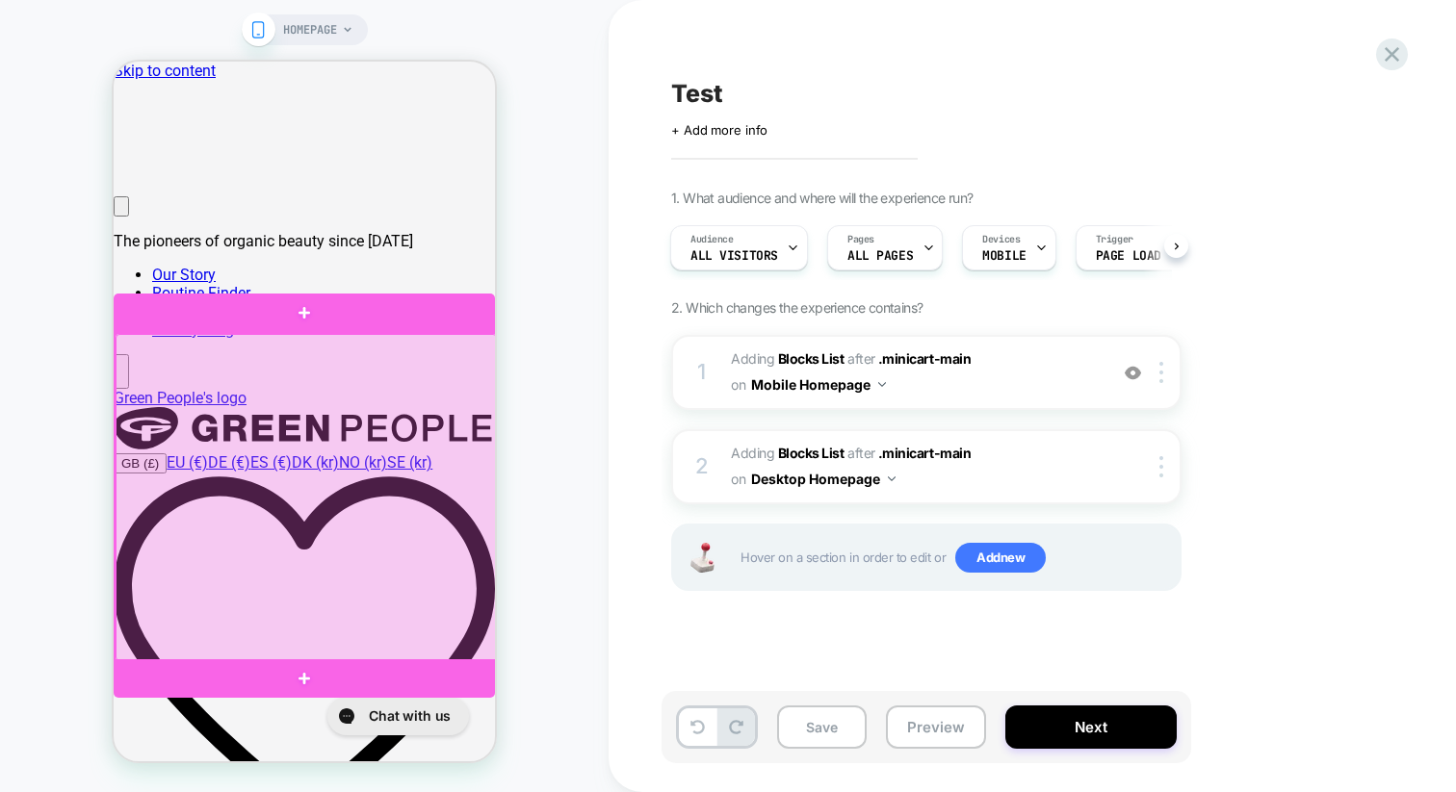
click at [324, 587] on div at bounding box center [306, 497] width 381 height 327
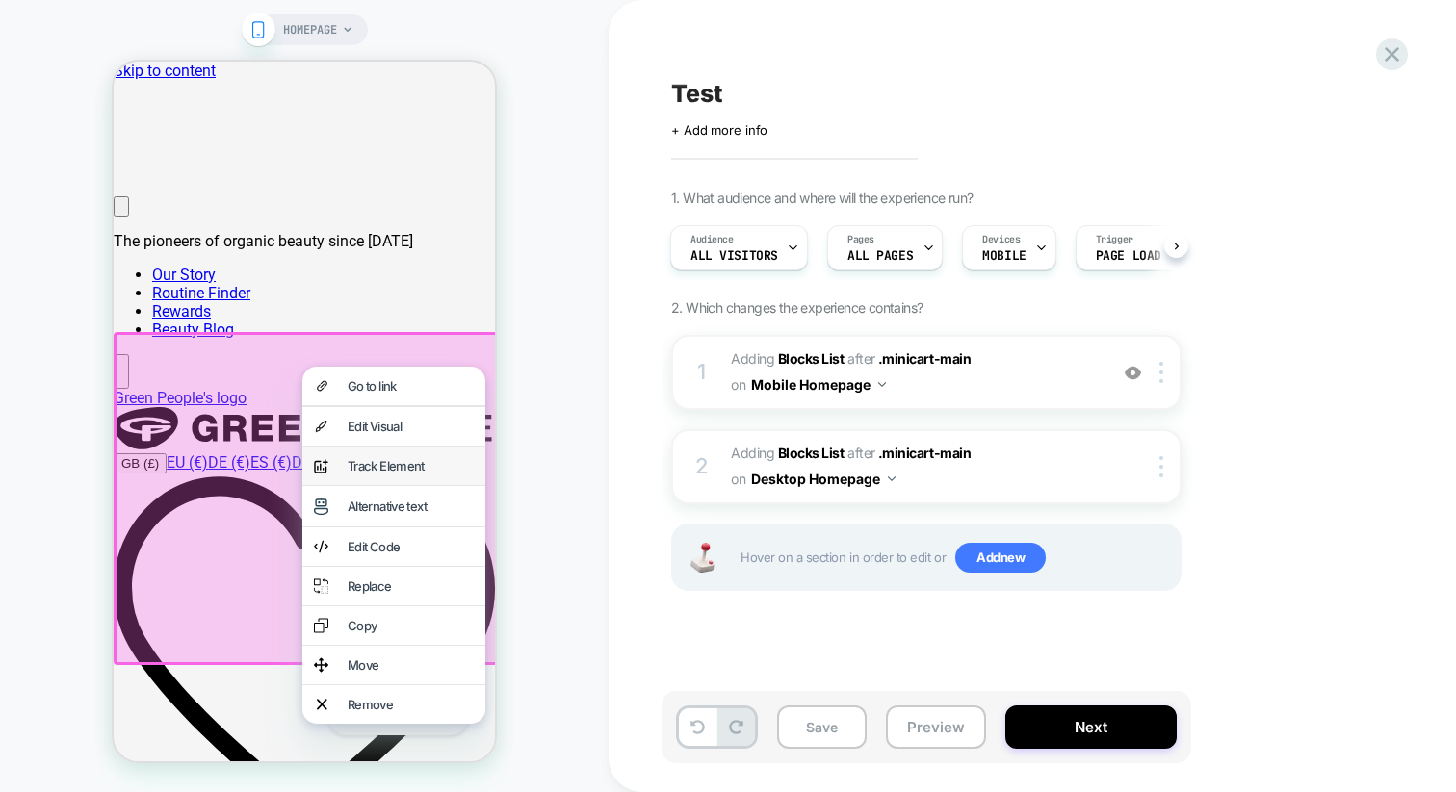
click at [360, 474] on div "Track Element" at bounding box center [411, 465] width 126 height 15
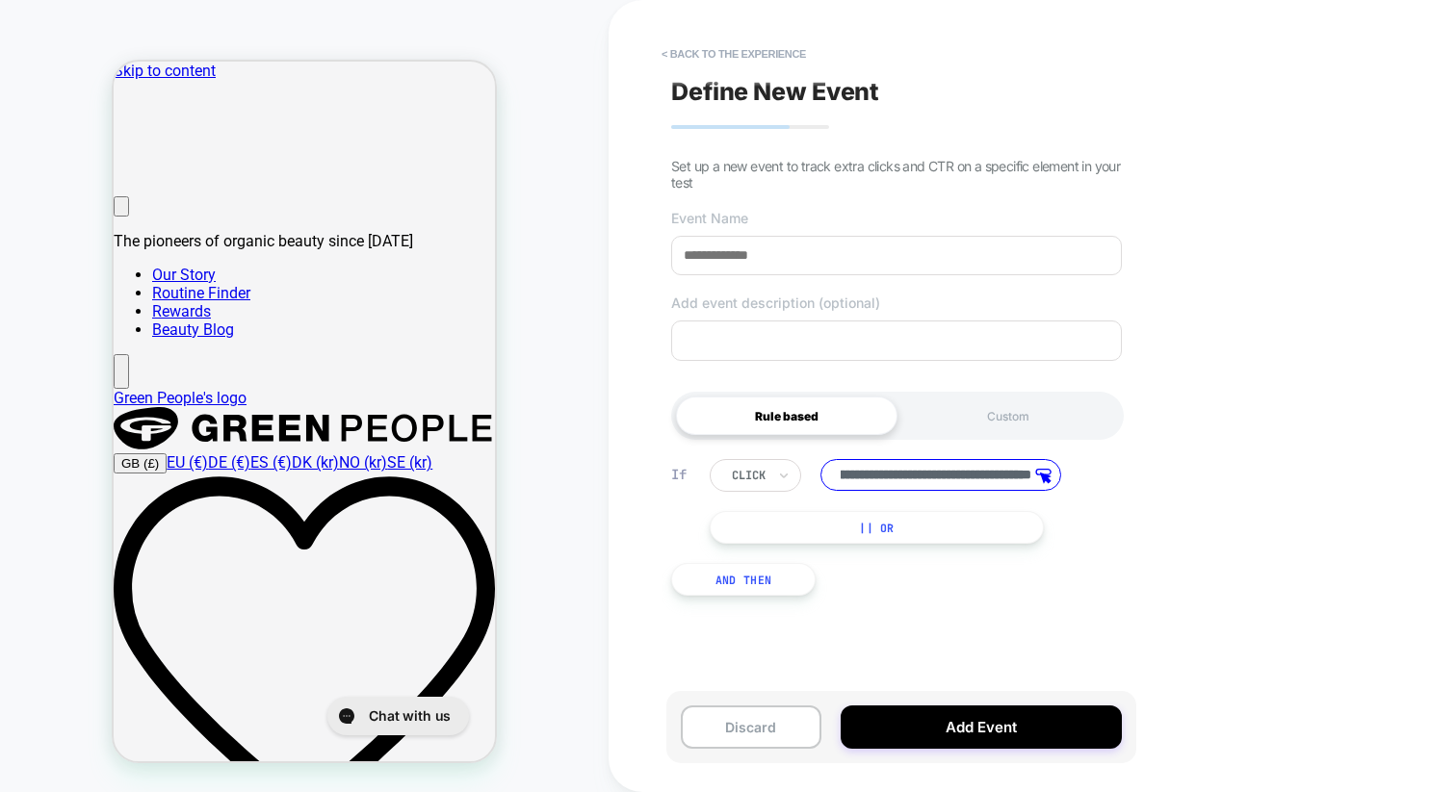
scroll to position [0, 0]
drag, startPoint x: 932, startPoint y: 474, endPoint x: 819, endPoint y: 462, distance: 113.2
click at [819, 462] on div "**********" at bounding box center [902, 475] width 384 height 33
click at [882, 472] on input "**********" at bounding box center [940, 475] width 241 height 32
click at [891, 477] on input "**********" at bounding box center [940, 475] width 241 height 32
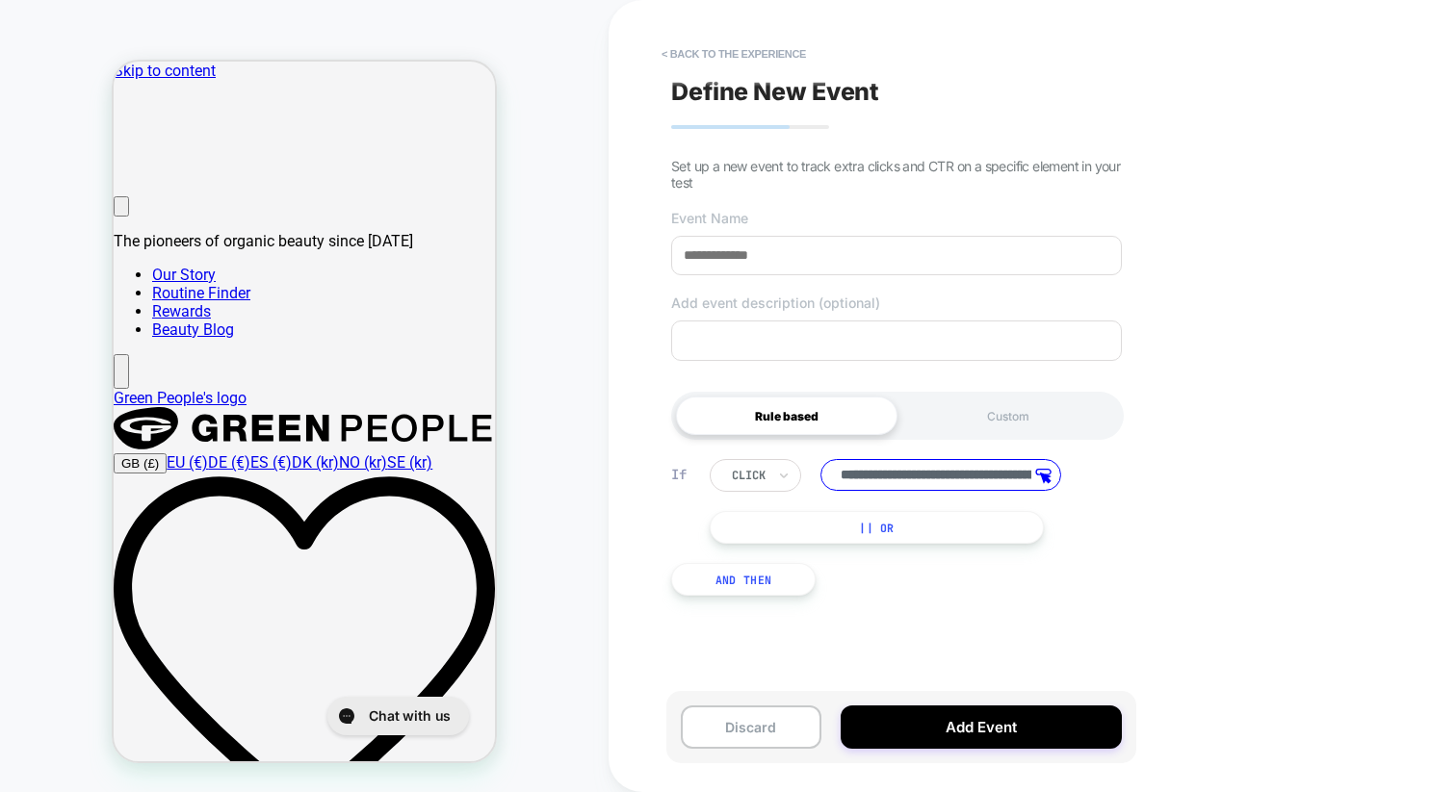
click at [891, 477] on input "**********" at bounding box center [940, 475] width 241 height 32
click at [964, 418] on div "Custom" at bounding box center [1007, 416] width 221 height 39
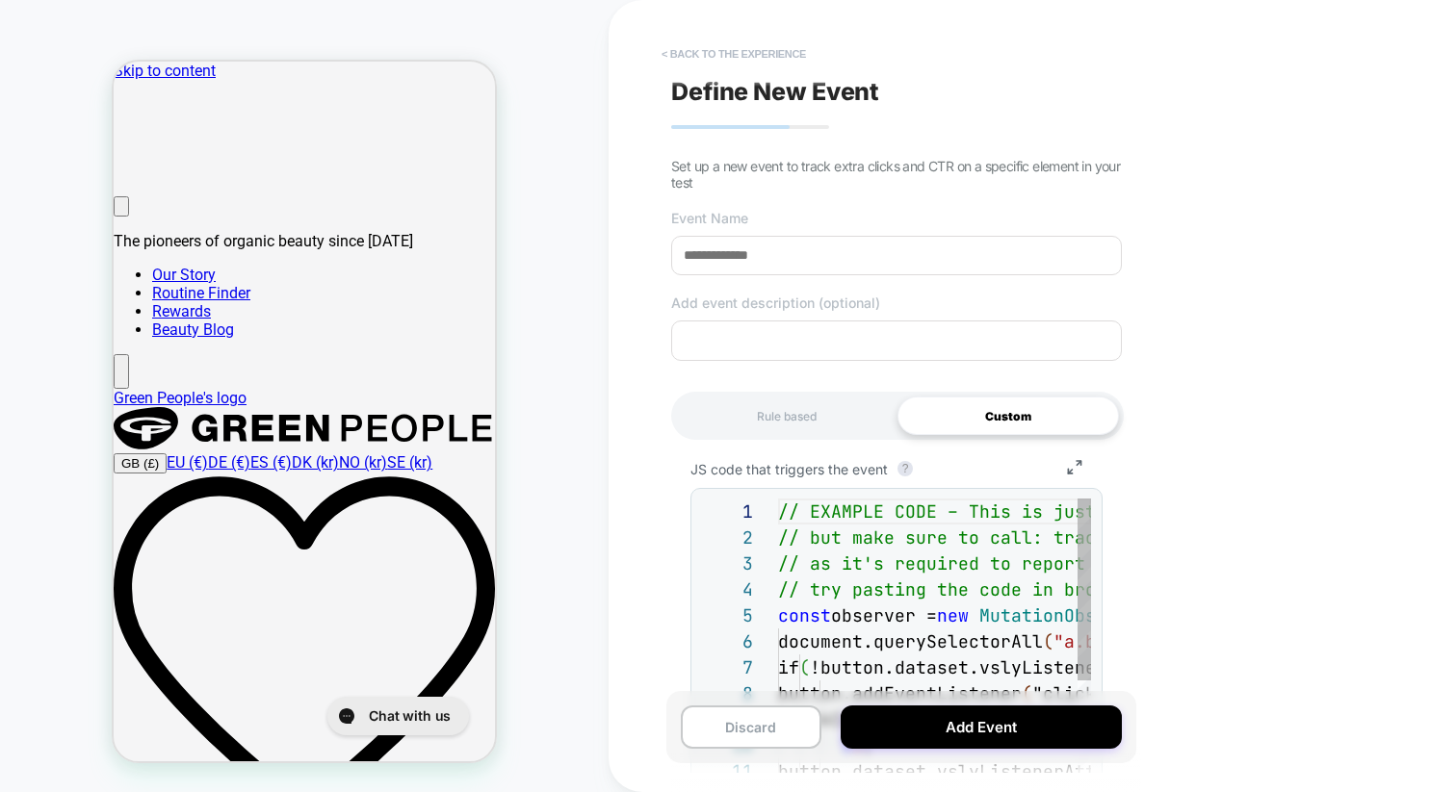
scroll to position [208, 0]
click at [726, 59] on button "< back to the experience" at bounding box center [734, 54] width 164 height 31
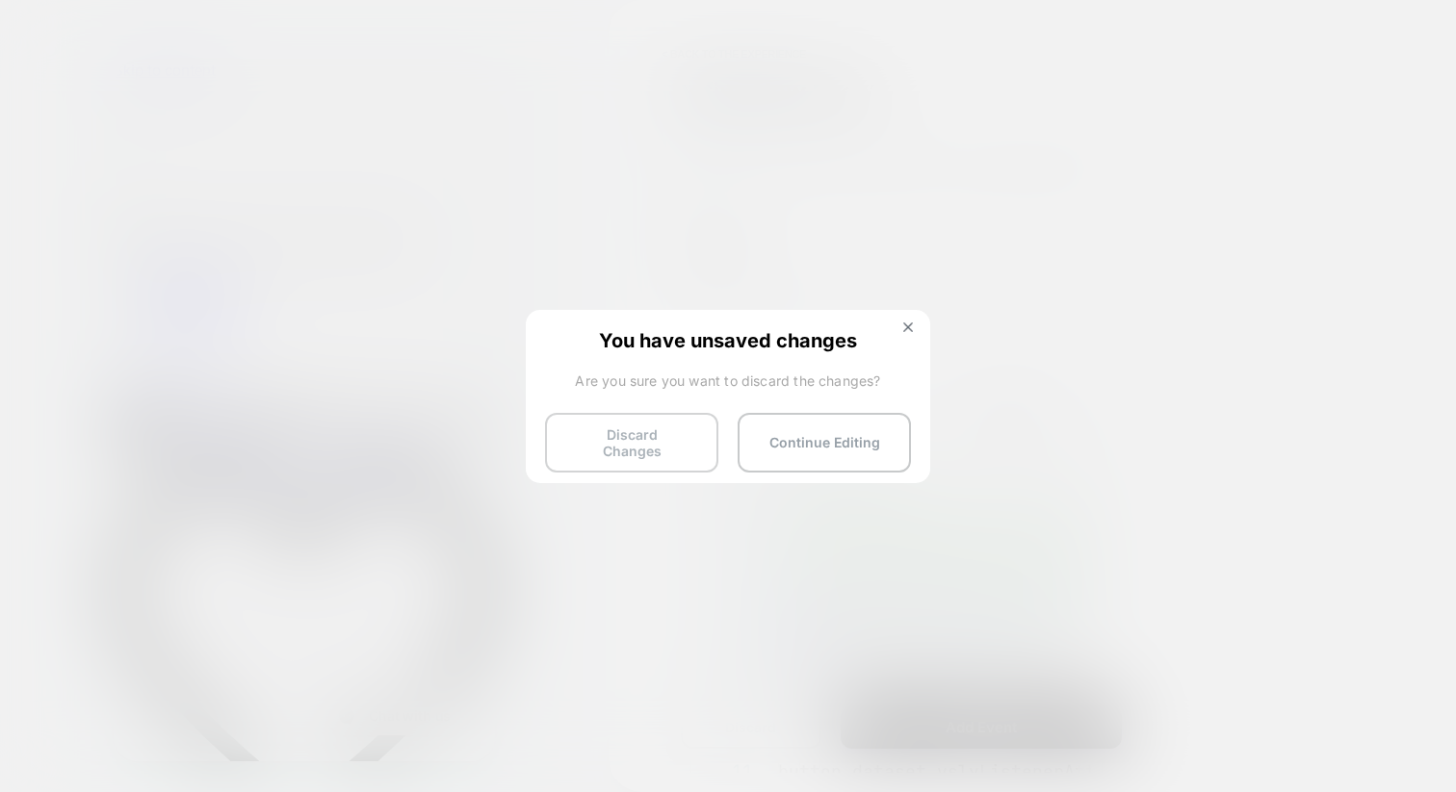
click at [649, 437] on button "Discard Changes" at bounding box center [631, 443] width 173 height 60
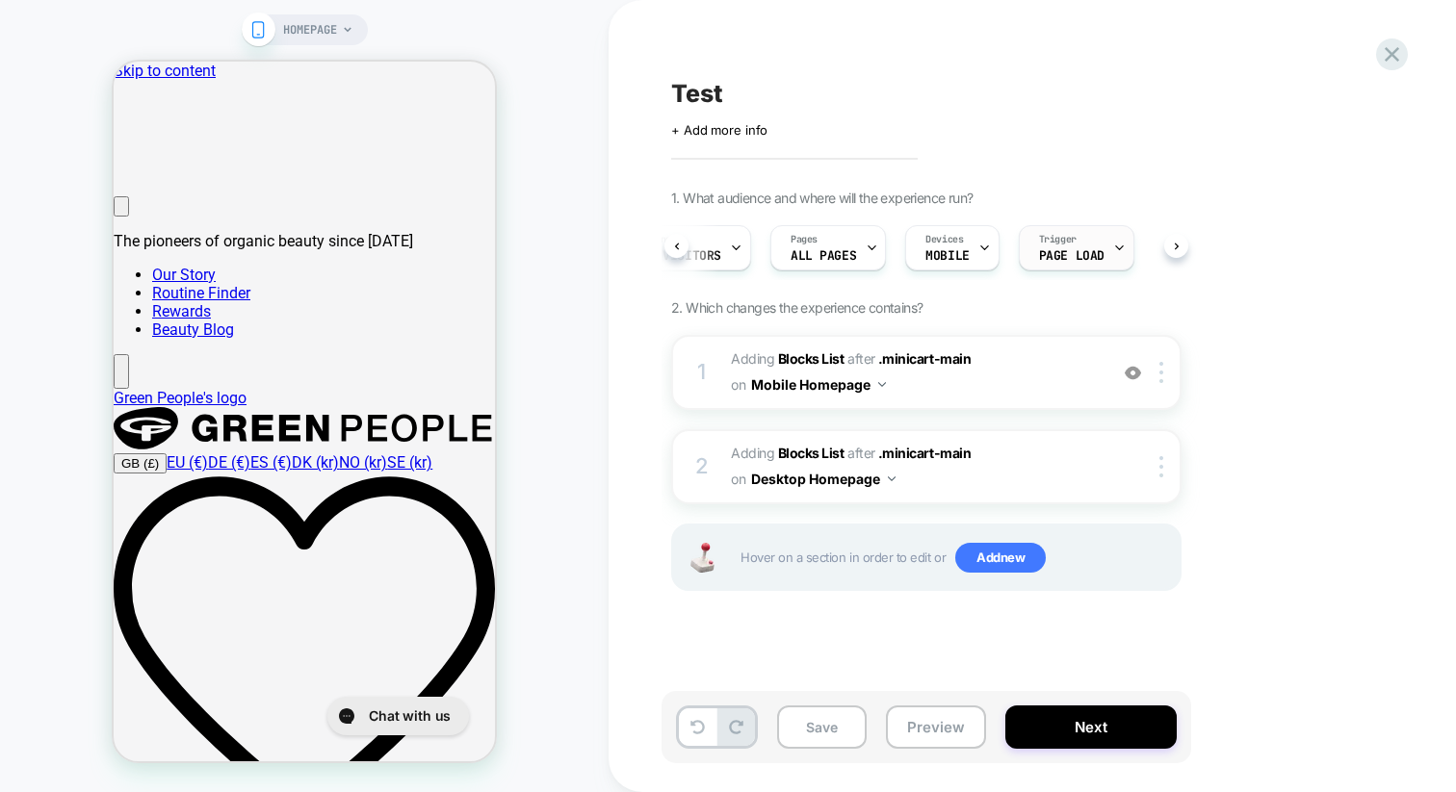
scroll to position [0, 61]
click at [1073, 256] on span "Page Load" at bounding box center [1068, 255] width 65 height 13
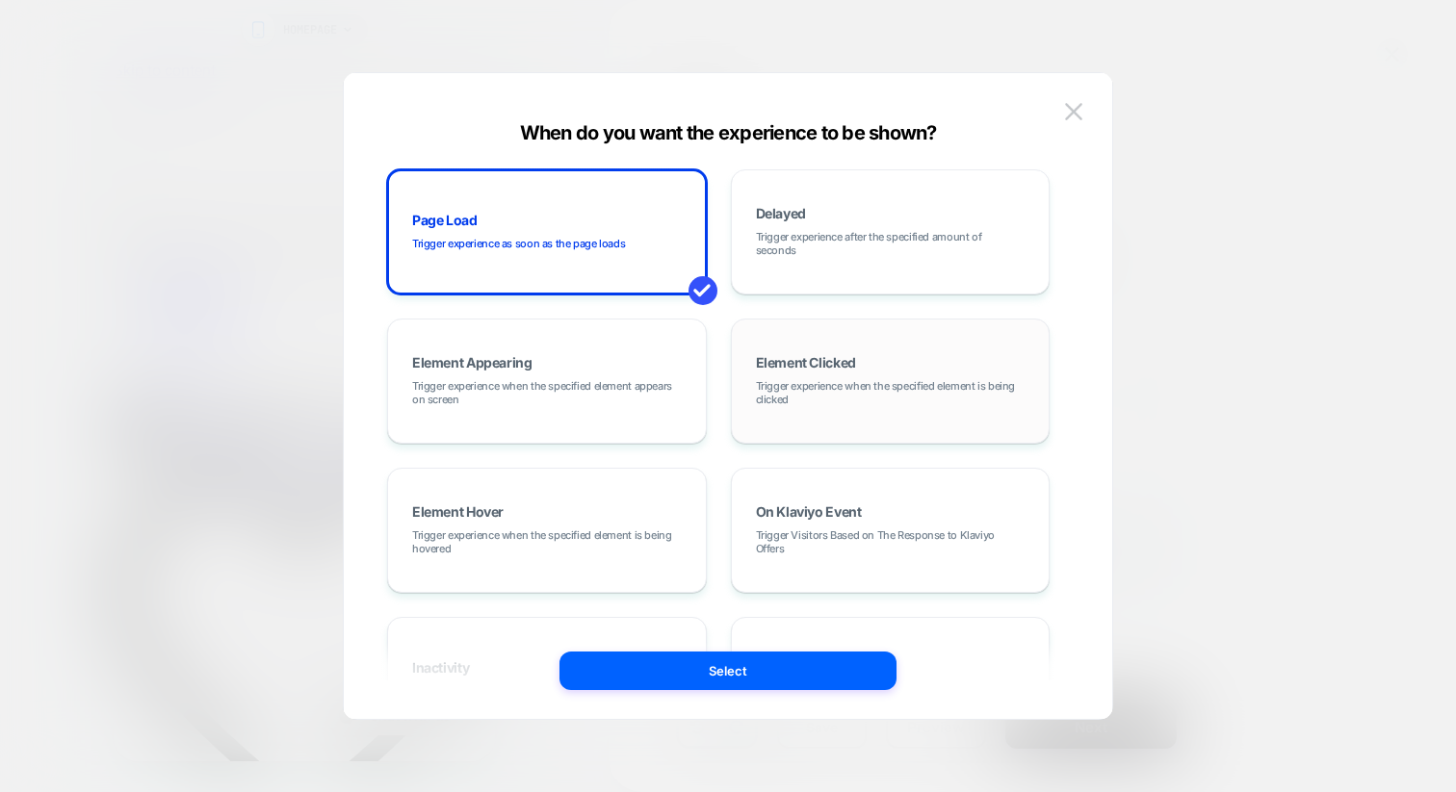
scroll to position [119, 0]
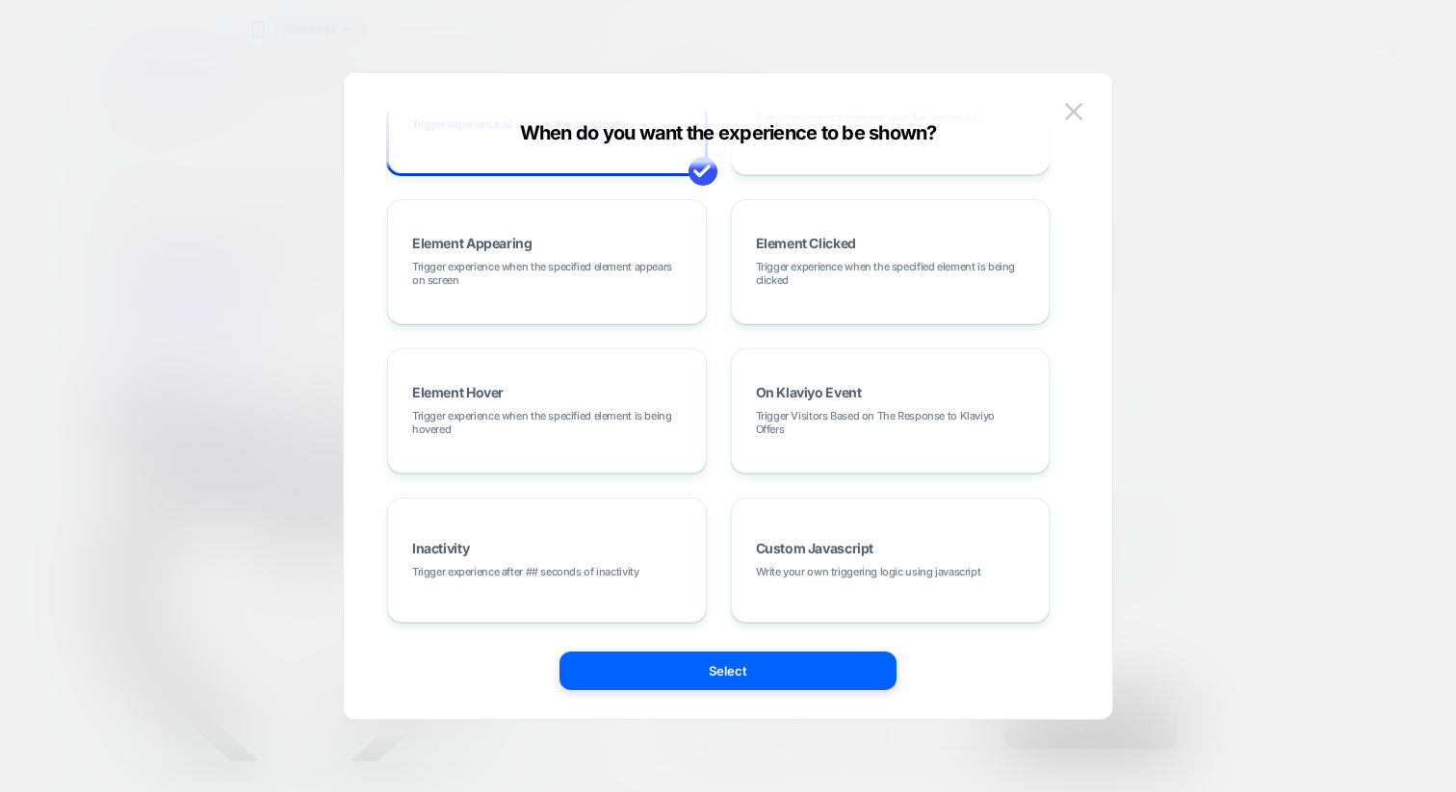
click at [1189, 328] on div at bounding box center [728, 396] width 1456 height 792
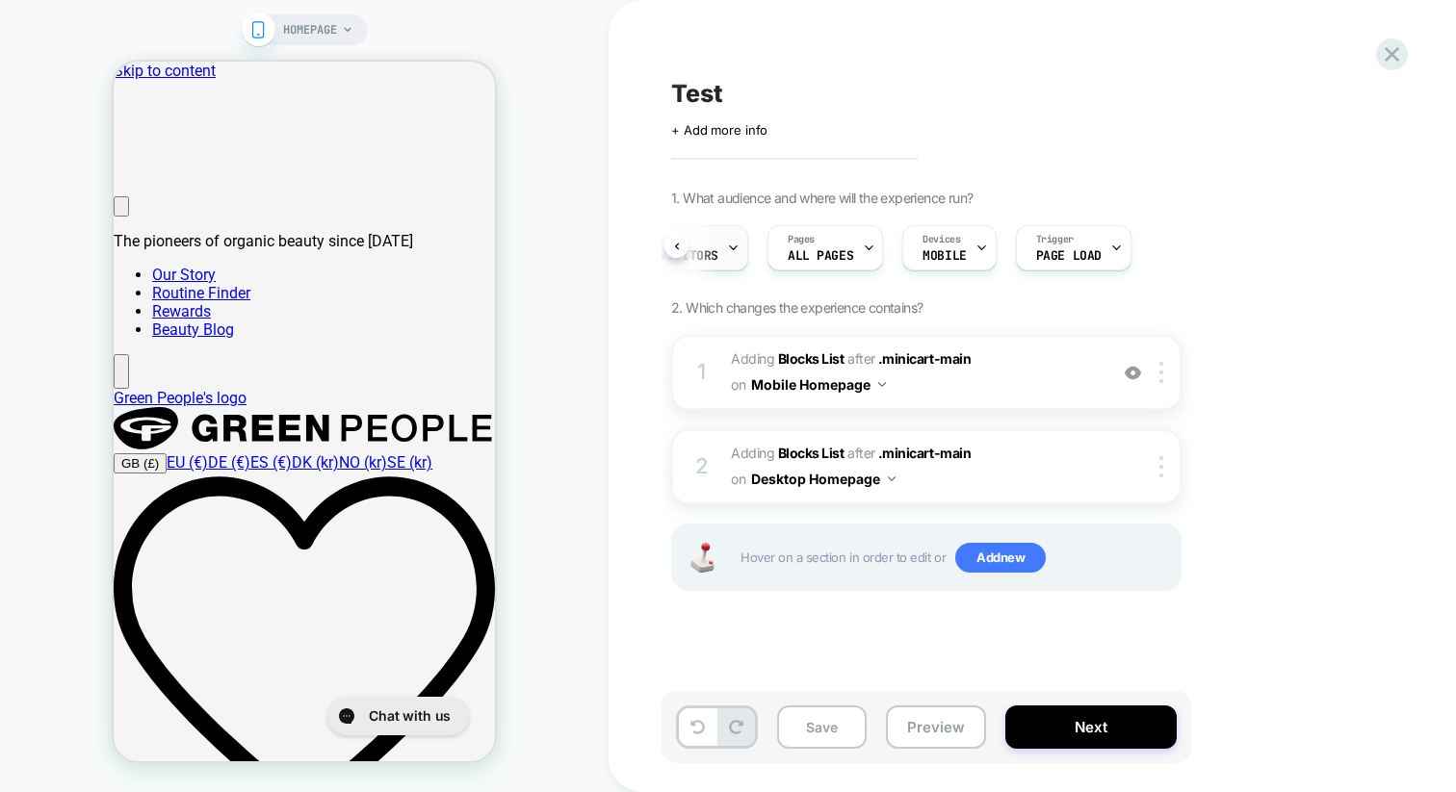
scroll to position [0, 0]
click at [742, 263] on div "Audience All Visitors" at bounding box center [735, 247] width 126 height 43
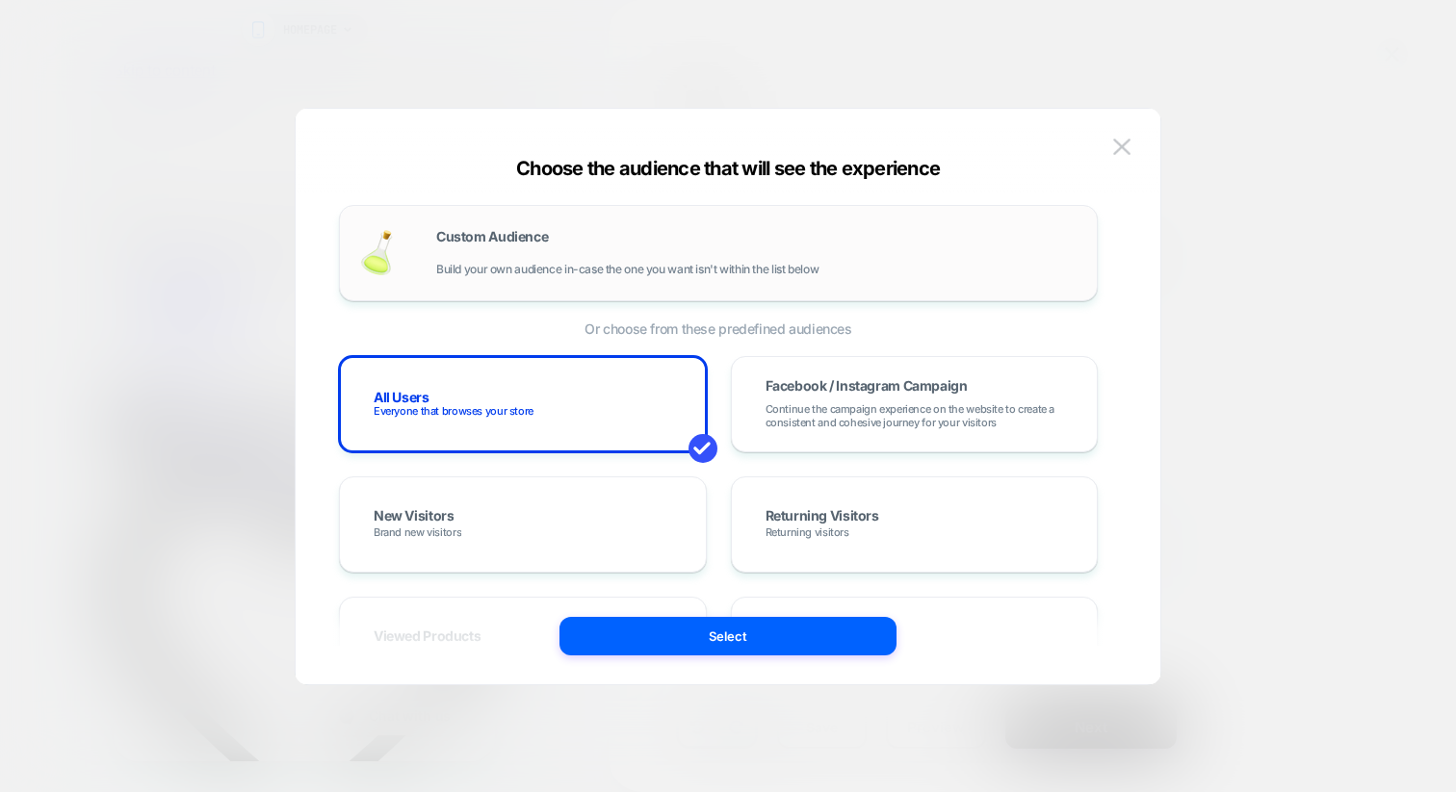
click at [560, 276] on div "Custom Audience Build your own audience in-case the one you want isn't within t…" at bounding box center [718, 253] width 718 height 56
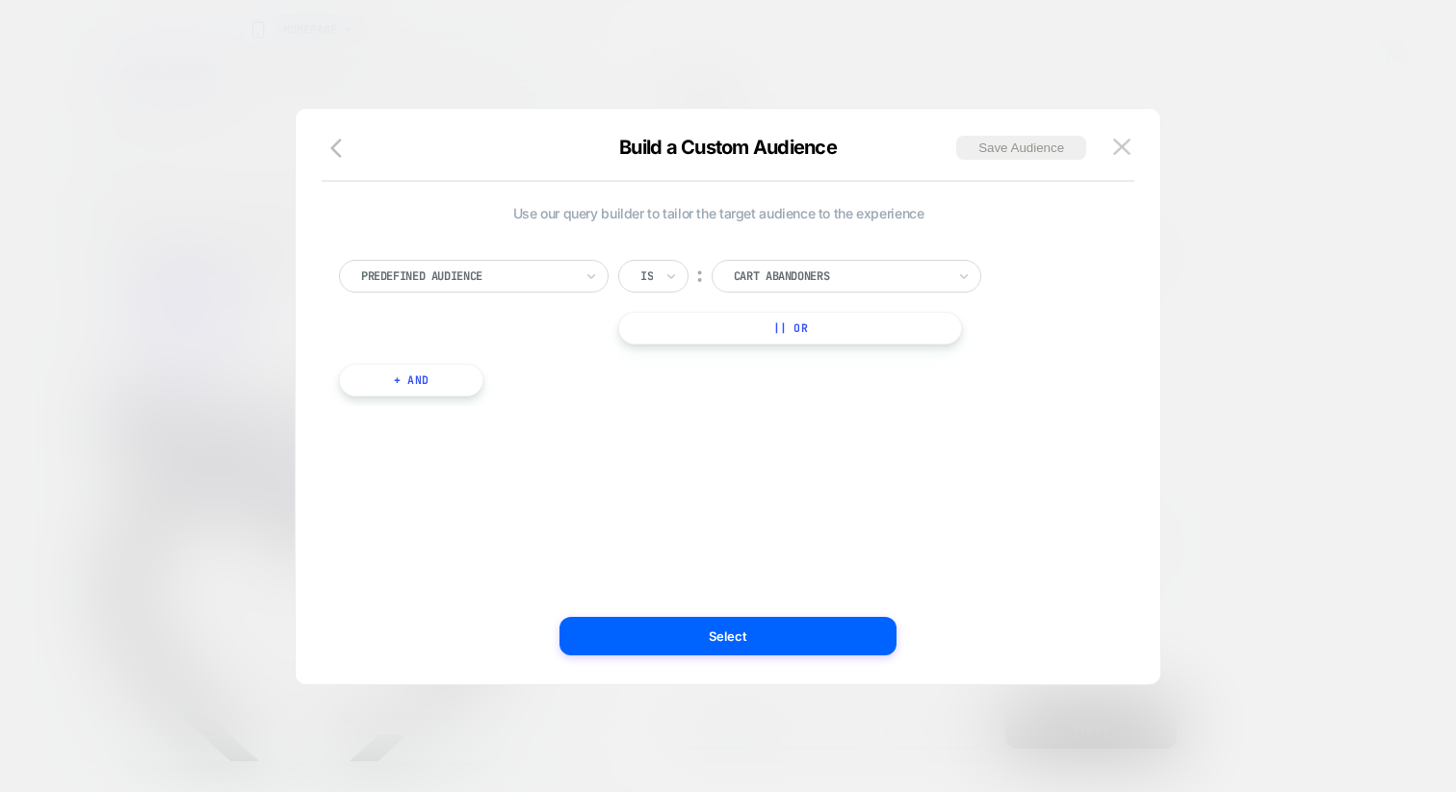
click at [492, 256] on div "Predefined Audience Is ︰ Cart Abandoners || Or + And" at bounding box center [718, 318] width 778 height 175
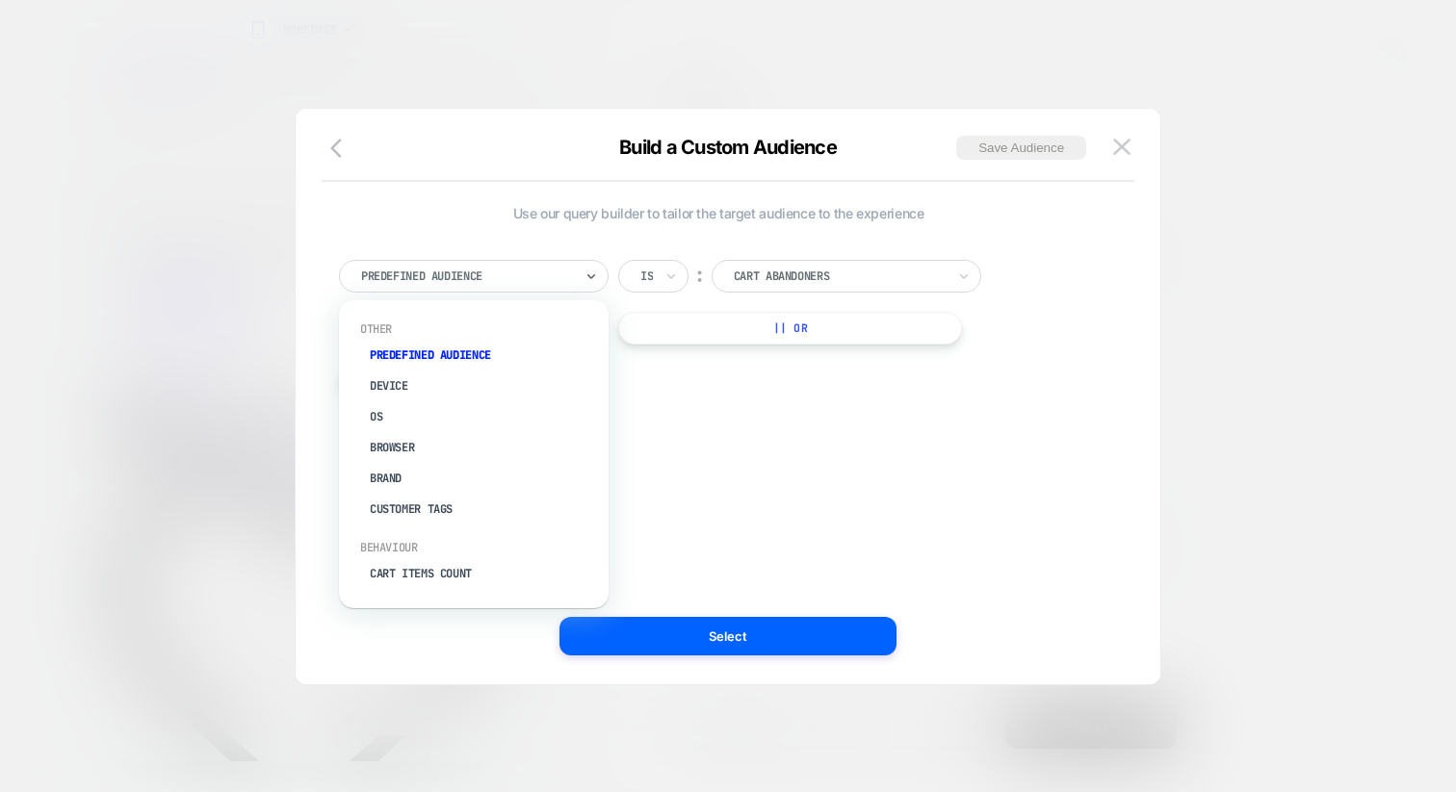
click at [490, 268] on div at bounding box center [467, 276] width 212 height 17
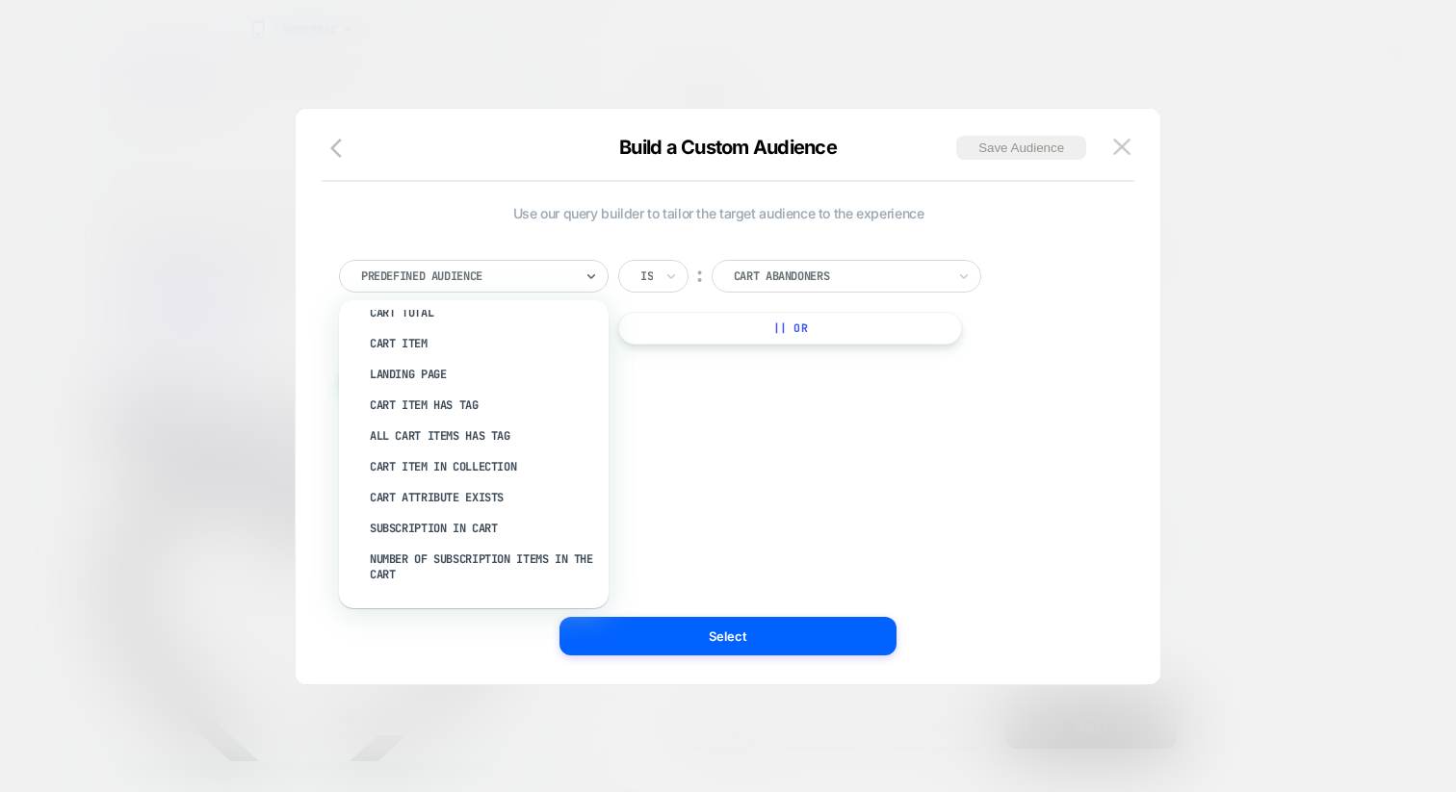
scroll to position [296, 0]
click at [1305, 413] on div at bounding box center [728, 396] width 1456 height 792
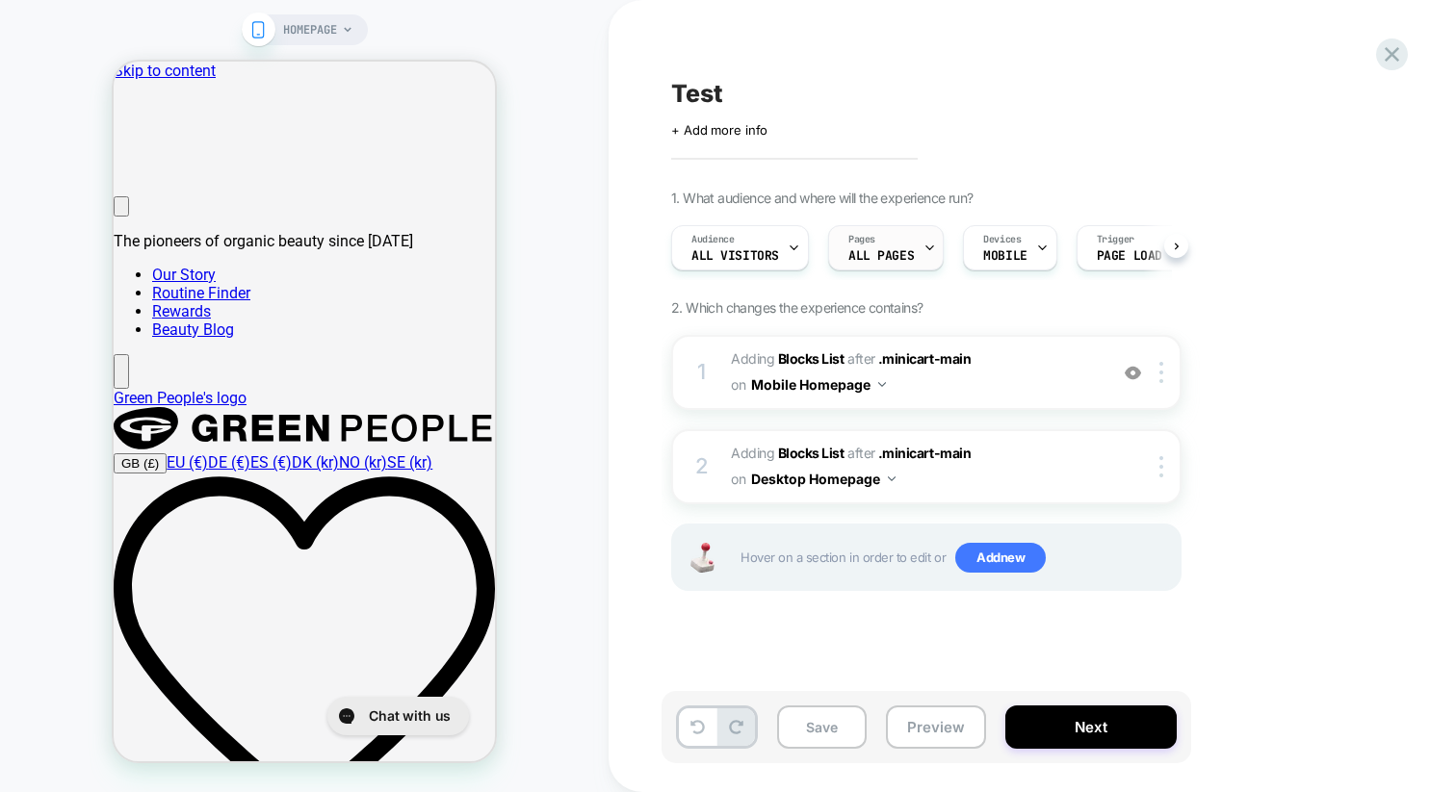
click at [858, 265] on div "Pages ALL PAGES" at bounding box center [881, 247] width 104 height 43
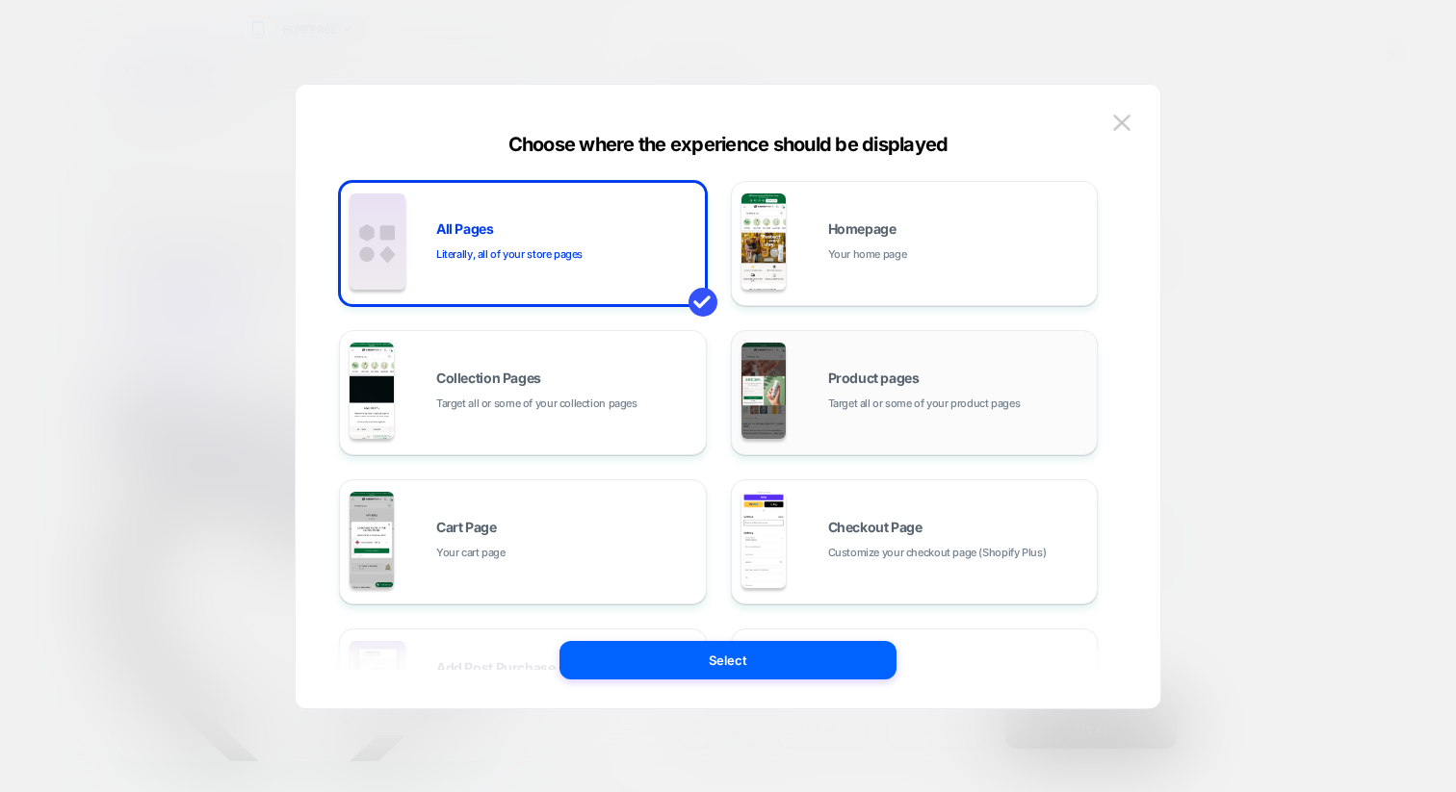
click at [793, 378] on div "Product pages Target all or some of your product pages" at bounding box center [914, 393] width 347 height 106
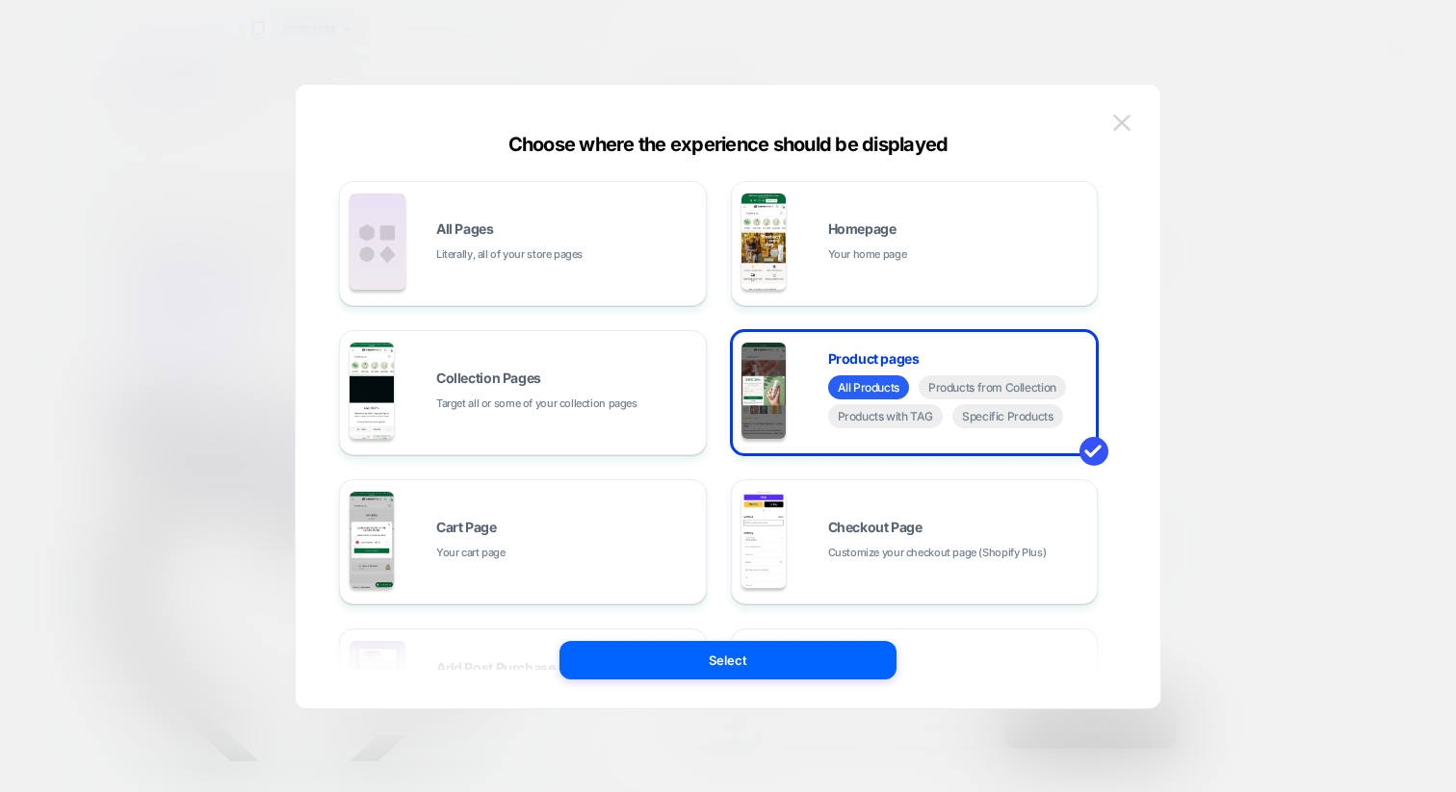
click at [1127, 119] on img at bounding box center [1121, 123] width 17 height 16
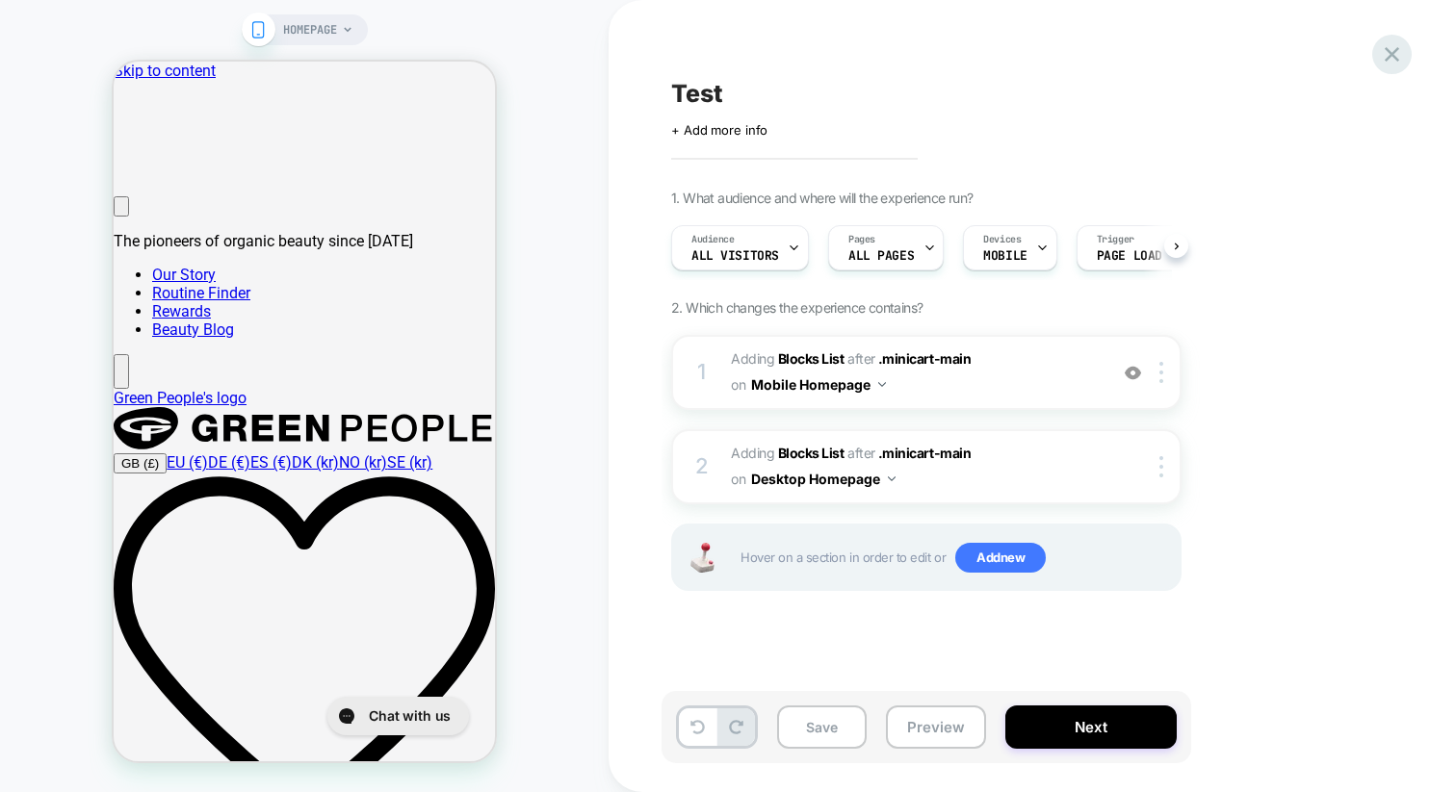
click at [1399, 59] on icon at bounding box center [1392, 54] width 26 height 26
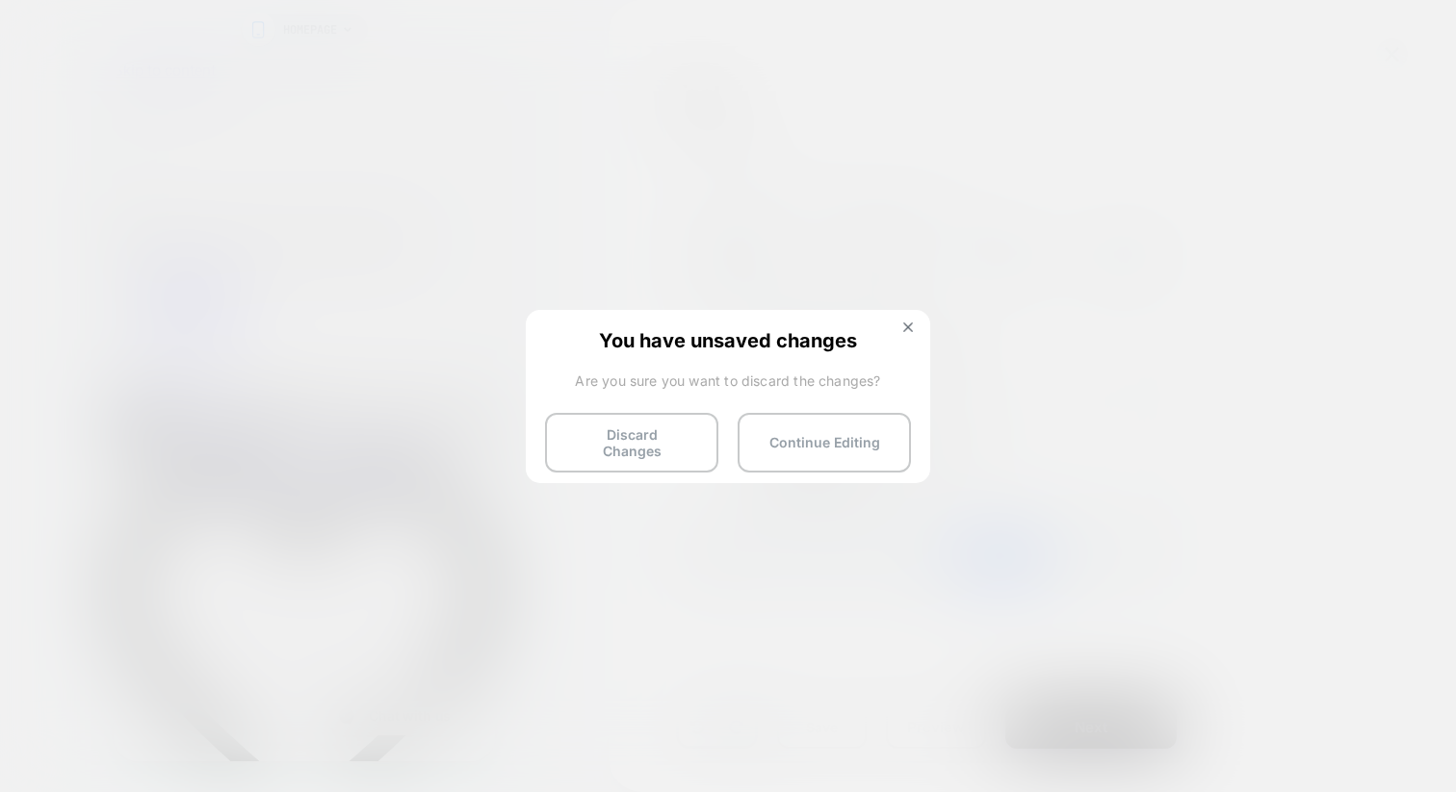
click at [580, 437] on button "Discard Changes" at bounding box center [631, 443] width 173 height 60
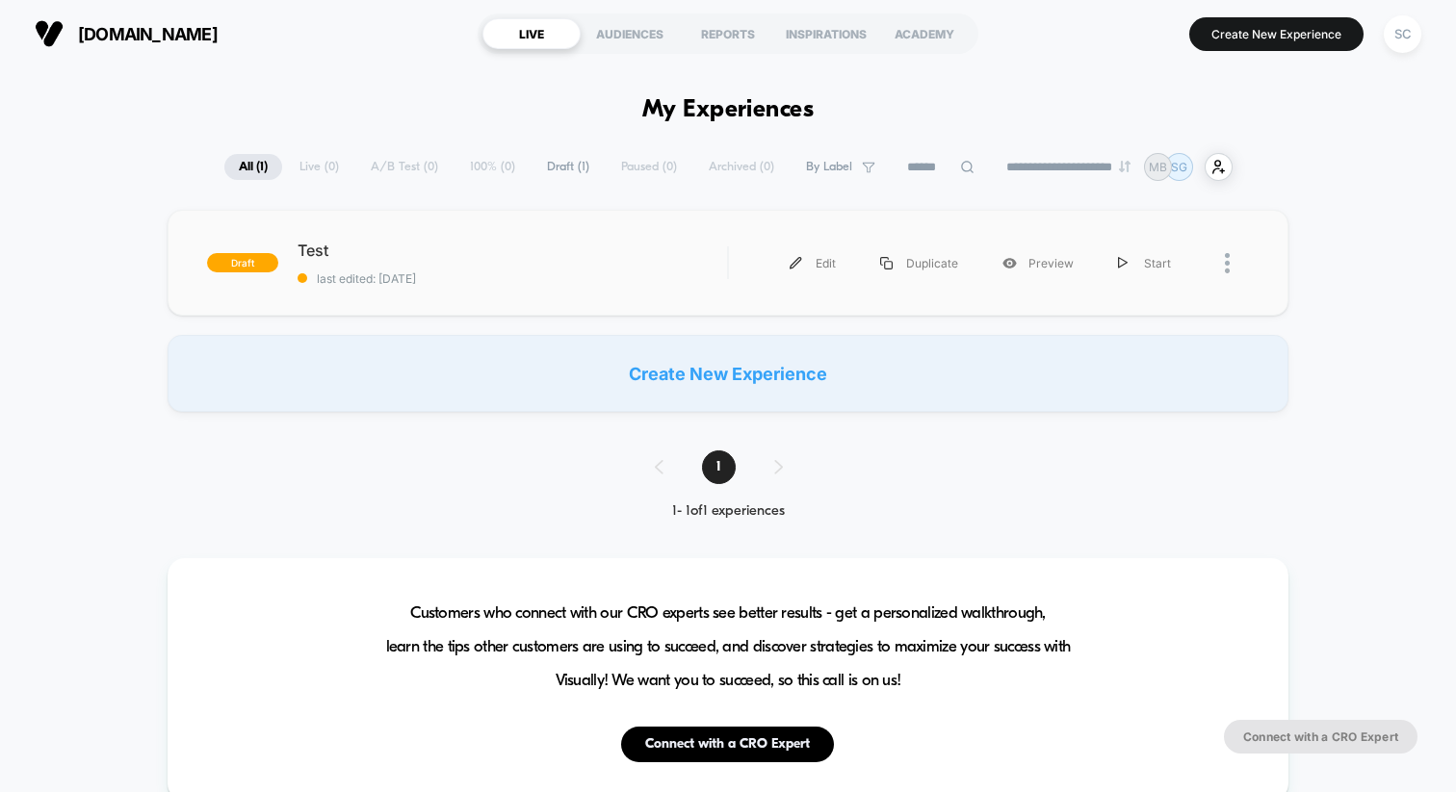
click at [1233, 258] on div at bounding box center [1237, 263] width 24 height 43
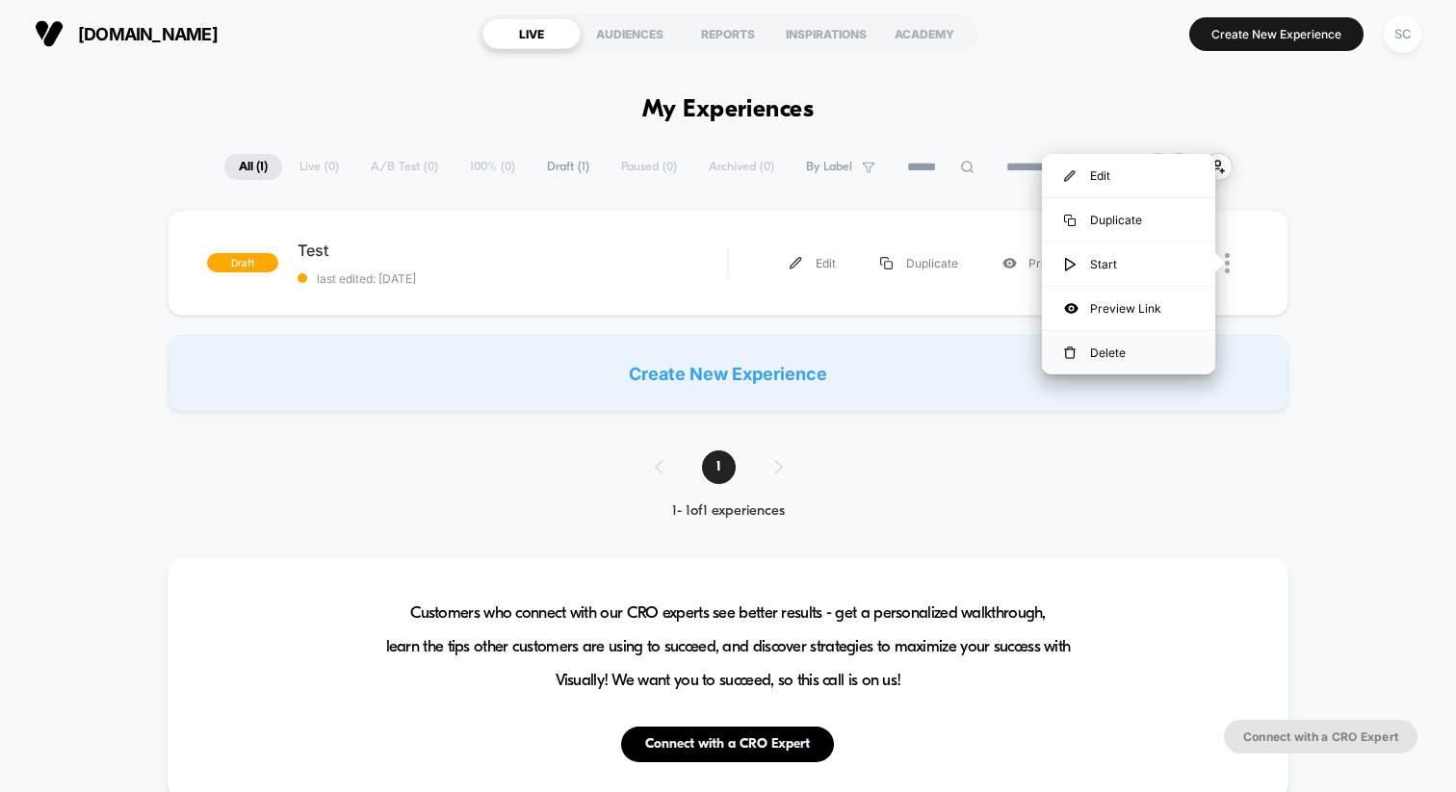
click at [1118, 351] on div "Delete" at bounding box center [1128, 352] width 173 height 43
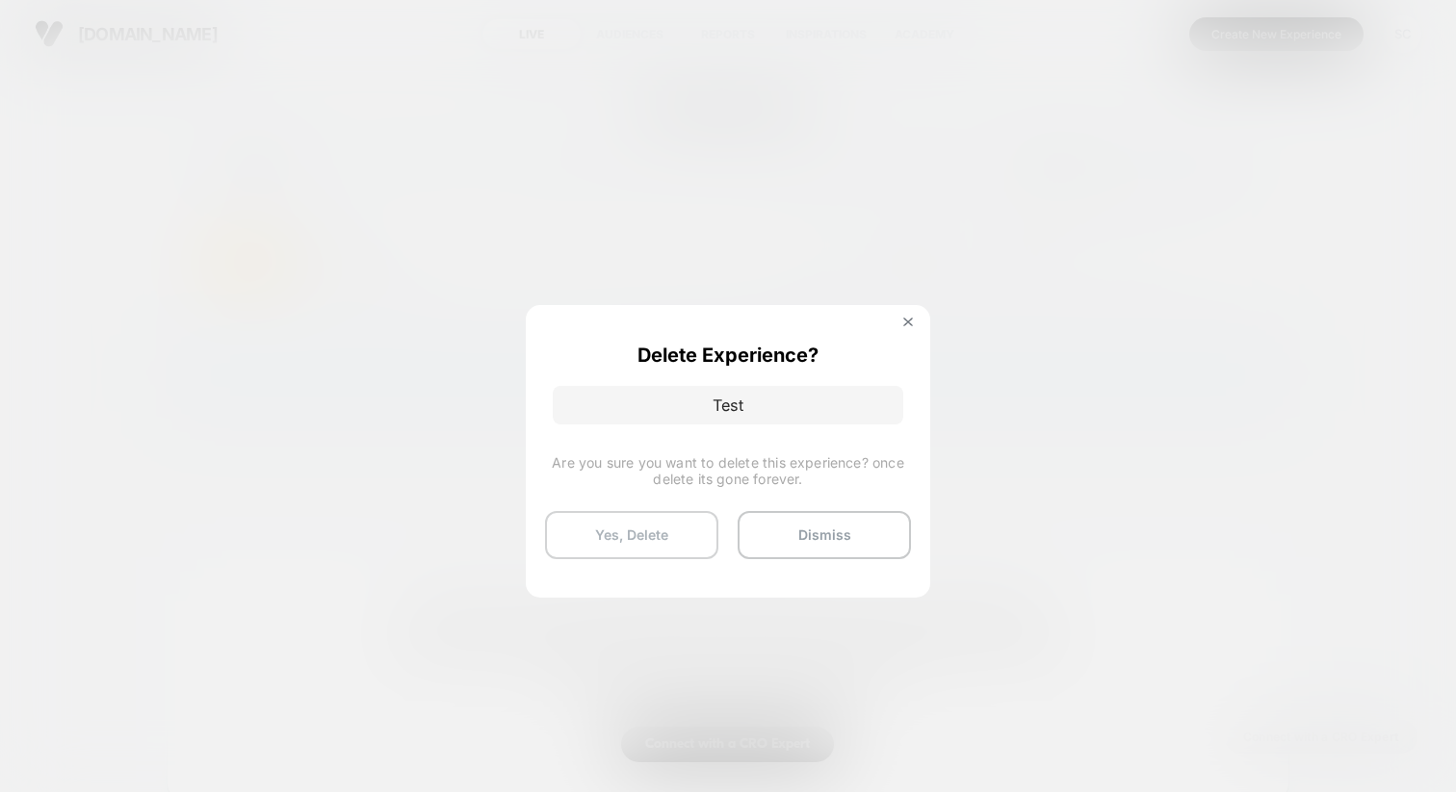
click at [616, 531] on button "Yes, Delete" at bounding box center [631, 535] width 173 height 48
